Goal: Task Accomplishment & Management: Complete application form

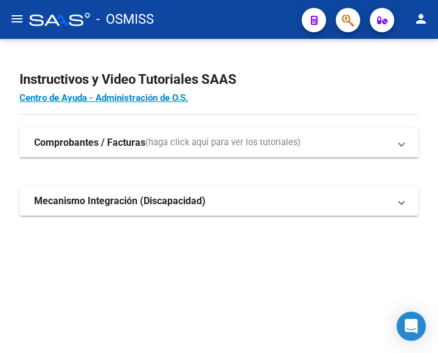
click at [18, 19] on mat-icon "menu" at bounding box center [17, 19] width 15 height 15
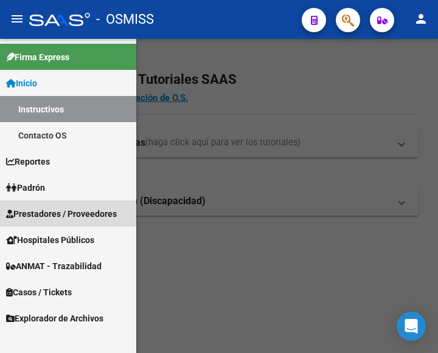
click at [63, 210] on span "Prestadores / Proveedores" at bounding box center [61, 213] width 111 height 13
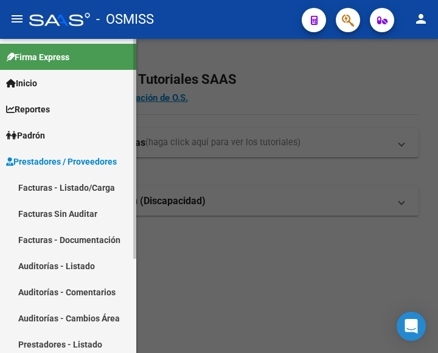
click at [64, 184] on link "Facturas - Listado/Carga" at bounding box center [68, 188] width 136 height 26
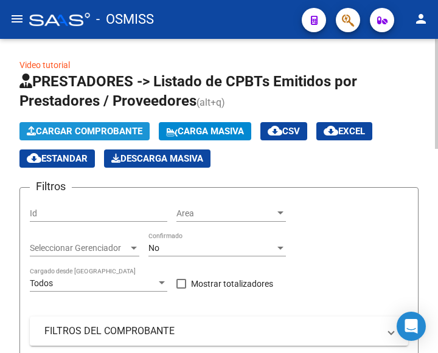
click at [107, 123] on button "Cargar Comprobante" at bounding box center [84, 131] width 130 height 18
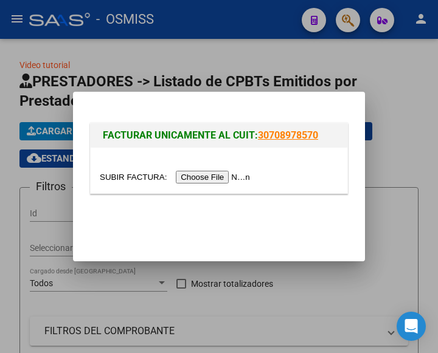
click at [229, 179] on input "file" at bounding box center [177, 177] width 154 height 13
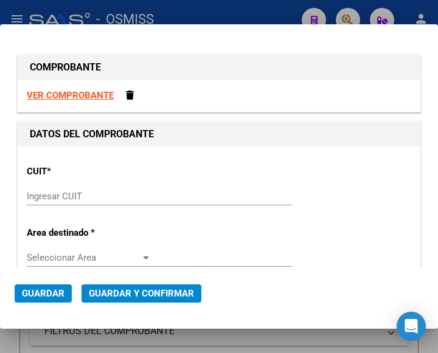
click at [68, 195] on input "Ingresar CUIT" at bounding box center [89, 196] width 125 height 11
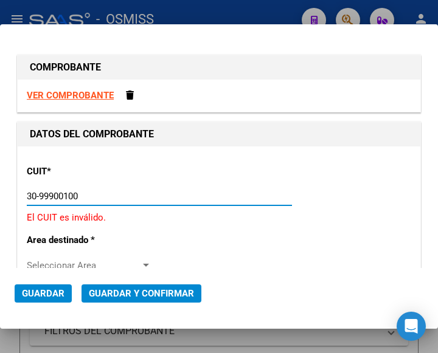
type input "30-99900100-5"
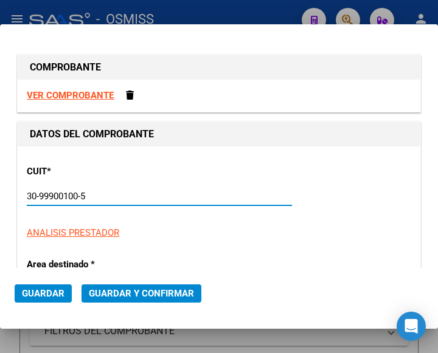
type input "1"
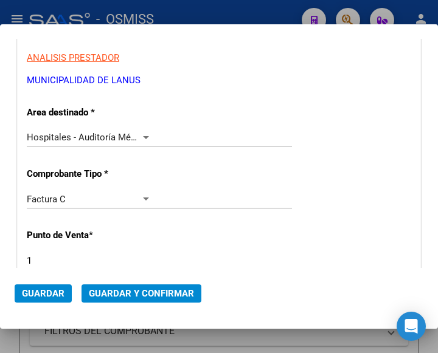
scroll to position [182, 0]
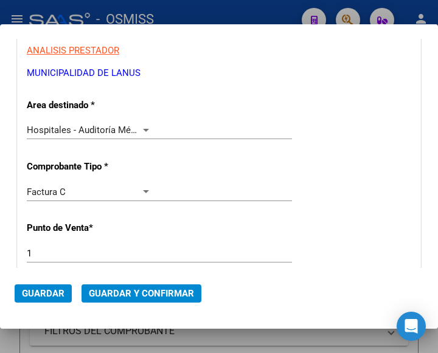
type input "30-99900100-5"
click at [142, 127] on div at bounding box center [145, 130] width 11 height 10
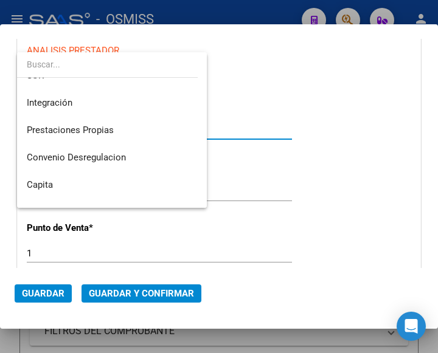
scroll to position [0, 0]
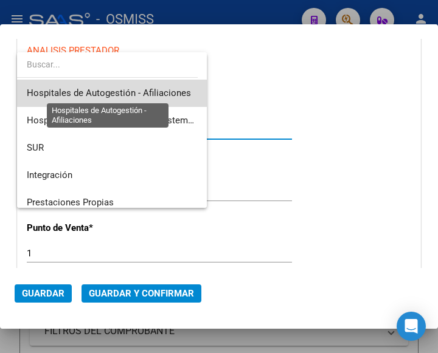
click at [163, 92] on span "Hospitales de Autogestión - Afiliaciones" at bounding box center [109, 93] width 164 height 11
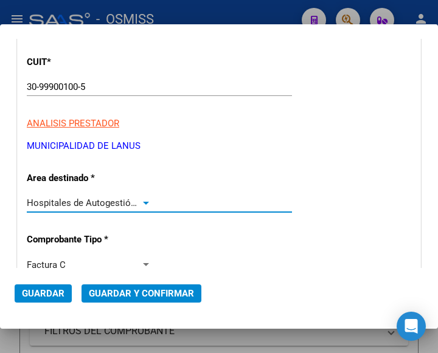
scroll to position [182, 0]
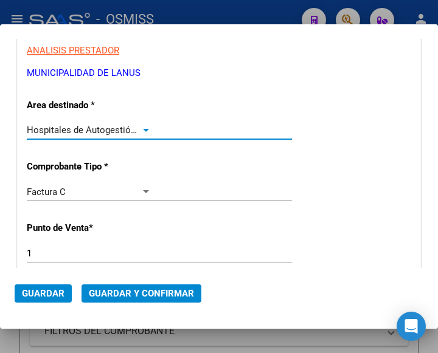
click at [145, 128] on div at bounding box center [145, 130] width 11 height 10
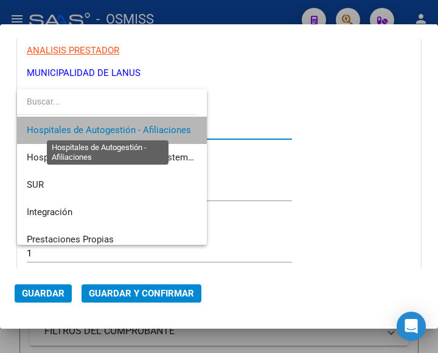
click at [145, 128] on span "Hospitales de Autogestión - Afiliaciones" at bounding box center [109, 130] width 164 height 11
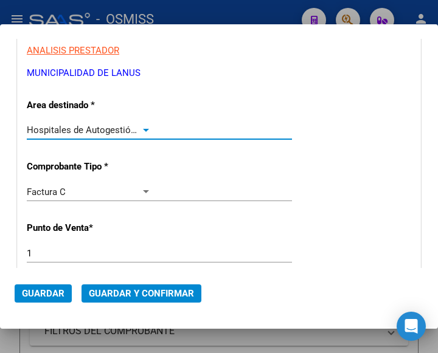
scroll to position [243, 0]
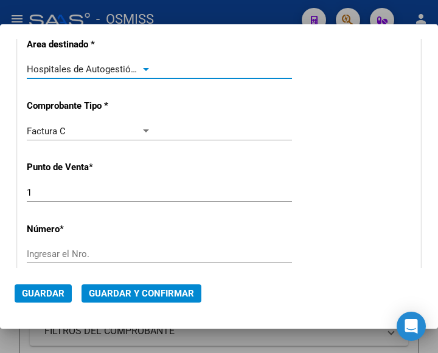
click at [63, 249] on input "Ingresar el Nro." at bounding box center [89, 254] width 125 height 11
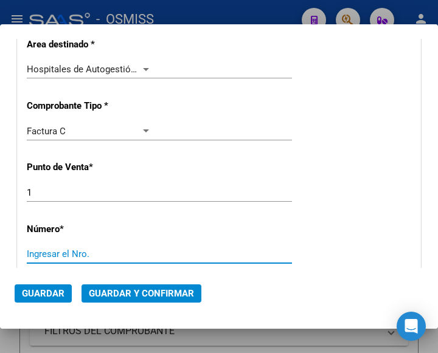
click at [63, 255] on input "Ingresar el Nro." at bounding box center [89, 254] width 125 height 11
type input "1784"
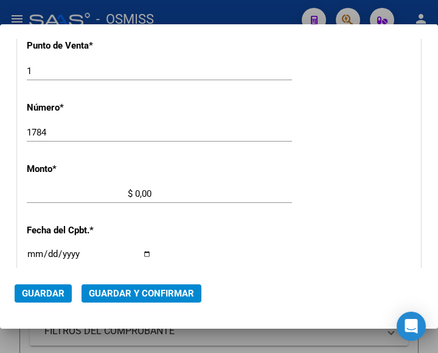
scroll to position [400, 0]
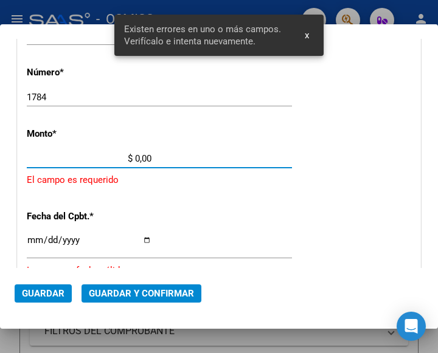
click at [136, 157] on input "$ 0,00" at bounding box center [89, 158] width 125 height 11
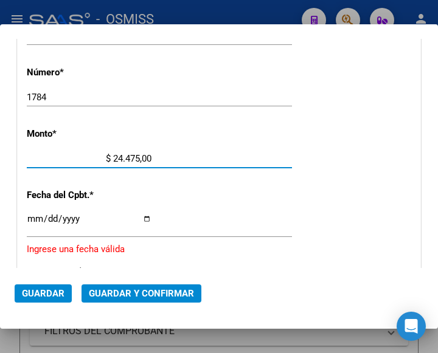
type input "$ 244.751,00"
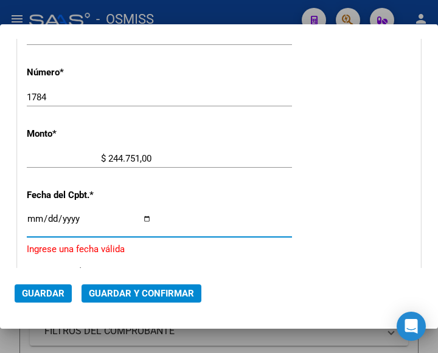
click at [32, 215] on input "Ingresar la fecha" at bounding box center [89, 223] width 125 height 19
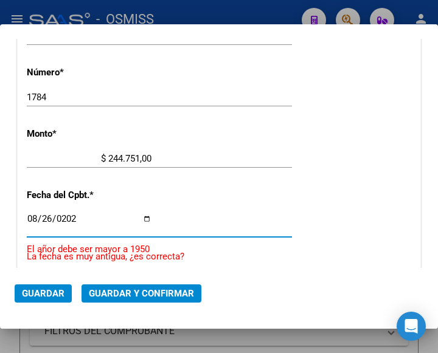
type input "2025-08-26"
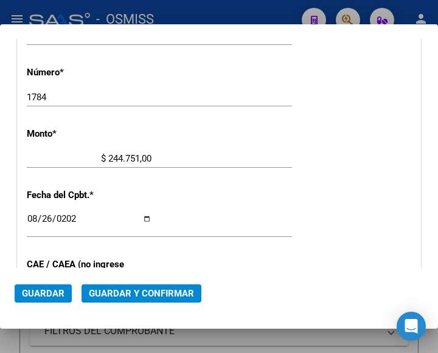
scroll to position [522, 0]
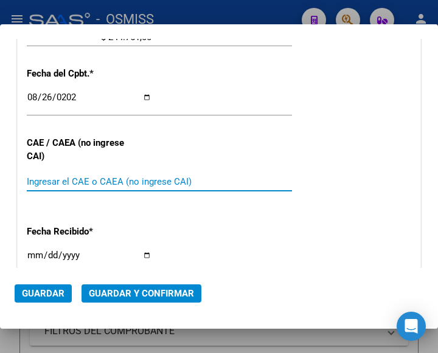
click at [66, 178] on input "Ingresar el CAE o CAEA (no ingrese CAI)" at bounding box center [89, 181] width 125 height 11
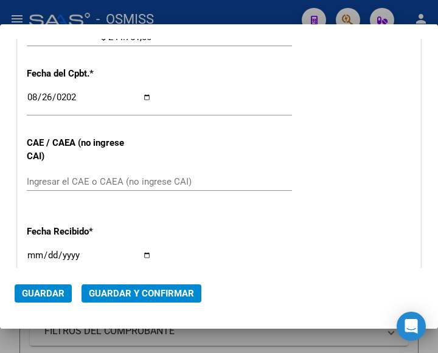
click at [49, 184] on input "Ingresar el CAE o CAEA (no ingrese CAI)" at bounding box center [89, 181] width 125 height 11
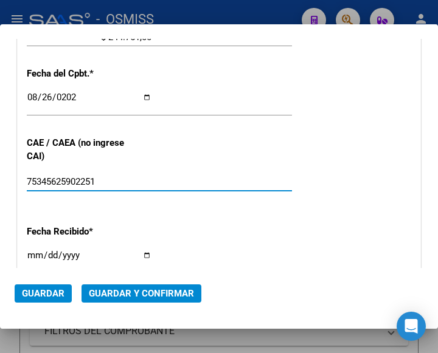
type input "75345625902251"
click at [83, 130] on div "CUIT * 30-99900100-5 Ingresar CUIT ANALISIS PRESTADOR MUNICIPALIDAD DE LANUS AR…" at bounding box center [219, 63] width 403 height 876
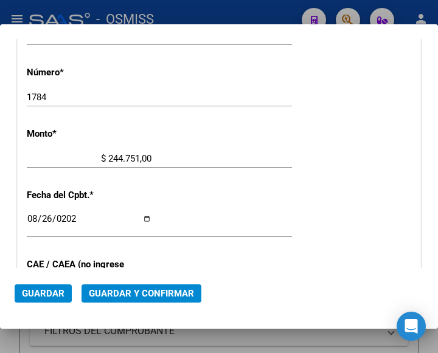
click at [212, 113] on div "1784 Ingresar el Nro." at bounding box center [159, 103] width 265 height 30
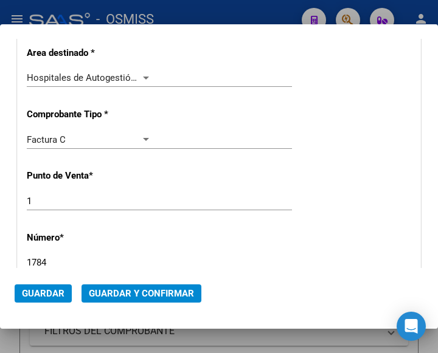
scroll to position [218, 0]
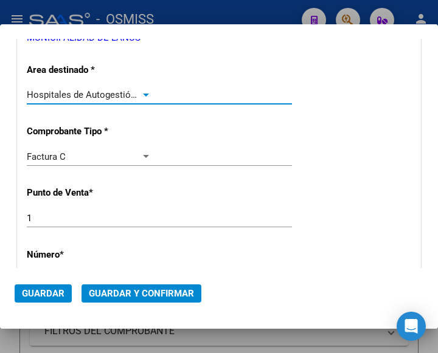
click at [145, 91] on div at bounding box center [145, 95] width 11 height 10
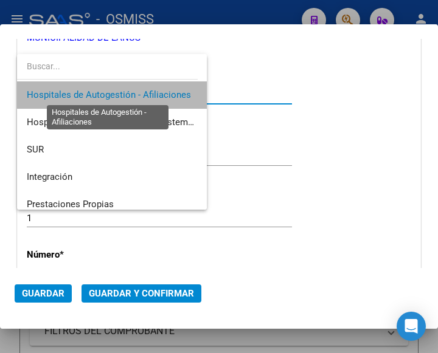
click at [145, 91] on span "Hospitales de Autogestión - Afiliaciones" at bounding box center [109, 94] width 164 height 11
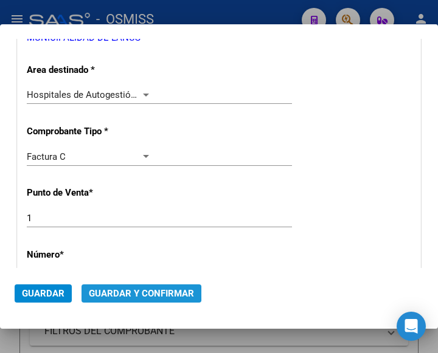
click at [134, 294] on span "Guardar y Confirmar" at bounding box center [141, 293] width 105 height 11
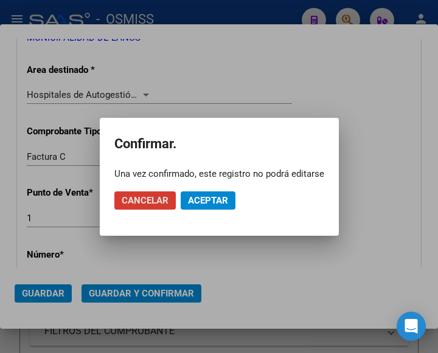
click at [210, 208] on button "Aceptar" at bounding box center [208, 201] width 55 height 18
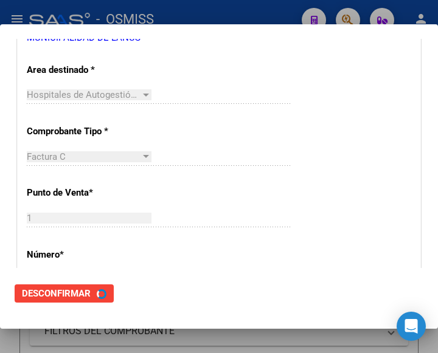
scroll to position [0, 0]
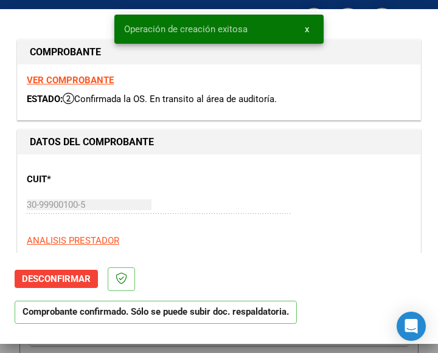
type input "2025-10-25"
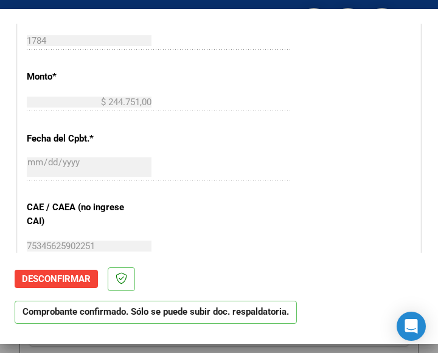
scroll to position [487, 0]
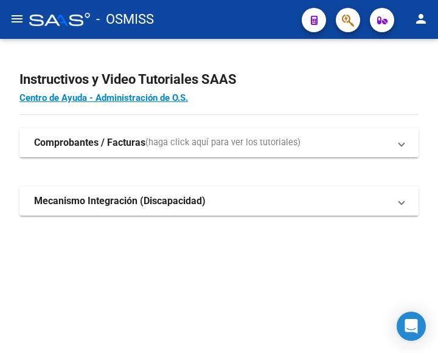
click at [15, 24] on mat-icon "menu" at bounding box center [17, 19] width 15 height 15
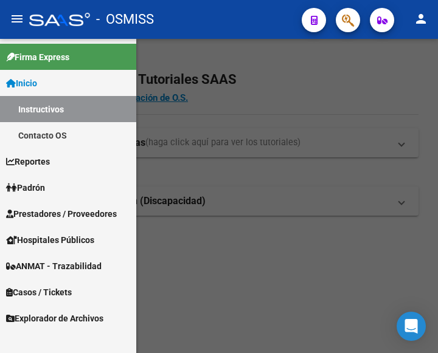
click at [54, 210] on span "Prestadores / Proveedores" at bounding box center [61, 213] width 111 height 13
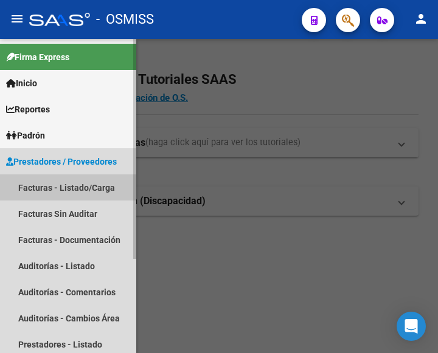
click at [71, 185] on link "Facturas - Listado/Carga" at bounding box center [68, 188] width 136 height 26
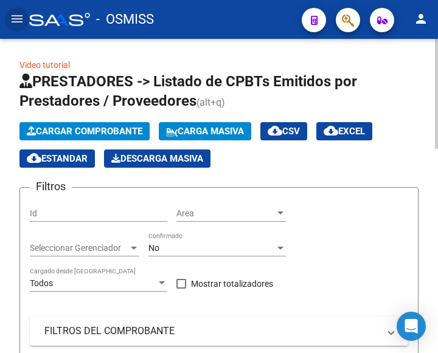
click at [106, 128] on span "Cargar Comprobante" at bounding box center [85, 131] width 116 height 11
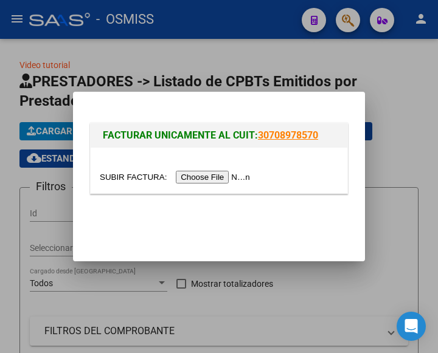
click at [204, 179] on input "file" at bounding box center [177, 177] width 154 height 13
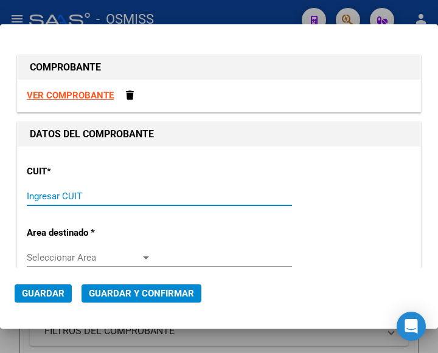
click at [41, 199] on input "Ingresar CUIT" at bounding box center [89, 196] width 125 height 11
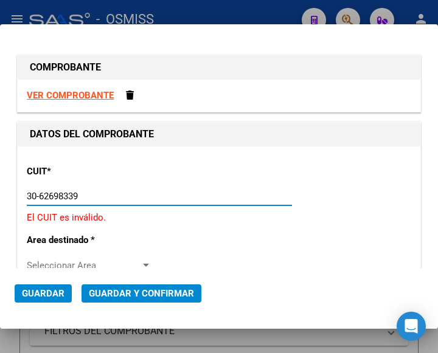
type input "30-62698339-8"
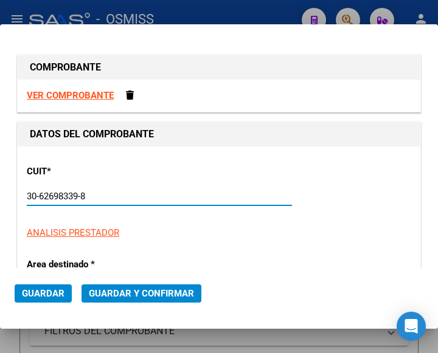
type input "110"
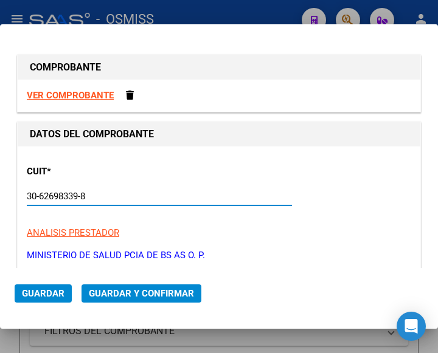
scroll to position [61, 0]
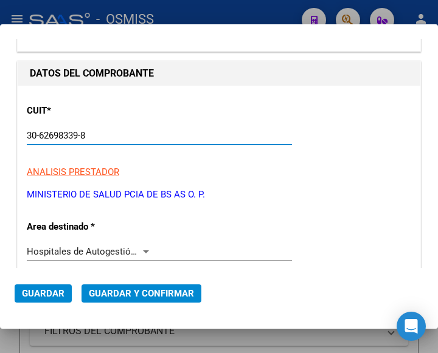
type input "30-62698339-8"
click at [144, 248] on div at bounding box center [145, 252] width 11 height 10
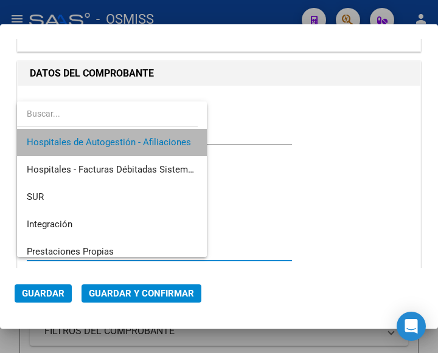
click at [139, 135] on span "Hospitales de Autogestión - Afiliaciones" at bounding box center [112, 142] width 170 height 27
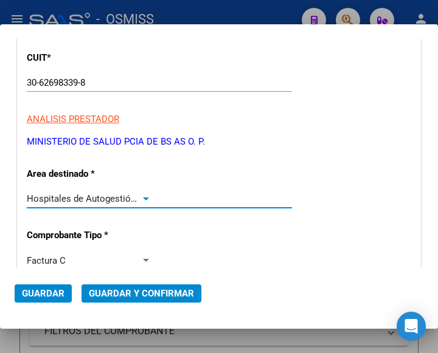
scroll to position [243, 0]
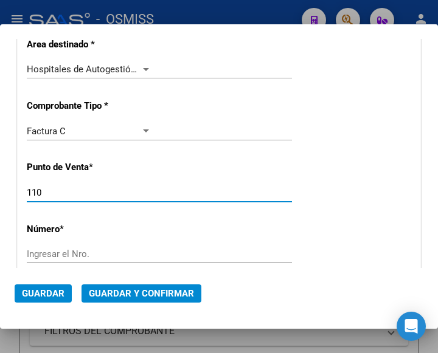
click at [62, 194] on input "110" at bounding box center [89, 192] width 125 height 11
type input "131"
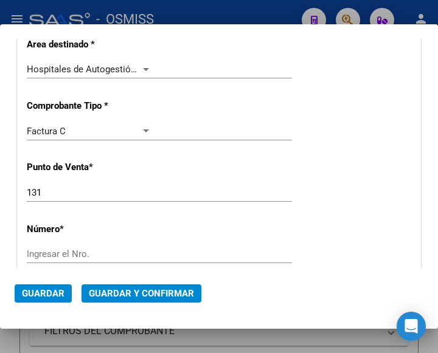
click at [70, 246] on div "Ingresar el Nro." at bounding box center [159, 254] width 265 height 18
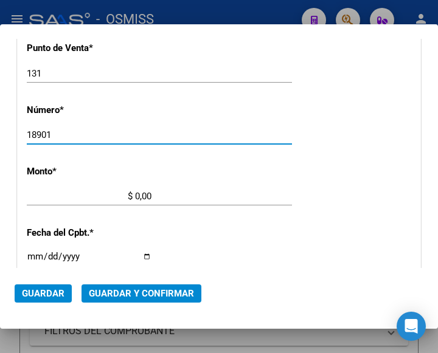
scroll to position [365, 0]
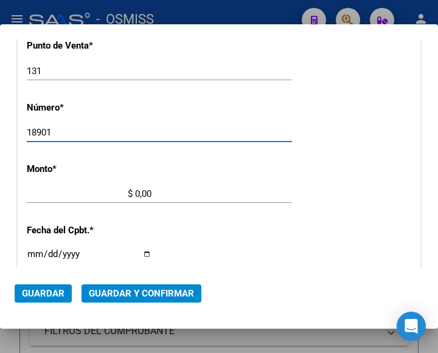
type input "18901"
click at [134, 194] on input "$ 0,00" at bounding box center [89, 194] width 125 height 11
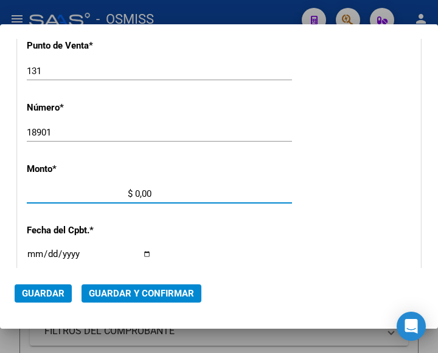
scroll to position [400, 0]
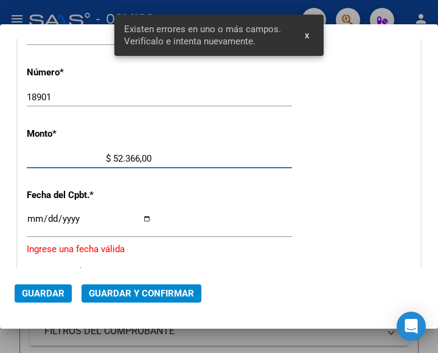
type input "$ 523.669,00"
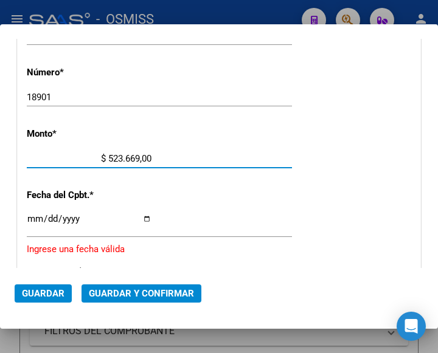
click at [35, 213] on div "Ingresar la fecha" at bounding box center [159, 225] width 265 height 26
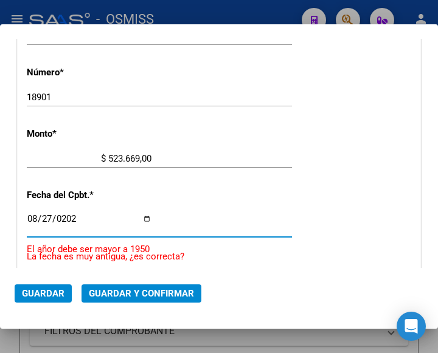
type input "2025-08-27"
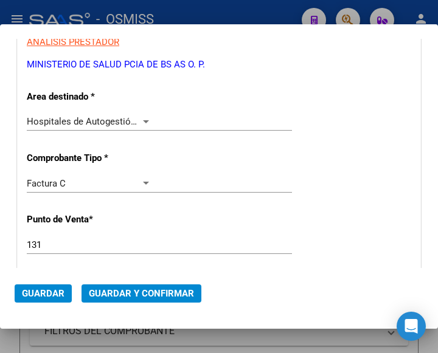
scroll to position [157, 0]
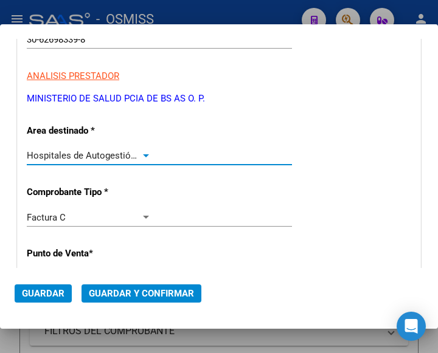
click at [141, 151] on div at bounding box center [145, 156] width 11 height 10
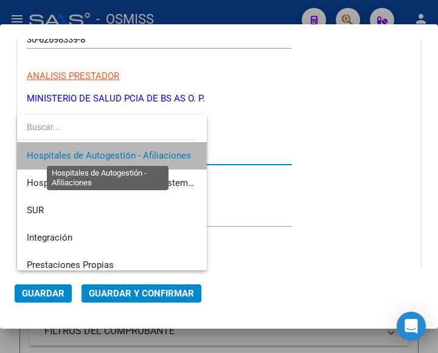
click at [141, 151] on span "Hospitales de Autogestión - Afiliaciones" at bounding box center [109, 155] width 164 height 11
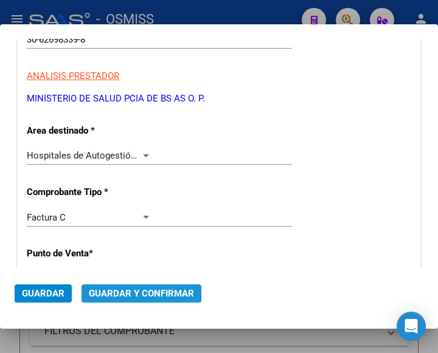
click at [134, 291] on span "Guardar y Confirmar" at bounding box center [141, 293] width 105 height 11
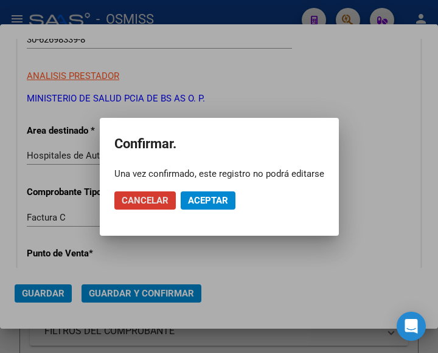
click at [205, 198] on span "Aceptar" at bounding box center [208, 200] width 40 height 11
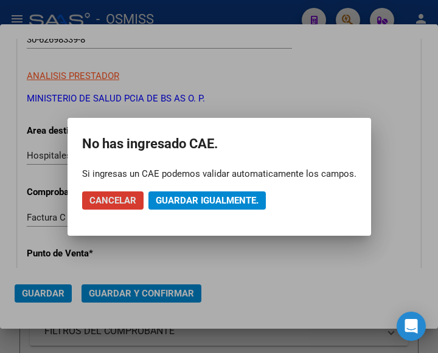
click at [206, 199] on span "Guardar igualmente." at bounding box center [207, 200] width 103 height 11
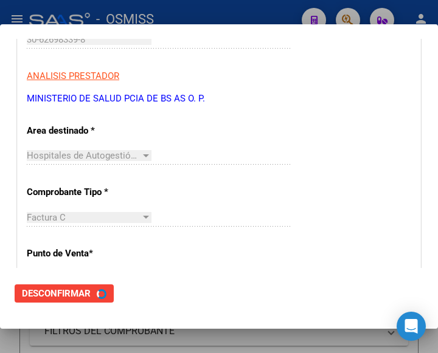
scroll to position [0, 0]
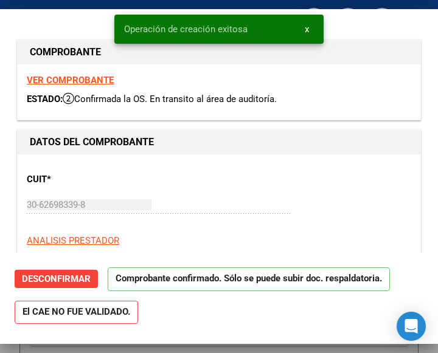
type input "2025-10-26"
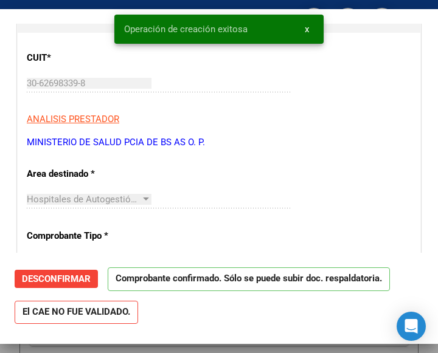
scroll to position [182, 0]
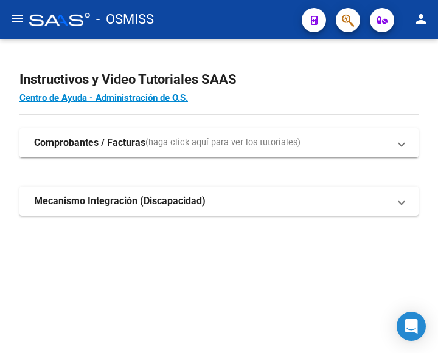
click at [19, 20] on mat-icon "menu" at bounding box center [17, 19] width 15 height 15
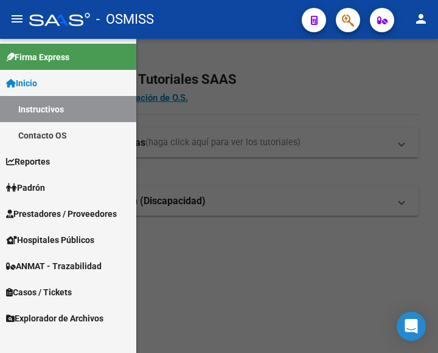
click at [66, 210] on span "Prestadores / Proveedores" at bounding box center [61, 213] width 111 height 13
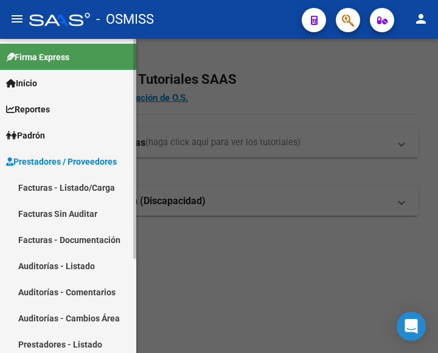
click at [79, 185] on link "Facturas - Listado/Carga" at bounding box center [68, 188] width 136 height 26
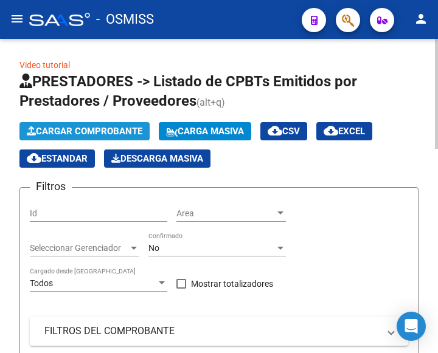
click at [120, 130] on span "Cargar Comprobante" at bounding box center [85, 131] width 116 height 11
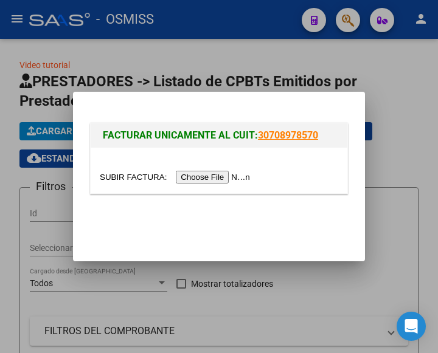
click at [217, 176] on input "file" at bounding box center [177, 177] width 154 height 13
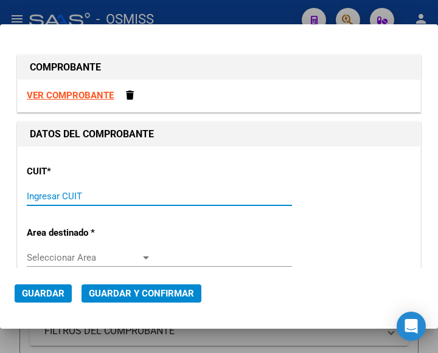
click at [52, 192] on input "Ingresar CUIT" at bounding box center [89, 196] width 125 height 11
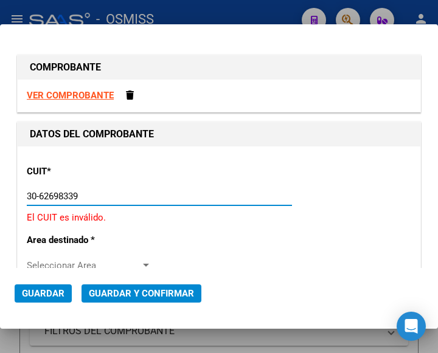
type input "30-62698339-8"
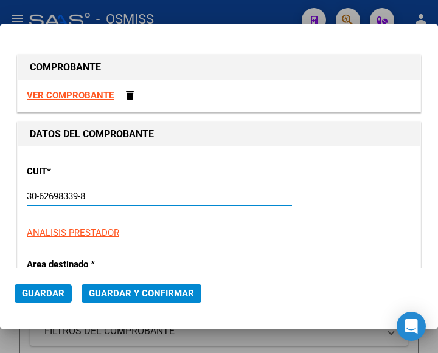
type input "131"
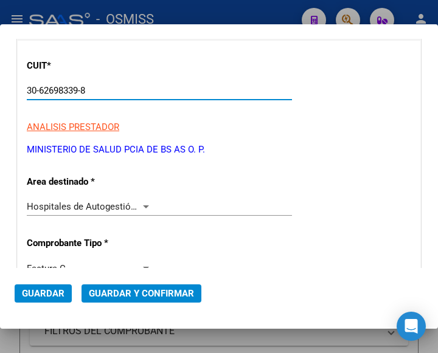
scroll to position [122, 0]
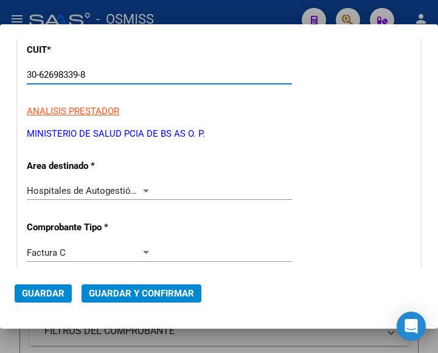
type input "30-62698339-8"
click at [137, 189] on span "Hospitales de Autogestión - Afiliaciones" at bounding box center [109, 190] width 164 height 11
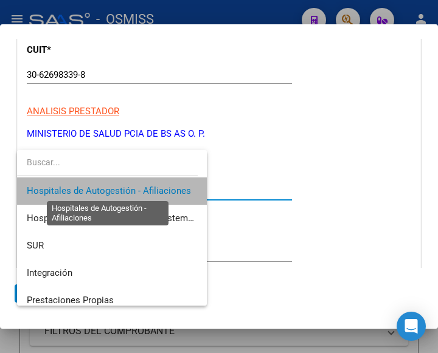
click at [137, 189] on span "Hospitales de Autogestión - Afiliaciones" at bounding box center [109, 190] width 164 height 11
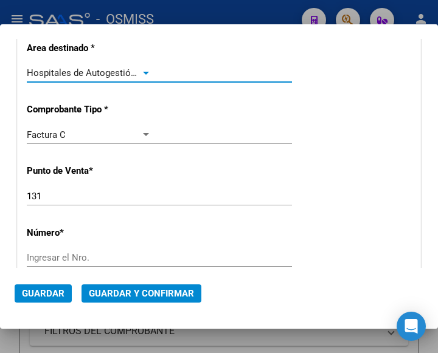
scroll to position [243, 0]
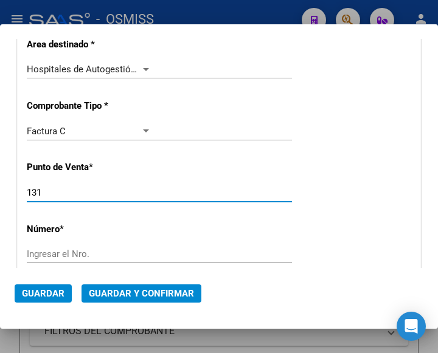
click at [58, 193] on input "131" at bounding box center [89, 192] width 125 height 11
type input "119"
click at [54, 254] on input "Ingresar el Nro." at bounding box center [89, 254] width 125 height 11
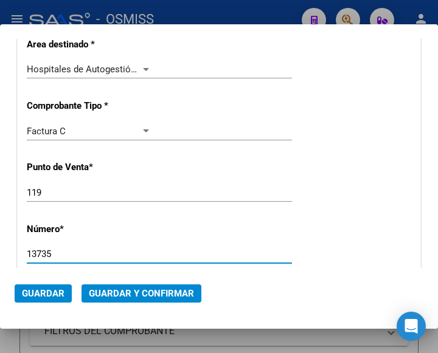
type input "13735"
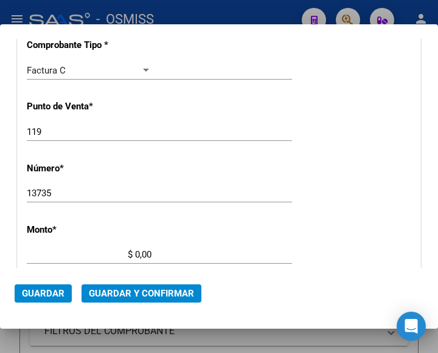
scroll to position [311, 0]
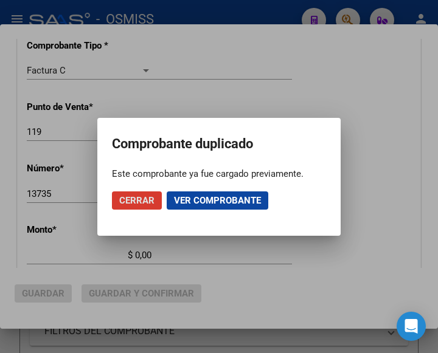
click at [241, 59] on div at bounding box center [219, 176] width 438 height 353
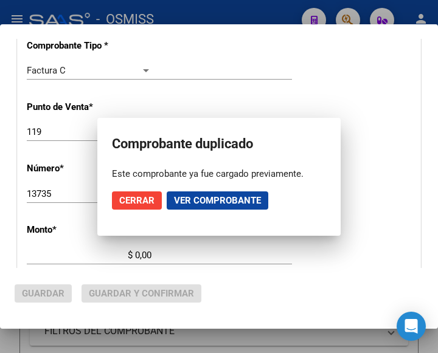
scroll to position [0, 0]
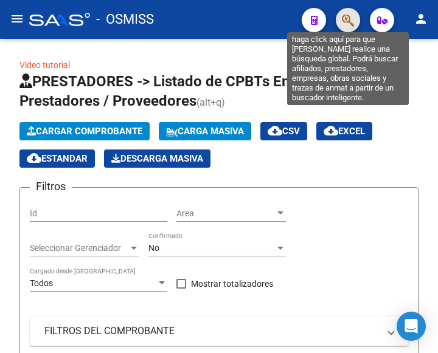
click at [353, 21] on icon "button" at bounding box center [348, 20] width 12 height 14
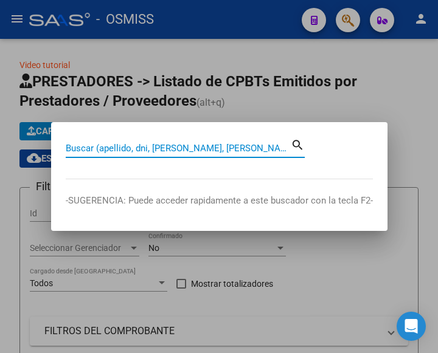
click at [185, 147] on input "Buscar (apellido, dni, cuil, nro traspaso, cuit, obra social)" at bounding box center [178, 148] width 225 height 11
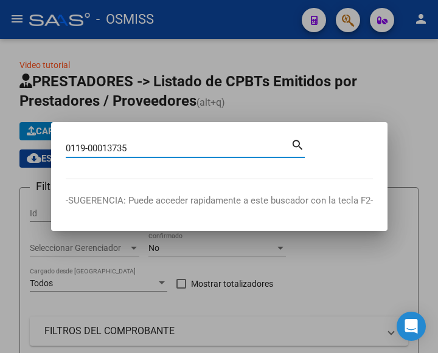
type input "0119-00013735"
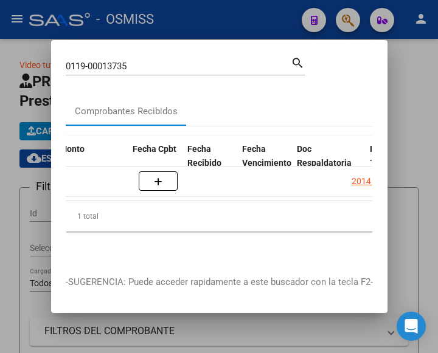
scroll to position [0, 497]
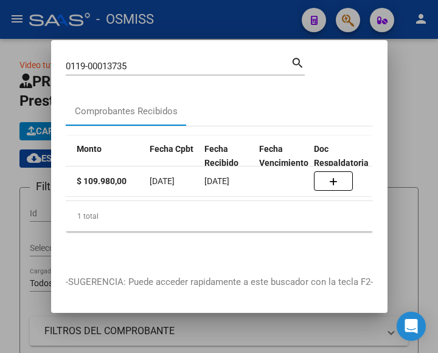
click at [213, 16] on div at bounding box center [219, 176] width 438 height 353
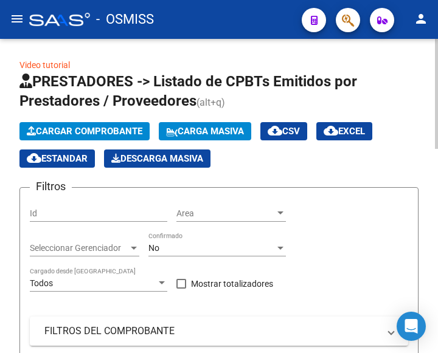
click at [97, 134] on span "Cargar Comprobante" at bounding box center [85, 131] width 116 height 11
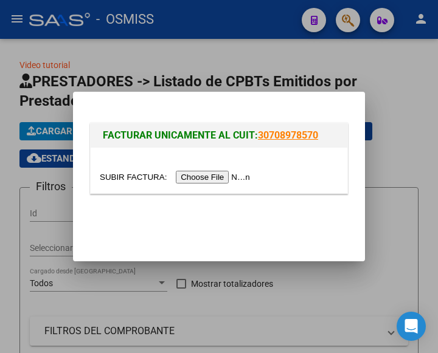
click at [206, 175] on input "file" at bounding box center [177, 177] width 154 height 13
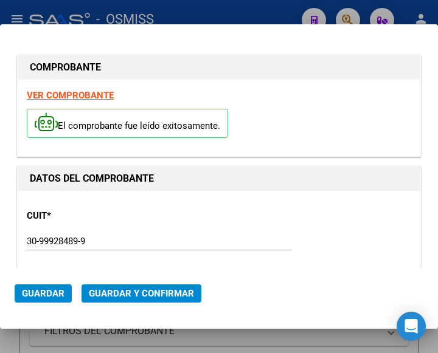
click at [158, 220] on div "CUIT * 30-99928489-9 Ingresar CUIT ANALISIS PRESTADOR MUNICIPALIDAD DE TIGRE AR…" at bounding box center [219, 253] width 384 height 107
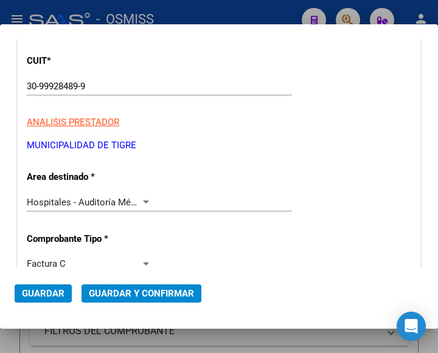
scroll to position [182, 0]
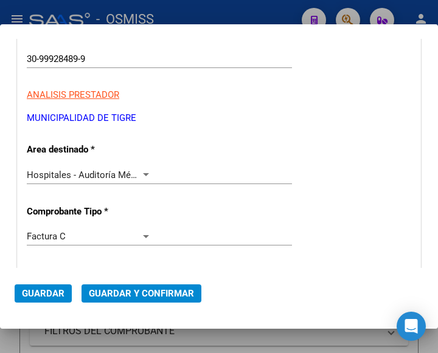
click at [143, 172] on div at bounding box center [145, 175] width 11 height 10
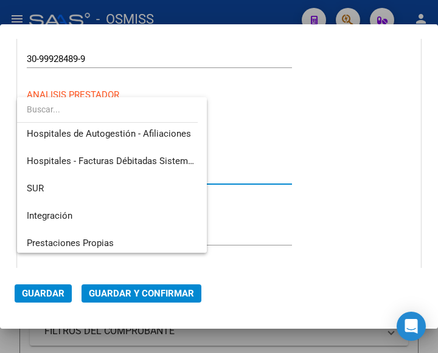
scroll to position [0, 0]
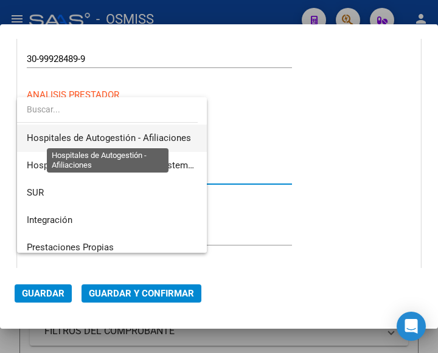
click at [158, 136] on span "Hospitales de Autogestión - Afiliaciones" at bounding box center [109, 138] width 164 height 11
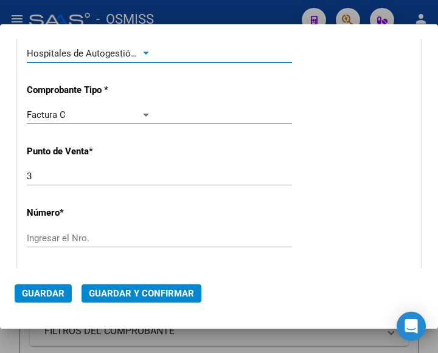
scroll to position [365, 0]
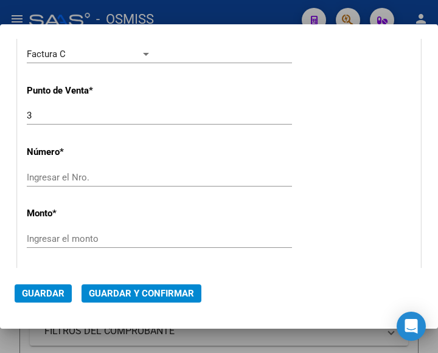
click at [74, 178] on input "Ingresar el Nro." at bounding box center [89, 177] width 125 height 11
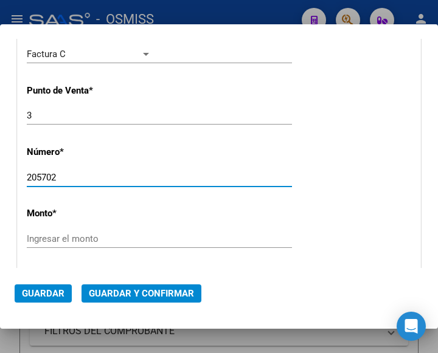
type input "205702"
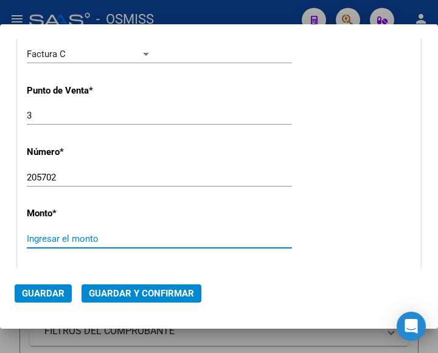
click at [90, 235] on input "Ingresar el monto" at bounding box center [89, 239] width 125 height 11
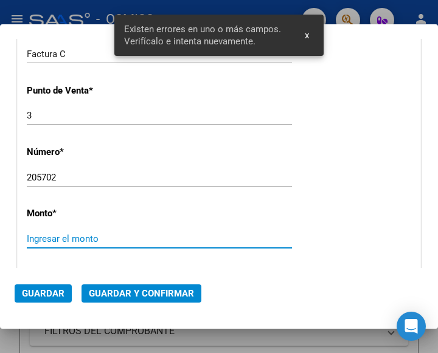
scroll to position [445, 0]
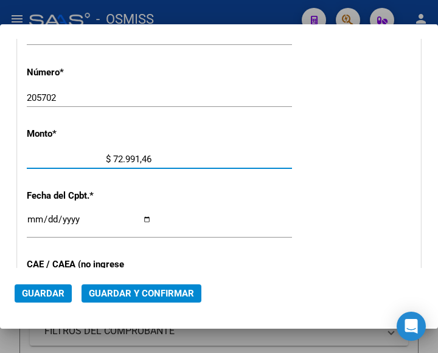
type input "$ 729.914,63"
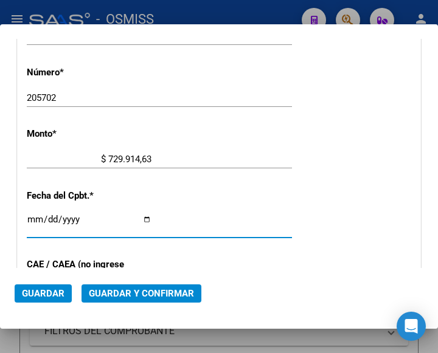
click at [31, 215] on input "Ingresar la fecha" at bounding box center [89, 224] width 125 height 19
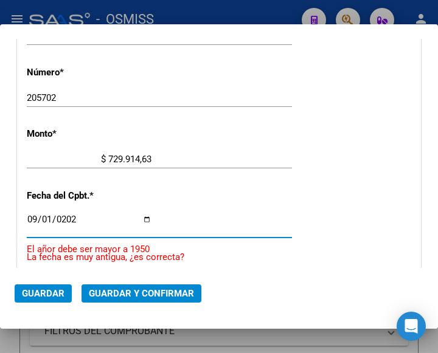
type input "[DATE]"
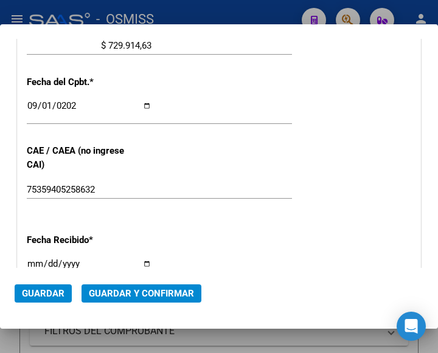
scroll to position [566, 0]
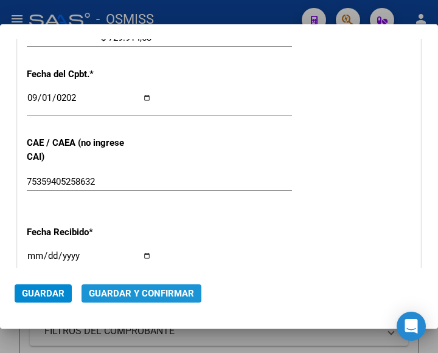
click at [139, 291] on span "Guardar y Confirmar" at bounding box center [141, 293] width 105 height 11
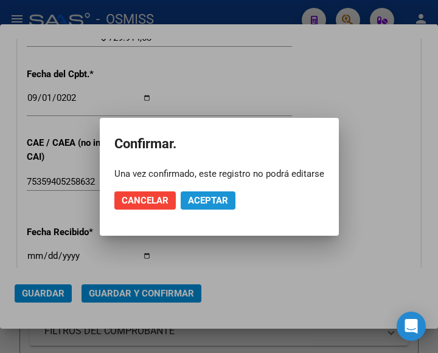
click at [215, 197] on span "Aceptar" at bounding box center [208, 200] width 40 height 11
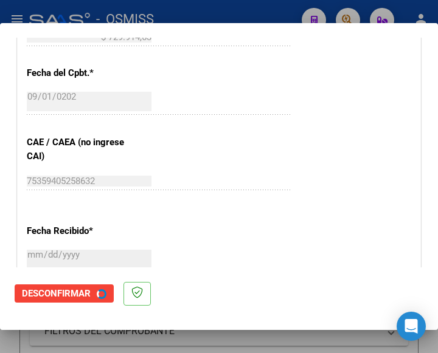
scroll to position [0, 0]
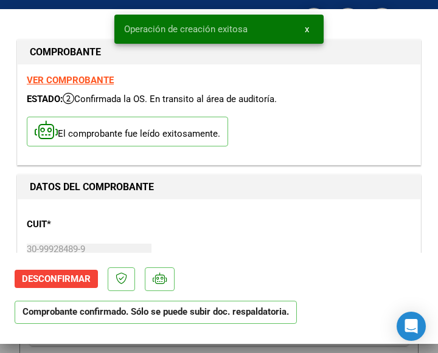
type input "[DATE]"
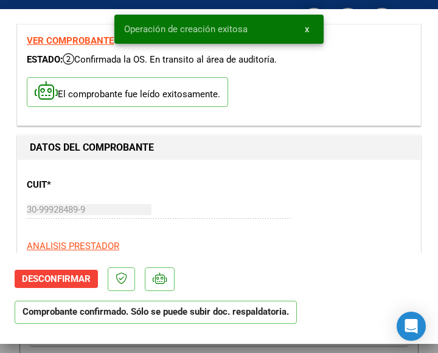
scroll to position [61, 0]
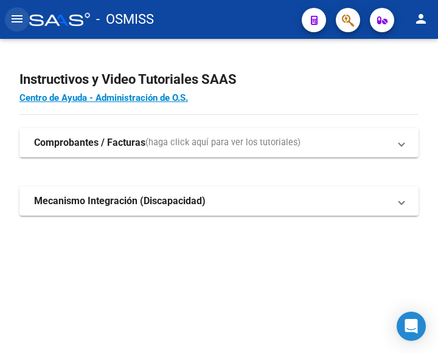
click at [18, 19] on mat-icon "menu" at bounding box center [17, 19] width 15 height 15
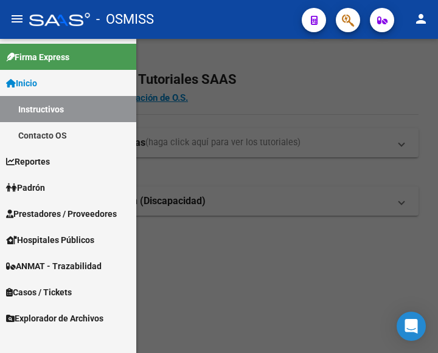
click at [57, 209] on span "Prestadores / Proveedores" at bounding box center [61, 213] width 111 height 13
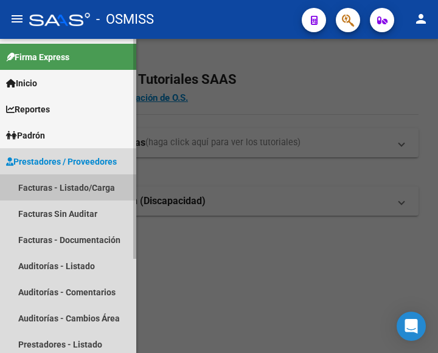
click at [61, 182] on link "Facturas - Listado/Carga" at bounding box center [68, 188] width 136 height 26
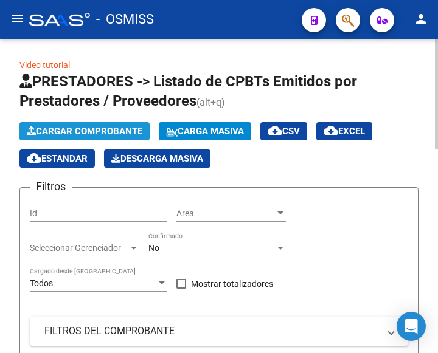
click at [95, 132] on span "Cargar Comprobante" at bounding box center [85, 131] width 116 height 11
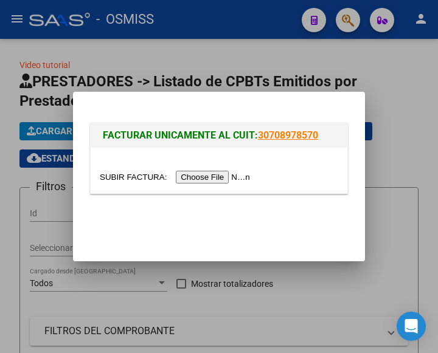
click at [213, 178] on input "file" at bounding box center [177, 177] width 154 height 13
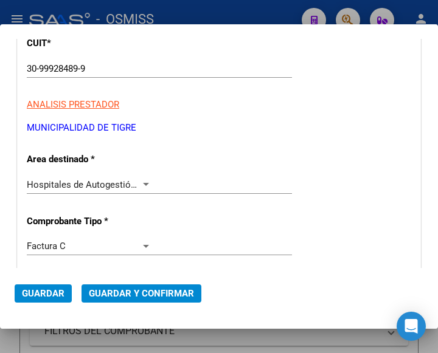
scroll to position [243, 0]
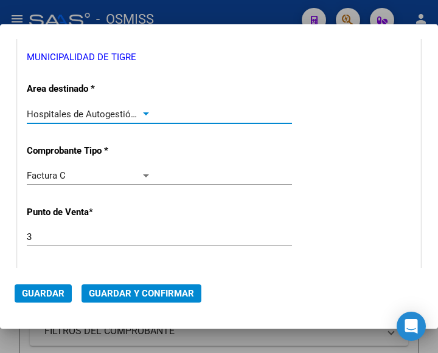
click at [142, 112] on div at bounding box center [145, 114] width 11 height 10
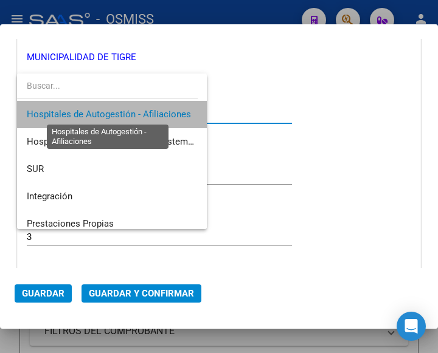
click at [142, 112] on span "Hospitales de Autogestión - Afiliaciones" at bounding box center [109, 114] width 164 height 11
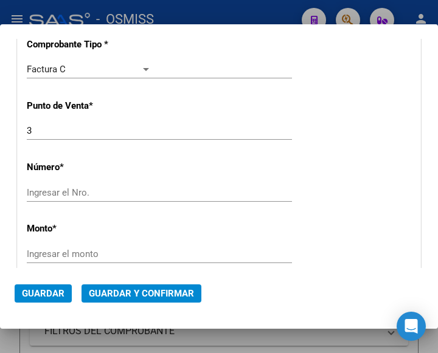
scroll to position [365, 0]
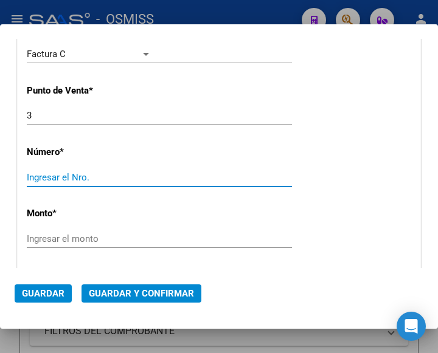
click at [50, 174] on input "Ingresar el Nro." at bounding box center [89, 177] width 125 height 11
type input "204878"
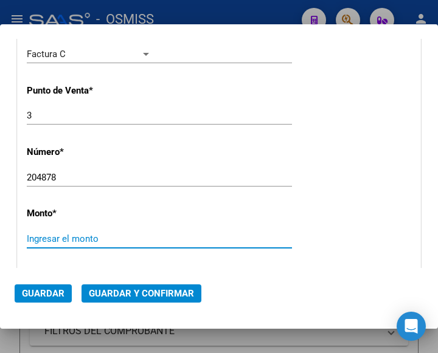
click at [92, 237] on input "Ingresar el monto" at bounding box center [89, 239] width 125 height 11
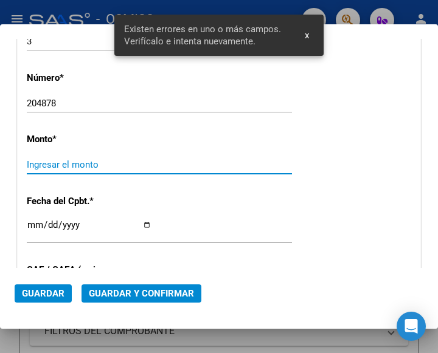
scroll to position [445, 0]
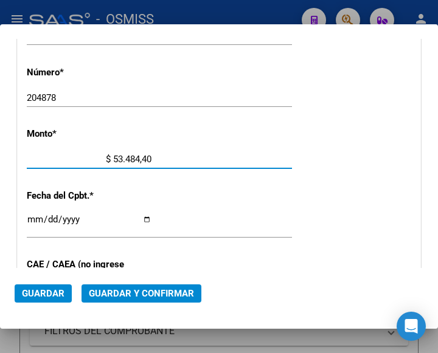
type input "$ 534.844,00"
click at [33, 216] on input "Ingresar la fecha" at bounding box center [89, 224] width 125 height 19
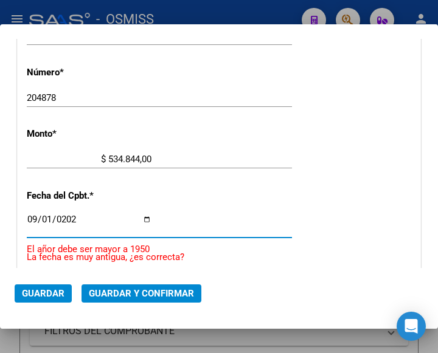
type input "2025-09-01"
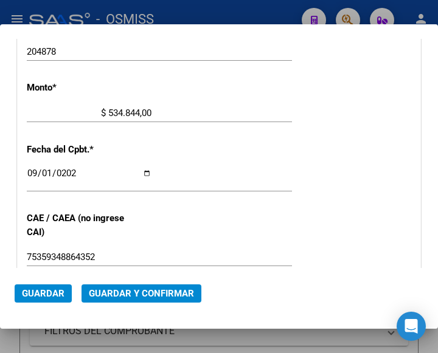
scroll to position [505, 0]
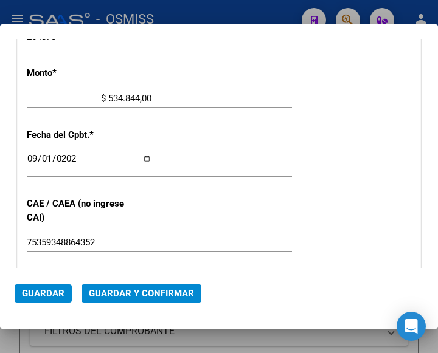
click at [135, 293] on span "Guardar y Confirmar" at bounding box center [141, 293] width 105 height 11
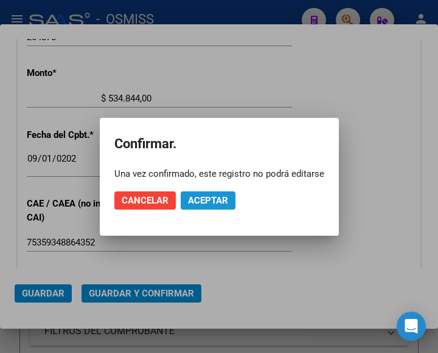
click at [218, 198] on span "Aceptar" at bounding box center [208, 200] width 40 height 11
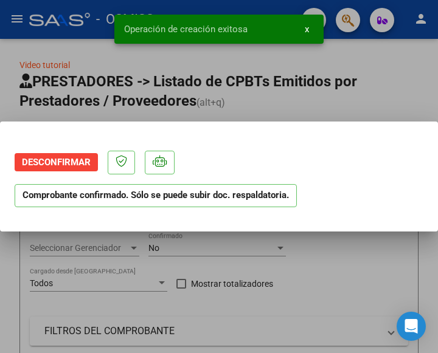
scroll to position [0, 0]
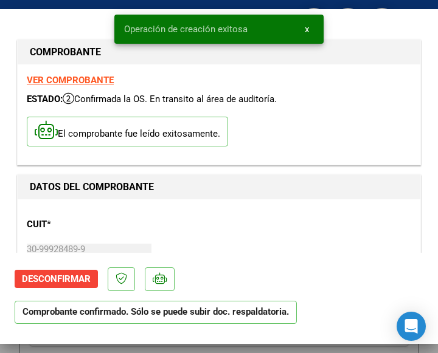
type input "2025-10-31"
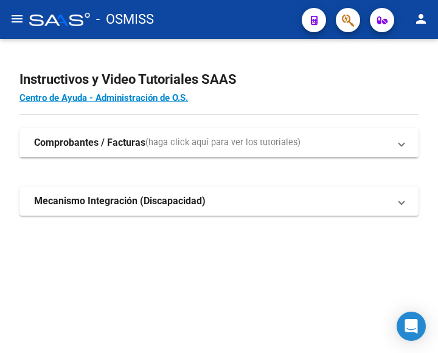
click at [14, 18] on mat-icon "menu" at bounding box center [17, 19] width 15 height 15
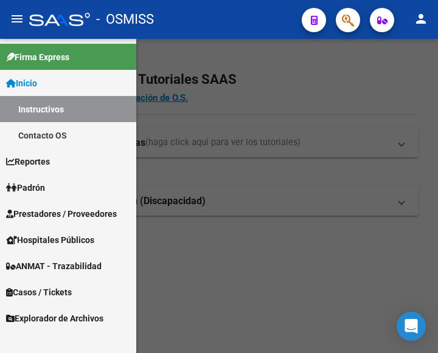
click at [53, 211] on span "Prestadores / Proveedores" at bounding box center [61, 213] width 111 height 13
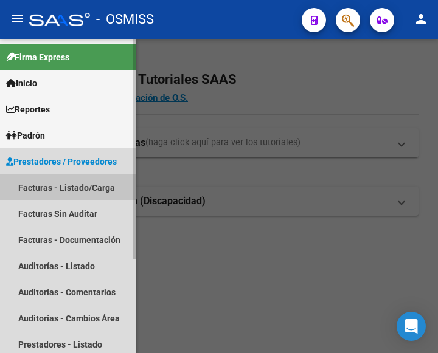
click at [57, 185] on link "Facturas - Listado/Carga" at bounding box center [68, 188] width 136 height 26
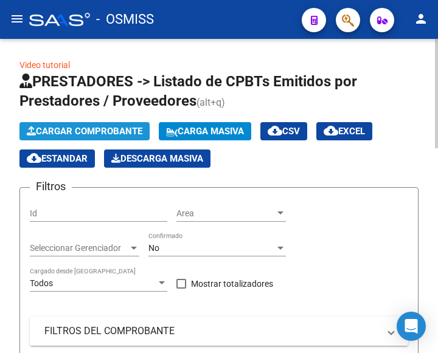
click at [108, 130] on span "Cargar Comprobante" at bounding box center [85, 131] width 116 height 11
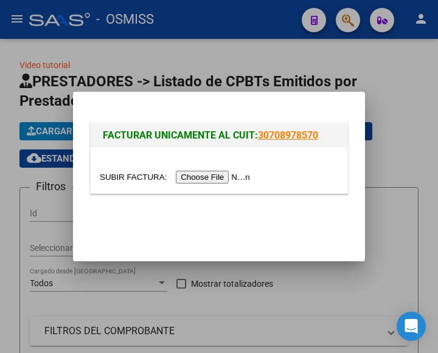
click at [217, 175] on input "file" at bounding box center [177, 177] width 154 height 13
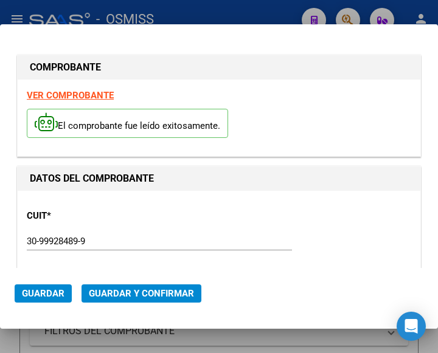
click at [167, 206] on div "CUIT * 30-99928489-9 Ingresar CUIT ANALISIS PRESTADOR MUNICIPALIDAD DE TIGRE AR…" at bounding box center [219, 253] width 384 height 107
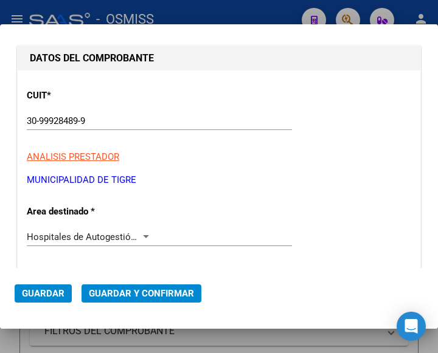
scroll to position [122, 0]
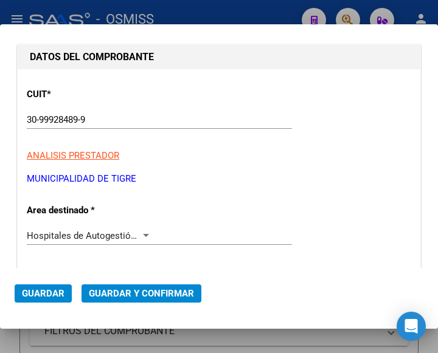
click at [144, 234] on div at bounding box center [145, 236] width 11 height 10
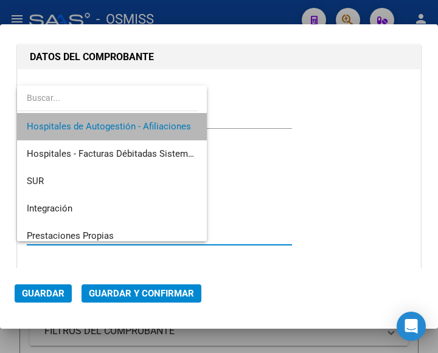
click at [130, 118] on span "Hospitales de Autogestión - Afiliaciones" at bounding box center [112, 126] width 170 height 27
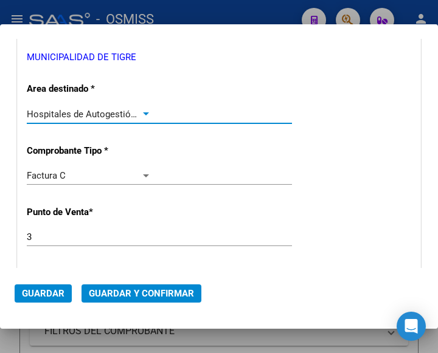
scroll to position [304, 0]
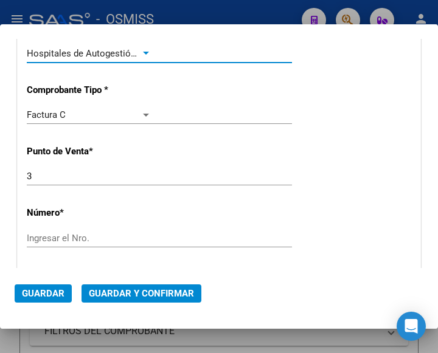
click at [60, 232] on div "Ingresar el Nro." at bounding box center [159, 238] width 265 height 18
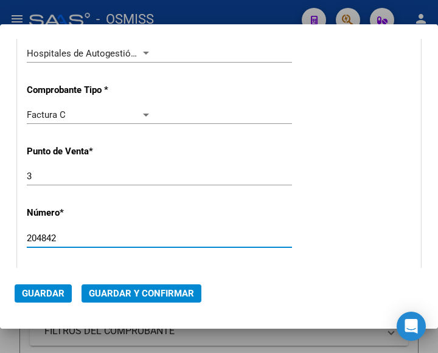
type input "204842"
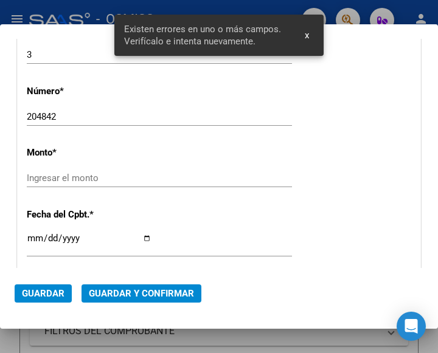
scroll to position [445, 0]
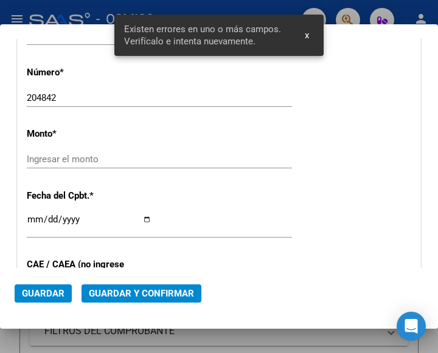
click at [55, 158] on input "Ingresar el monto" at bounding box center [89, 159] width 125 height 11
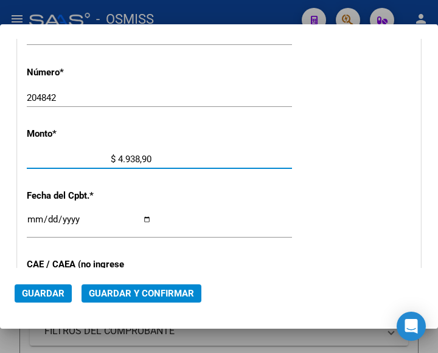
type input "$ 49.389,00"
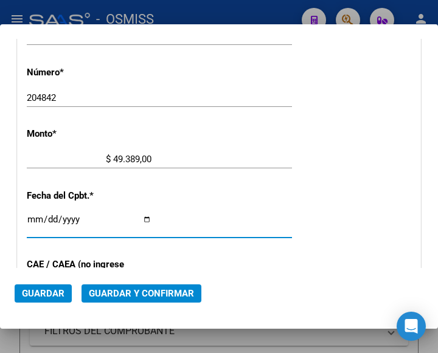
click at [35, 220] on input "Ingresar la fecha" at bounding box center [89, 224] width 125 height 19
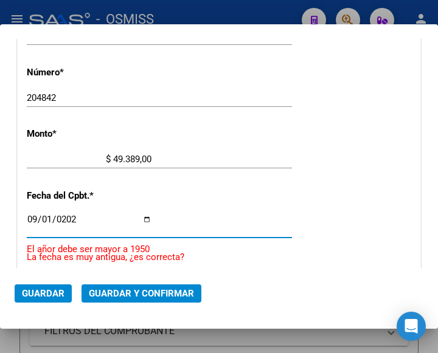
type input "[DATE]"
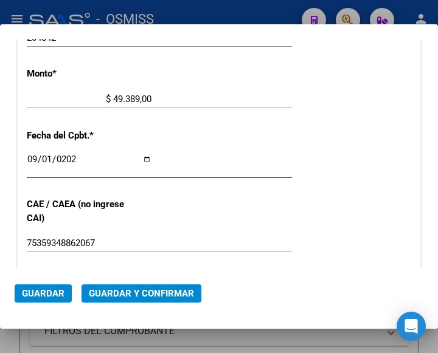
scroll to position [505, 0]
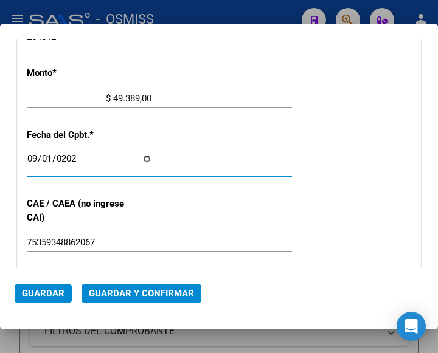
click at [131, 292] on span "Guardar y Confirmar" at bounding box center [141, 293] width 105 height 11
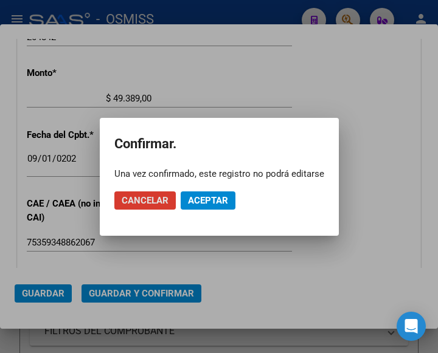
click at [202, 207] on button "Aceptar" at bounding box center [208, 201] width 55 height 18
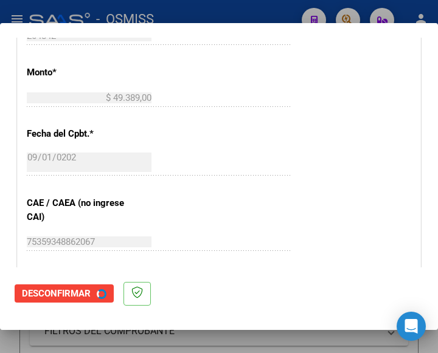
scroll to position [0, 0]
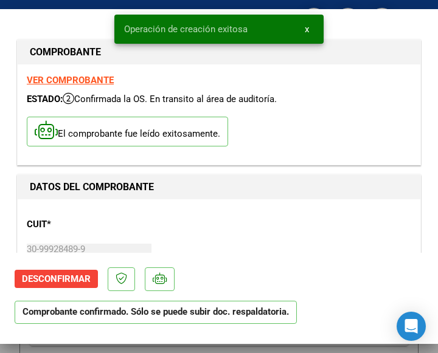
type input "[DATE]"
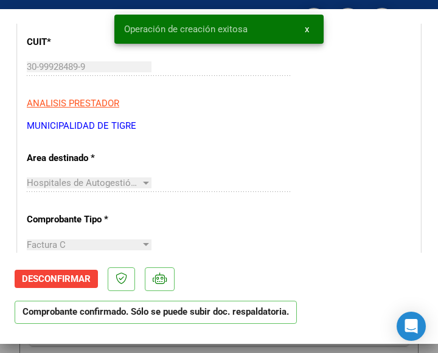
scroll to position [243, 0]
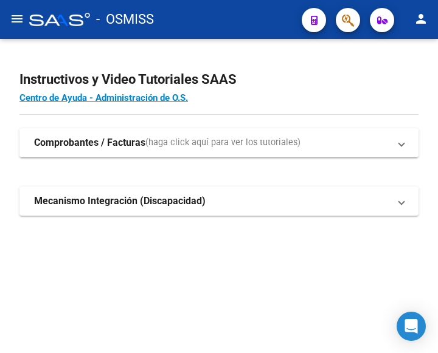
click at [16, 22] on mat-icon "menu" at bounding box center [17, 19] width 15 height 15
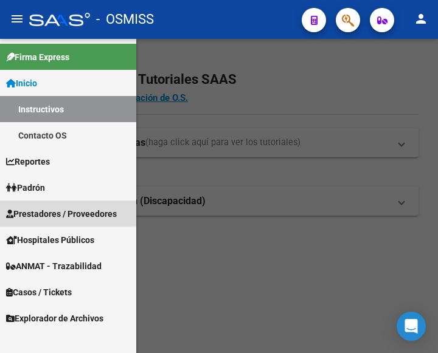
drag, startPoint x: 67, startPoint y: 208, endPoint x: 73, endPoint y: 210, distance: 6.6
click at [67, 209] on span "Prestadores / Proveedores" at bounding box center [61, 213] width 111 height 13
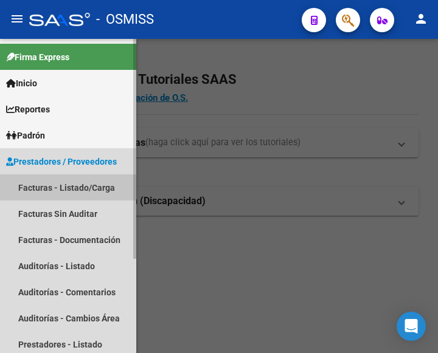
click at [55, 186] on link "Facturas - Listado/Carga" at bounding box center [68, 188] width 136 height 26
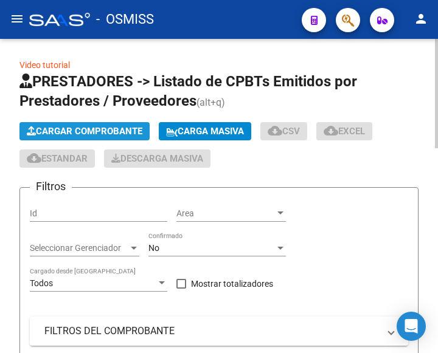
click at [102, 126] on span "Cargar Comprobante" at bounding box center [85, 131] width 116 height 11
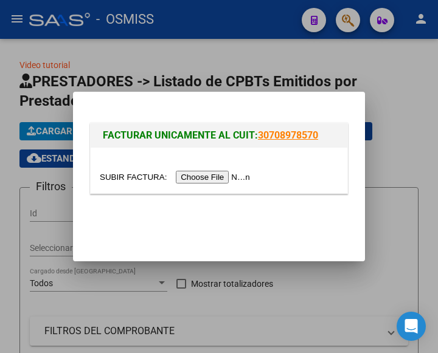
click at [224, 179] on input "file" at bounding box center [177, 177] width 154 height 13
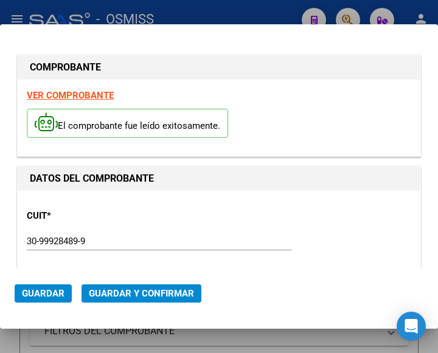
click at [173, 233] on div "30-99928489-9 Ingresar CUIT" at bounding box center [159, 241] width 265 height 18
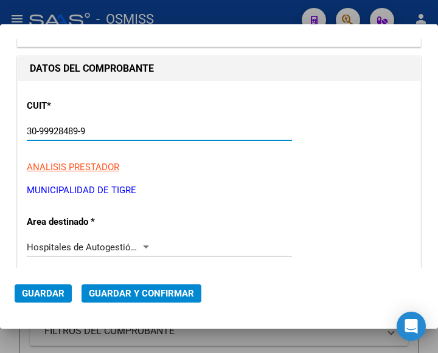
scroll to position [122, 0]
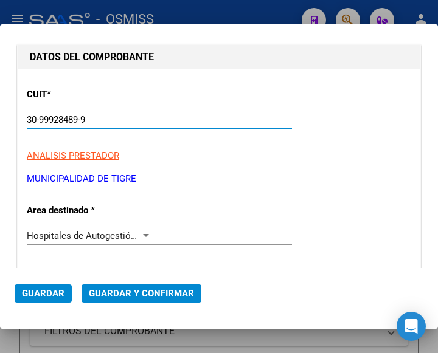
click at [145, 235] on div at bounding box center [146, 235] width 6 height 3
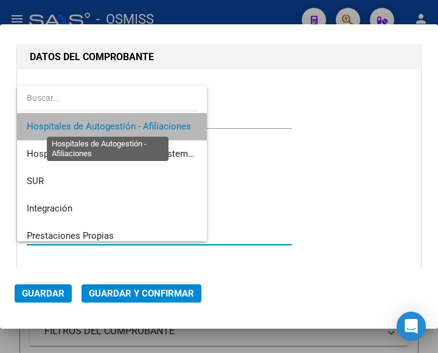
click at [125, 123] on span "Hospitales de Autogestión - Afiliaciones" at bounding box center [109, 126] width 164 height 11
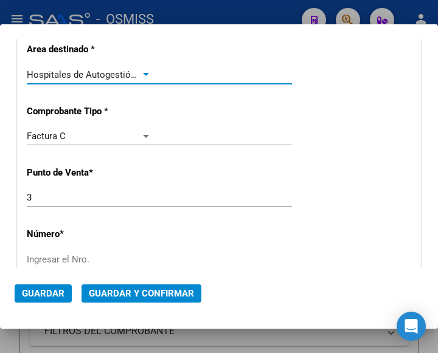
scroll to position [304, 0]
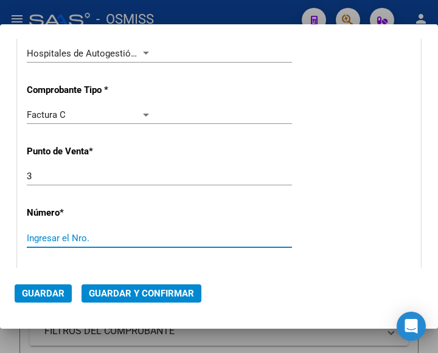
click at [72, 239] on input "Ingresar el Nro." at bounding box center [89, 238] width 125 height 11
type input "204841"
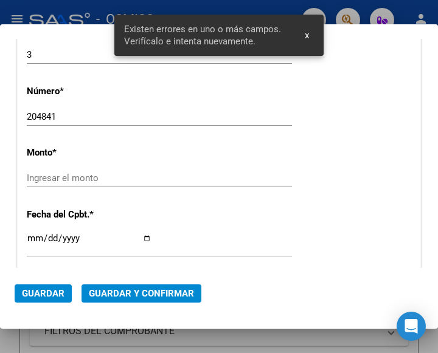
scroll to position [445, 0]
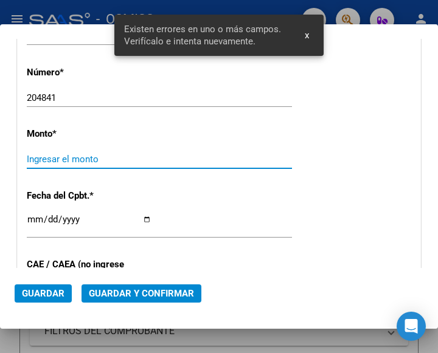
click at [68, 157] on input "Ingresar el monto" at bounding box center [89, 159] width 125 height 11
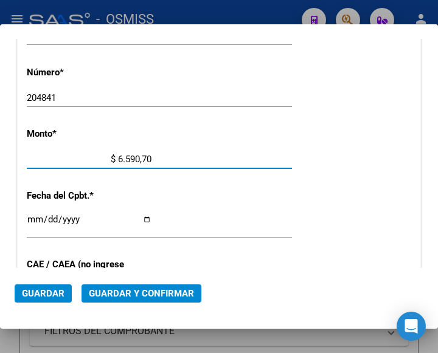
type input "$ 65.907,00"
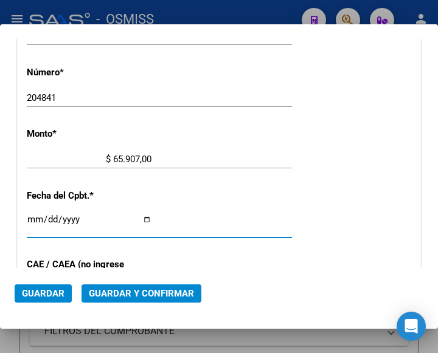
click at [32, 219] on input "Ingresar la fecha" at bounding box center [89, 224] width 125 height 19
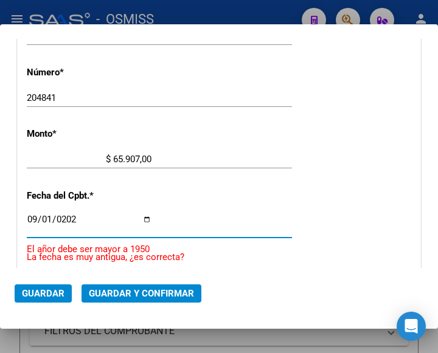
type input "[DATE]"
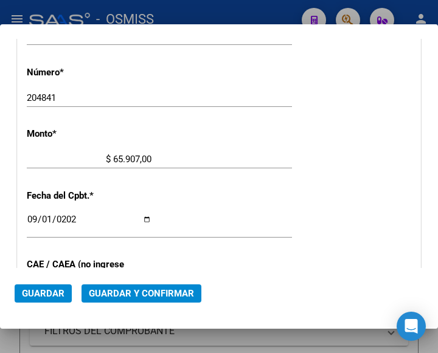
scroll to position [505, 0]
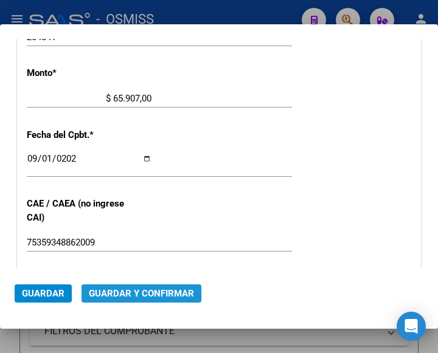
click at [118, 292] on span "Guardar y Confirmar" at bounding box center [141, 293] width 105 height 11
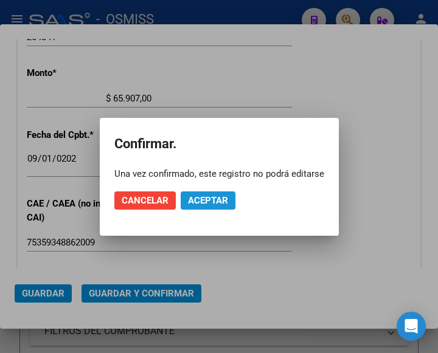
click at [204, 196] on span "Aceptar" at bounding box center [208, 200] width 40 height 11
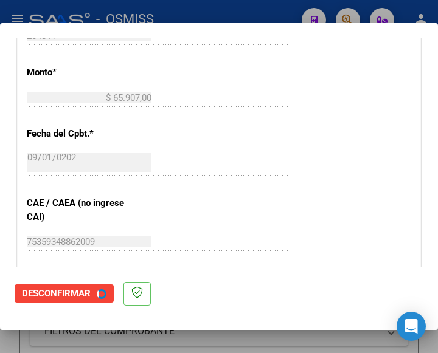
scroll to position [0, 0]
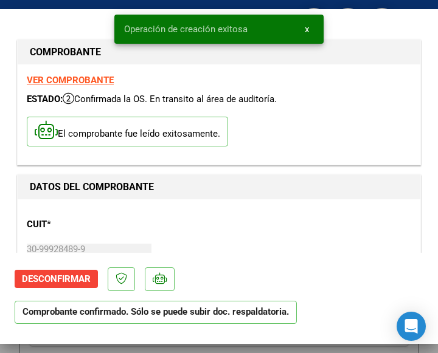
type input "[DATE]"
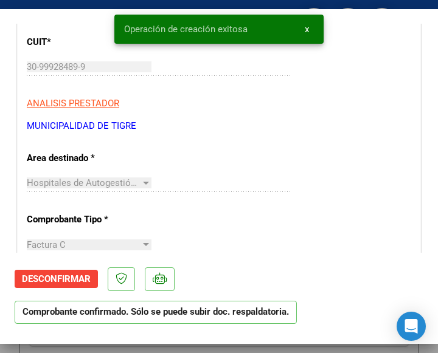
scroll to position [243, 0]
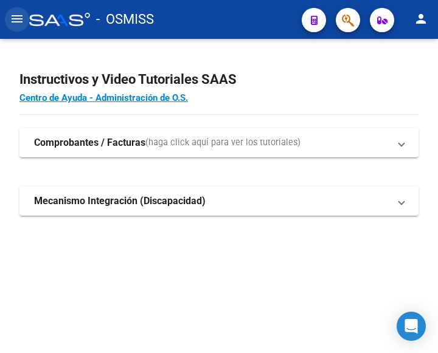
click at [13, 21] on mat-icon "menu" at bounding box center [17, 19] width 15 height 15
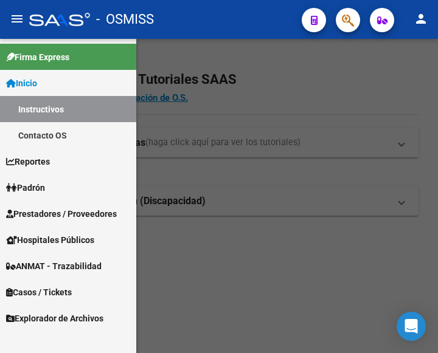
click at [47, 210] on span "Prestadores / Proveedores" at bounding box center [61, 213] width 111 height 13
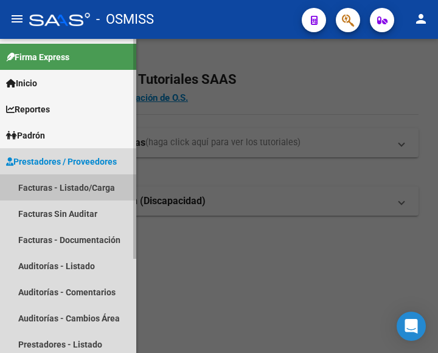
click at [54, 184] on link "Facturas - Listado/Carga" at bounding box center [68, 188] width 136 height 26
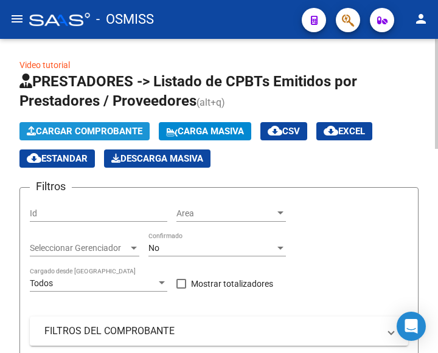
click at [98, 127] on span "Cargar Comprobante" at bounding box center [85, 131] width 116 height 11
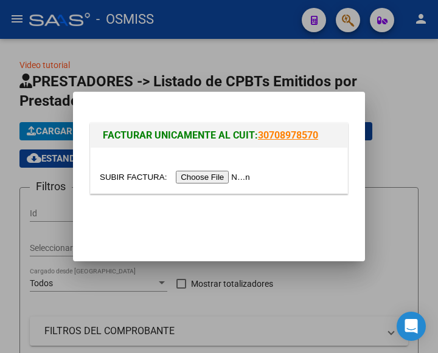
click at [221, 178] on input "file" at bounding box center [177, 177] width 154 height 13
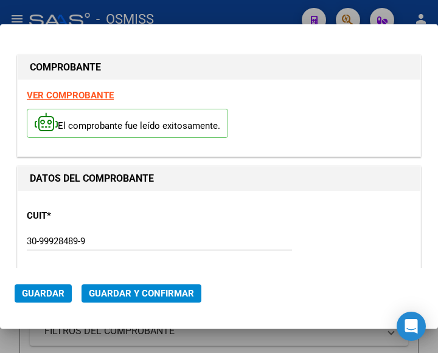
click at [187, 230] on div "CUIT * 30-99928489-9 Ingresar CUIT ANALISIS PRESTADOR MUNICIPALIDAD DE TIGRE AR…" at bounding box center [219, 253] width 384 height 107
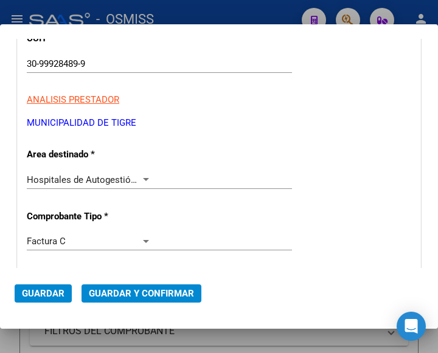
scroll to position [182, 0]
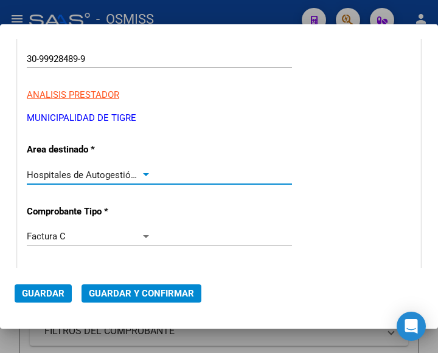
click at [142, 170] on div at bounding box center [145, 175] width 11 height 10
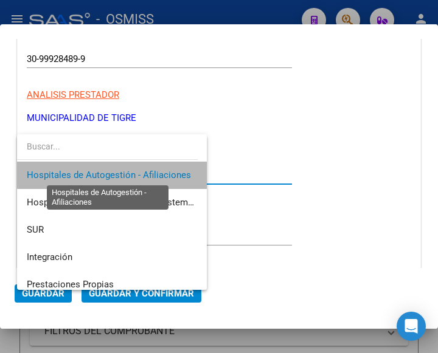
click at [142, 170] on span "Hospitales de Autogestión - Afiliaciones" at bounding box center [109, 175] width 164 height 11
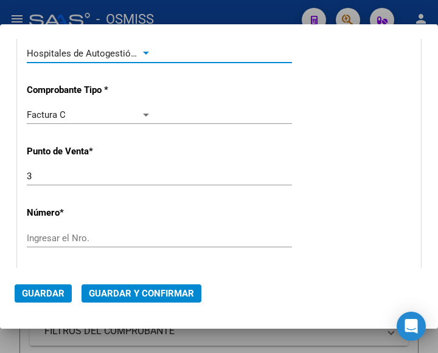
scroll to position [365, 0]
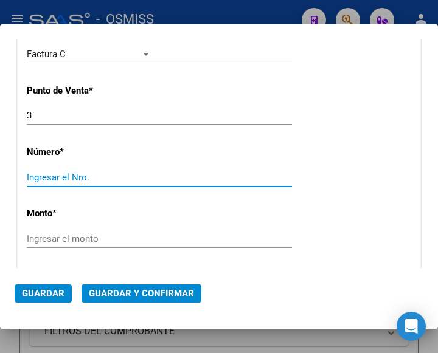
click at [75, 181] on input "Ingresar el Nro." at bounding box center [89, 177] width 125 height 11
type input "204838"
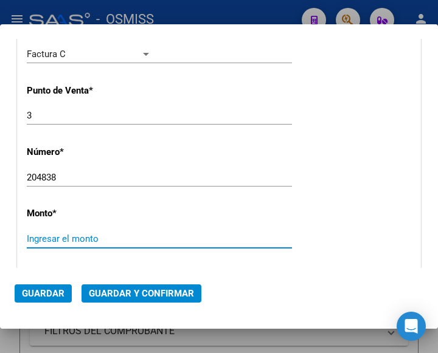
click at [86, 234] on input "Ingresar el monto" at bounding box center [89, 239] width 125 height 11
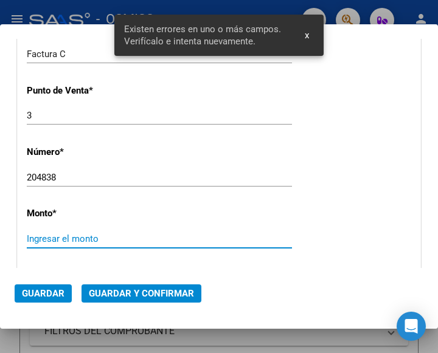
scroll to position [445, 0]
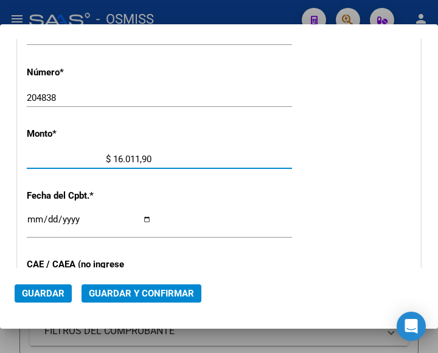
type input "$ 160.119,00"
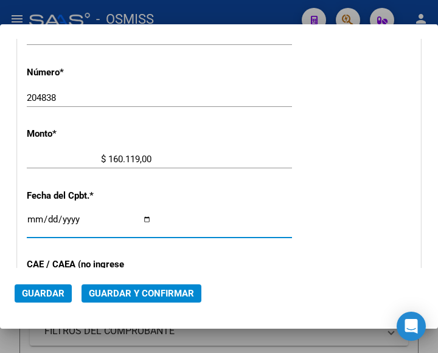
click at [33, 217] on input "Ingresar la fecha" at bounding box center [89, 224] width 125 height 19
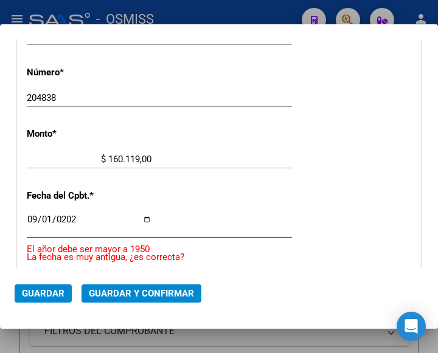
type input "[DATE]"
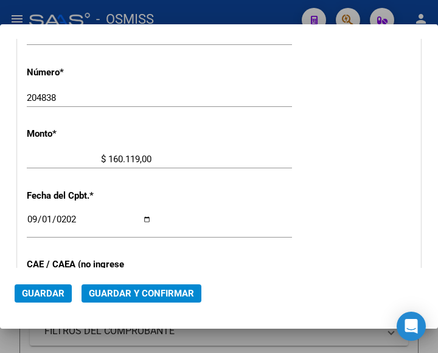
scroll to position [566, 0]
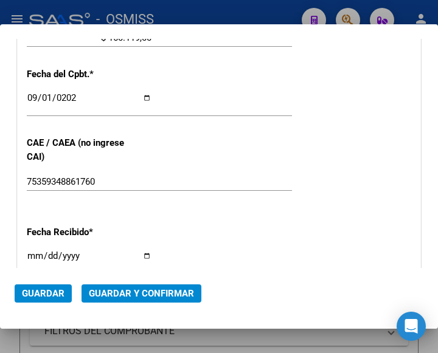
click at [129, 290] on span "Guardar y Confirmar" at bounding box center [141, 293] width 105 height 11
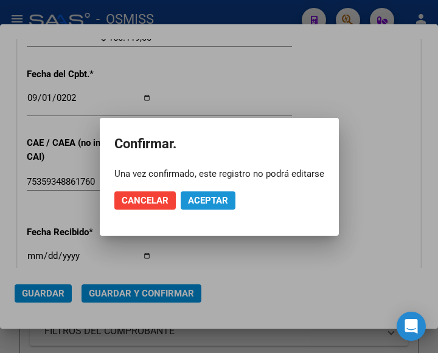
click at [219, 193] on button "Aceptar" at bounding box center [208, 201] width 55 height 18
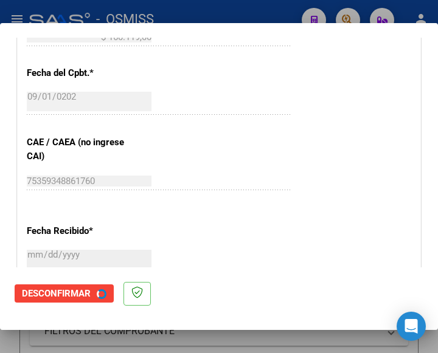
scroll to position [0, 0]
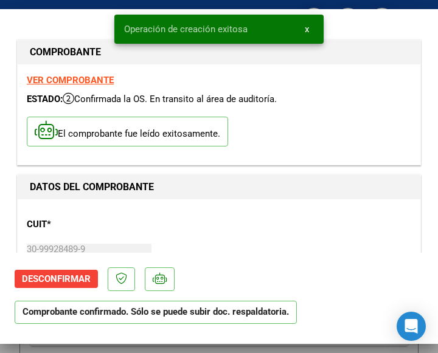
type input "[DATE]"
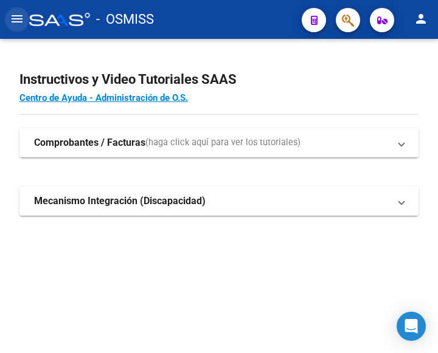
click at [17, 21] on mat-icon "menu" at bounding box center [17, 19] width 15 height 15
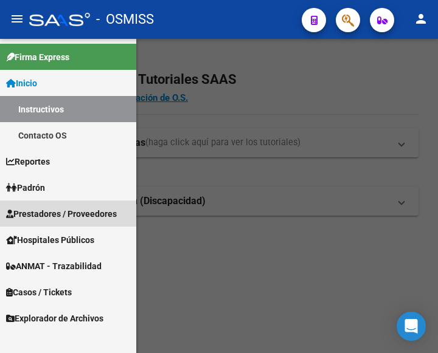
click at [49, 214] on span "Prestadores / Proveedores" at bounding box center [61, 213] width 111 height 13
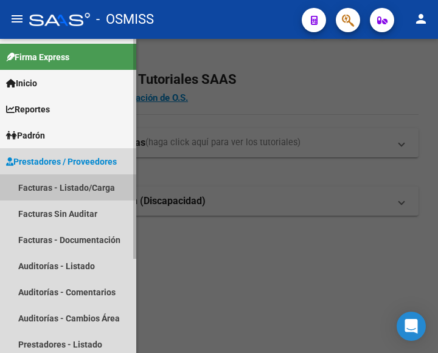
click at [65, 187] on link "Facturas - Listado/Carga" at bounding box center [68, 188] width 136 height 26
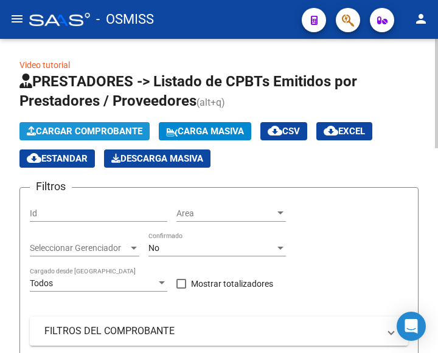
click at [122, 132] on span "Cargar Comprobante" at bounding box center [85, 131] width 116 height 11
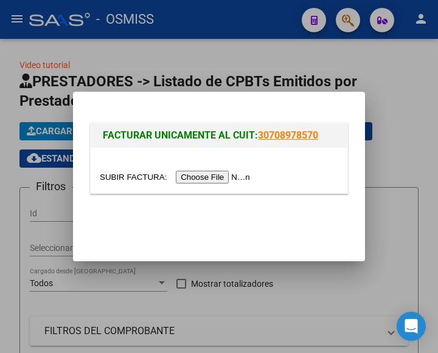
click at [208, 172] on input "file" at bounding box center [177, 177] width 154 height 13
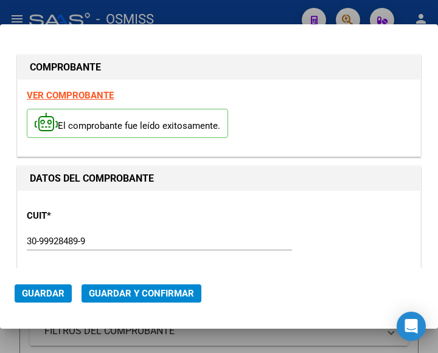
click at [147, 216] on div "CUIT * 30-99928489-9 Ingresar CUIT ANALISIS PRESTADOR MUNICIPALIDAD DE TIGRE AR…" at bounding box center [219, 253] width 384 height 107
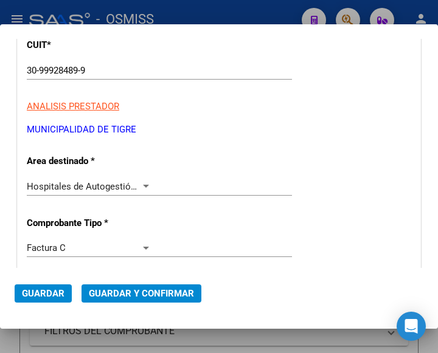
scroll to position [182, 0]
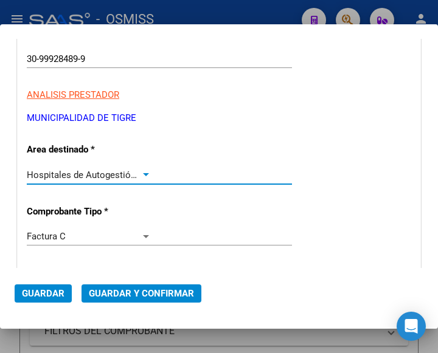
click at [144, 173] on div at bounding box center [146, 174] width 6 height 3
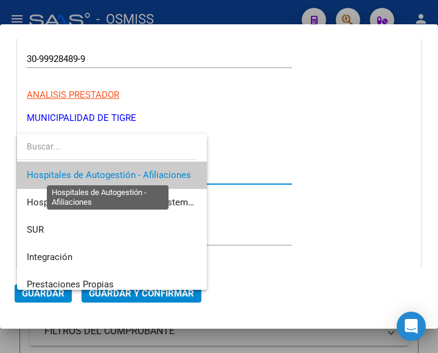
click at [144, 173] on span "Hospitales de Autogestión - Afiliaciones" at bounding box center [109, 175] width 164 height 11
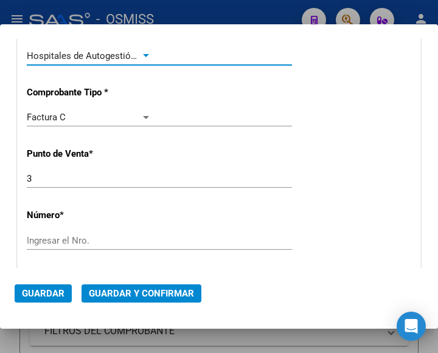
scroll to position [304, 0]
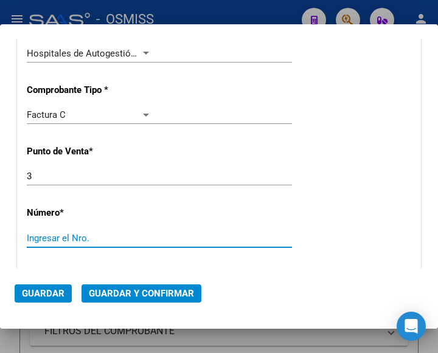
click at [53, 234] on input "Ingresar el Nro." at bounding box center [89, 238] width 125 height 11
type input "204831"
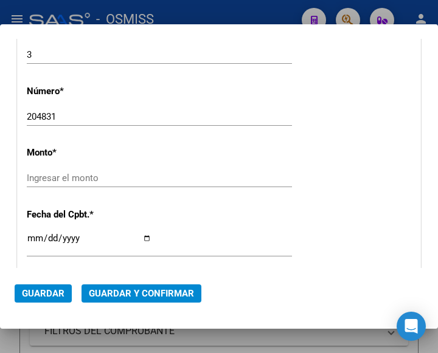
scroll to position [445, 0]
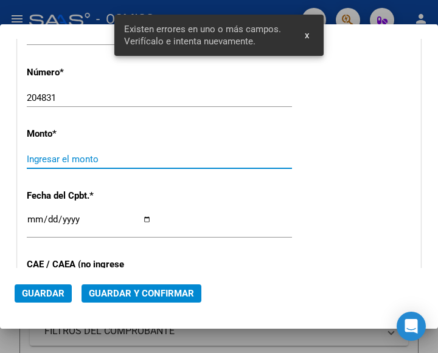
click at [70, 156] on input "Ingresar el monto" at bounding box center [89, 159] width 125 height 11
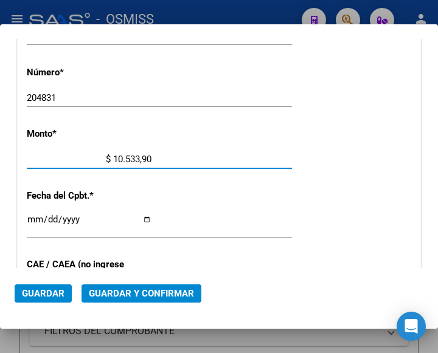
type input "$ 105.339,00"
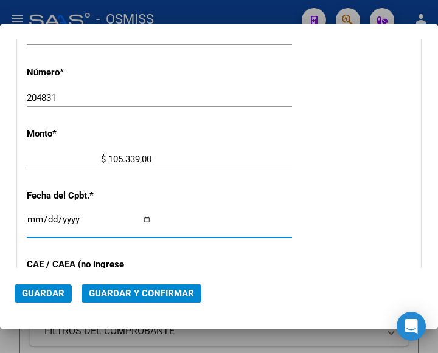
click at [37, 215] on input "Ingresar la fecha" at bounding box center [89, 224] width 125 height 19
click at [34, 215] on input "Ingresar la fecha" at bounding box center [89, 224] width 125 height 19
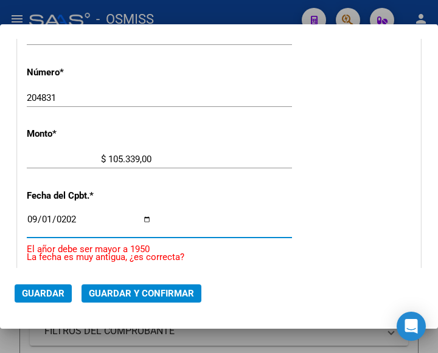
type input "[DATE]"
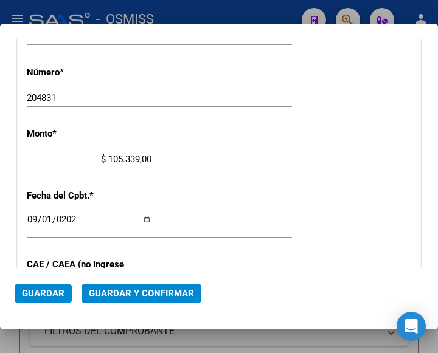
click at [192, 119] on div "CUIT * 30-99928489-9 Ingresar CUIT ANALISIS PRESTADOR MUNICIPALIDAD DE TIGRE AR…" at bounding box center [219, 184] width 403 height 876
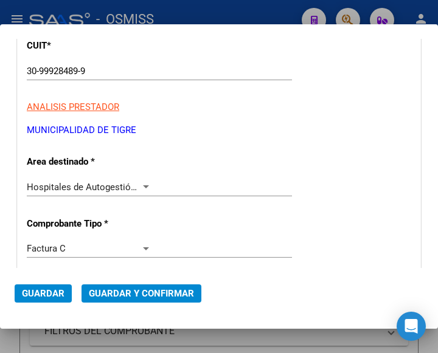
scroll to position [140, 0]
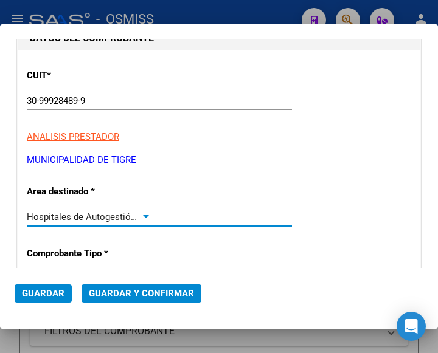
click at [143, 216] on div at bounding box center [146, 216] width 6 height 3
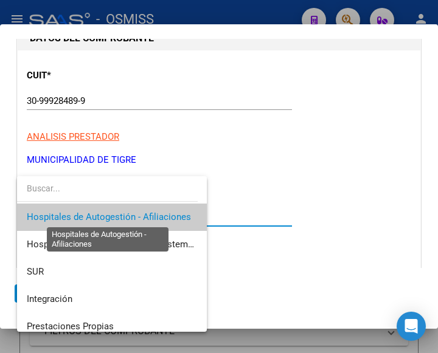
click at [140, 216] on span "Hospitales de Autogestión - Afiliaciones" at bounding box center [109, 217] width 164 height 11
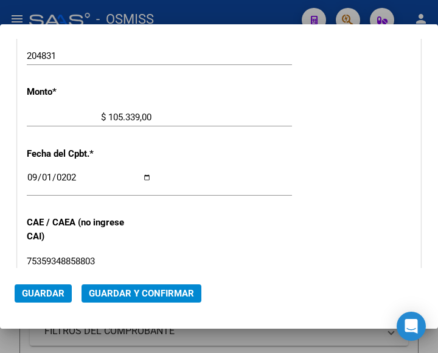
scroll to position [505, 0]
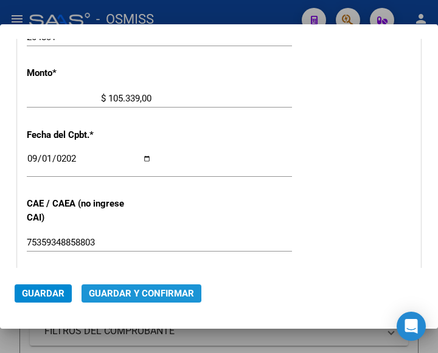
click at [128, 289] on span "Guardar y Confirmar" at bounding box center [141, 293] width 105 height 11
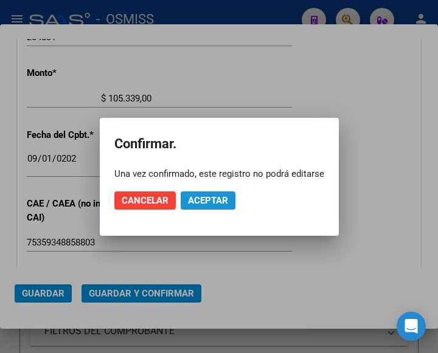
click at [203, 204] on span "Aceptar" at bounding box center [208, 200] width 40 height 11
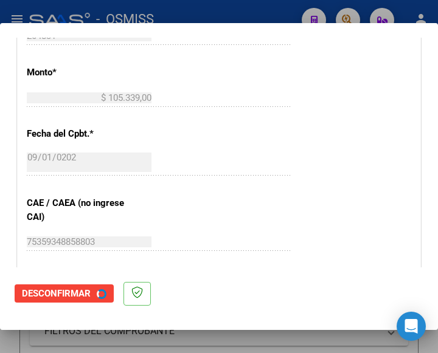
scroll to position [0, 0]
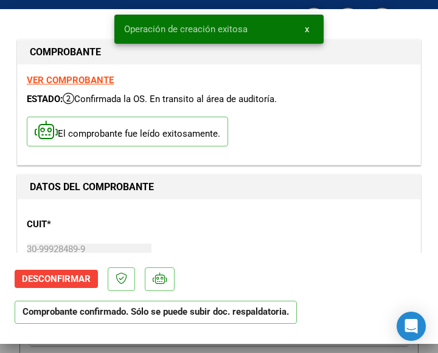
type input "[DATE]"
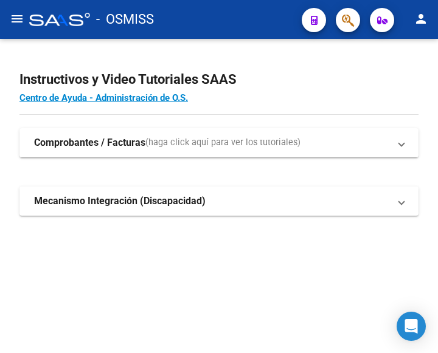
click at [19, 18] on mat-icon "menu" at bounding box center [17, 19] width 15 height 15
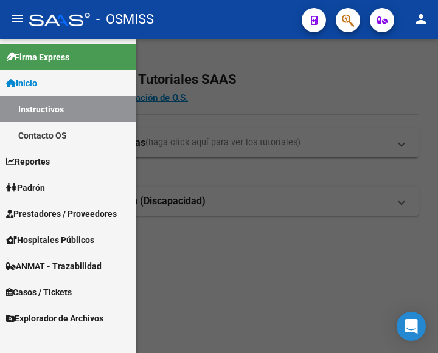
click at [52, 210] on span "Prestadores / Proveedores" at bounding box center [61, 213] width 111 height 13
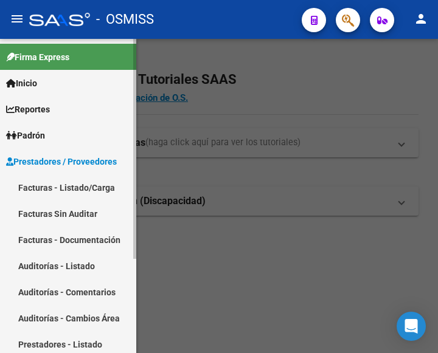
click at [65, 179] on link "Facturas - Listado/Carga" at bounding box center [68, 188] width 136 height 26
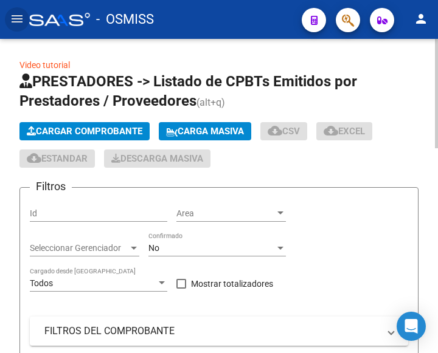
click at [113, 128] on span "Cargar Comprobante" at bounding box center [85, 131] width 116 height 11
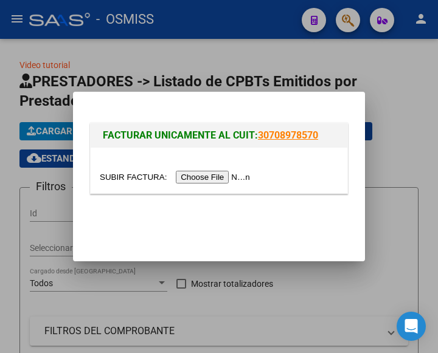
click at [215, 174] on input "file" at bounding box center [177, 177] width 154 height 13
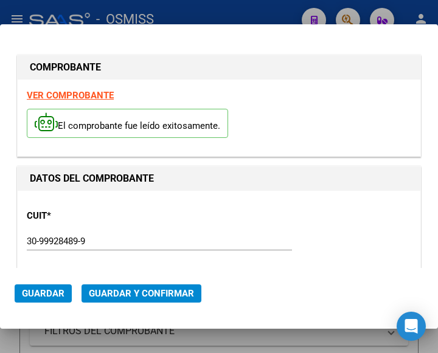
click at [149, 229] on div "CUIT * 30-99928489-9 Ingresar CUIT ANALISIS PRESTADOR MUNICIPALIDAD DE TIGRE AR…" at bounding box center [219, 253] width 384 height 107
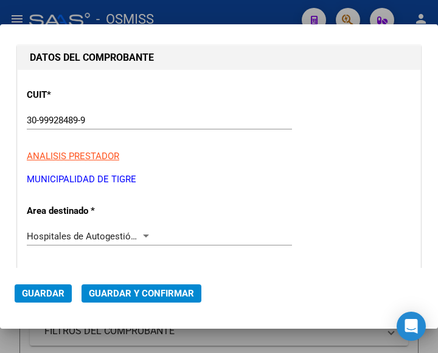
scroll to position [122, 0]
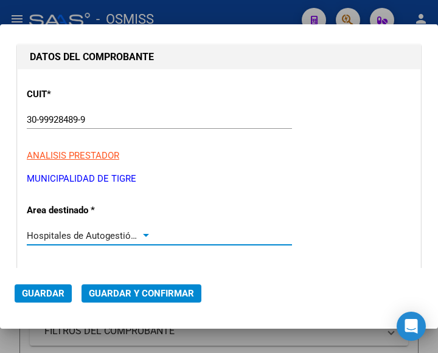
click at [140, 232] on div at bounding box center [145, 236] width 11 height 10
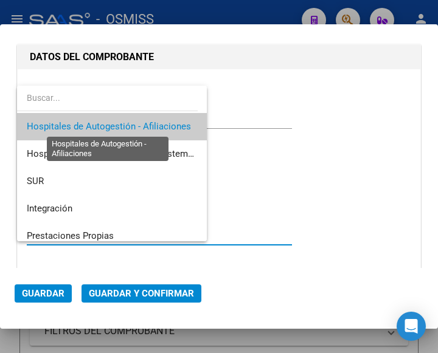
click at [128, 126] on span "Hospitales de Autogestión - Afiliaciones" at bounding box center [109, 126] width 164 height 11
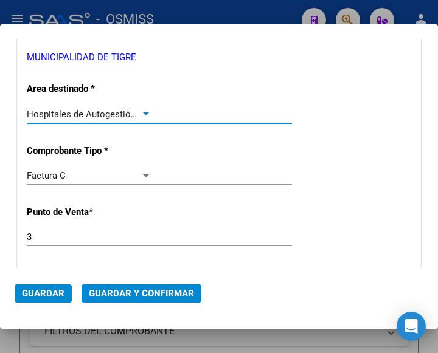
scroll to position [304, 0]
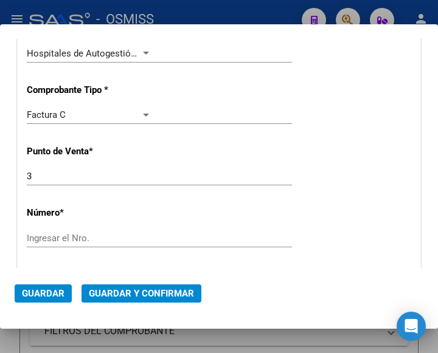
click at [86, 229] on div "Ingresar el Nro." at bounding box center [159, 238] width 265 height 18
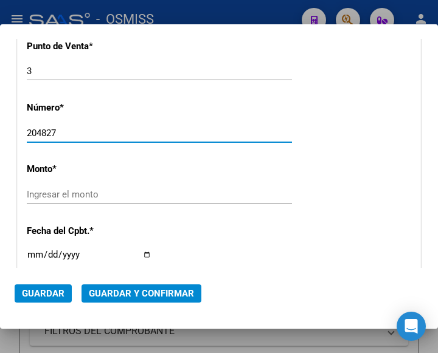
scroll to position [426, 0]
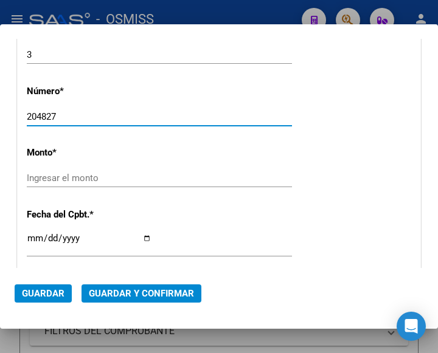
type input "204827"
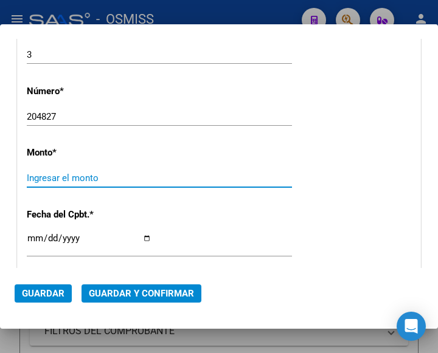
click at [91, 176] on input "Ingresar el monto" at bounding box center [89, 178] width 125 height 11
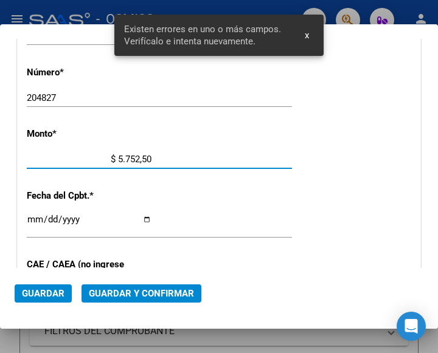
type input "$ 57.525,00"
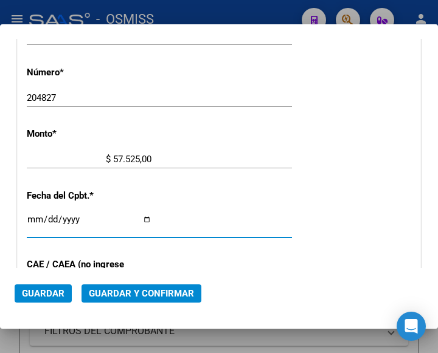
click at [28, 218] on input "Ingresar la fecha" at bounding box center [89, 224] width 125 height 19
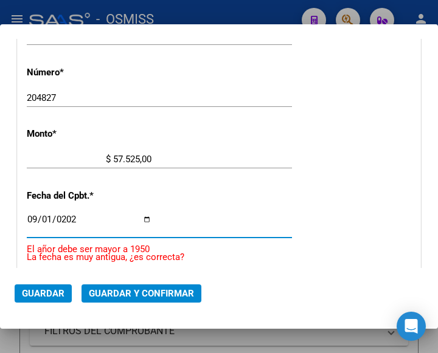
type input "[DATE]"
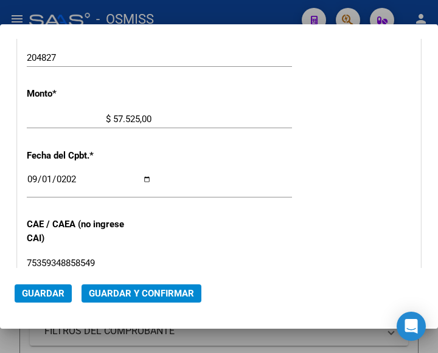
scroll to position [505, 0]
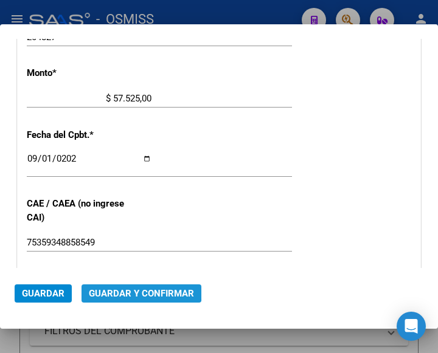
click at [131, 289] on span "Guardar y Confirmar" at bounding box center [141, 293] width 105 height 11
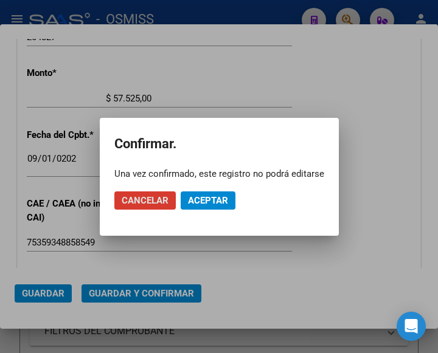
click at [196, 203] on span "Aceptar" at bounding box center [208, 200] width 40 height 11
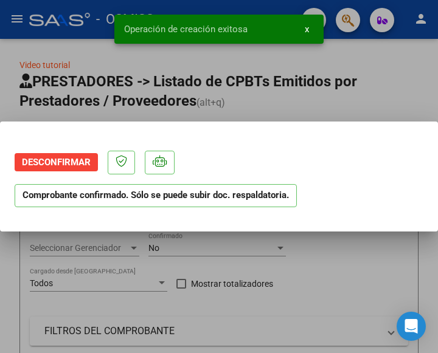
scroll to position [0, 0]
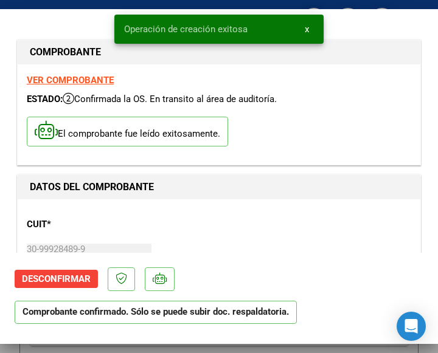
type input "[DATE]"
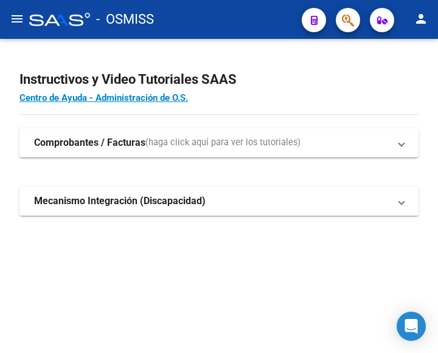
click at [16, 20] on mat-icon "menu" at bounding box center [17, 19] width 15 height 15
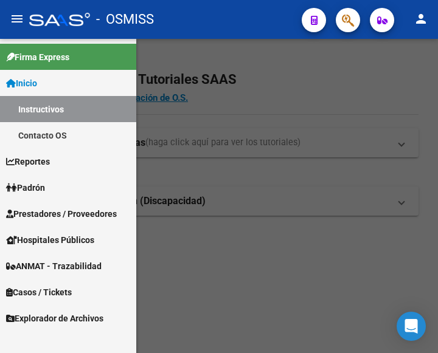
click at [55, 207] on span "Prestadores / Proveedores" at bounding box center [61, 213] width 111 height 13
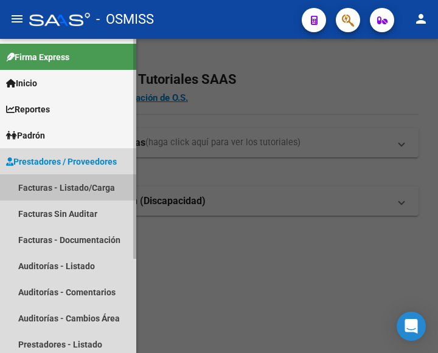
click at [66, 185] on link "Facturas - Listado/Carga" at bounding box center [68, 188] width 136 height 26
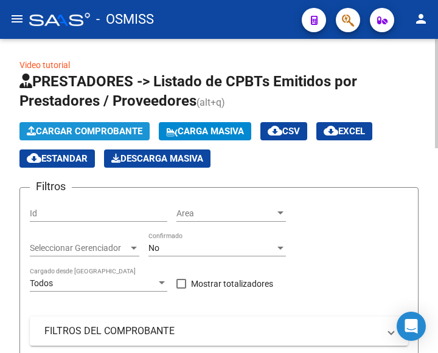
click at [94, 130] on span "Cargar Comprobante" at bounding box center [85, 131] width 116 height 11
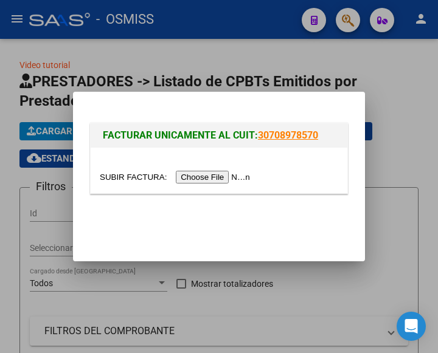
click at [224, 177] on input "file" at bounding box center [177, 177] width 154 height 13
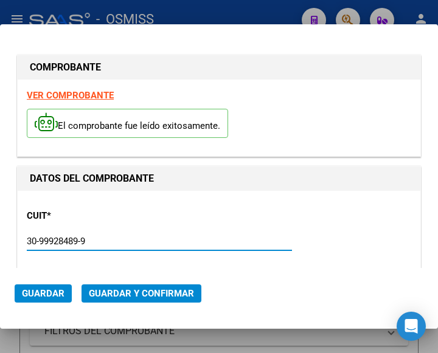
click at [124, 244] on input "30-99928489-9" at bounding box center [89, 241] width 125 height 11
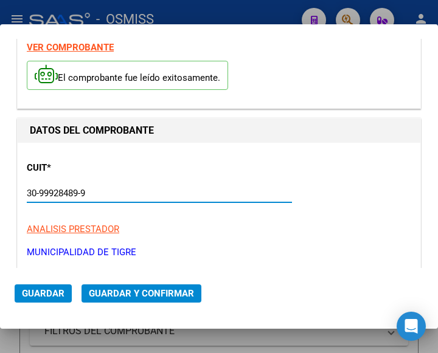
scroll to position [122, 0]
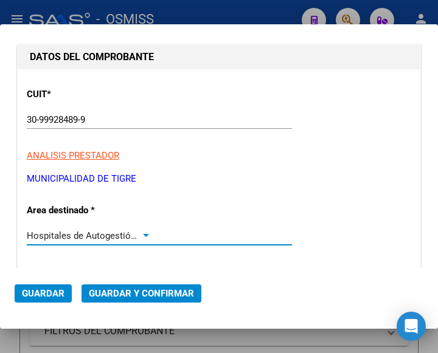
click at [144, 234] on div at bounding box center [146, 235] width 6 height 3
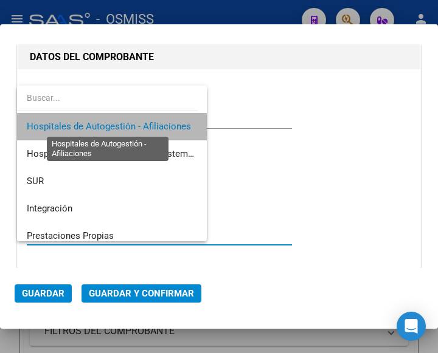
click at [150, 121] on span "Hospitales de Autogestión - Afiliaciones" at bounding box center [109, 126] width 164 height 11
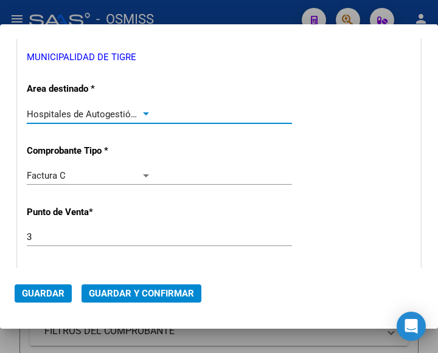
scroll to position [304, 0]
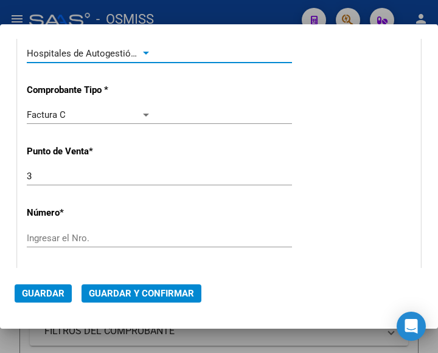
click at [74, 238] on input "Ingresar el Nro." at bounding box center [89, 238] width 125 height 11
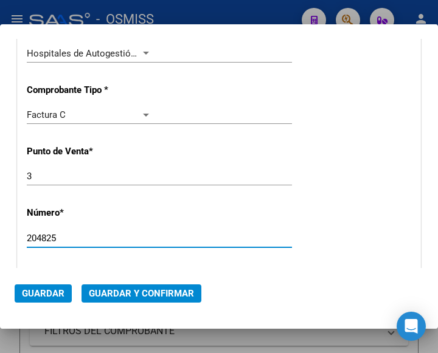
type input "204825"
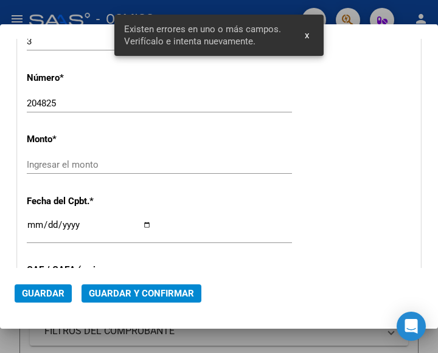
scroll to position [445, 0]
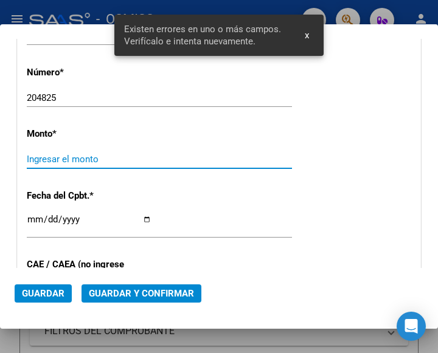
click at [86, 156] on input "Ingresar el monto" at bounding box center [89, 159] width 125 height 11
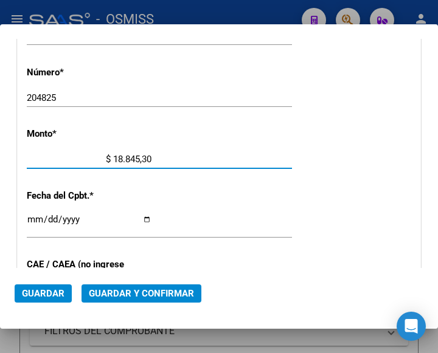
type input "$ 188.453,00"
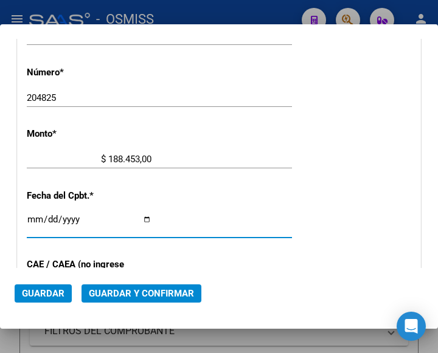
click at [30, 219] on input "Ingresar la fecha" at bounding box center [89, 224] width 125 height 19
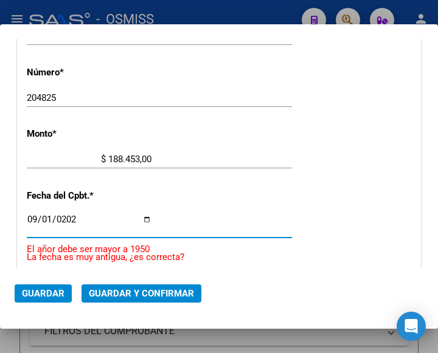
type input "[DATE]"
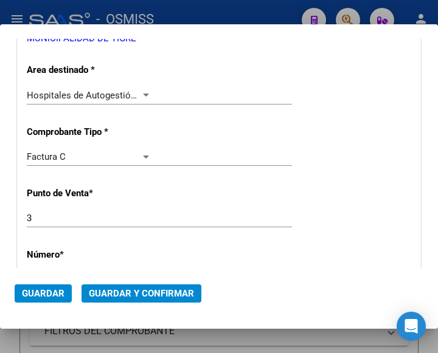
scroll to position [201, 0]
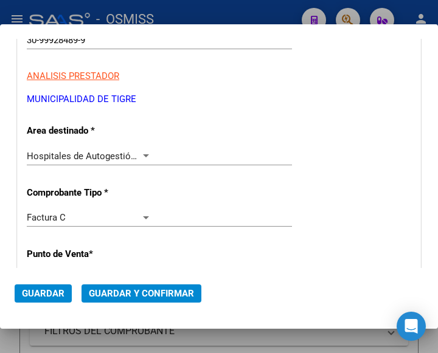
click at [142, 153] on div at bounding box center [145, 156] width 11 height 10
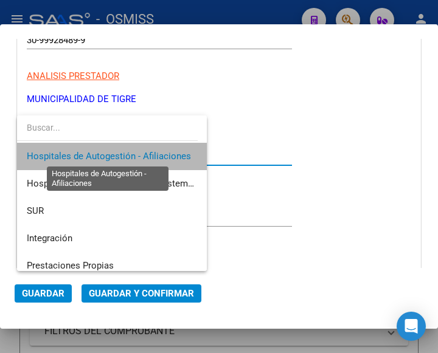
click at [142, 153] on span "Hospitales de Autogestión - Afiliaciones" at bounding box center [109, 156] width 164 height 11
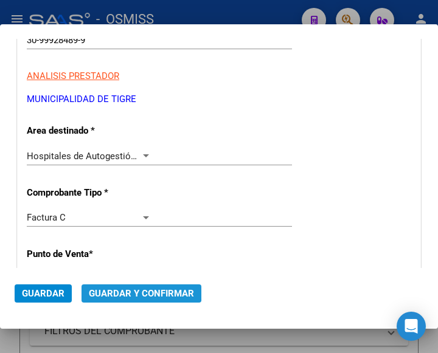
click at [135, 290] on span "Guardar y Confirmar" at bounding box center [141, 293] width 105 height 11
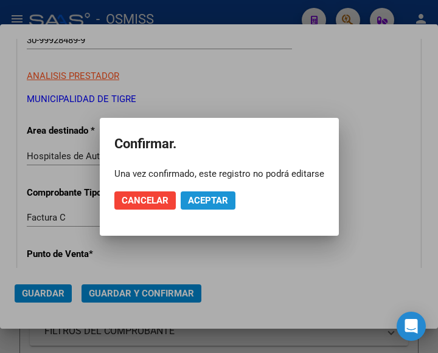
click at [215, 196] on span "Aceptar" at bounding box center [208, 200] width 40 height 11
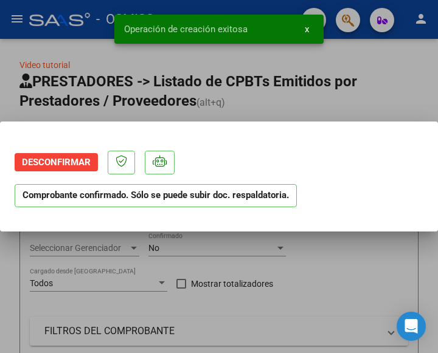
scroll to position [0, 0]
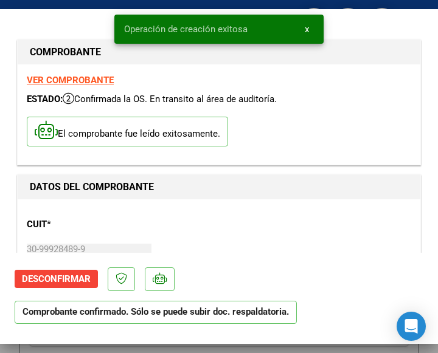
type input "[DATE]"
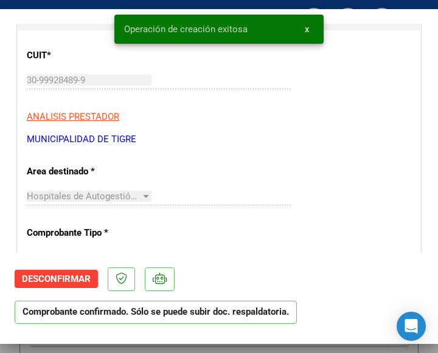
scroll to position [243, 0]
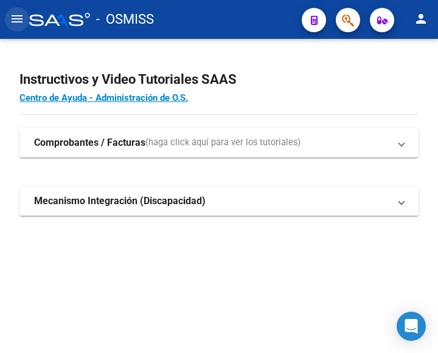
click at [14, 16] on mat-icon "menu" at bounding box center [17, 19] width 15 height 15
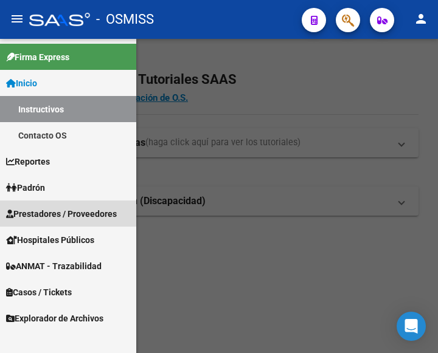
click at [61, 209] on span "Prestadores / Proveedores" at bounding box center [61, 213] width 111 height 13
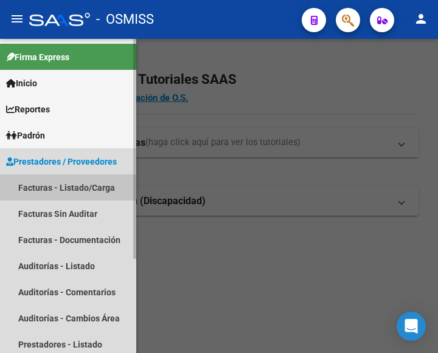
click at [61, 185] on link "Facturas - Listado/Carga" at bounding box center [68, 188] width 136 height 26
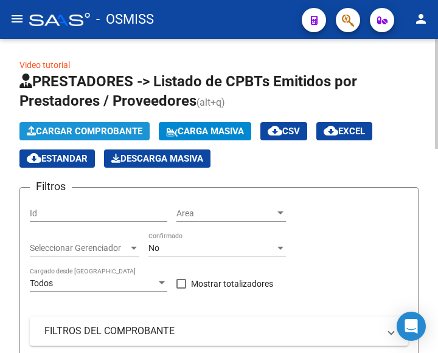
click at [111, 131] on span "Cargar Comprobante" at bounding box center [85, 131] width 116 height 11
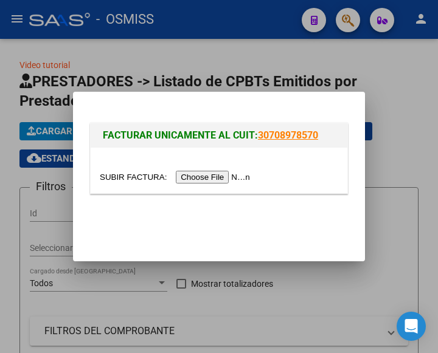
click at [217, 179] on input "file" at bounding box center [177, 177] width 154 height 13
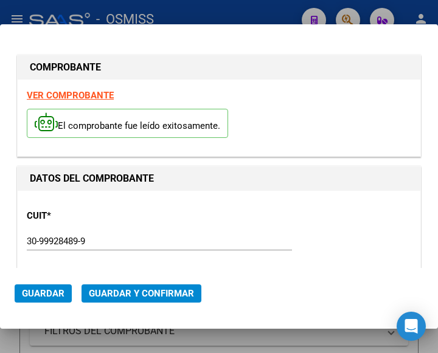
click at [155, 235] on div "30-99928489-9 Ingresar CUIT" at bounding box center [159, 241] width 265 height 18
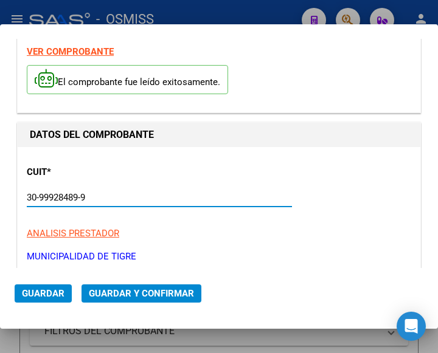
scroll to position [122, 0]
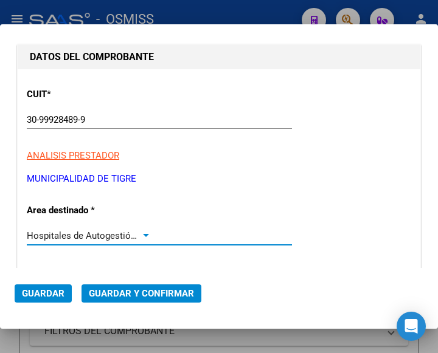
click at [145, 233] on div at bounding box center [145, 236] width 11 height 10
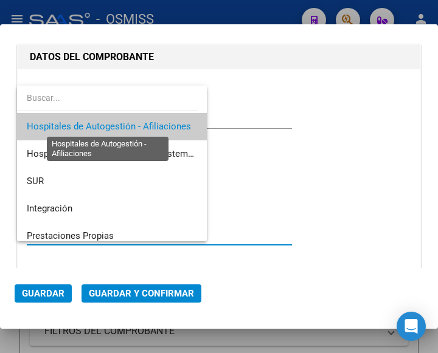
click at [131, 130] on span "Hospitales de Autogestión - Afiliaciones" at bounding box center [109, 126] width 164 height 11
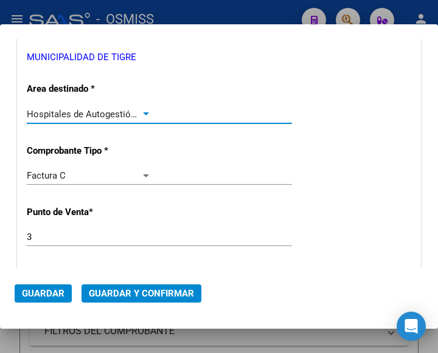
scroll to position [304, 0]
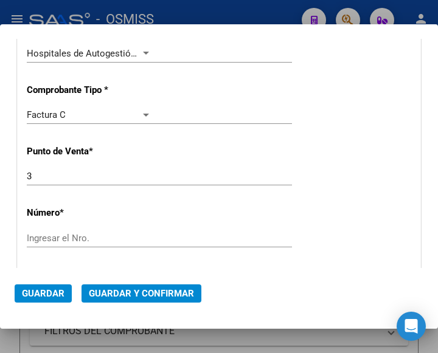
click at [72, 228] on div "CUIT * 30-99928489-9 Ingresar CUIT ANALISIS PRESTADOR MUNICIPALIDAD DE TIGRE AR…" at bounding box center [219, 325] width 403 height 876
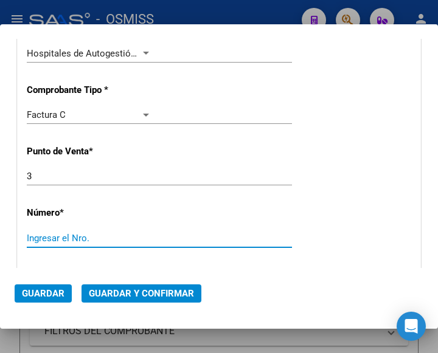
click at [72, 234] on input "Ingresar el Nro." at bounding box center [89, 238] width 125 height 11
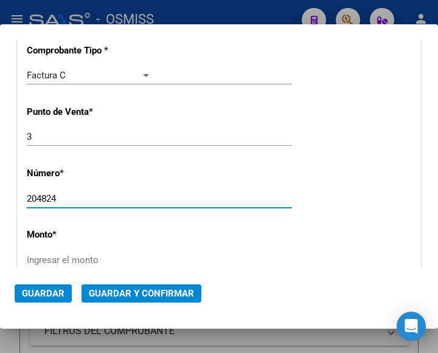
scroll to position [365, 0]
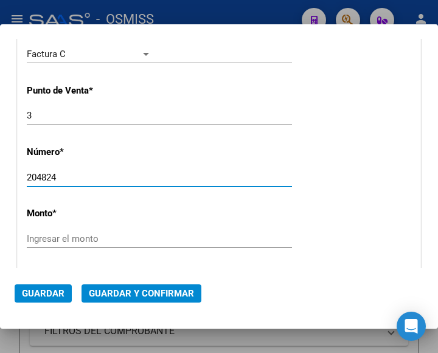
type input "204824"
click at [74, 243] on input "Ingresar el monto" at bounding box center [89, 239] width 125 height 11
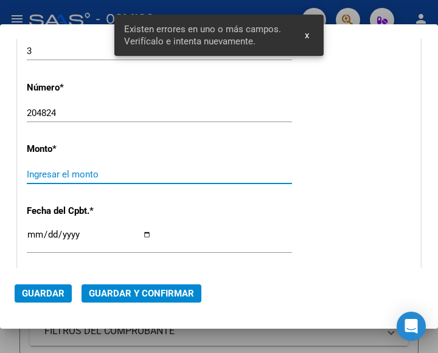
scroll to position [445, 0]
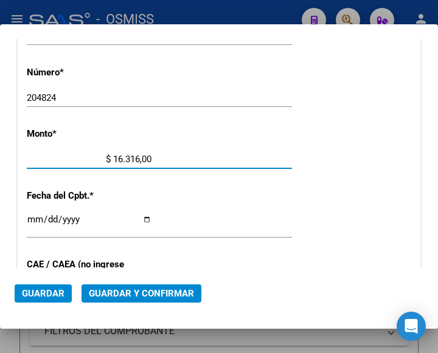
type input "$ 163.160,00"
click at [30, 216] on input "Ingresar la fecha" at bounding box center [89, 224] width 125 height 19
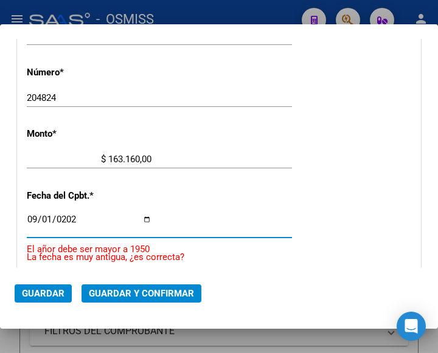
type input "[DATE]"
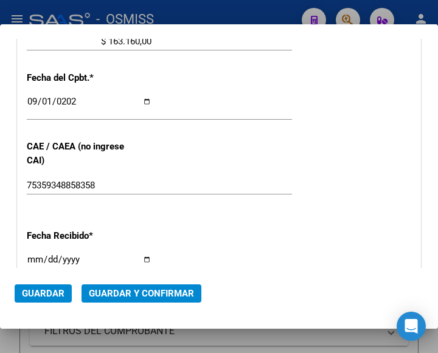
scroll to position [566, 0]
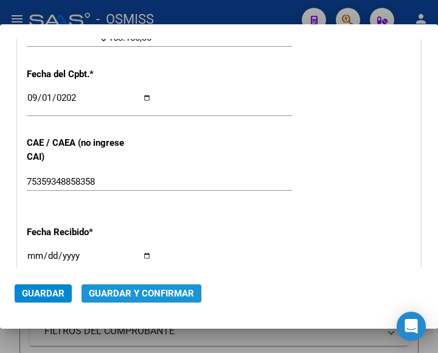
click at [137, 294] on span "Guardar y Confirmar" at bounding box center [141, 293] width 105 height 11
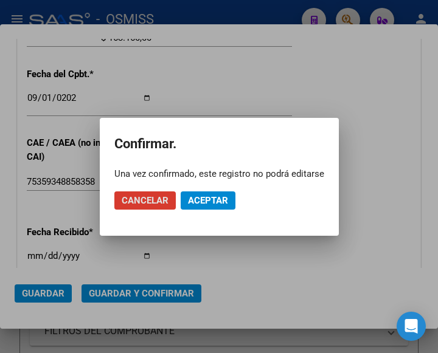
click at [209, 196] on span "Aceptar" at bounding box center [208, 200] width 40 height 11
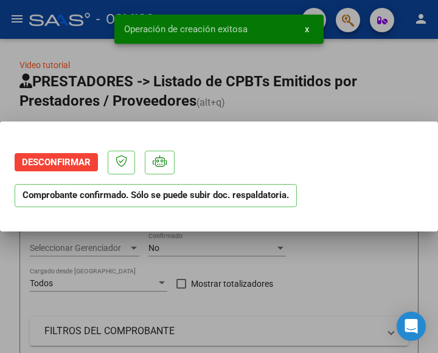
scroll to position [0, 0]
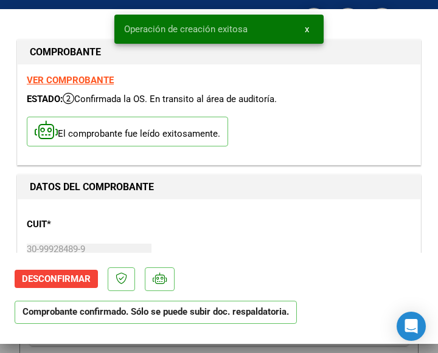
type input "[DATE]"
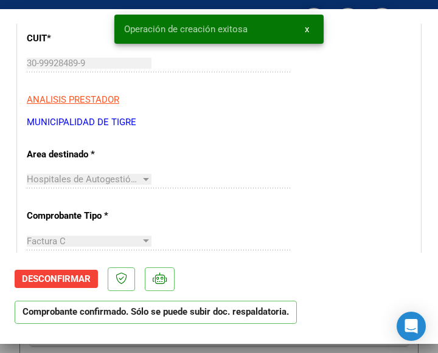
scroll to position [243, 0]
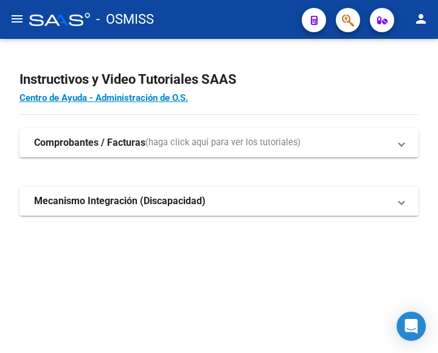
click at [16, 18] on mat-icon "menu" at bounding box center [17, 19] width 15 height 15
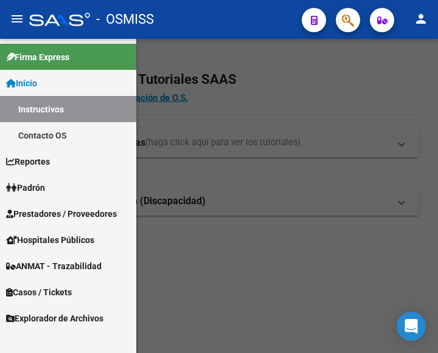
click at [54, 211] on span "Prestadores / Proveedores" at bounding box center [61, 213] width 111 height 13
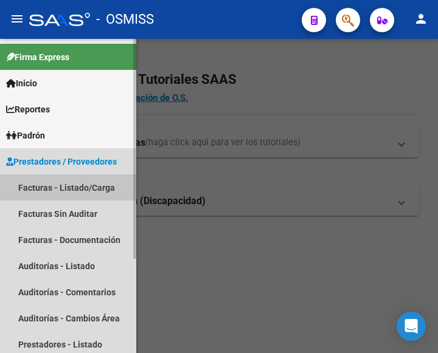
click at [57, 192] on link "Facturas - Listado/Carga" at bounding box center [68, 188] width 136 height 26
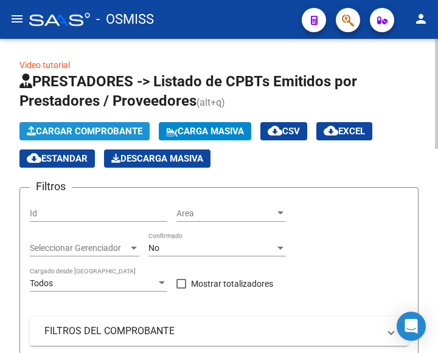
click at [106, 131] on span "Cargar Comprobante" at bounding box center [85, 131] width 116 height 11
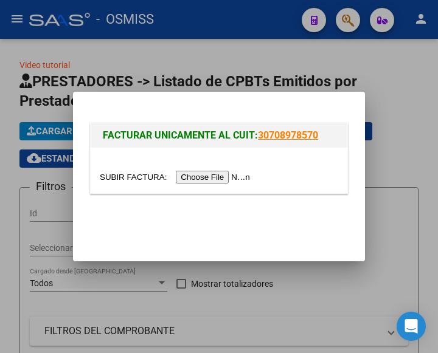
click at [217, 175] on input "file" at bounding box center [177, 177] width 154 height 13
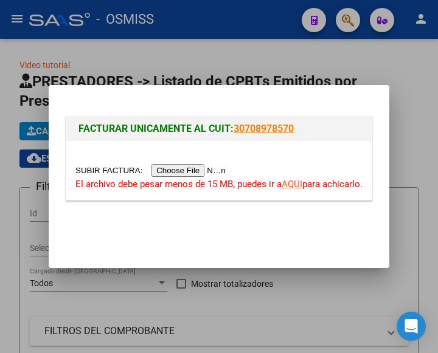
click at [190, 169] on input "file" at bounding box center [152, 170] width 154 height 13
type input "C:\fakepath\OSMISS-204823.pdf"
click at [293, 185] on link "AQUI" at bounding box center [292, 184] width 21 height 11
click at [192, 173] on input "file" at bounding box center [152, 170] width 154 height 13
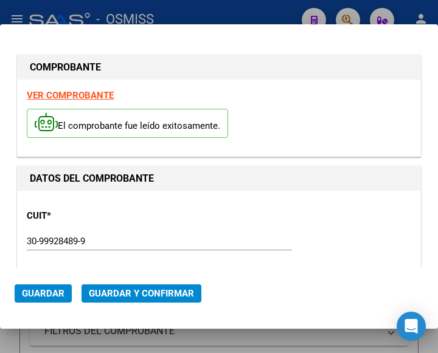
click at [153, 211] on div "CUIT * 30-99928489-9 Ingresar CUIT ANALISIS PRESTADOR MUNICIPALIDAD DE TIGRE AR…" at bounding box center [219, 253] width 384 height 107
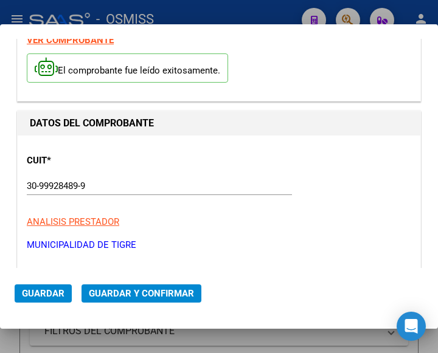
scroll to position [122, 0]
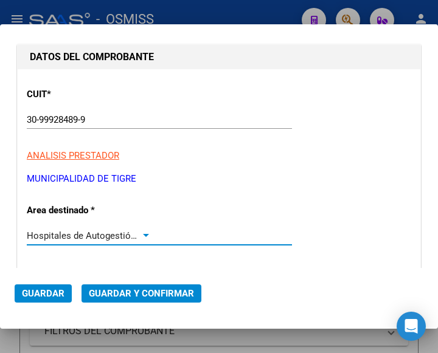
click at [145, 234] on div at bounding box center [145, 236] width 11 height 10
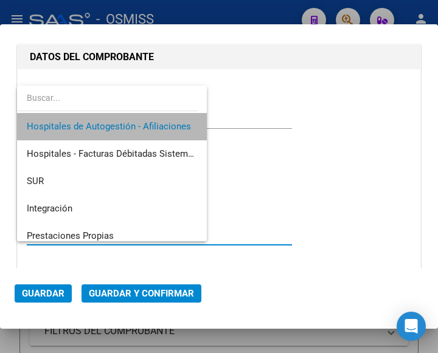
click at [128, 119] on span "Hospitales de Autogestión - Afiliaciones" at bounding box center [112, 126] width 170 height 27
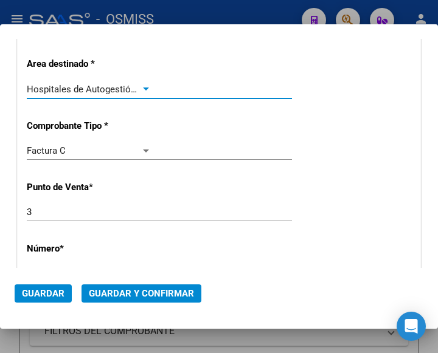
scroll to position [304, 0]
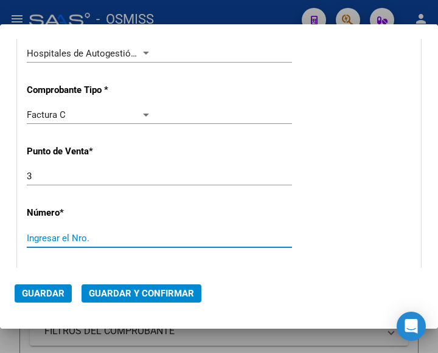
click at [76, 243] on input "Ingresar el Nro." at bounding box center [89, 238] width 125 height 11
type input "204823"
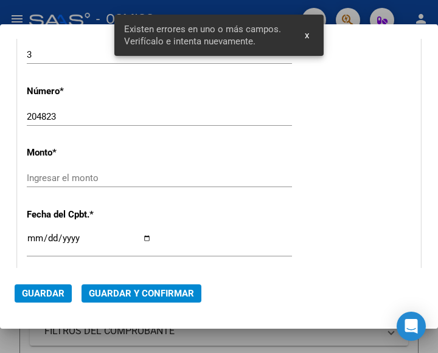
scroll to position [445, 0]
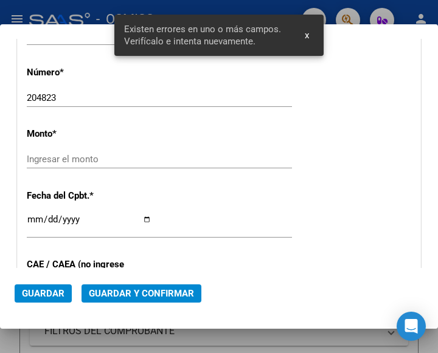
click at [98, 158] on input "Ingresar el monto" at bounding box center [89, 159] width 125 height 11
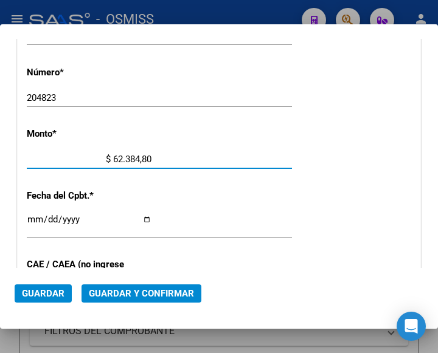
type input "$ 623.848,00"
click at [33, 217] on input "Ingresar la fecha" at bounding box center [89, 224] width 125 height 19
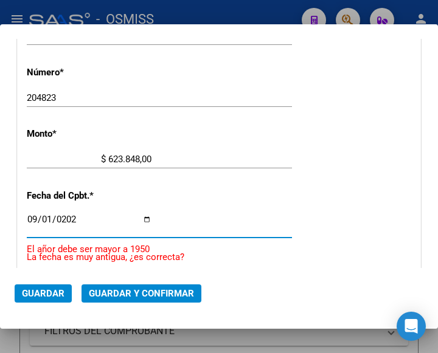
type input "[DATE]"
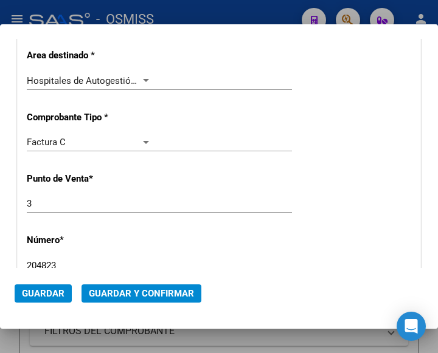
scroll to position [262, 0]
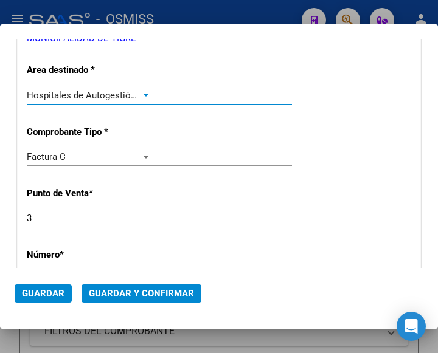
click at [143, 91] on div at bounding box center [145, 96] width 11 height 10
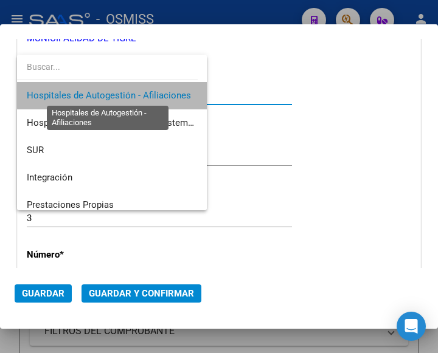
click at [143, 91] on span "Hospitales de Autogestión - Afiliaciones" at bounding box center [109, 95] width 164 height 11
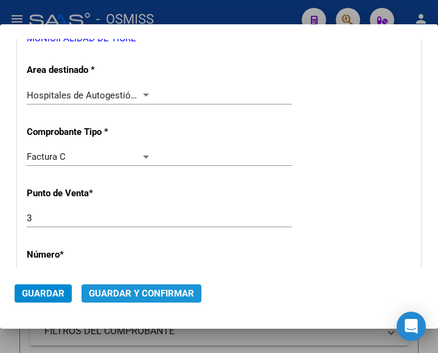
click at [131, 290] on span "Guardar y Confirmar" at bounding box center [141, 293] width 105 height 11
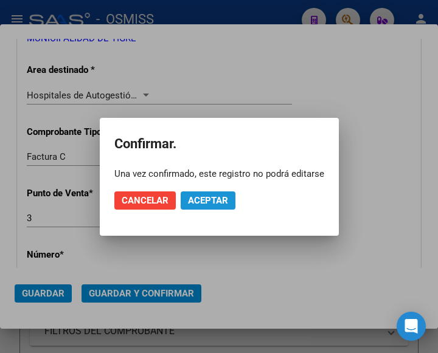
click at [196, 199] on span "Aceptar" at bounding box center [208, 200] width 40 height 11
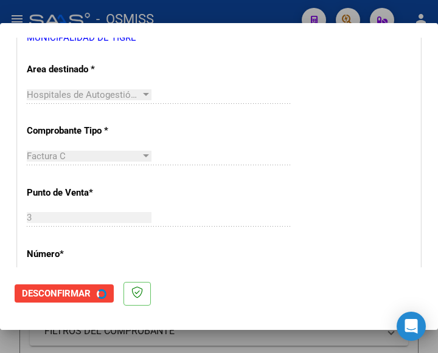
scroll to position [0, 0]
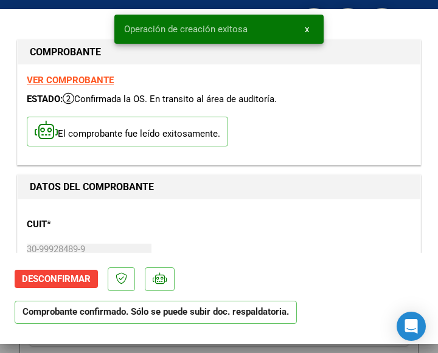
type input "[DATE]"
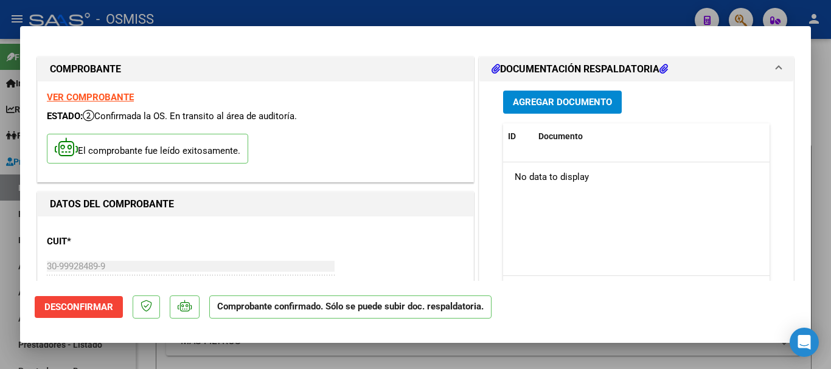
click at [437, 99] on span "Agregar Documento" at bounding box center [562, 102] width 99 height 11
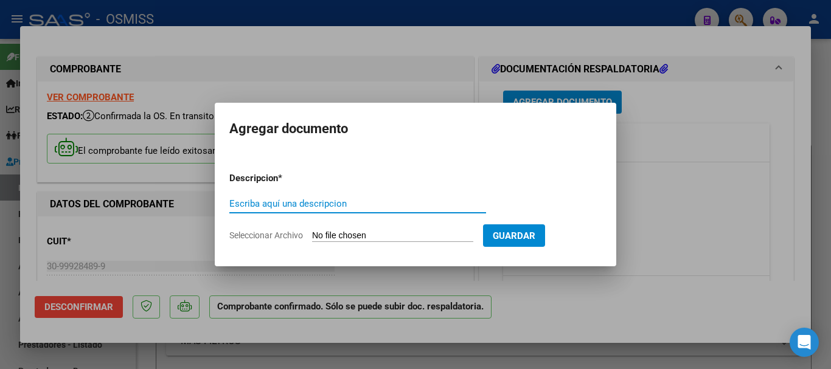
click at [294, 204] on input "Escriba aquí una descripcion" at bounding box center [357, 203] width 257 height 11
click at [246, 202] on input "DOCRESPALDATORIO" at bounding box center [357, 203] width 257 height 11
type input "DOC RESPALDATORIO"
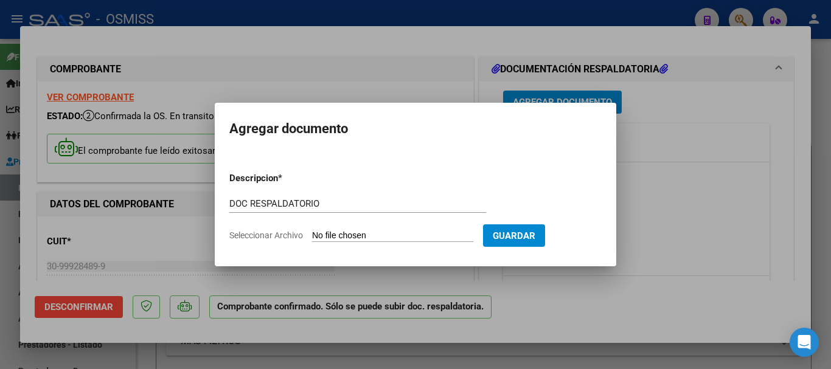
click at [386, 243] on form "Descripcion * DOC RESPALDATORIO Escriba aquí una descripcion Seleccionar Archiv…" at bounding box center [415, 206] width 372 height 89
click at [386, 232] on input "Seleccionar Archivo" at bounding box center [392, 237] width 161 height 12
type input "C:\fakepath\2_pdfsam_OSMISS-204823.pdf"
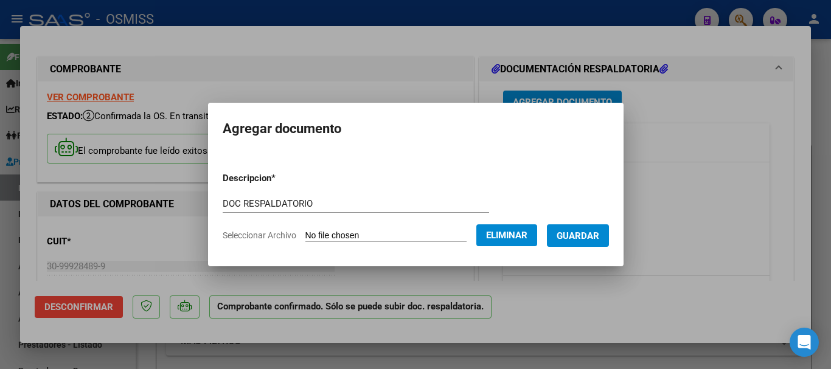
click at [437, 231] on span "Guardar" at bounding box center [577, 236] width 43 height 11
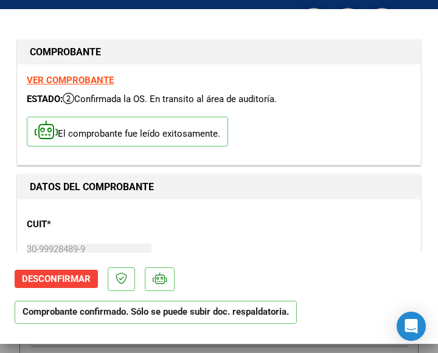
click at [302, 192] on h1 "DATOS DEL COMPROBANTE" at bounding box center [219, 187] width 378 height 15
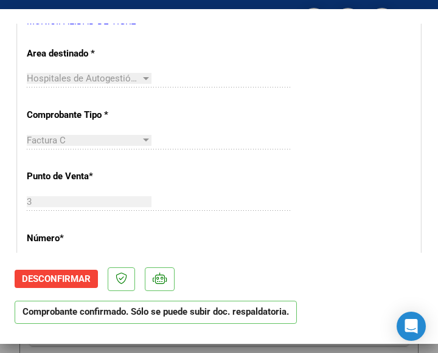
scroll to position [304, 0]
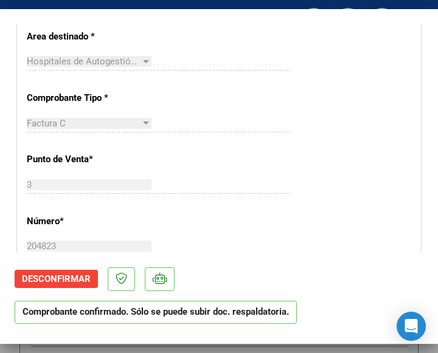
click at [268, 92] on div "CUIT * 30-99928489-9 Ingresar CUIT ANALISIS PRESTADOR MUNICIPALIDAD DE TIGRE AR…" at bounding box center [219, 333] width 403 height 876
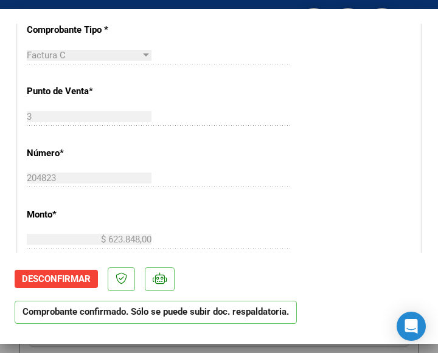
scroll to position [426, 0]
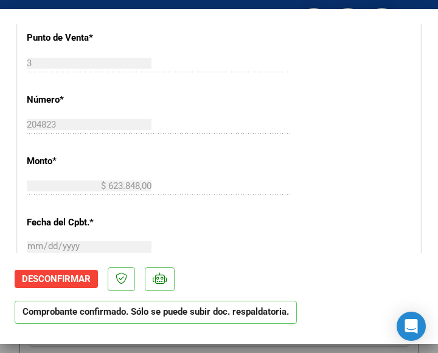
click at [197, 146] on div "CUIT * 30-99928489-9 Ingresar CUIT ANALISIS PRESTADOR MUNICIPALIDAD DE TIGRE AR…" at bounding box center [219, 212] width 403 height 876
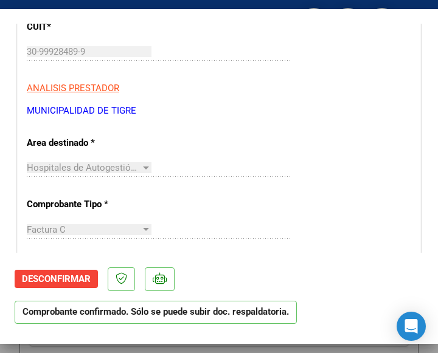
scroll to position [182, 0]
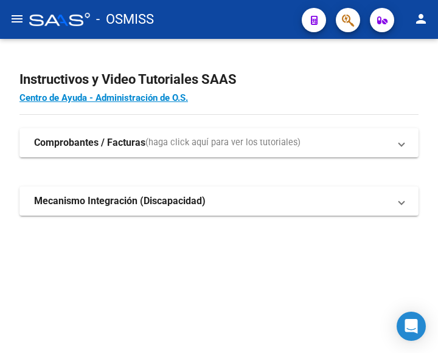
click at [22, 22] on mat-icon "menu" at bounding box center [17, 19] width 15 height 15
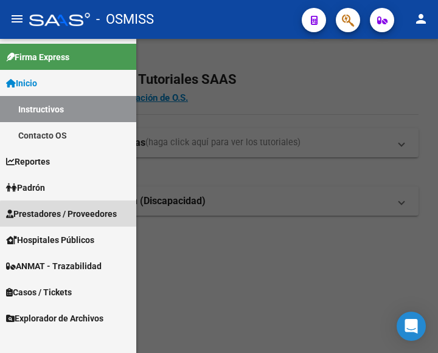
click at [83, 216] on span "Prestadores / Proveedores" at bounding box center [61, 213] width 111 height 13
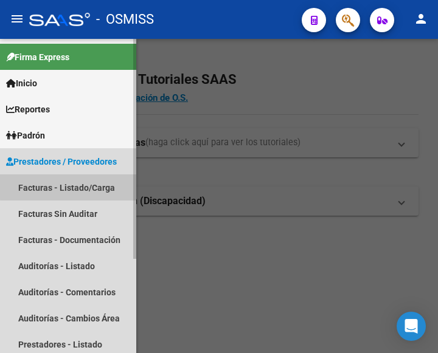
click at [72, 187] on link "Facturas - Listado/Carga" at bounding box center [68, 188] width 136 height 26
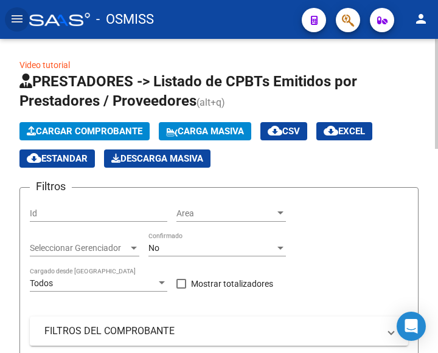
click at [106, 133] on span "Cargar Comprobante" at bounding box center [85, 131] width 116 height 11
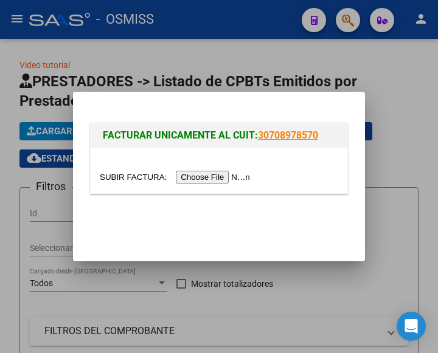
click at [214, 177] on input "file" at bounding box center [177, 177] width 154 height 13
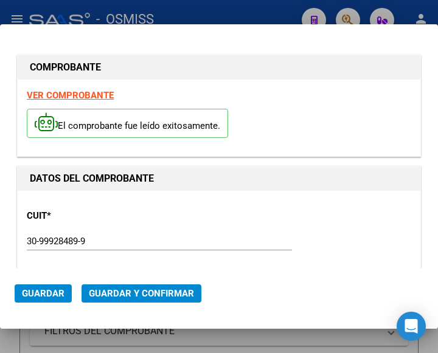
click at [152, 213] on div "CUIT * 30-99928489-9 Ingresar CUIT ANALISIS PRESTADOR MUNICIPALIDAD DE TIGRE AR…" at bounding box center [219, 253] width 384 height 107
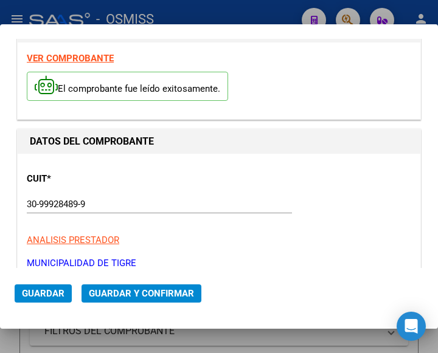
scroll to position [122, 0]
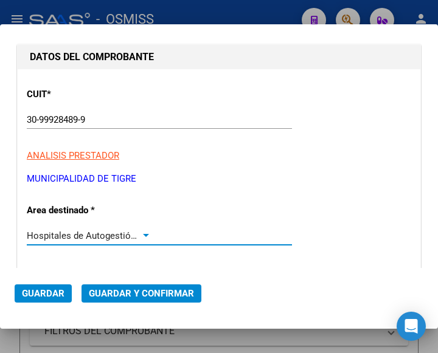
click at [142, 233] on div at bounding box center [145, 236] width 11 height 10
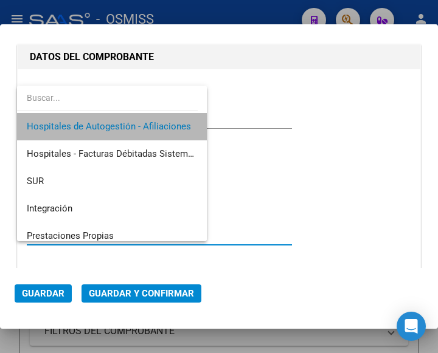
click at [150, 118] on span "Hospitales de Autogestión - Afiliaciones" at bounding box center [112, 126] width 170 height 27
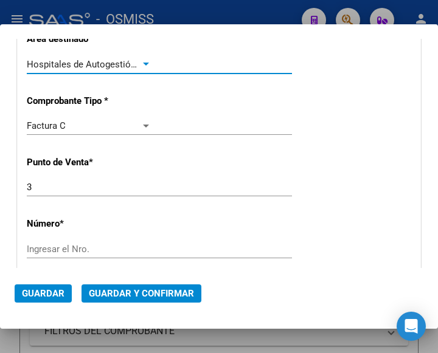
scroll to position [304, 0]
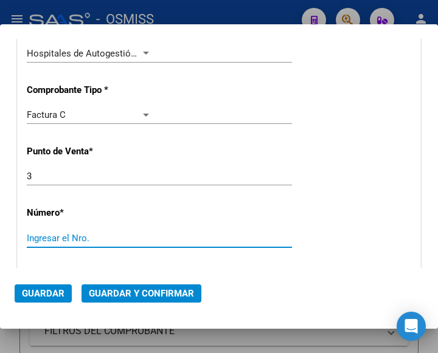
click at [69, 238] on input "Ingresar el Nro." at bounding box center [89, 238] width 125 height 11
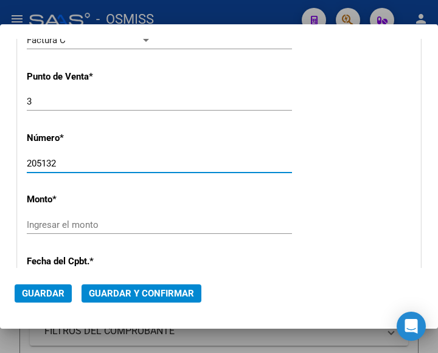
scroll to position [426, 0]
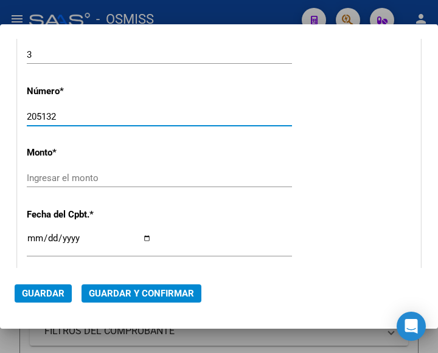
type input "205132"
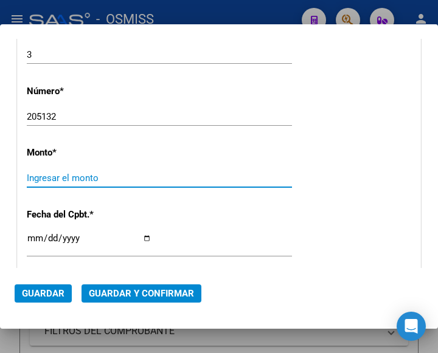
click at [71, 180] on input "Ingresar el monto" at bounding box center [89, 178] width 125 height 11
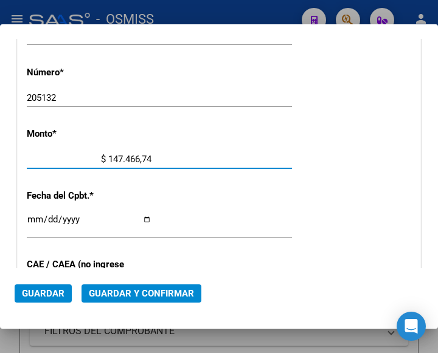
type input "$ 1.474.667,45"
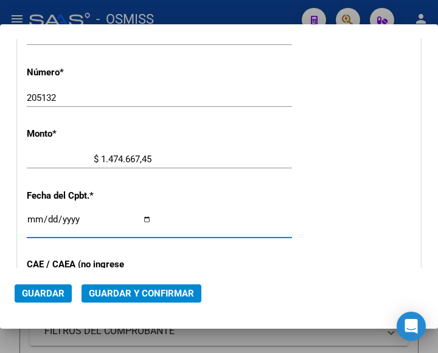
click at [37, 217] on input "Ingresar la fecha" at bounding box center [89, 224] width 125 height 19
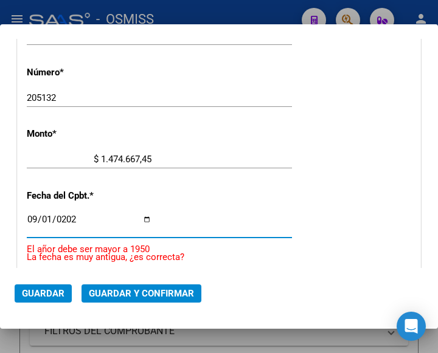
type input "[DATE]"
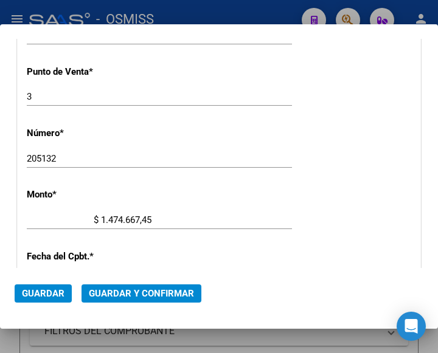
scroll to position [262, 0]
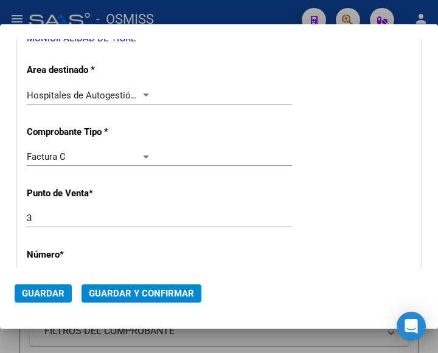
click at [142, 92] on div at bounding box center [145, 96] width 11 height 10
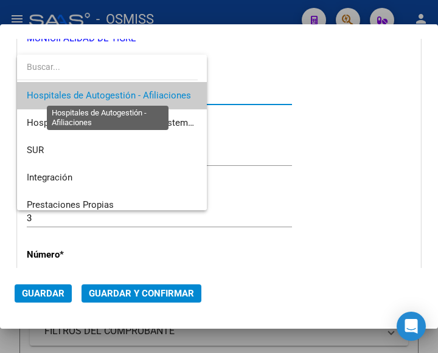
click at [142, 92] on span "Hospitales de Autogestión - Afiliaciones" at bounding box center [109, 95] width 164 height 11
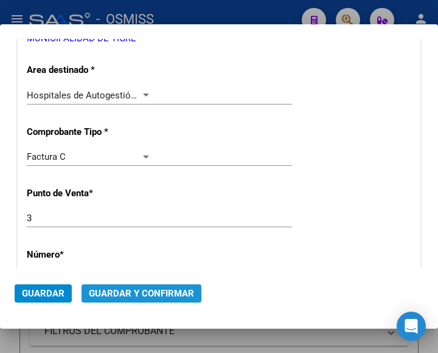
click at [137, 291] on span "Guardar y Confirmar" at bounding box center [141, 293] width 105 height 11
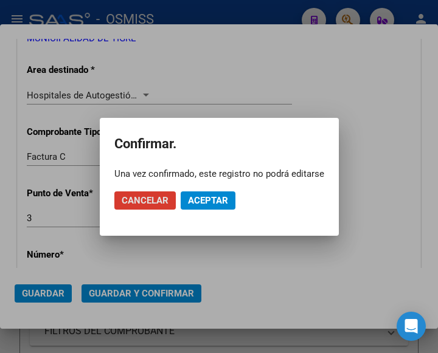
click at [203, 198] on span "Aceptar" at bounding box center [208, 200] width 40 height 11
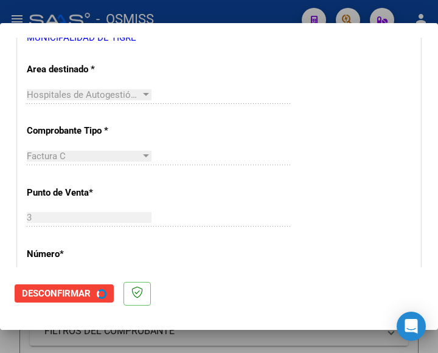
scroll to position [0, 0]
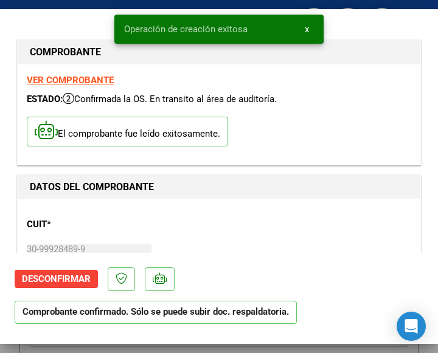
type input "[DATE]"
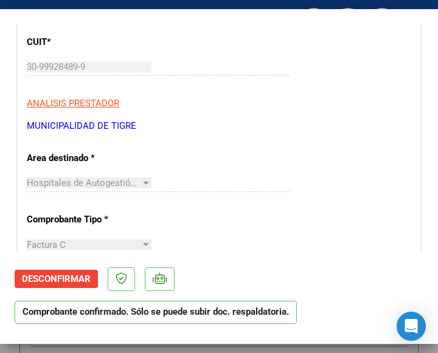
scroll to position [243, 0]
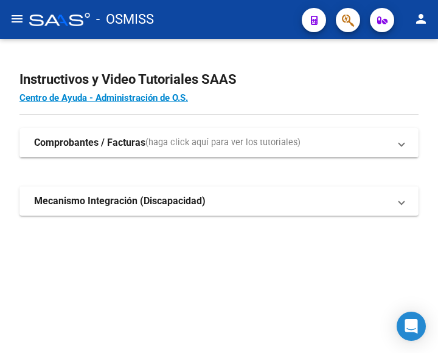
click at [17, 20] on mat-icon "menu" at bounding box center [17, 19] width 15 height 15
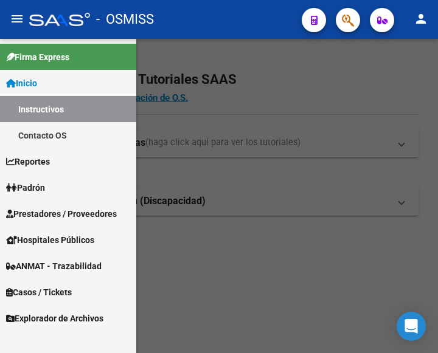
click at [60, 211] on span "Prestadores / Proveedores" at bounding box center [61, 213] width 111 height 13
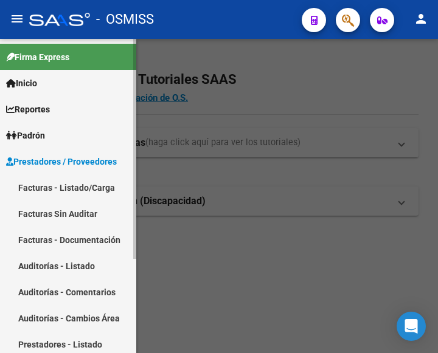
click at [60, 189] on link "Facturas - Listado/Carga" at bounding box center [68, 188] width 136 height 26
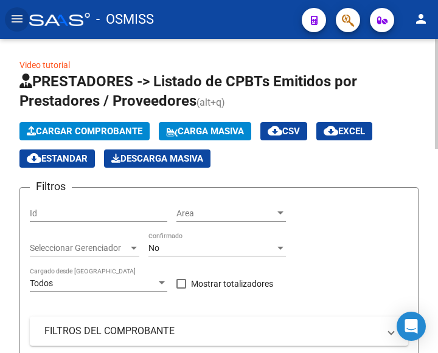
click at [92, 131] on span "Cargar Comprobante" at bounding box center [85, 131] width 116 height 11
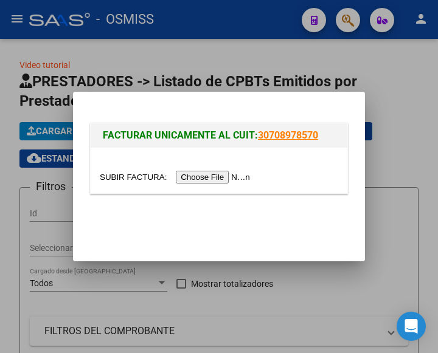
click at [217, 175] on input "file" at bounding box center [177, 177] width 154 height 13
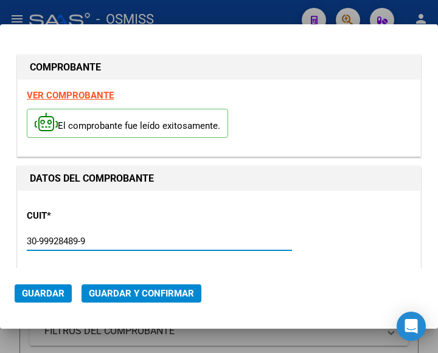
click at [133, 241] on input "30-99928489-9" at bounding box center [89, 241] width 125 height 11
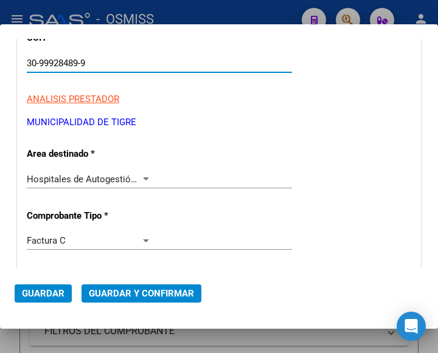
scroll to position [182, 0]
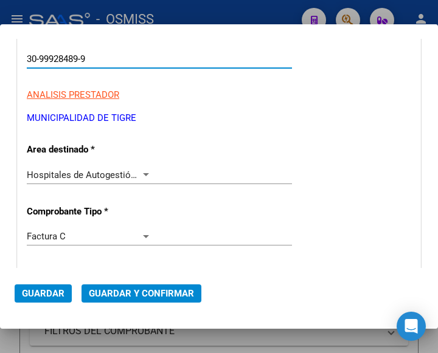
click at [142, 170] on div at bounding box center [145, 175] width 11 height 10
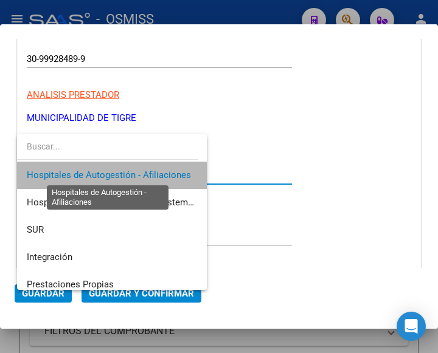
click at [142, 170] on span "Hospitales de Autogestión - Afiliaciones" at bounding box center [109, 175] width 164 height 11
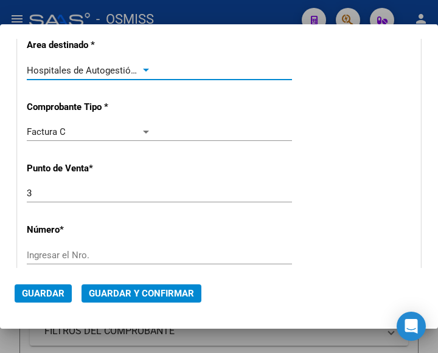
scroll to position [304, 0]
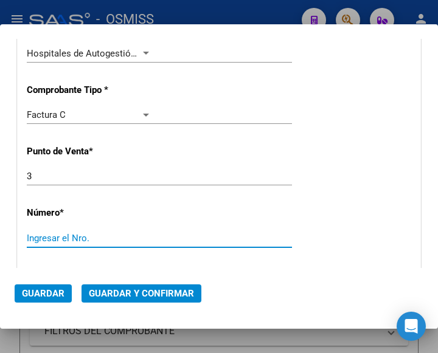
click at [41, 234] on input "Ingresar el Nro." at bounding box center [89, 238] width 125 height 11
type input "204889"
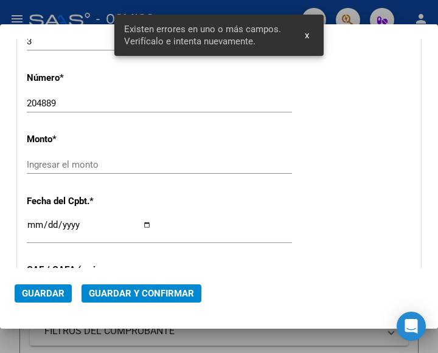
scroll to position [445, 0]
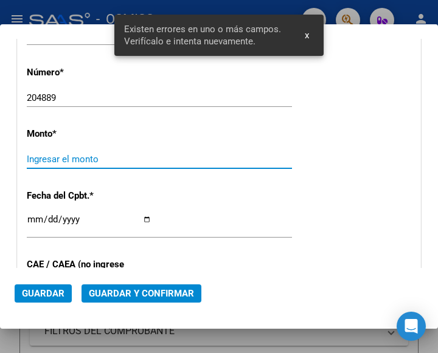
click at [69, 155] on input "Ingresar el monto" at bounding box center [89, 159] width 125 height 11
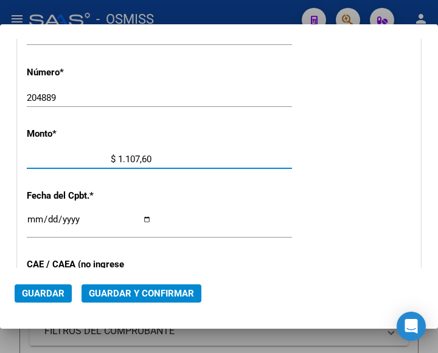
type input "$ 11.076,00"
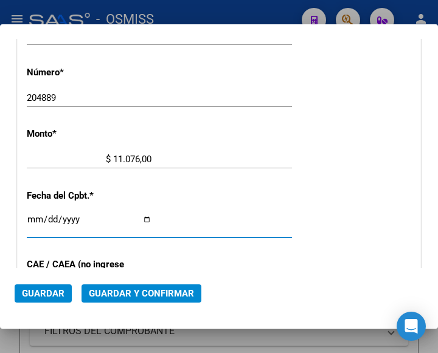
click at [30, 218] on input "Ingresar la fecha" at bounding box center [89, 224] width 125 height 19
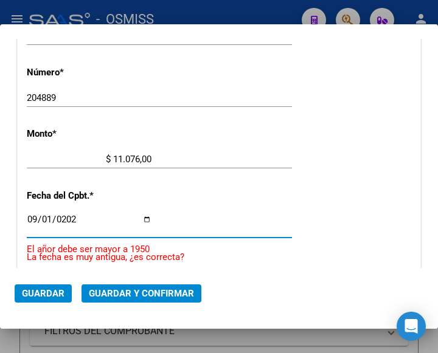
type input "[DATE]"
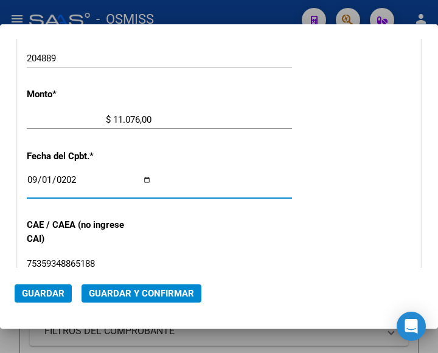
scroll to position [505, 0]
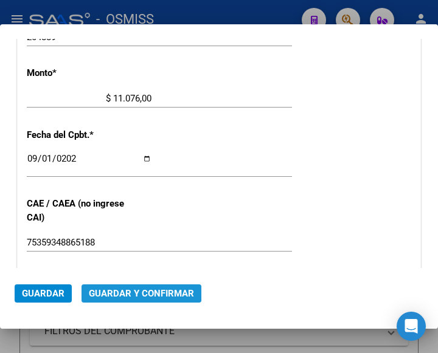
click at [127, 286] on button "Guardar y Confirmar" at bounding box center [141, 294] width 120 height 18
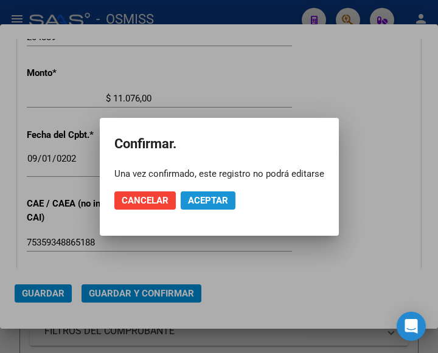
click at [203, 200] on span "Aceptar" at bounding box center [208, 200] width 40 height 11
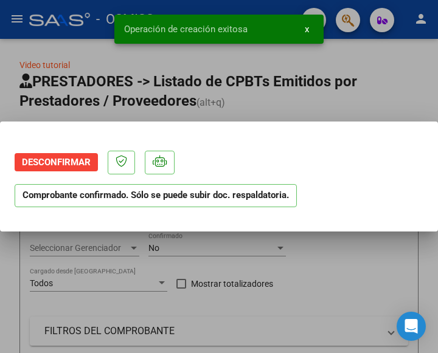
scroll to position [0, 0]
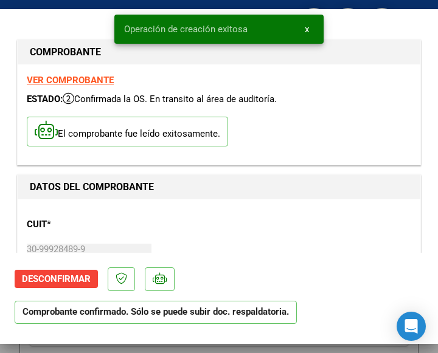
type input "[DATE]"
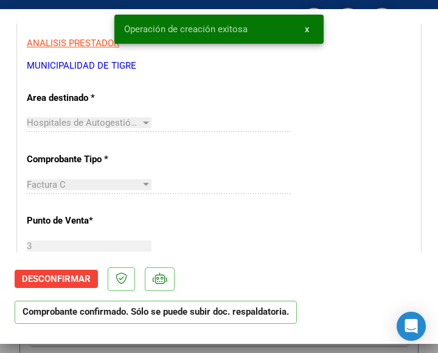
scroll to position [243, 0]
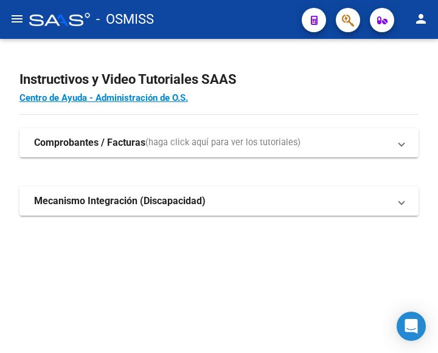
click at [13, 17] on mat-icon "menu" at bounding box center [17, 19] width 15 height 15
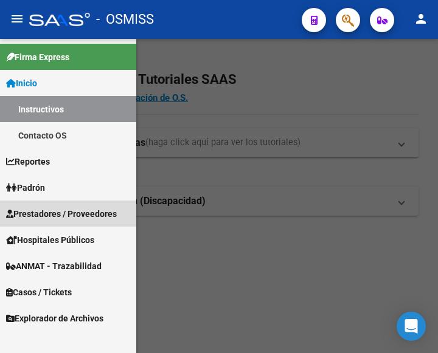
click at [54, 204] on link "Prestadores / Proveedores" at bounding box center [68, 214] width 136 height 26
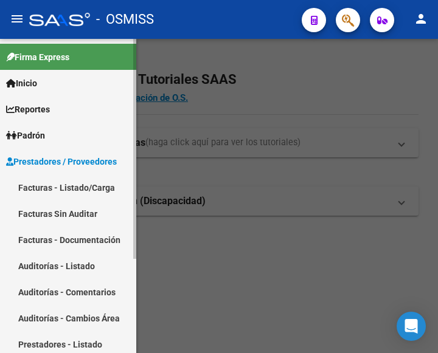
click at [58, 185] on link "Facturas - Listado/Carga" at bounding box center [68, 188] width 136 height 26
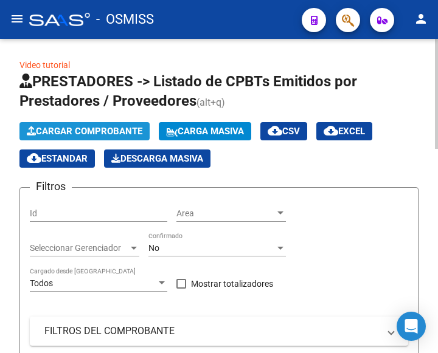
click at [108, 128] on span "Cargar Comprobante" at bounding box center [85, 131] width 116 height 11
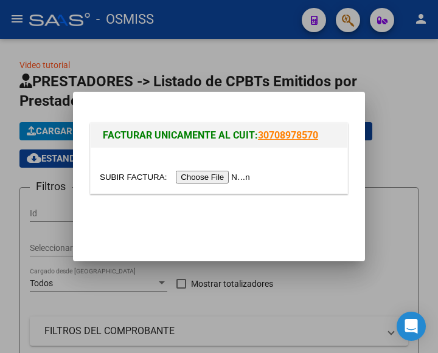
click at [235, 173] on input "file" at bounding box center [177, 177] width 154 height 13
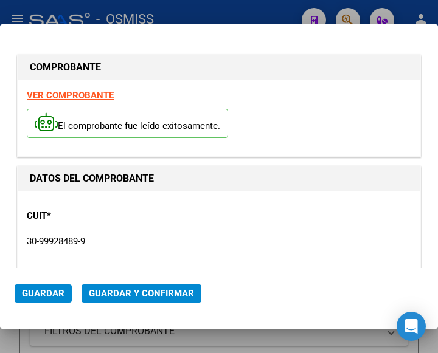
click at [174, 229] on div "CUIT * 30-99928489-9 Ingresar CUIT ANALISIS PRESTADOR MUNICIPALIDAD DE TIGRE AR…" at bounding box center [219, 253] width 384 height 107
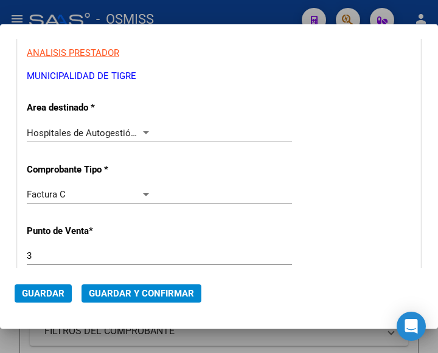
scroll to position [243, 0]
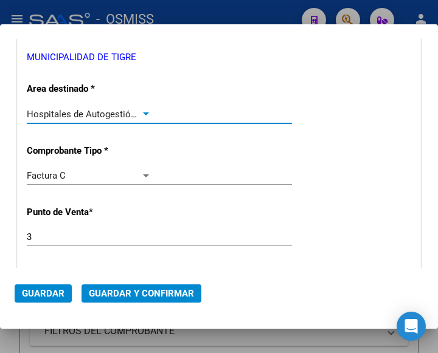
click at [146, 111] on div at bounding box center [145, 114] width 11 height 10
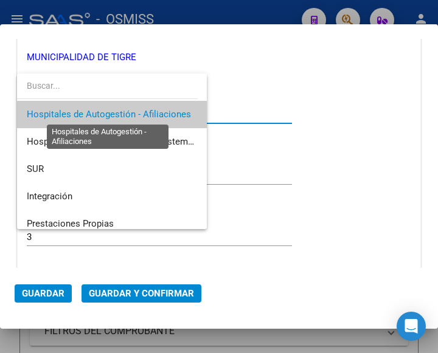
click at [146, 111] on span "Hospitales de Autogestión - Afiliaciones" at bounding box center [109, 114] width 164 height 11
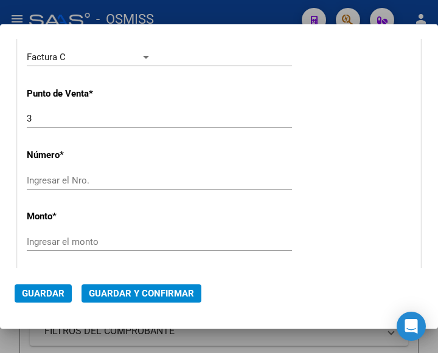
scroll to position [365, 0]
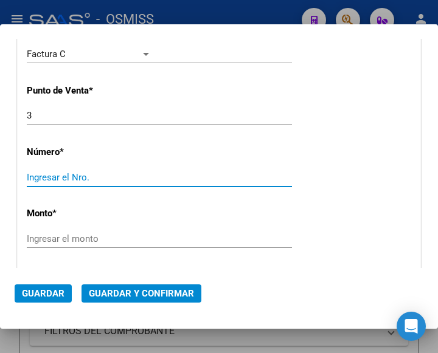
click at [72, 179] on input "Ingresar el Nro." at bounding box center [89, 177] width 125 height 11
type input "204888"
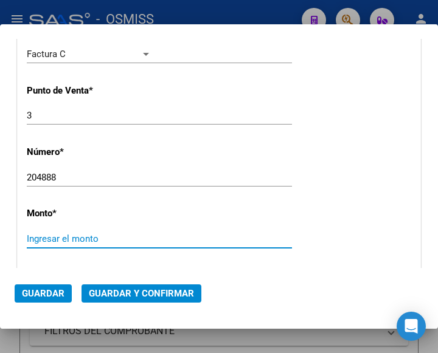
click at [66, 239] on input "Ingresar el monto" at bounding box center [89, 239] width 125 height 11
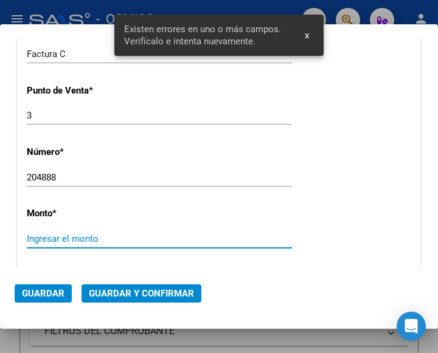
scroll to position [445, 0]
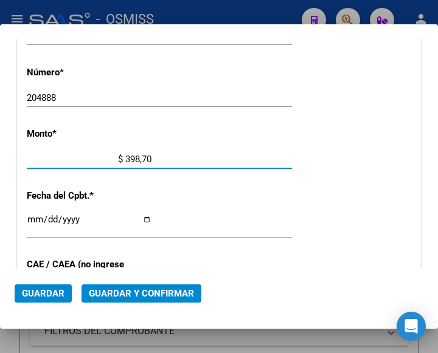
type input "$ 3.987,00"
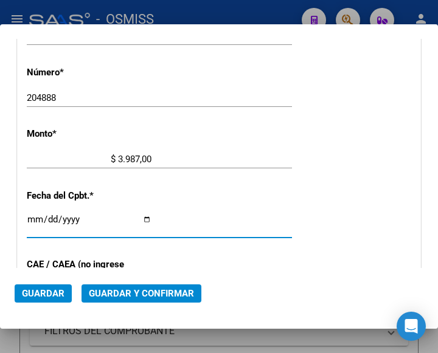
click at [30, 218] on input "Ingresar la fecha" at bounding box center [89, 224] width 125 height 19
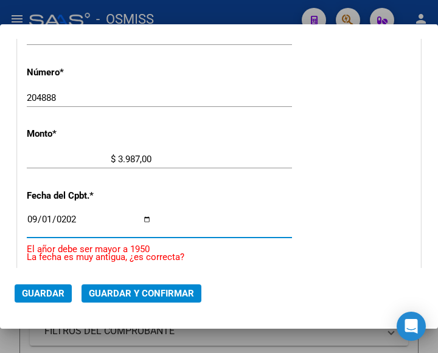
type input "[DATE]"
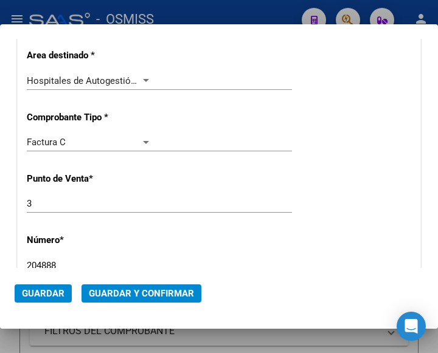
scroll to position [262, 0]
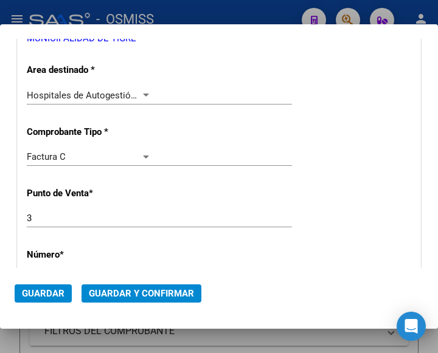
click at [144, 93] on div at bounding box center [145, 96] width 11 height 10
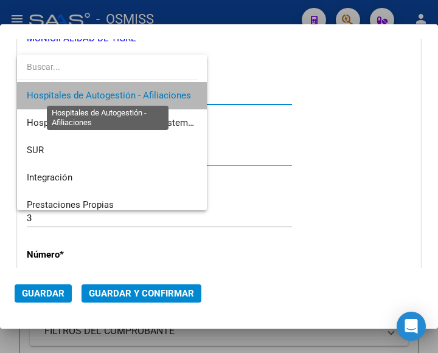
click at [144, 93] on span "Hospitales de Autogestión - Afiliaciones" at bounding box center [109, 95] width 164 height 11
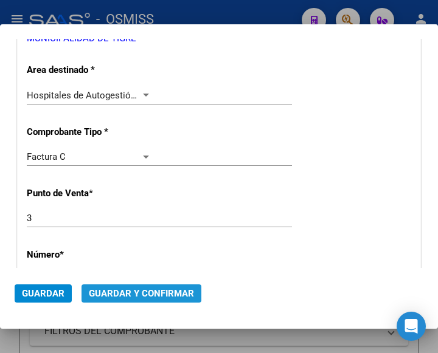
click at [135, 291] on span "Guardar y Confirmar" at bounding box center [141, 293] width 105 height 11
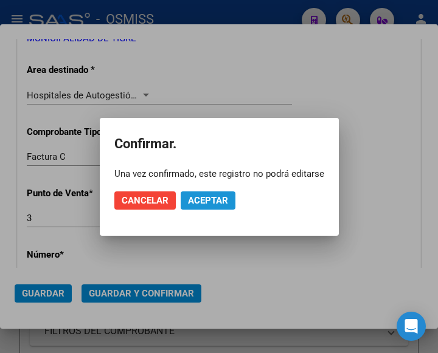
click at [206, 201] on span "Aceptar" at bounding box center [208, 200] width 40 height 11
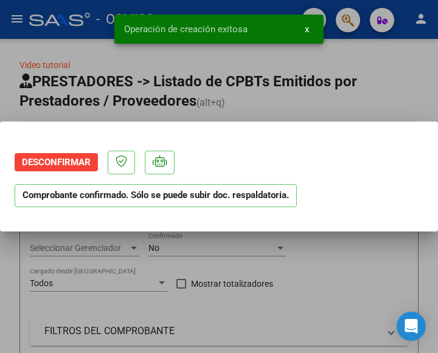
scroll to position [0, 0]
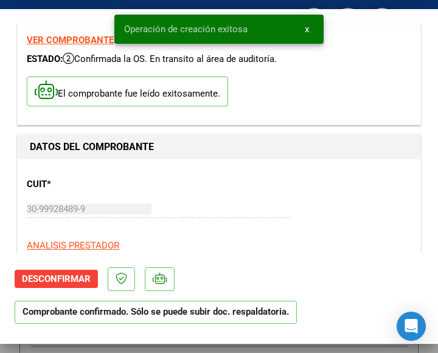
type input "[DATE]"
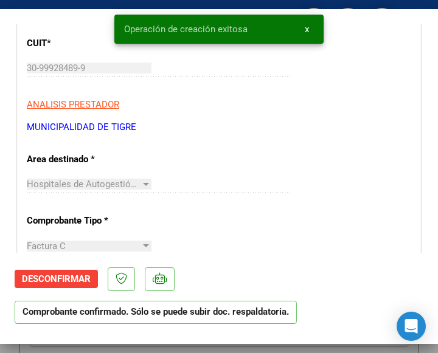
scroll to position [182, 0]
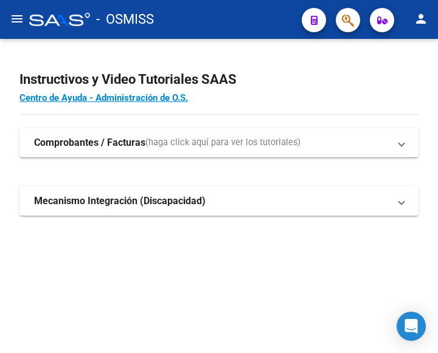
click at [12, 22] on mat-icon "menu" at bounding box center [17, 19] width 15 height 15
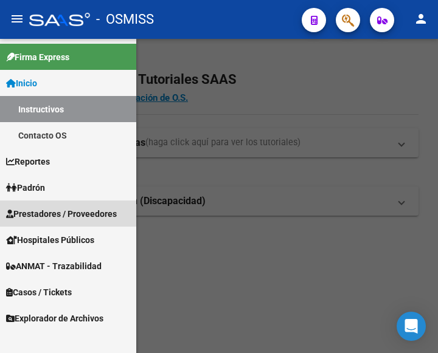
click at [59, 215] on span "Prestadores / Proveedores" at bounding box center [61, 213] width 111 height 13
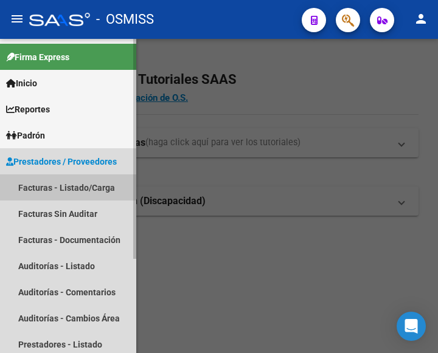
click at [61, 183] on link "Facturas - Listado/Carga" at bounding box center [68, 188] width 136 height 26
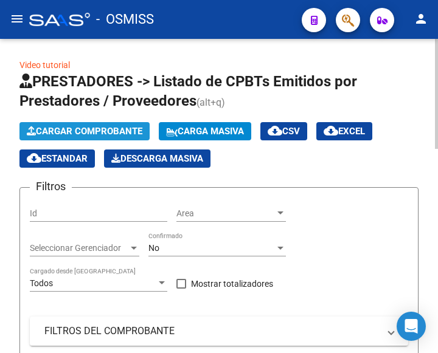
click at [106, 128] on span "Cargar Comprobante" at bounding box center [85, 131] width 116 height 11
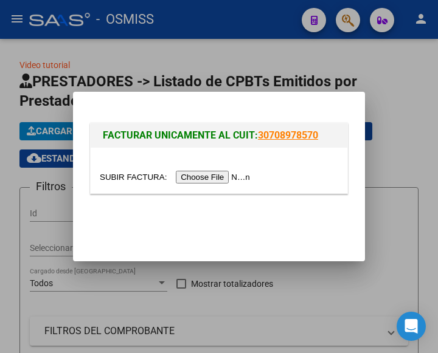
click at [232, 180] on input "file" at bounding box center [177, 177] width 154 height 13
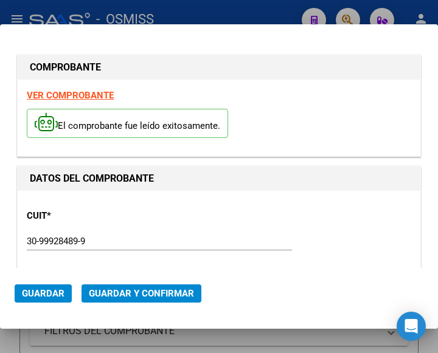
click at [178, 233] on div "30-99928489-9 Ingresar CUIT" at bounding box center [159, 241] width 265 height 18
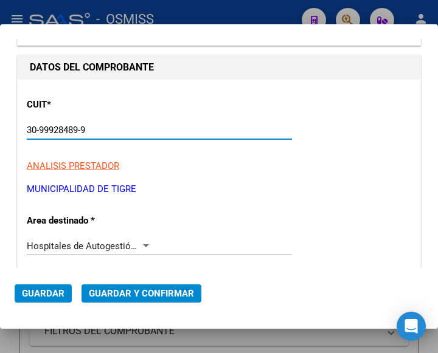
scroll to position [122, 0]
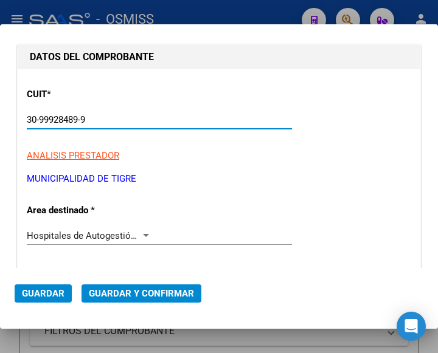
click at [143, 232] on div at bounding box center [145, 236] width 11 height 10
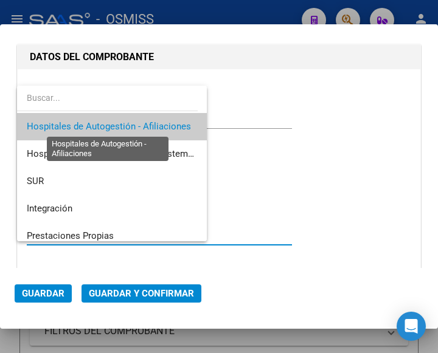
click at [130, 123] on span "Hospitales de Autogestión - Afiliaciones" at bounding box center [109, 126] width 164 height 11
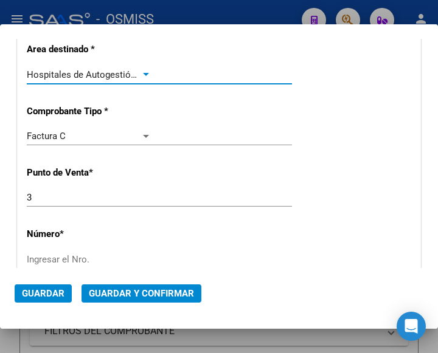
scroll to position [304, 0]
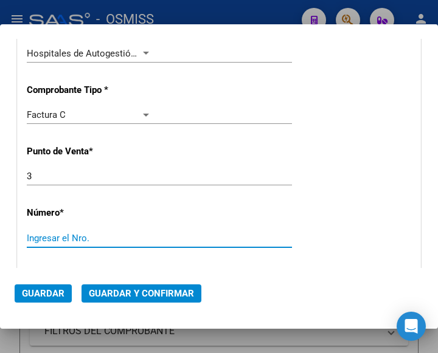
click at [83, 237] on input "Ingresar el Nro." at bounding box center [89, 238] width 125 height 11
type input "204887"
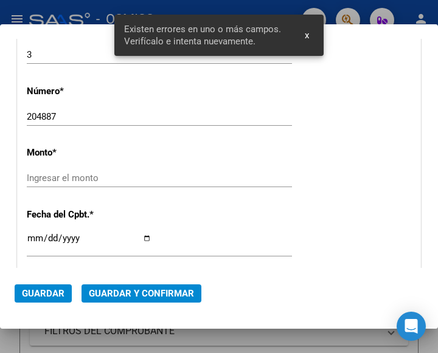
scroll to position [445, 0]
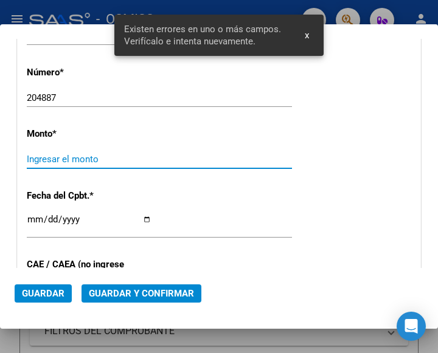
click at [76, 154] on input "Ingresar el monto" at bounding box center [89, 159] width 125 height 11
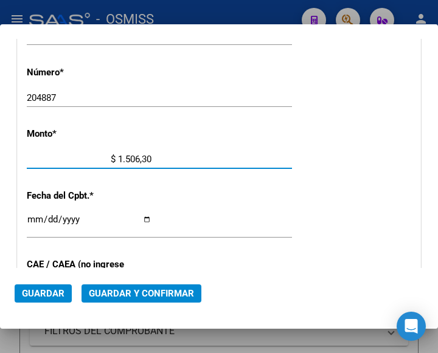
type input "$ 15.063,00"
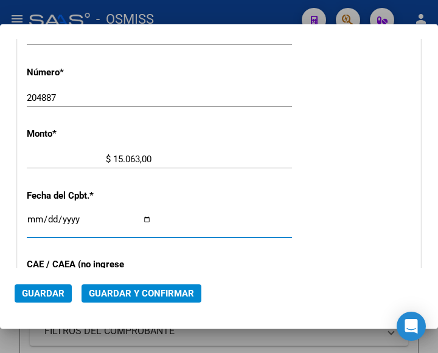
click at [33, 217] on input "Ingresar la fecha" at bounding box center [89, 224] width 125 height 19
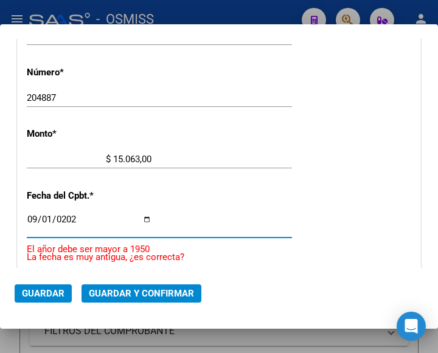
type input "[DATE]"
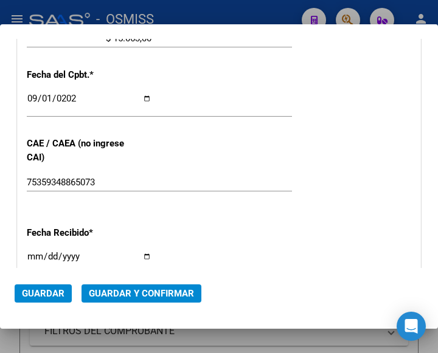
scroll to position [566, 0]
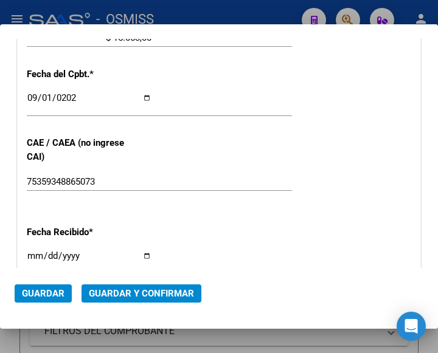
click at [131, 294] on span "Guardar y Confirmar" at bounding box center [141, 293] width 105 height 11
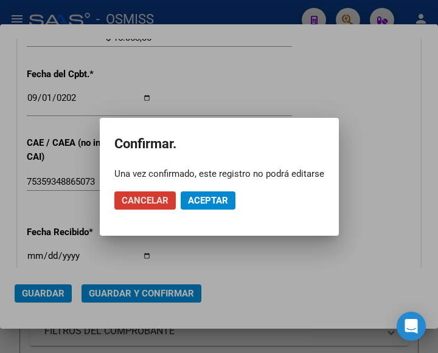
click at [217, 203] on span "Aceptar" at bounding box center [208, 200] width 40 height 11
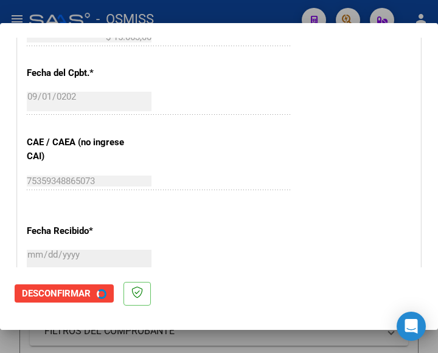
scroll to position [0, 0]
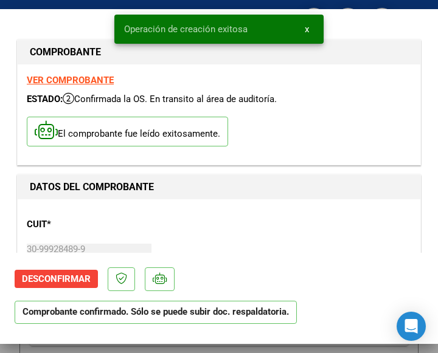
type input "[DATE]"
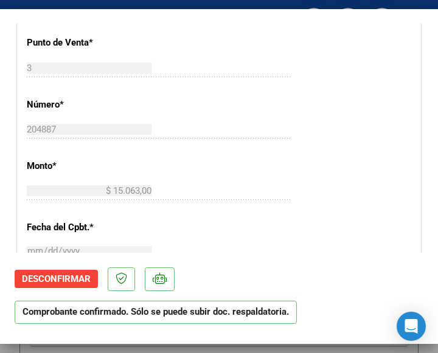
scroll to position [426, 0]
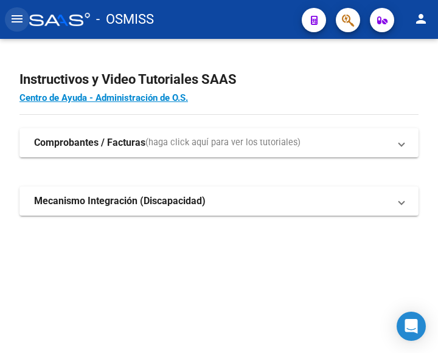
click at [13, 22] on mat-icon "menu" at bounding box center [17, 19] width 15 height 15
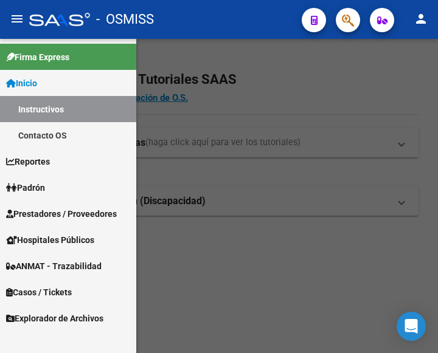
click at [52, 214] on span "Prestadores / Proveedores" at bounding box center [61, 213] width 111 height 13
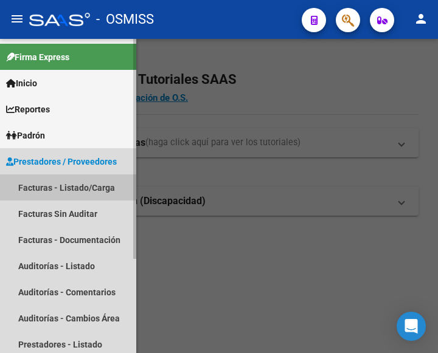
click at [60, 186] on link "Facturas - Listado/Carga" at bounding box center [68, 188] width 136 height 26
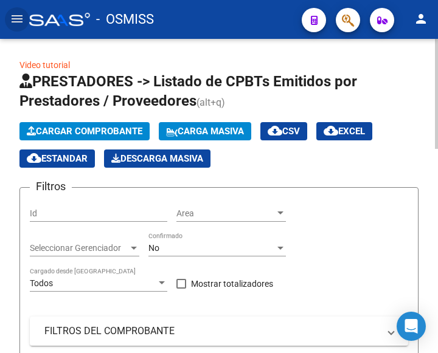
click at [109, 129] on span "Cargar Comprobante" at bounding box center [85, 131] width 116 height 11
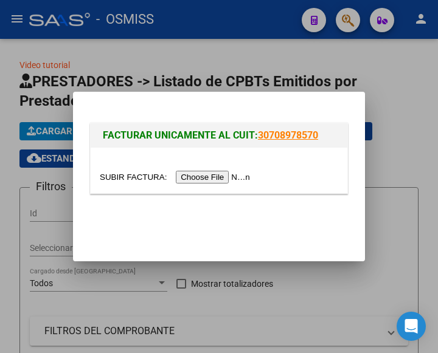
click at [232, 179] on input "file" at bounding box center [177, 177] width 154 height 13
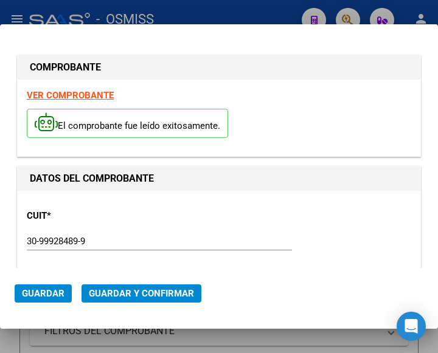
click at [137, 221] on p "CUIT *" at bounding box center [85, 216] width 116 height 14
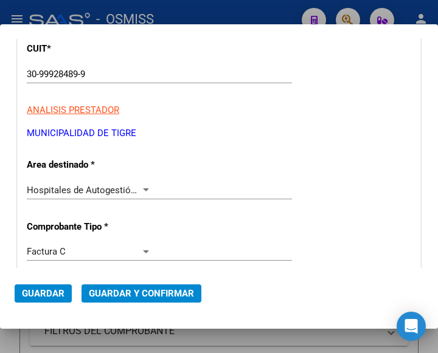
scroll to position [182, 0]
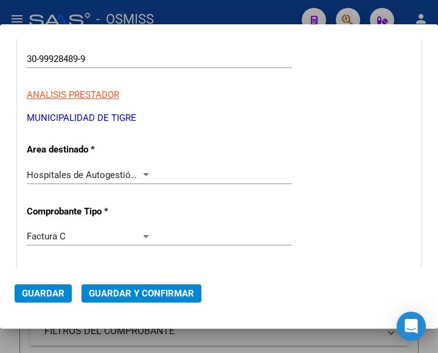
click at [142, 168] on div "Hospitales de Autogestión - Afiliaciones Seleccionar Area" at bounding box center [159, 175] width 265 height 18
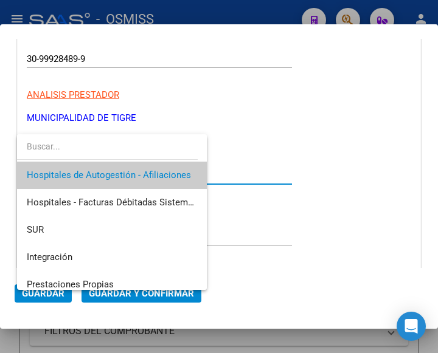
click at [141, 172] on span "Hospitales de Autogestión - Afiliaciones" at bounding box center [112, 175] width 170 height 27
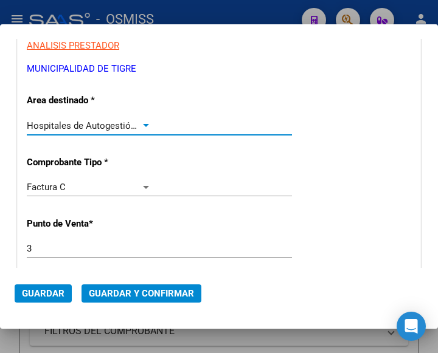
scroll to position [304, 0]
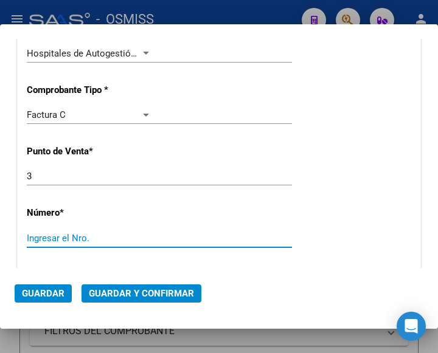
click at [73, 241] on input "Ingresar el Nro." at bounding box center [89, 238] width 125 height 11
type input "204886"
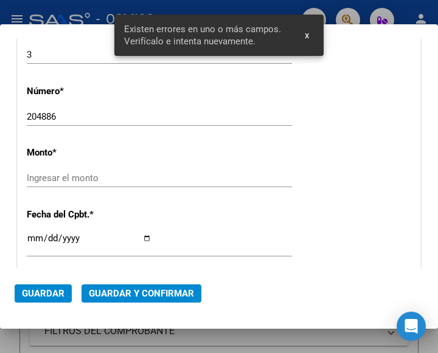
scroll to position [445, 0]
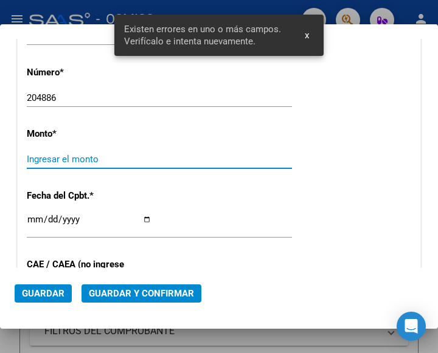
click at [83, 160] on input "Ingresar el monto" at bounding box center [89, 159] width 125 height 11
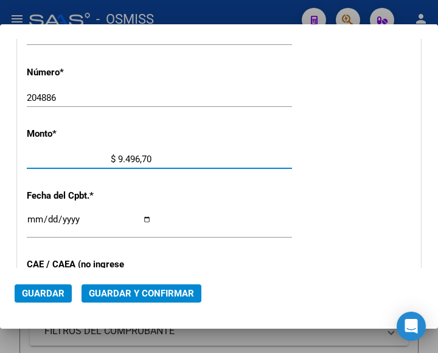
type input "$ 94.967,00"
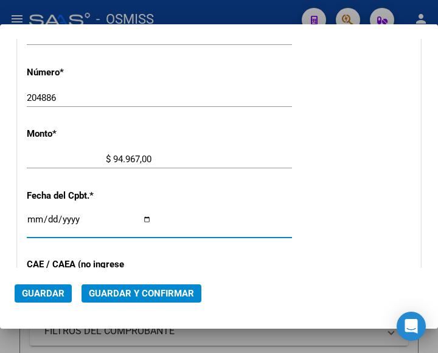
click at [32, 219] on input "Ingresar la fecha" at bounding box center [89, 224] width 125 height 19
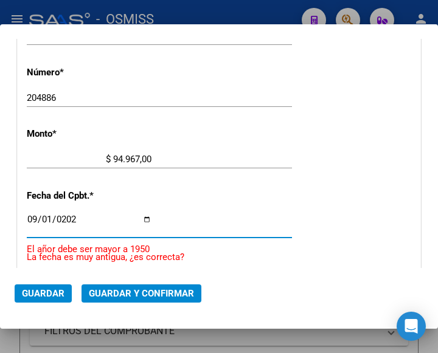
type input "[DATE]"
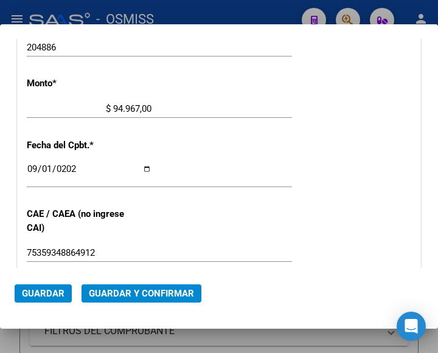
scroll to position [566, 0]
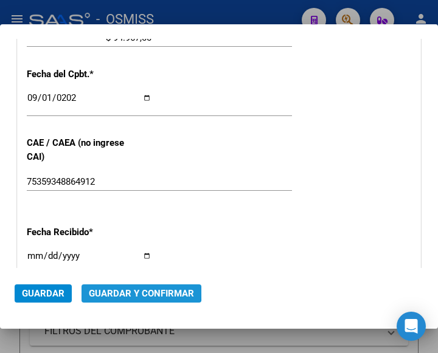
click at [135, 292] on span "Guardar y Confirmar" at bounding box center [141, 293] width 105 height 11
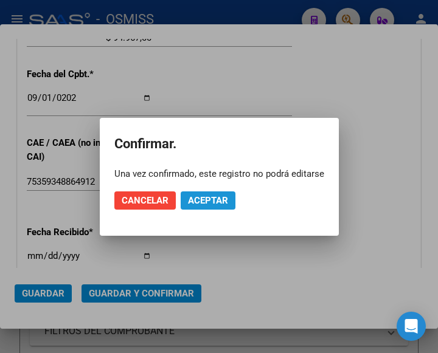
click at [206, 197] on span "Aceptar" at bounding box center [208, 200] width 40 height 11
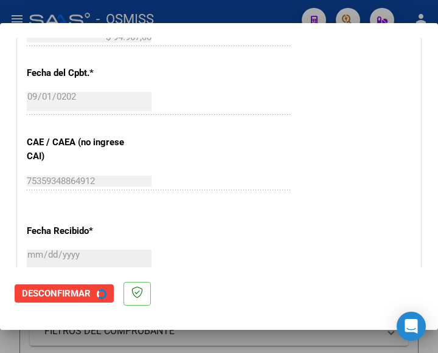
scroll to position [0, 0]
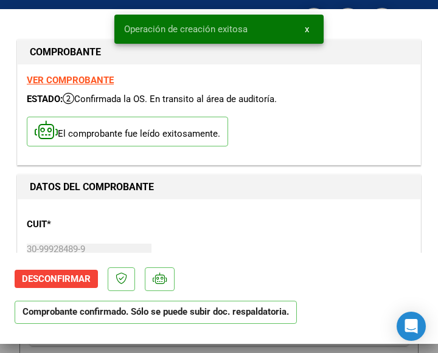
type input "2025-10-31"
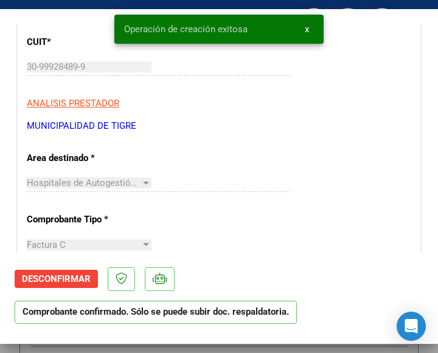
scroll to position [243, 0]
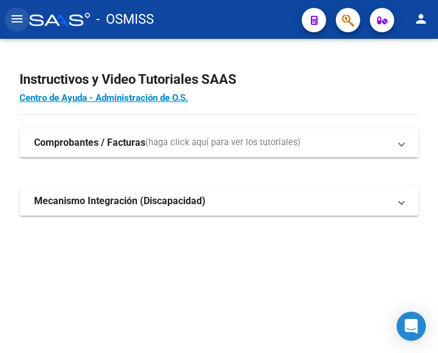
click at [24, 17] on button "menu" at bounding box center [17, 19] width 24 height 24
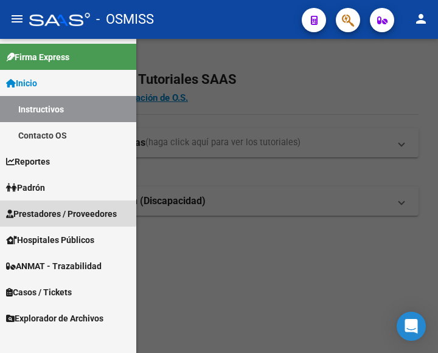
click at [49, 205] on link "Prestadores / Proveedores" at bounding box center [68, 214] width 136 height 26
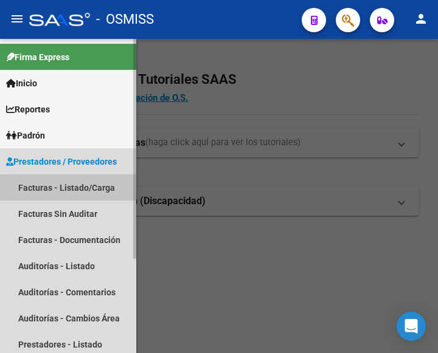
click at [50, 189] on link "Facturas - Listado/Carga" at bounding box center [68, 188] width 136 height 26
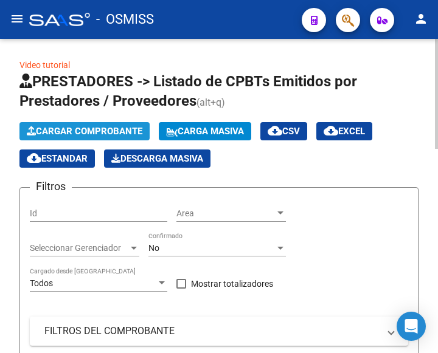
click at [100, 123] on button "Cargar Comprobante" at bounding box center [84, 131] width 130 height 18
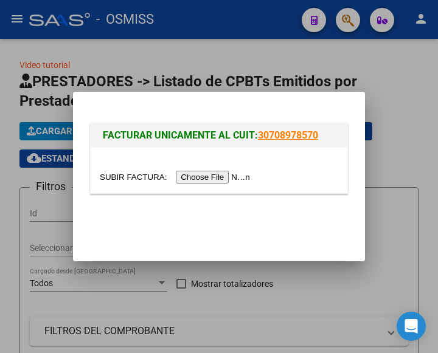
click at [222, 174] on input "file" at bounding box center [177, 177] width 154 height 13
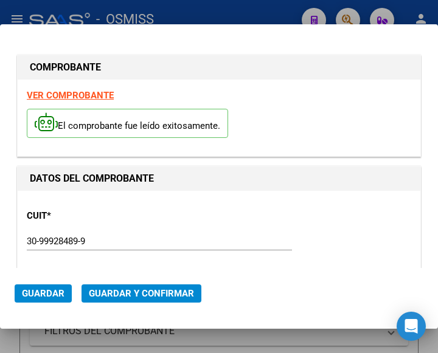
click at [90, 213] on p "CUIT *" at bounding box center [85, 216] width 116 height 14
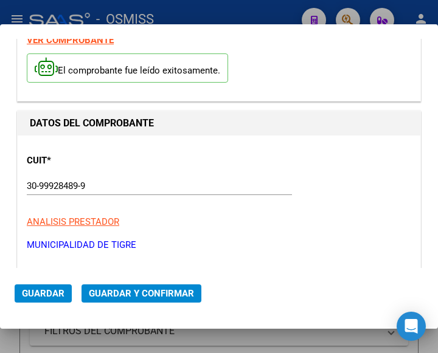
scroll to position [122, 0]
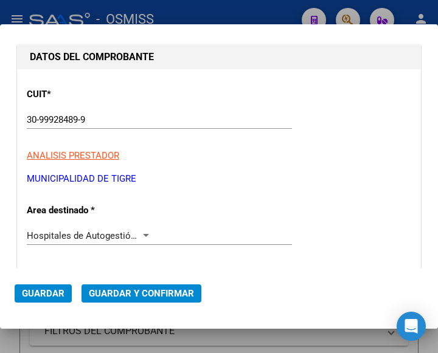
click at [141, 232] on div at bounding box center [145, 236] width 11 height 10
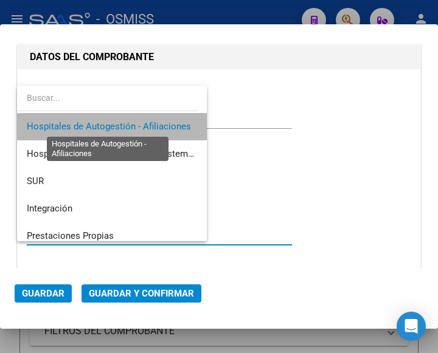
click at [133, 127] on span "Hospitales de Autogestión - Afiliaciones" at bounding box center [109, 126] width 164 height 11
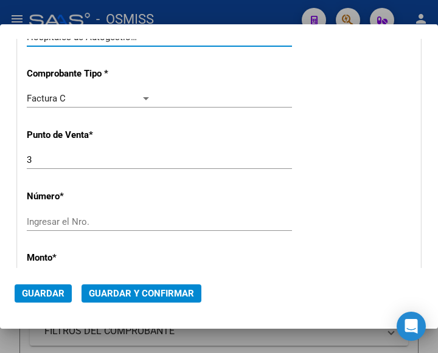
scroll to position [365, 0]
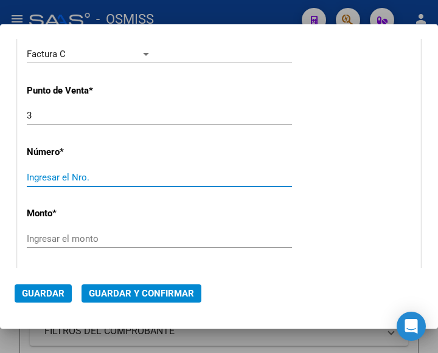
click at [68, 179] on input "Ingresar el Nro." at bounding box center [89, 177] width 125 height 11
type input "204885"
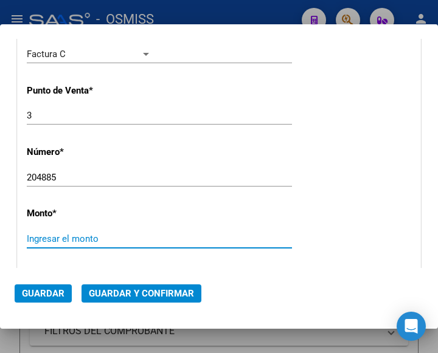
click at [68, 236] on input "Ingresar el monto" at bounding box center [89, 239] width 125 height 11
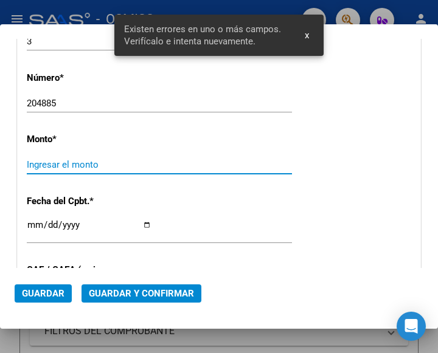
scroll to position [445, 0]
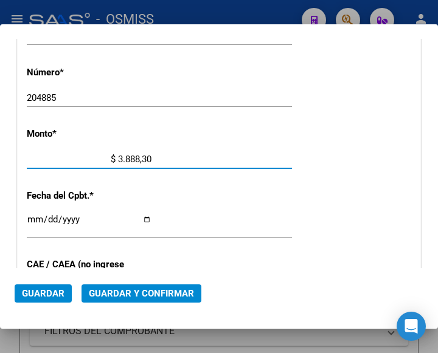
type input "$ 38.883,00"
click at [33, 215] on input "Ingresar la fecha" at bounding box center [89, 224] width 125 height 19
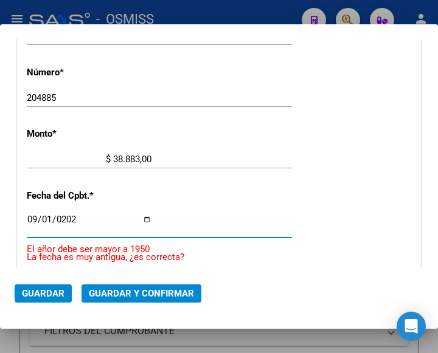
type input "[DATE]"
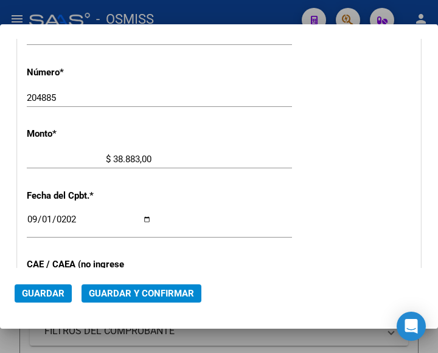
scroll to position [566, 0]
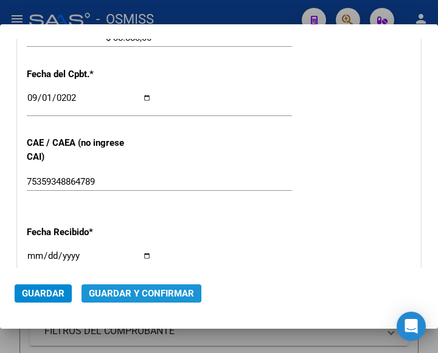
click at [136, 293] on span "Guardar y Confirmar" at bounding box center [141, 293] width 105 height 11
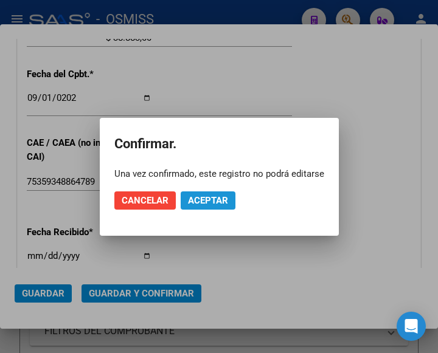
click at [205, 201] on span "Aceptar" at bounding box center [208, 200] width 40 height 11
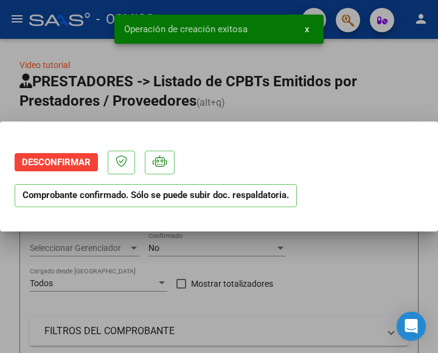
scroll to position [0, 0]
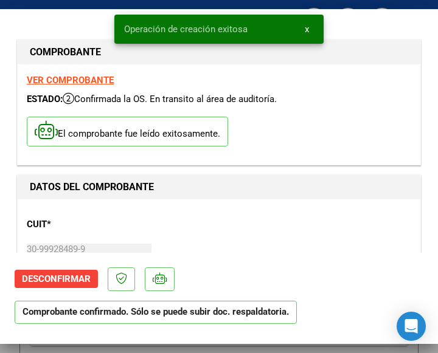
type input "[DATE]"
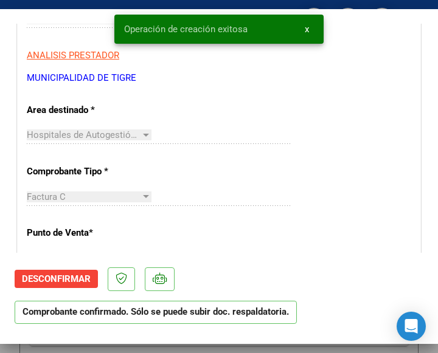
scroll to position [243, 0]
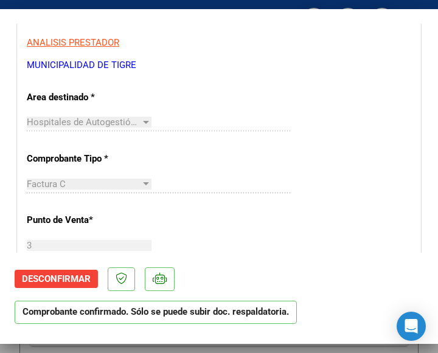
click at [266, 118] on div "Hospitales de Autogestión - Afiliaciones Seleccionar Area" at bounding box center [159, 122] width 265 height 18
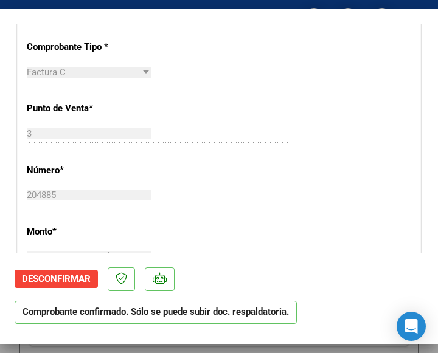
scroll to position [365, 0]
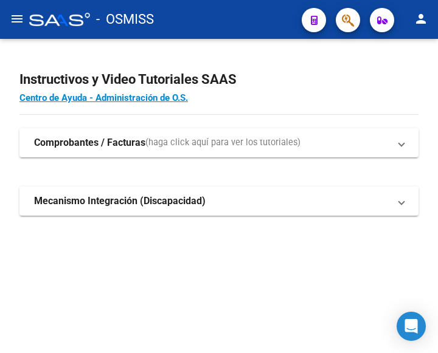
click at [20, 21] on mat-icon "menu" at bounding box center [17, 19] width 15 height 15
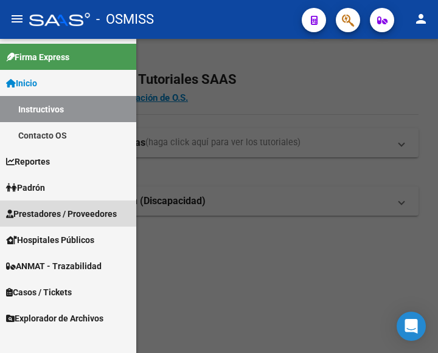
click at [60, 210] on span "Prestadores / Proveedores" at bounding box center [61, 213] width 111 height 13
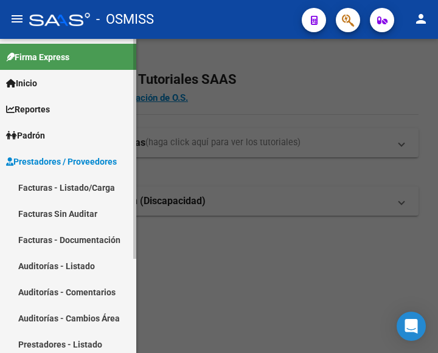
click at [54, 190] on link "Facturas - Listado/Carga" at bounding box center [68, 188] width 136 height 26
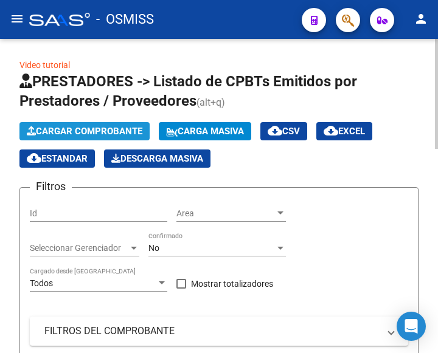
click at [120, 130] on span "Cargar Comprobante" at bounding box center [85, 131] width 116 height 11
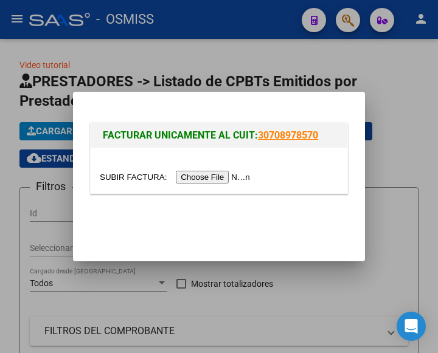
click at [223, 179] on input "file" at bounding box center [177, 177] width 154 height 13
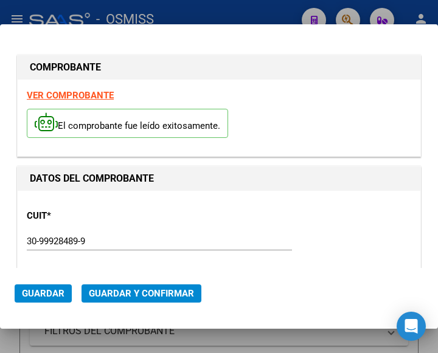
click at [234, 232] on div "30-99928489-9 Ingresar CUIT" at bounding box center [159, 241] width 265 height 18
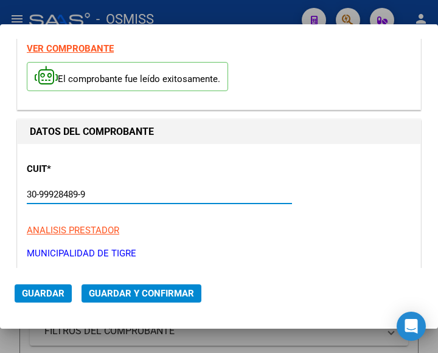
scroll to position [182, 0]
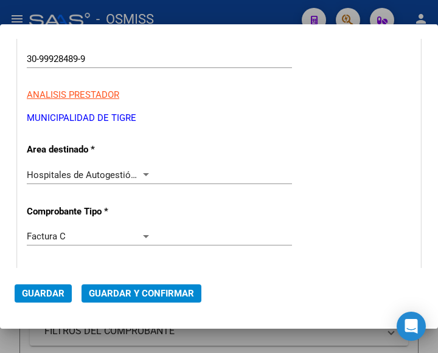
click at [145, 167] on div "Hospitales de Autogestión - Afiliaciones Seleccionar Area" at bounding box center [159, 175] width 265 height 18
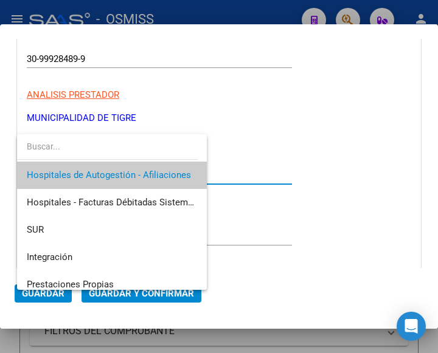
click at [145, 167] on span "Hospitales de Autogestión - Afiliaciones" at bounding box center [112, 175] width 170 height 27
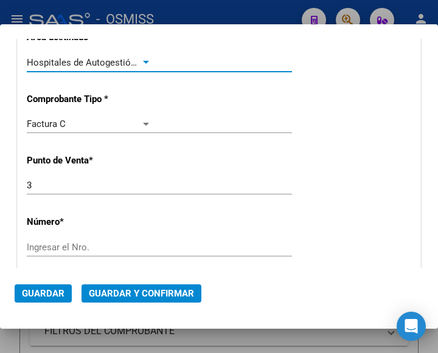
scroll to position [304, 0]
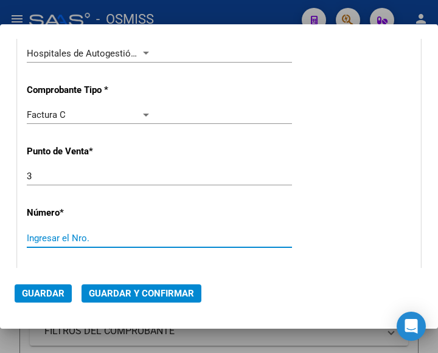
click at [69, 241] on input "Ingresar el Nro." at bounding box center [89, 238] width 125 height 11
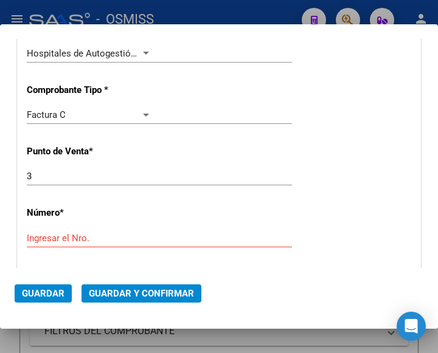
drag, startPoint x: 55, startPoint y: 224, endPoint x: 53, endPoint y: 231, distance: 7.7
click at [54, 228] on div "CUIT * 30-99928489-9 Ingresar CUIT ANALISIS PRESTADOR MUNICIPALIDAD DE TIGRE AR…" at bounding box center [219, 325] width 403 height 876
click at [50, 235] on input "Ingresar el Nro." at bounding box center [89, 238] width 125 height 11
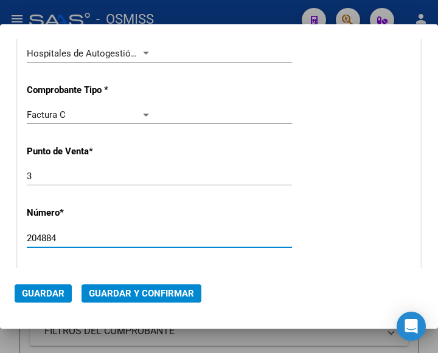
type input "204884"
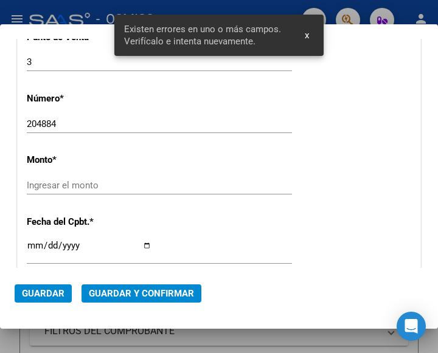
scroll to position [445, 0]
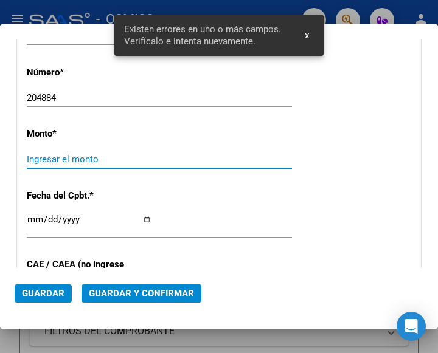
click at [103, 154] on input "Ingresar el monto" at bounding box center [89, 159] width 125 height 11
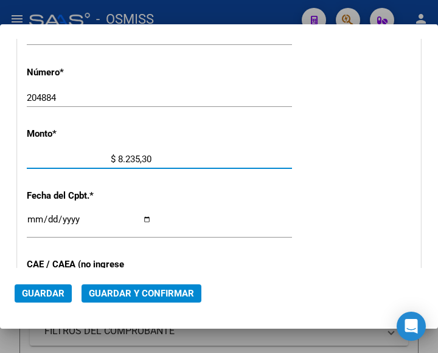
type input "$ 82.353,00"
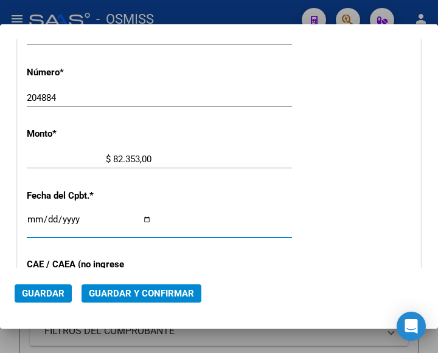
click at [34, 217] on input "Ingresar la fecha" at bounding box center [89, 224] width 125 height 19
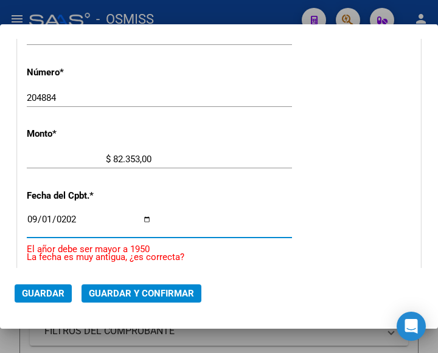
type input "[DATE]"
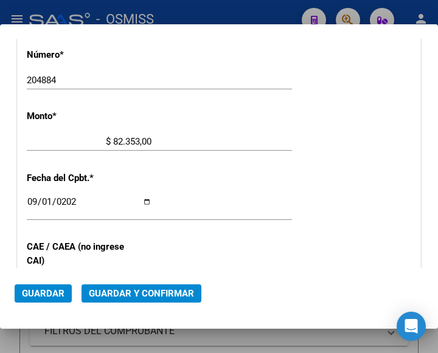
scroll to position [505, 0]
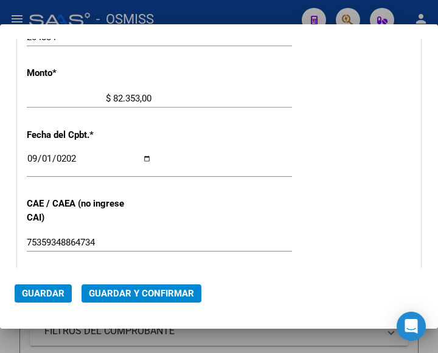
click at [134, 289] on span "Guardar y Confirmar" at bounding box center [141, 293] width 105 height 11
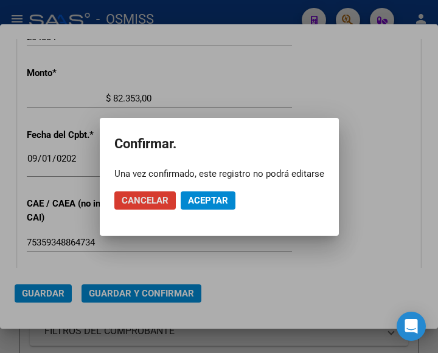
click at [208, 203] on span "Aceptar" at bounding box center [208, 200] width 40 height 11
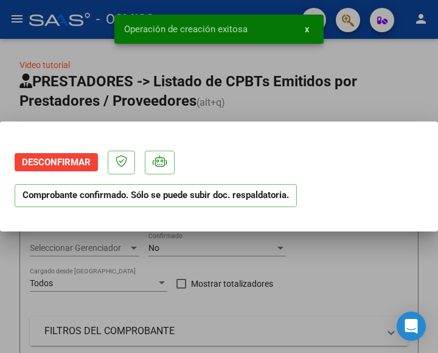
scroll to position [0, 0]
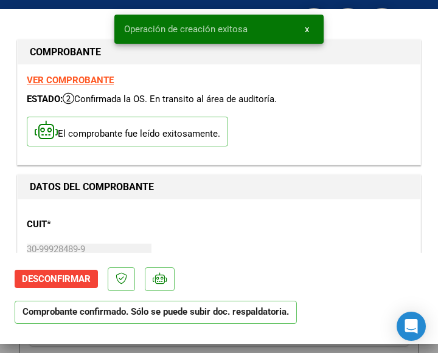
type input "[DATE]"
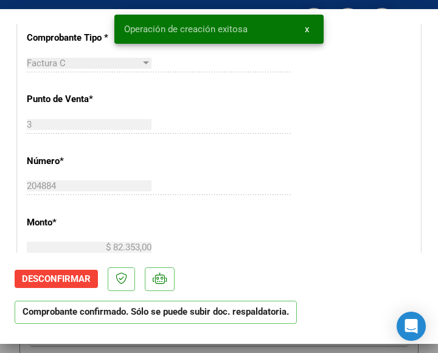
scroll to position [365, 0]
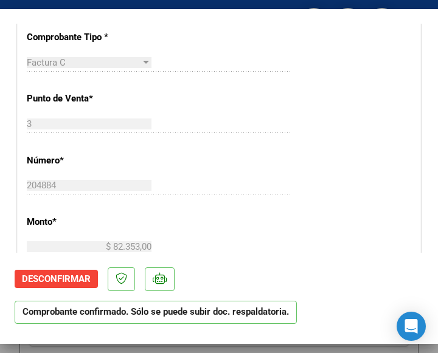
click at [313, 74] on div "CUIT * 30-99928489-9 Ingresar CUIT ANALISIS PRESTADOR MUNICIPALIDAD DE TIGRE AR…" at bounding box center [219, 273] width 403 height 876
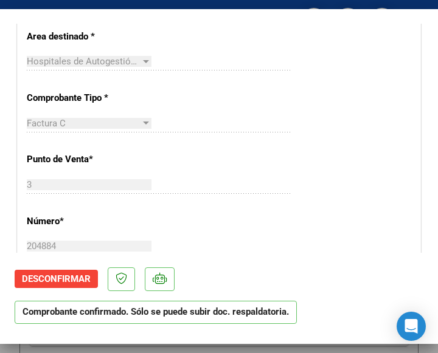
scroll to position [243, 0]
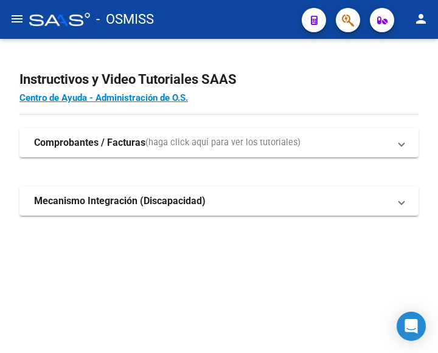
click at [15, 21] on mat-icon "menu" at bounding box center [17, 19] width 15 height 15
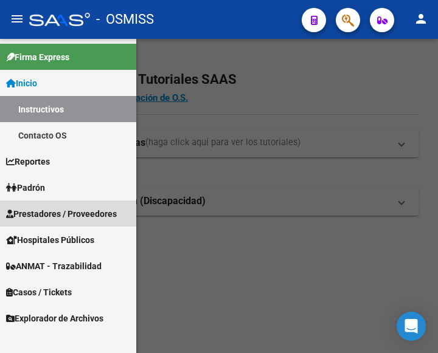
click at [63, 204] on link "Prestadores / Proveedores" at bounding box center [68, 214] width 136 height 26
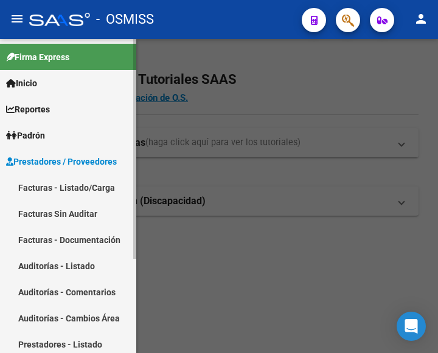
click at [61, 190] on link "Facturas - Listado/Carga" at bounding box center [68, 188] width 136 height 26
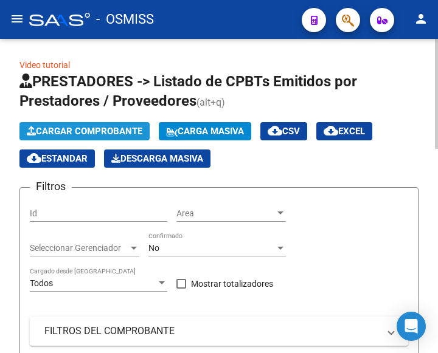
click at [118, 132] on span "Cargar Comprobante" at bounding box center [85, 131] width 116 height 11
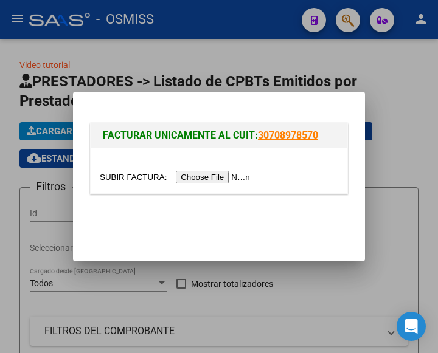
click at [212, 177] on input "file" at bounding box center [177, 177] width 154 height 13
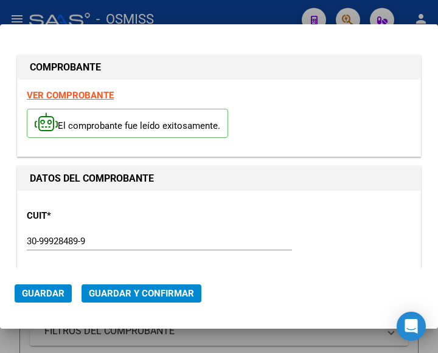
click at [153, 231] on div "CUIT * 30-99928489-9 Ingresar CUIT ANALISIS PRESTADOR MUNICIPALIDAD DE TIGRE AR…" at bounding box center [219, 253] width 384 height 107
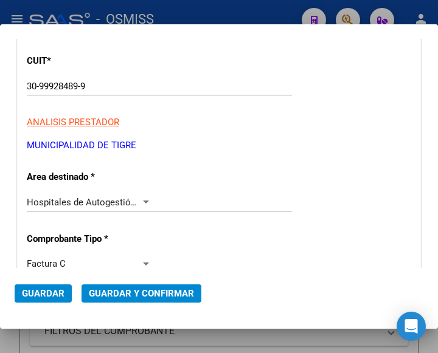
scroll to position [182, 0]
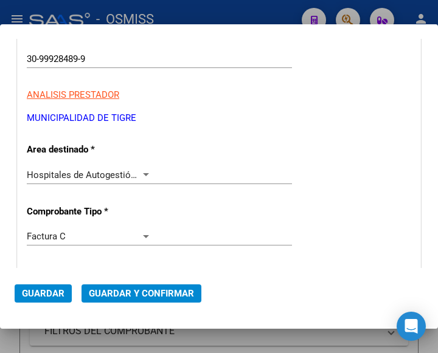
click at [140, 173] on div at bounding box center [145, 175] width 11 height 10
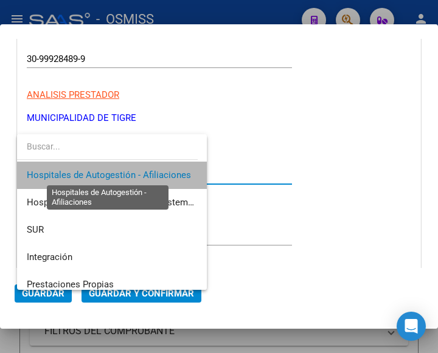
click at [138, 173] on span "Hospitales de Autogestión - Afiliaciones" at bounding box center [109, 175] width 164 height 11
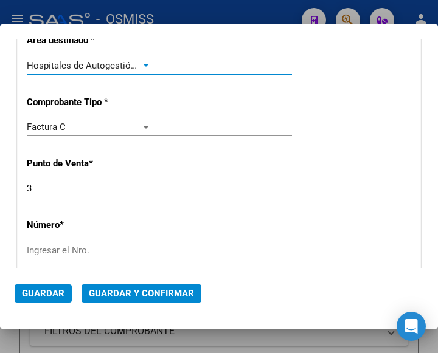
scroll to position [304, 0]
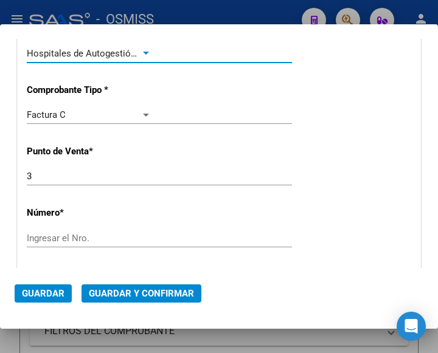
click at [60, 233] on input "Ingresar el Nro." at bounding box center [89, 238] width 125 height 11
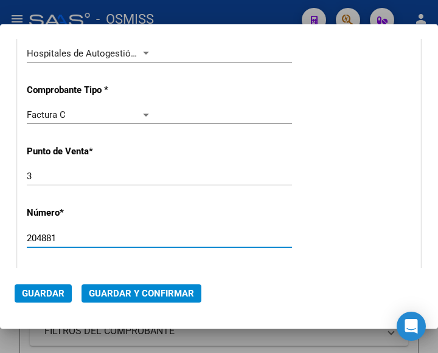
type input "204881"
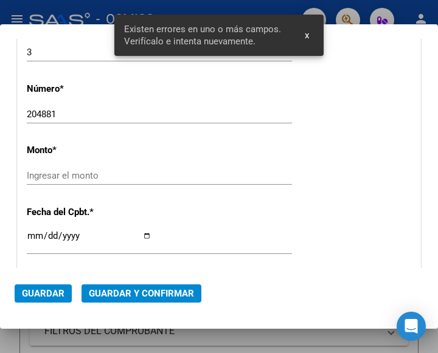
scroll to position [445, 0]
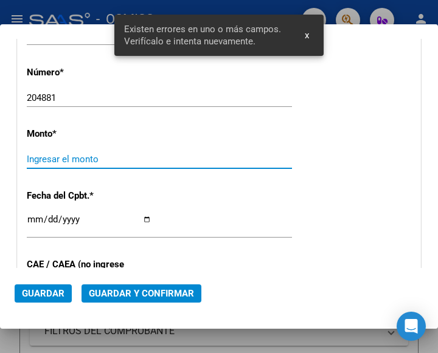
click at [80, 154] on input "Ingresar el monto" at bounding box center [89, 159] width 125 height 11
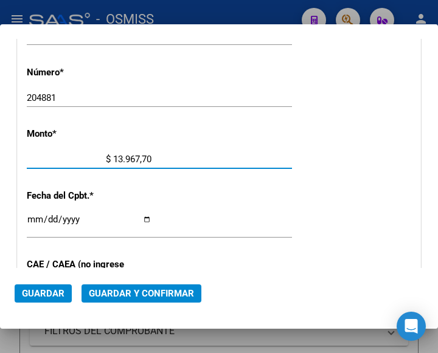
type input "$ 139.677,00"
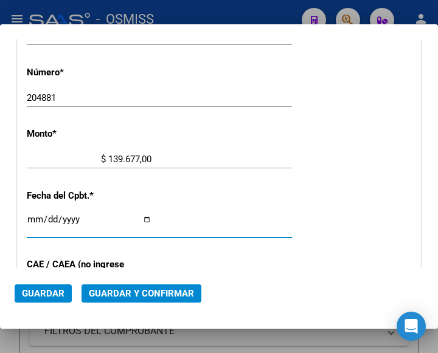
click at [33, 215] on input "Ingresar la fecha" at bounding box center [89, 224] width 125 height 19
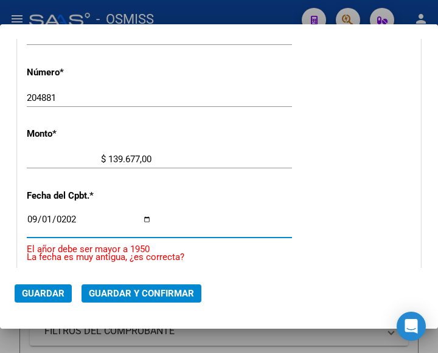
type input "[DATE]"
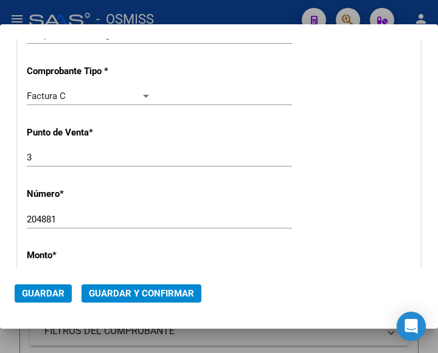
scroll to position [262, 0]
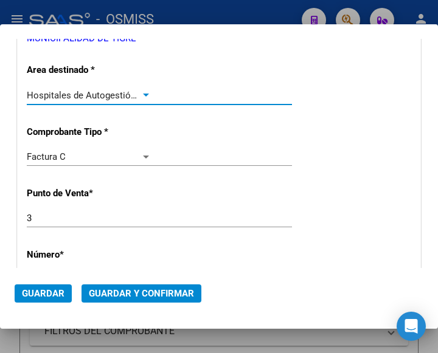
click at [140, 92] on div at bounding box center [145, 96] width 11 height 10
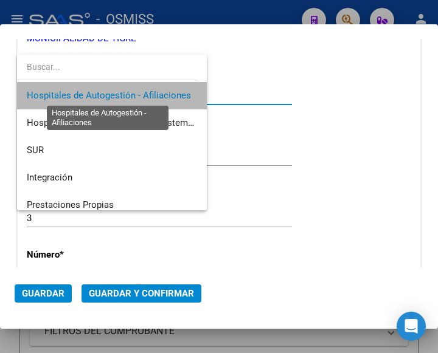
click at [140, 92] on span "Hospitales de Autogestión - Afiliaciones" at bounding box center [109, 95] width 164 height 11
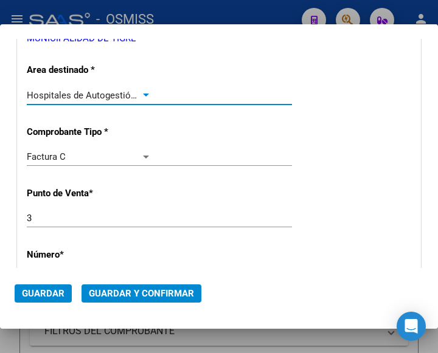
click at [136, 291] on span "Guardar y Confirmar" at bounding box center [141, 293] width 105 height 11
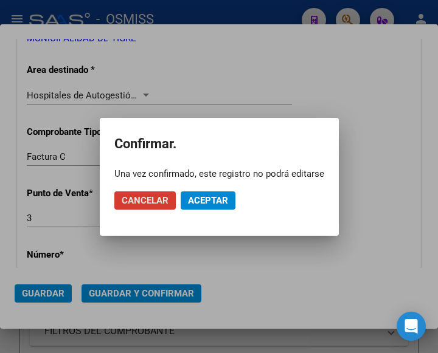
click at [213, 193] on button "Aceptar" at bounding box center [208, 201] width 55 height 18
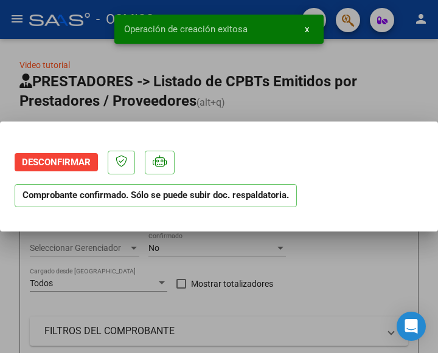
scroll to position [0, 0]
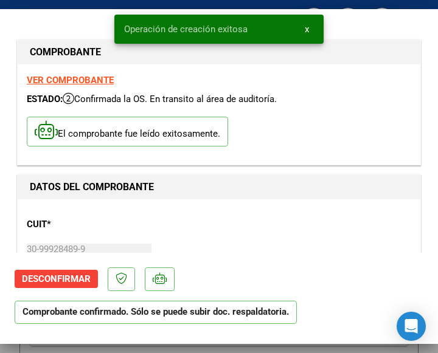
type input "[DATE]"
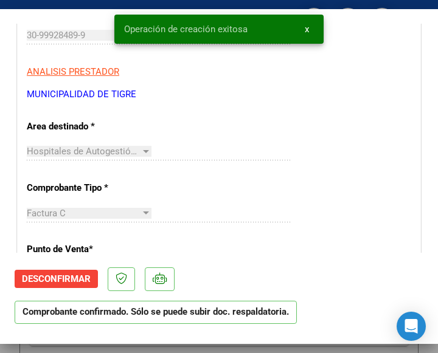
scroll to position [243, 0]
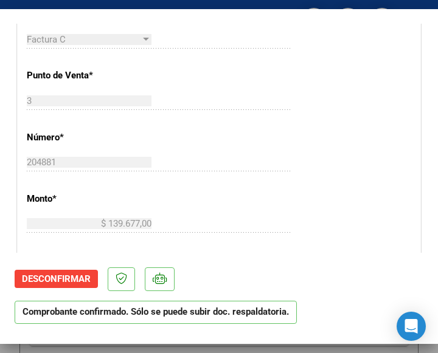
scroll to position [426, 0]
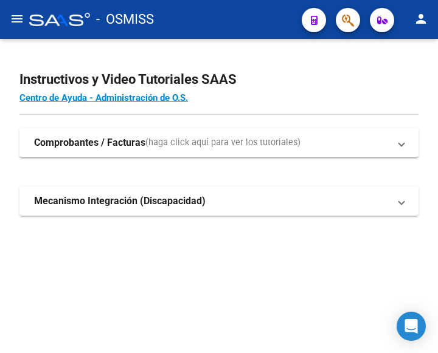
click at [17, 19] on mat-icon "menu" at bounding box center [17, 19] width 15 height 15
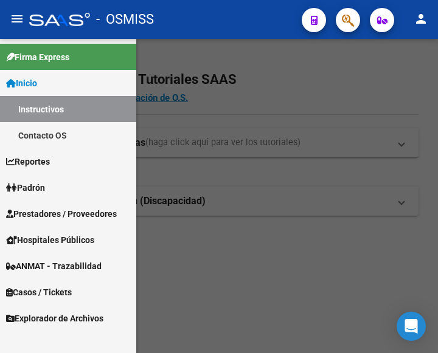
click at [52, 209] on span "Prestadores / Proveedores" at bounding box center [61, 213] width 111 height 13
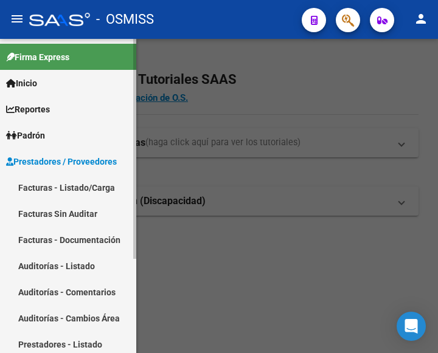
click at [72, 184] on link "Facturas - Listado/Carga" at bounding box center [68, 188] width 136 height 26
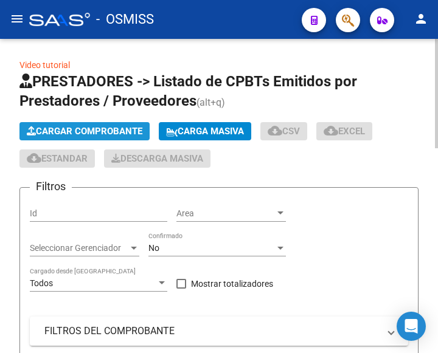
click at [120, 130] on span "Cargar Comprobante" at bounding box center [85, 131] width 116 height 11
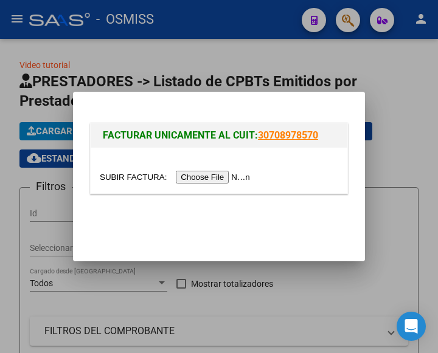
click at [223, 181] on input "file" at bounding box center [177, 177] width 154 height 13
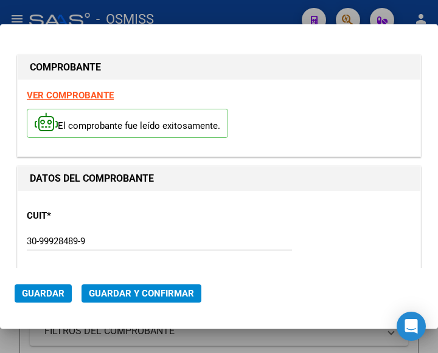
click at [106, 230] on div "CUIT * 30-99928489-9 Ingresar CUIT ANALISIS PRESTADOR MUNICIPALIDAD DE TIGRE AR…" at bounding box center [219, 253] width 384 height 107
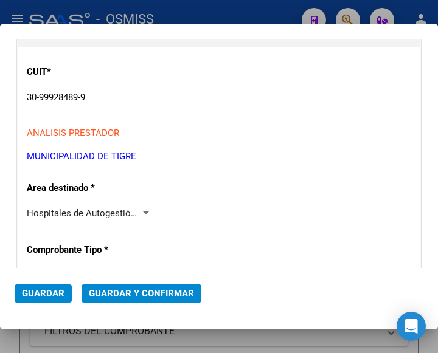
scroll to position [182, 0]
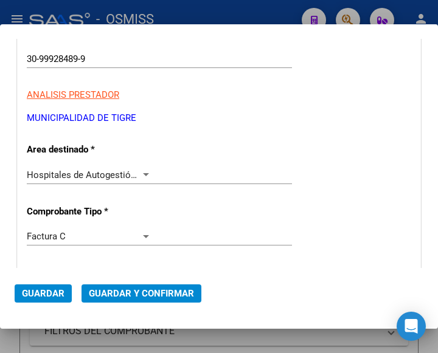
click at [144, 174] on div at bounding box center [146, 174] width 6 height 3
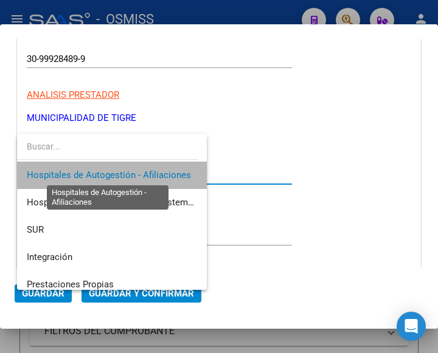
click at [144, 174] on span "Hospitales de Autogestión - Afiliaciones" at bounding box center [109, 175] width 164 height 11
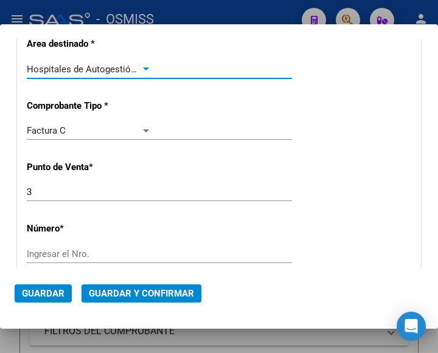
scroll to position [304, 0]
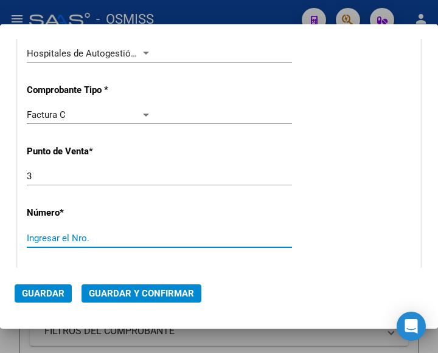
click at [48, 238] on input "Ingresar el Nro." at bounding box center [89, 238] width 125 height 11
type input "204875"
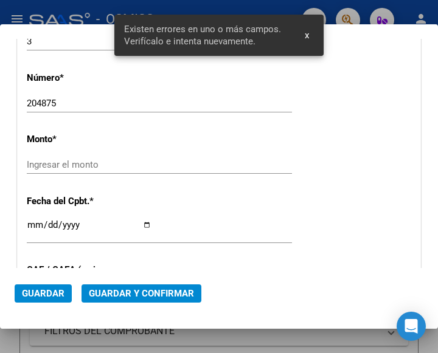
scroll to position [445, 0]
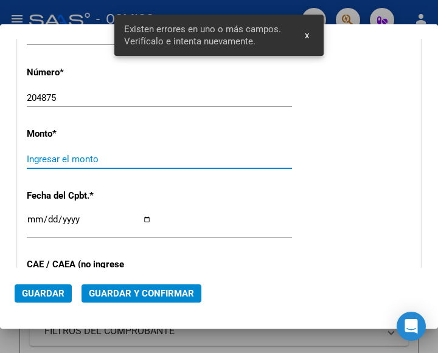
click at [85, 162] on input "Ingresar el monto" at bounding box center [89, 159] width 125 height 11
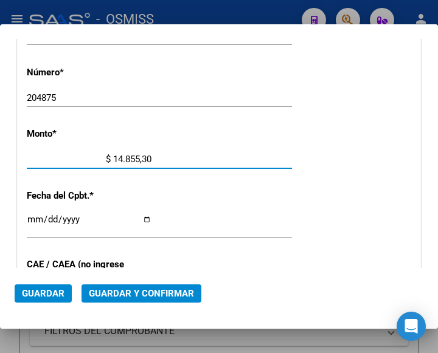
type input "$ 148.553,00"
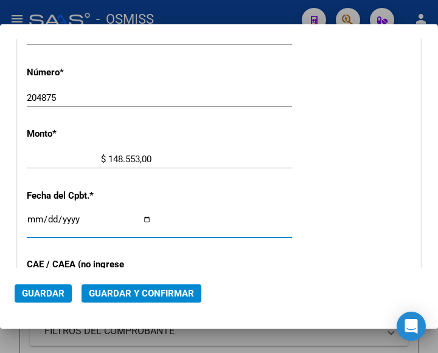
click at [32, 215] on input "Ingresar la fecha" at bounding box center [89, 224] width 125 height 19
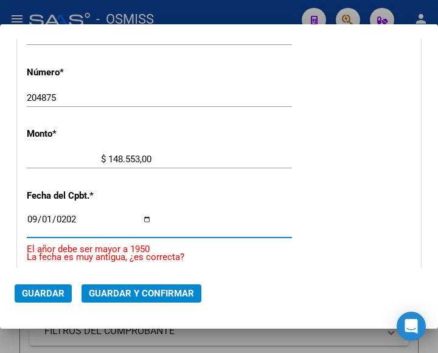
type input "[DATE]"
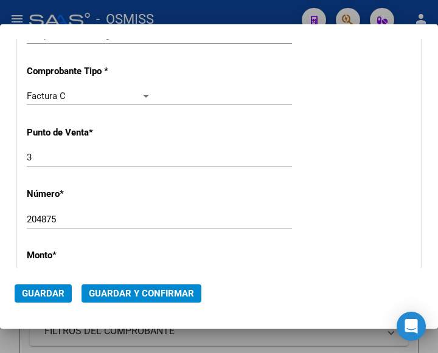
scroll to position [262, 0]
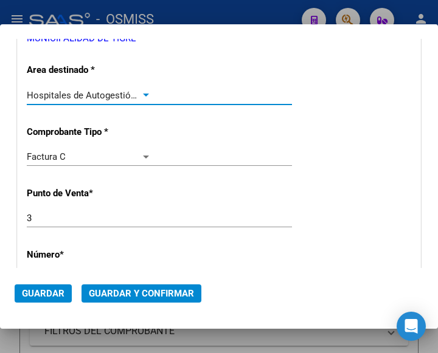
click at [143, 93] on div at bounding box center [145, 96] width 11 height 10
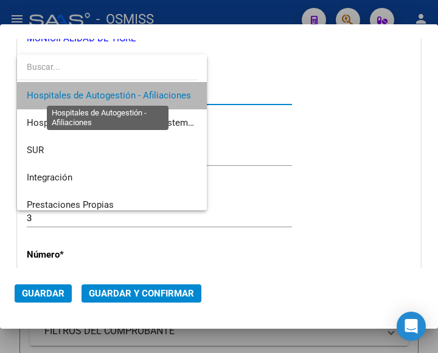
click at [143, 93] on span "Hospitales de Autogestión - Afiliaciones" at bounding box center [109, 95] width 164 height 11
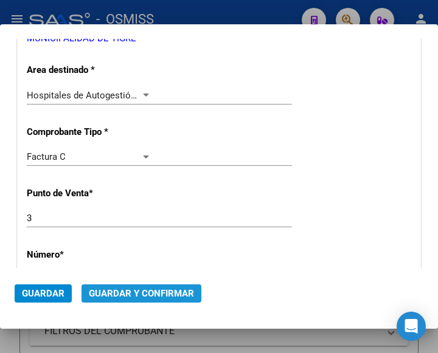
click at [154, 296] on span "Guardar y Confirmar" at bounding box center [141, 293] width 105 height 11
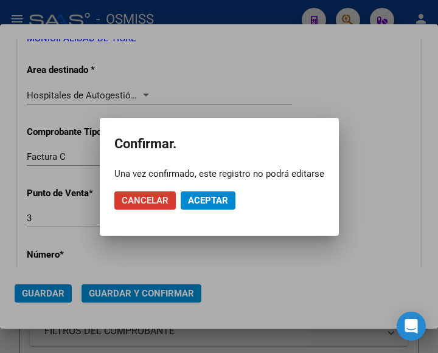
click at [206, 198] on span "Aceptar" at bounding box center [208, 200] width 40 height 11
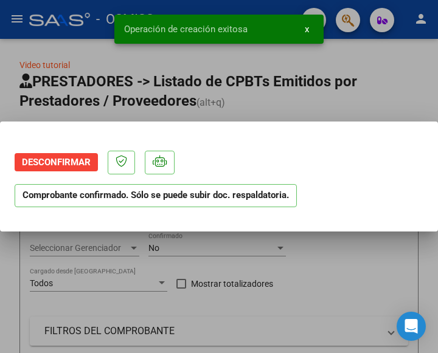
scroll to position [0, 0]
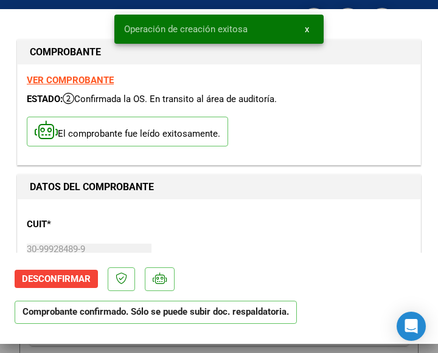
type input "[DATE]"
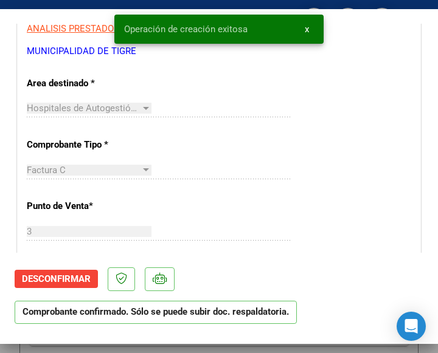
scroll to position [243, 0]
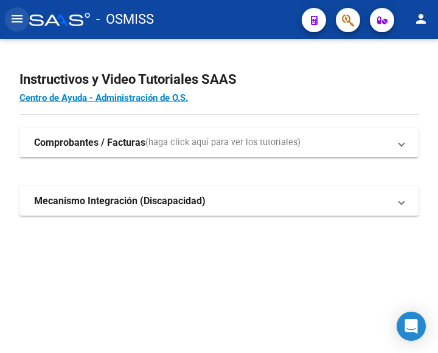
click at [23, 10] on button "menu" at bounding box center [17, 19] width 24 height 24
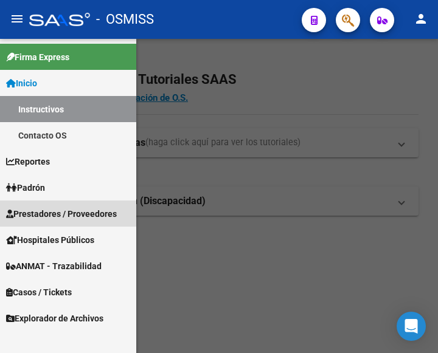
click at [66, 210] on span "Prestadores / Proveedores" at bounding box center [61, 213] width 111 height 13
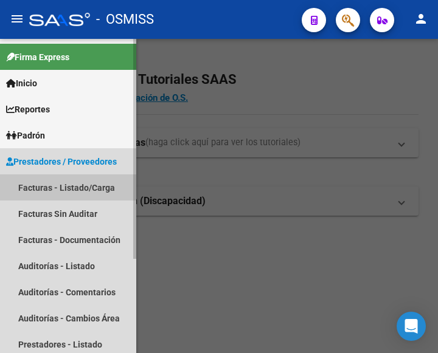
click at [73, 187] on link "Facturas - Listado/Carga" at bounding box center [68, 188] width 136 height 26
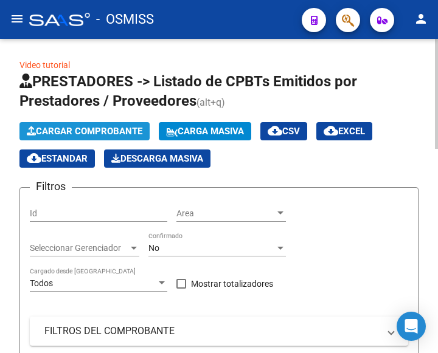
click at [98, 130] on span "Cargar Comprobante" at bounding box center [85, 131] width 116 height 11
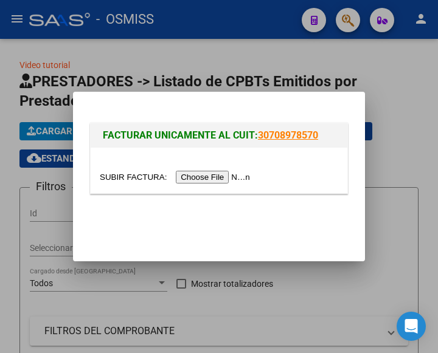
click at [215, 179] on input "file" at bounding box center [177, 177] width 154 height 13
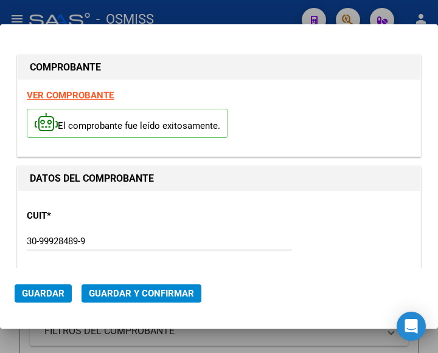
click at [146, 230] on div "CUIT * 30-99928489-9 Ingresar CUIT ANALISIS PRESTADOR MUNICIPALIDAD DE TIGRE AR…" at bounding box center [219, 253] width 384 height 107
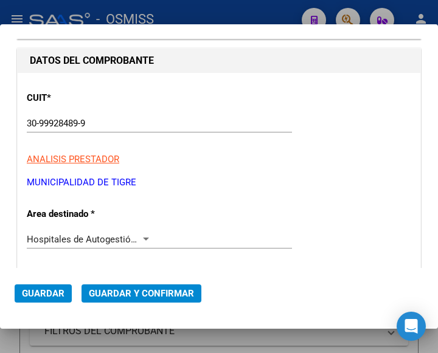
scroll to position [122, 0]
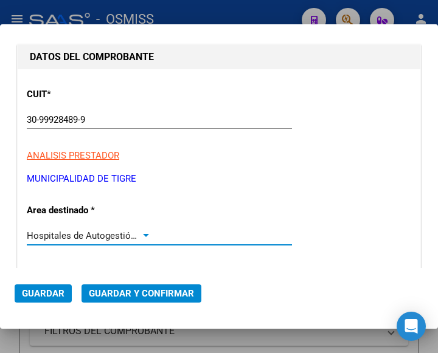
click at [147, 234] on div at bounding box center [145, 236] width 11 height 10
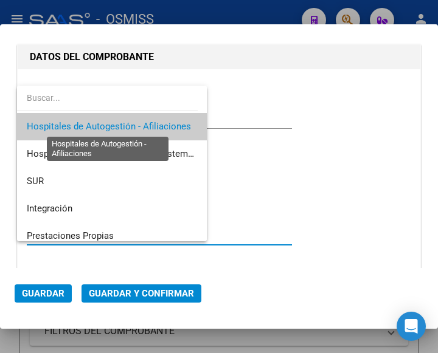
click at [150, 127] on span "Hospitales de Autogestión - Afiliaciones" at bounding box center [109, 126] width 164 height 11
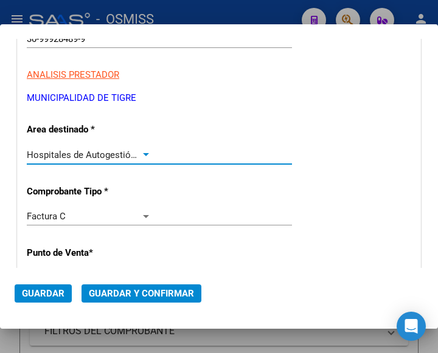
scroll to position [304, 0]
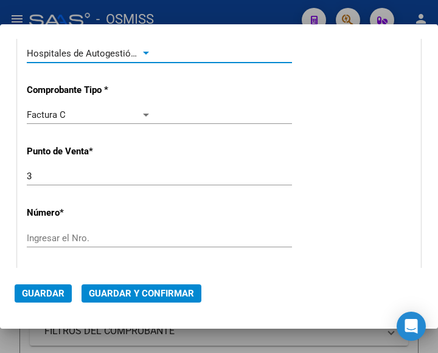
click at [69, 237] on input "Ingresar el Nro." at bounding box center [89, 238] width 125 height 11
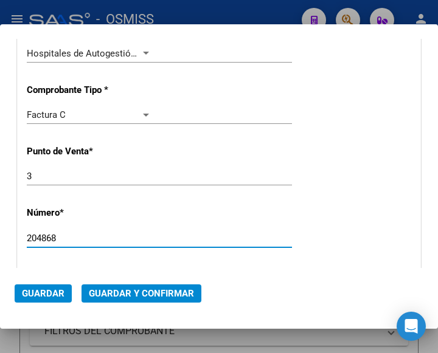
type input "204868"
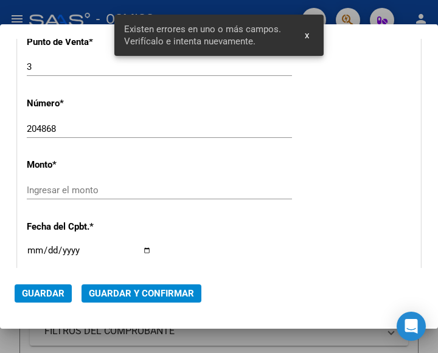
scroll to position [445, 0]
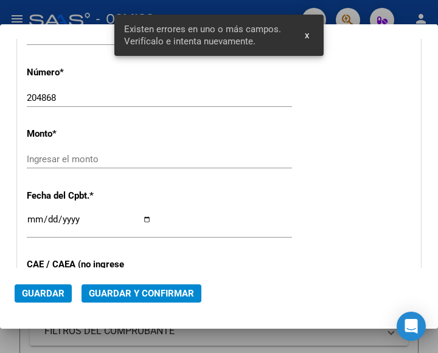
click at [66, 151] on div "Ingresar el monto" at bounding box center [159, 159] width 265 height 18
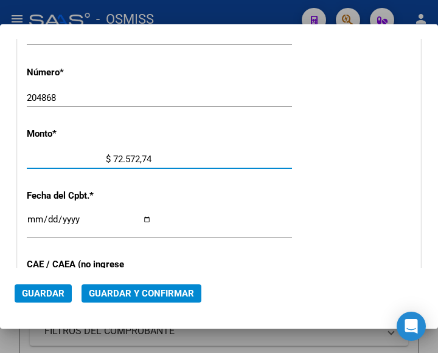
type input "$ 725.727,43"
click at [36, 215] on input "Ingresar la fecha" at bounding box center [89, 224] width 125 height 19
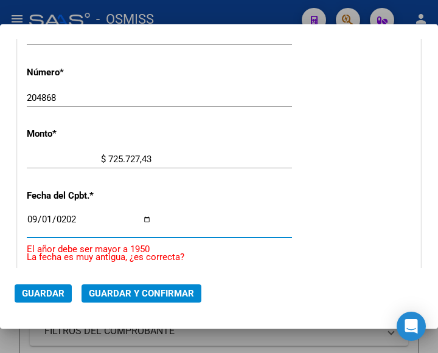
type input "[DATE]"
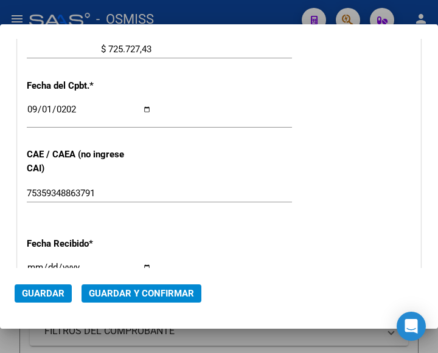
scroll to position [566, 0]
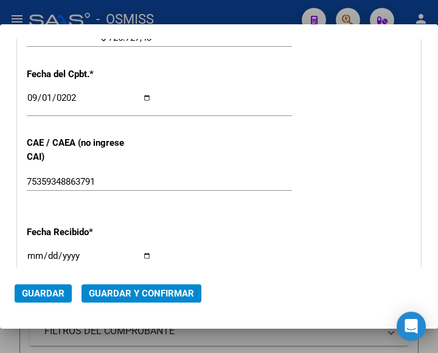
click at [128, 292] on span "Guardar y Confirmar" at bounding box center [141, 293] width 105 height 11
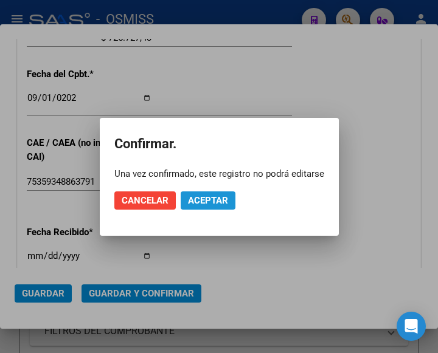
click at [211, 201] on span "Aceptar" at bounding box center [208, 200] width 40 height 11
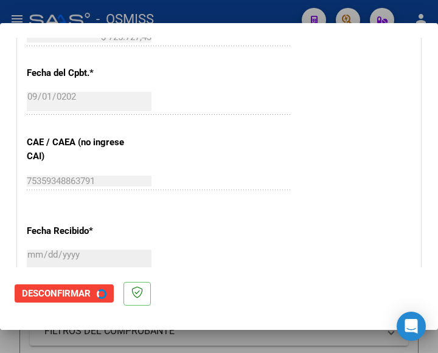
scroll to position [0, 0]
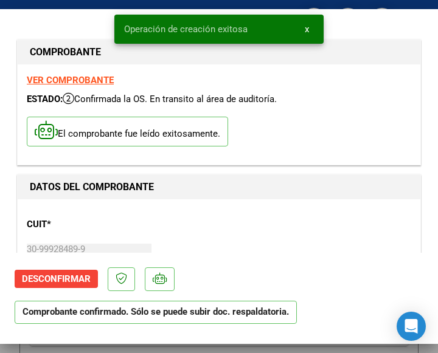
type input "[DATE]"
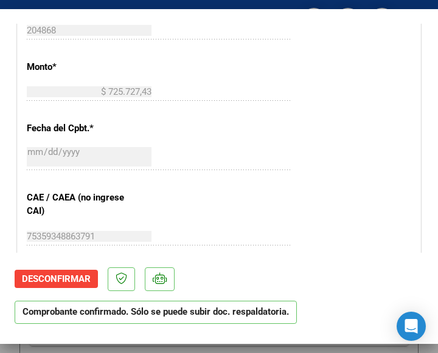
scroll to position [547, 0]
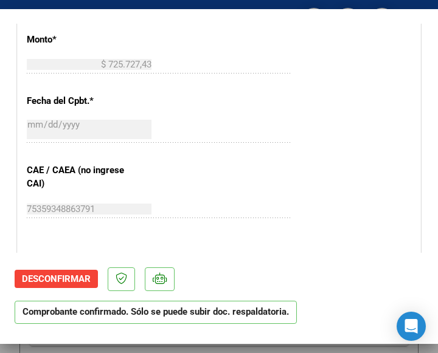
click at [233, 71] on div "$ 725.727,43 Ingresar el monto" at bounding box center [159, 64] width 265 height 18
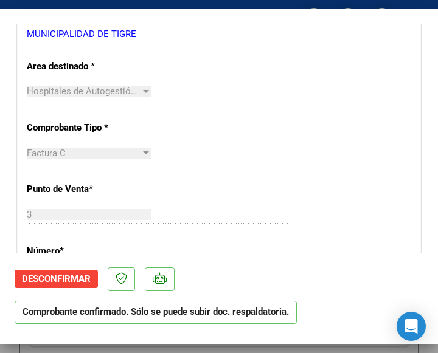
scroll to position [243, 0]
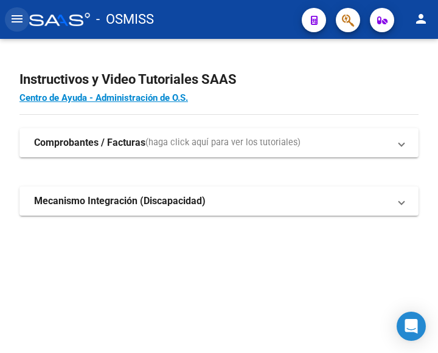
click at [22, 16] on mat-icon "menu" at bounding box center [17, 19] width 15 height 15
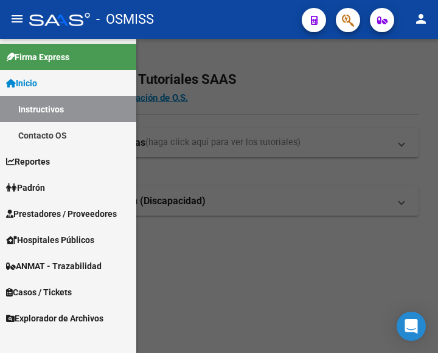
click at [65, 212] on span "Prestadores / Proveedores" at bounding box center [61, 213] width 111 height 13
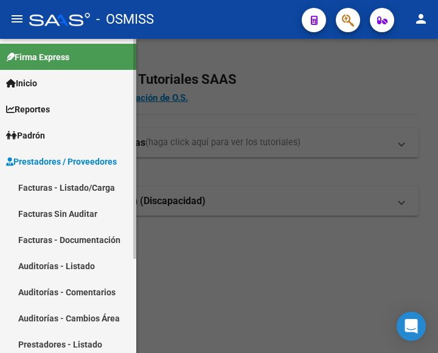
click at [61, 187] on link "Facturas - Listado/Carga" at bounding box center [68, 188] width 136 height 26
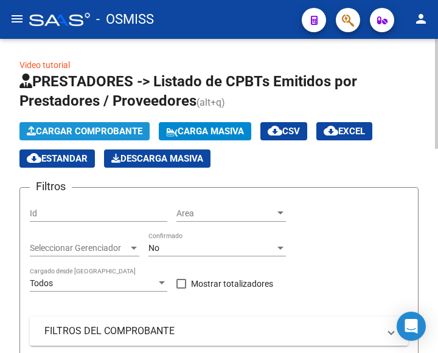
click at [125, 134] on span "Cargar Comprobante" at bounding box center [85, 131] width 116 height 11
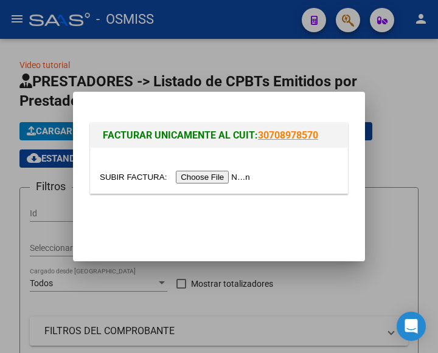
click at [229, 175] on input "file" at bounding box center [177, 177] width 154 height 13
type input "C:\fakepath\OSMISS-204733.pdf"
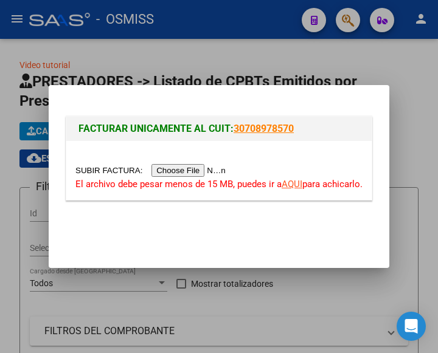
click at [208, 175] on input "file" at bounding box center [152, 170] width 154 height 13
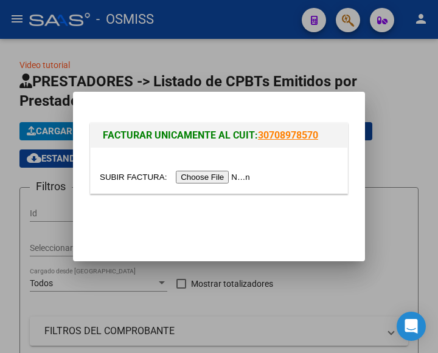
click at [199, 177] on input "file" at bounding box center [177, 177] width 154 height 13
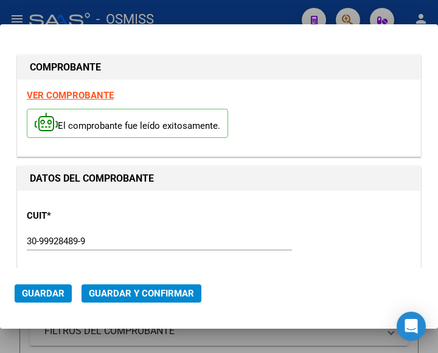
click at [206, 213] on div "CUIT * 30-99928489-9 Ingresar CUIT ANALISIS PRESTADOR MUNICIPALIDAD DE TIGRE AR…" at bounding box center [219, 253] width 384 height 107
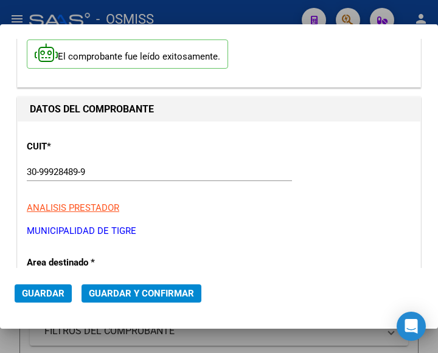
scroll to position [182, 0]
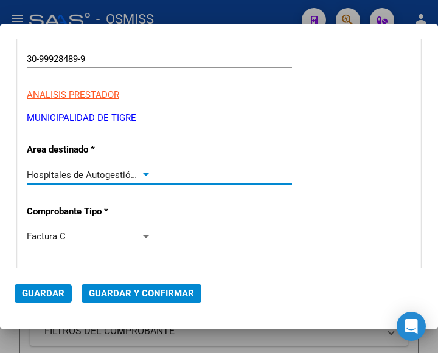
click at [144, 172] on div at bounding box center [145, 175] width 11 height 10
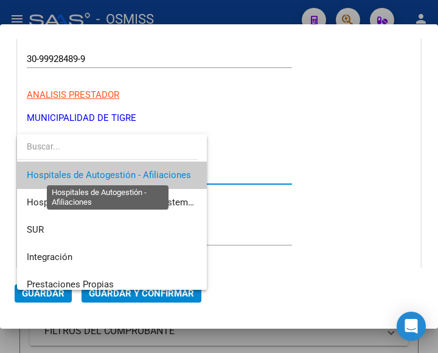
click at [144, 172] on span "Hospitales de Autogestión - Afiliaciones" at bounding box center [109, 175] width 164 height 11
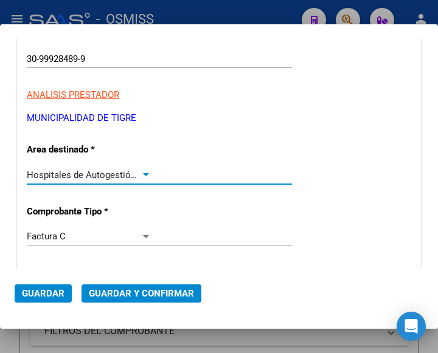
click at [143, 173] on div at bounding box center [146, 174] width 6 height 3
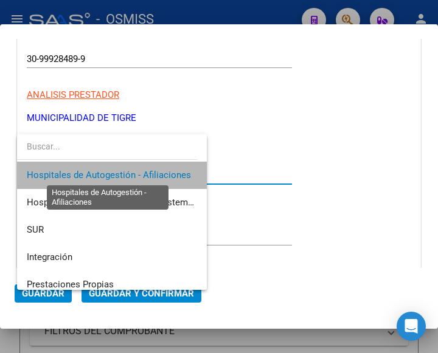
click at [141, 173] on span "Hospitales de Autogestión - Afiliaciones" at bounding box center [109, 175] width 164 height 11
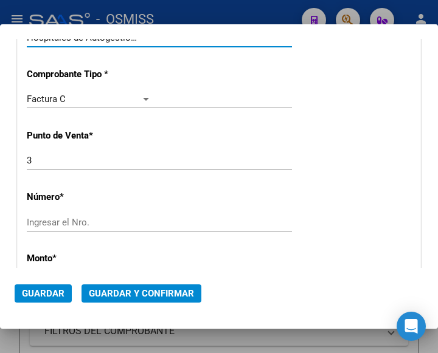
scroll to position [365, 0]
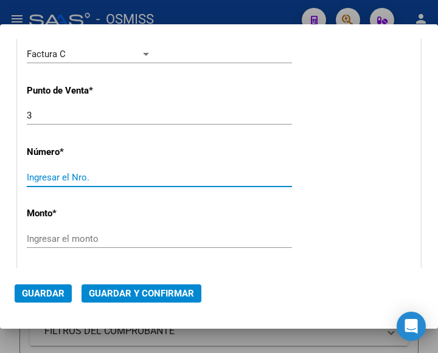
click at [68, 178] on input "Ingresar el Nro." at bounding box center [89, 177] width 125 height 11
type input "204733"
click at [103, 241] on input "Ingresar el monto" at bounding box center [89, 239] width 125 height 11
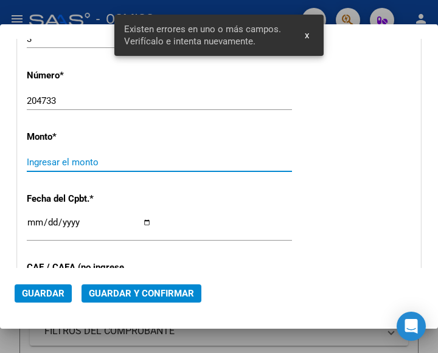
scroll to position [445, 0]
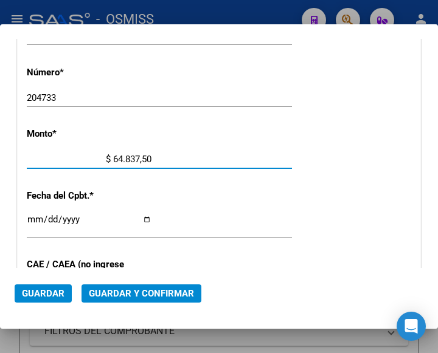
type input "$ 648.375,00"
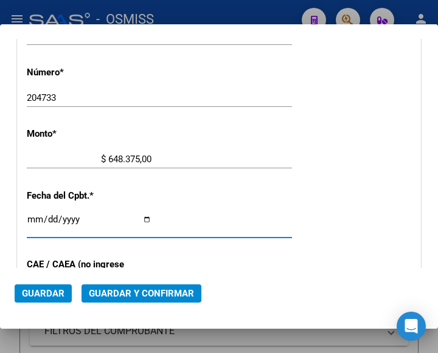
click at [34, 217] on input "Ingresar la fecha" at bounding box center [89, 224] width 125 height 19
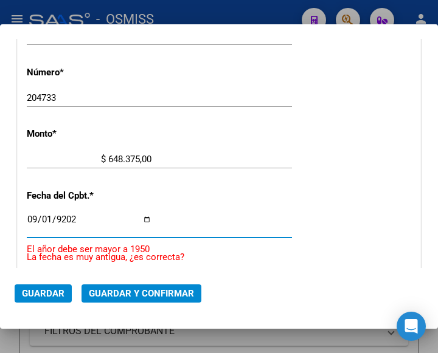
type input "[DATE]"
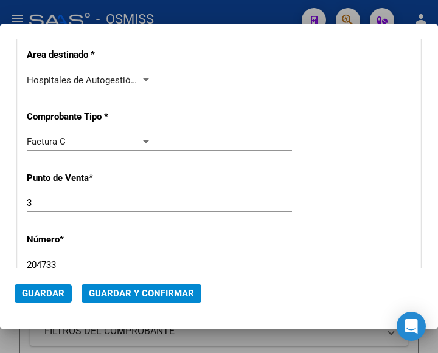
scroll to position [262, 0]
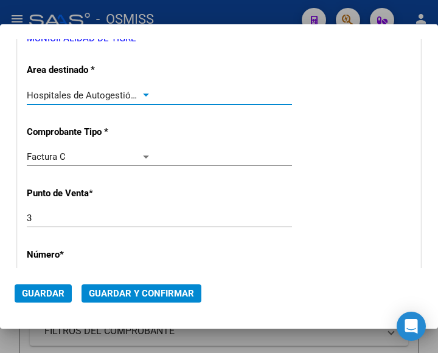
click at [142, 93] on div at bounding box center [145, 96] width 11 height 10
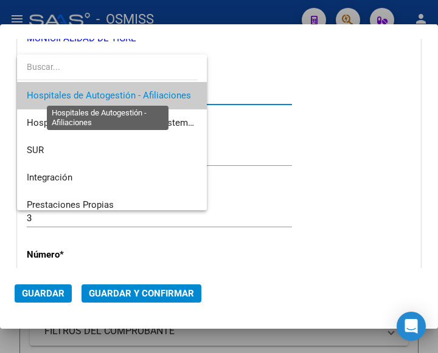
click at [142, 93] on span "Hospitales de Autogestión - Afiliaciones" at bounding box center [109, 95] width 164 height 11
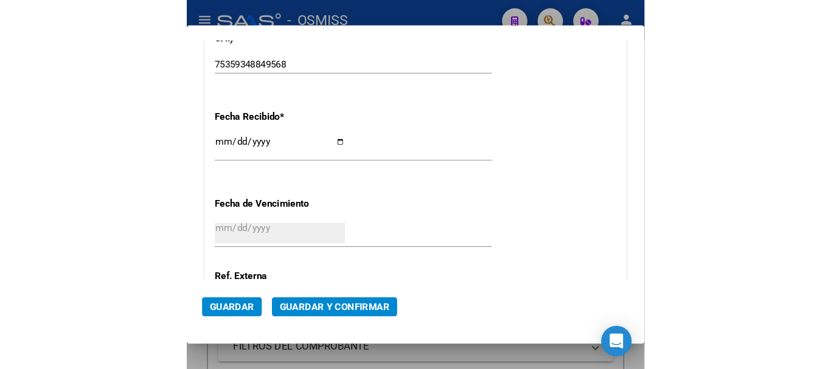
scroll to position [688, 0]
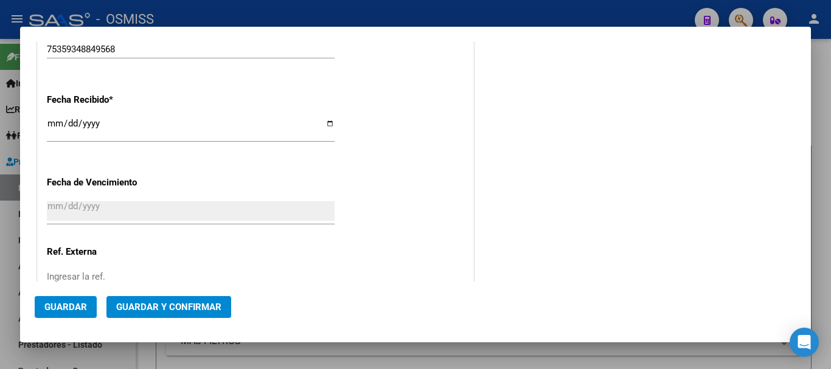
click at [148, 307] on span "Guardar y Confirmar" at bounding box center [168, 307] width 105 height 11
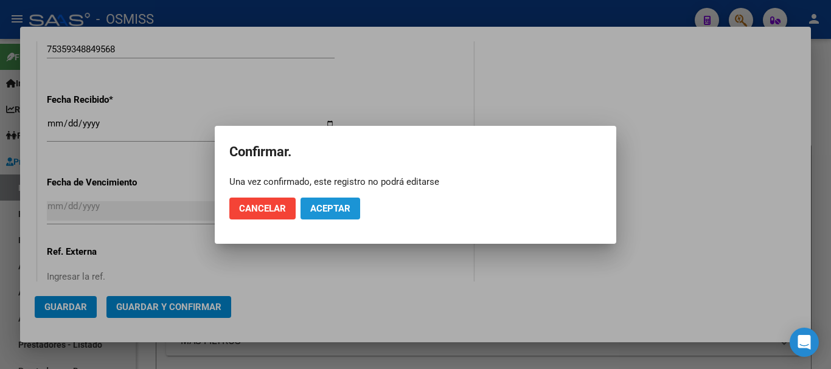
click at [330, 207] on span "Aceptar" at bounding box center [330, 208] width 40 height 11
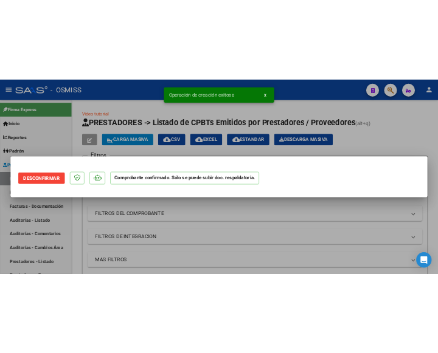
scroll to position [0, 0]
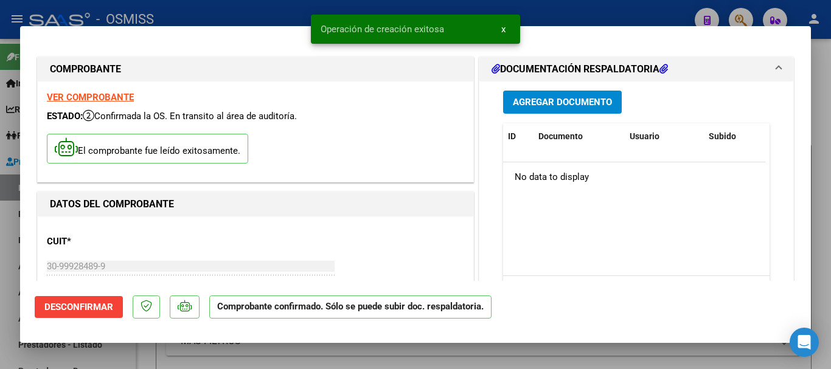
type input "[DATE]"
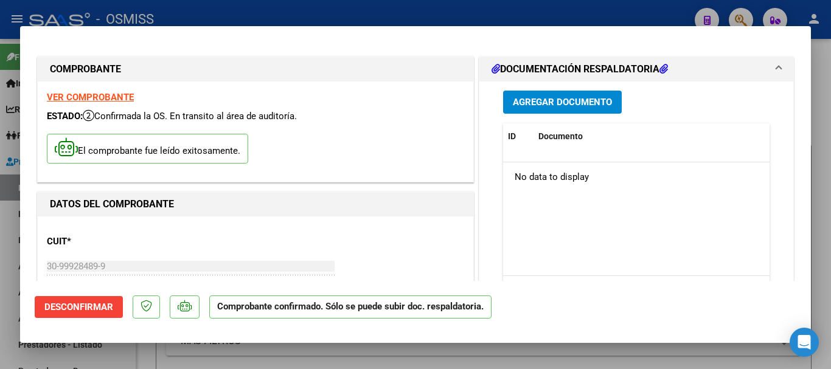
click at [437, 100] on span "Agregar Documento" at bounding box center [562, 102] width 99 height 11
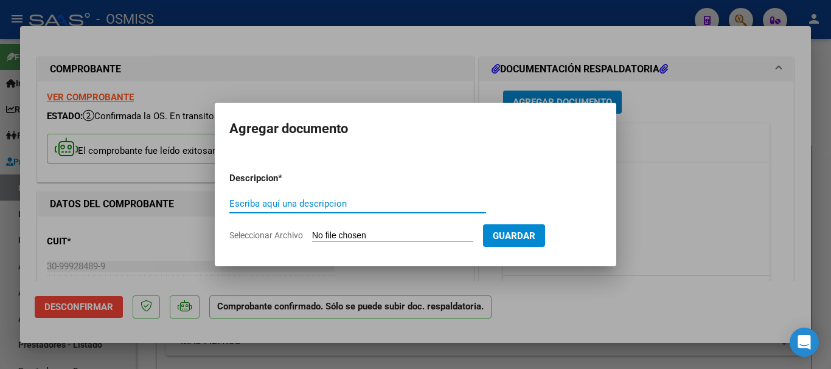
click at [341, 201] on input "Escriba aquí una descripcion" at bounding box center [357, 203] width 257 height 11
type input "DOC RESPALDATORIO"
click at [373, 234] on input "Seleccionar Archivo" at bounding box center [392, 237] width 161 height 12
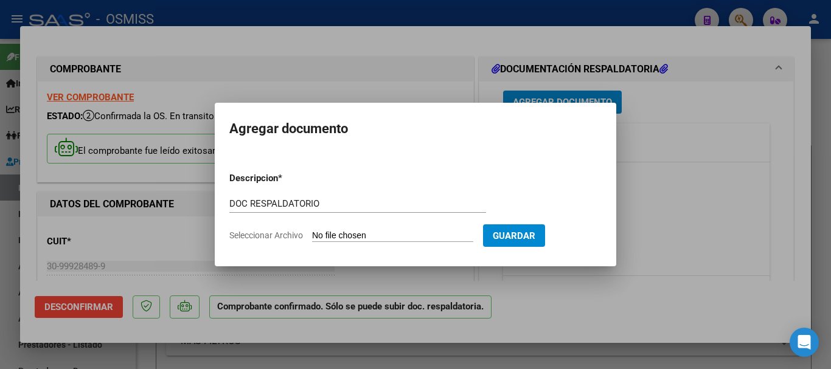
type input "C:\fakepath\2_pdfsam_OSMISS-204733.pdf"
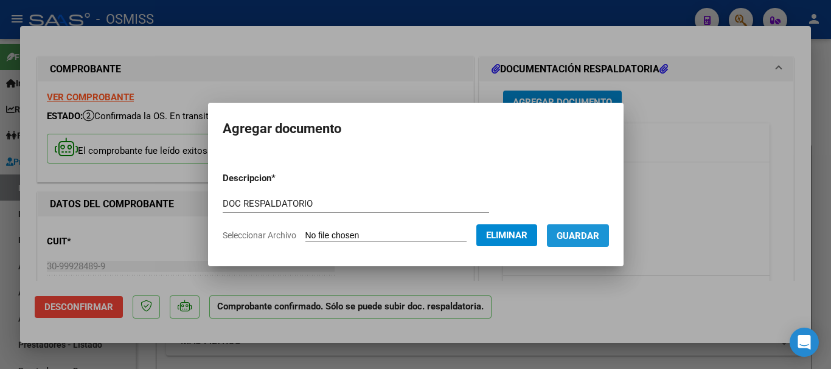
click at [437, 229] on button "Guardar" at bounding box center [578, 235] width 62 height 23
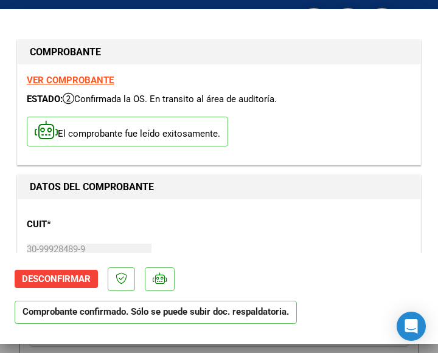
click at [232, 218] on div "CUIT * 30-99928489-9 Ingresar CUIT ANALISIS PRESTADOR MUNICIPALIDAD DE TIGRE AR…" at bounding box center [219, 262] width 384 height 107
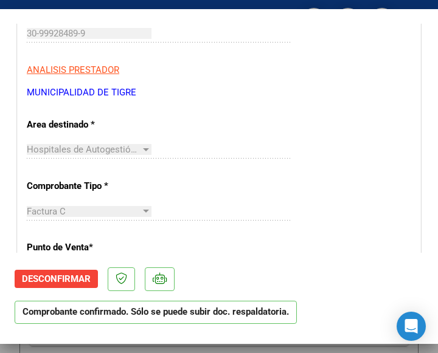
scroll to position [243, 0]
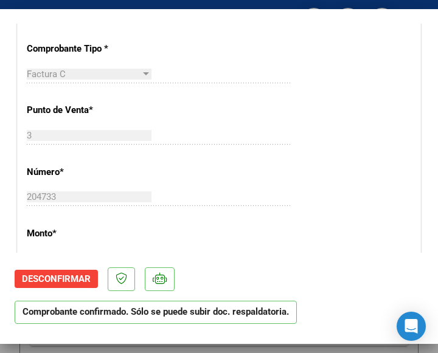
scroll to position [365, 0]
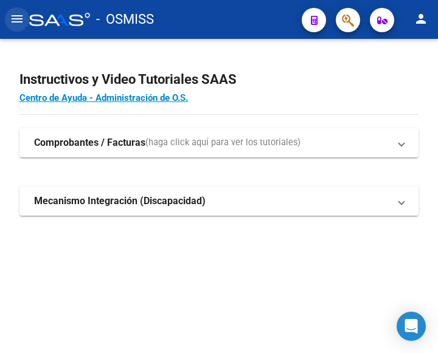
click at [19, 16] on mat-icon "menu" at bounding box center [17, 19] width 15 height 15
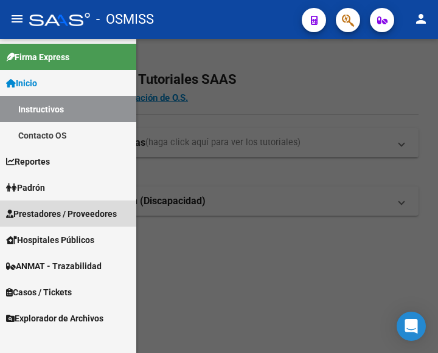
click at [47, 212] on span "Prestadores / Proveedores" at bounding box center [61, 213] width 111 height 13
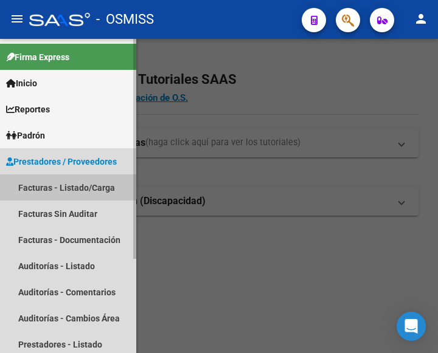
click at [71, 184] on link "Facturas - Listado/Carga" at bounding box center [68, 188] width 136 height 26
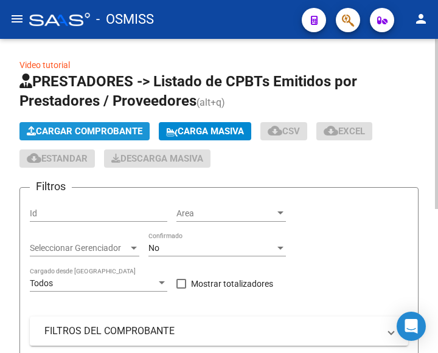
click at [114, 127] on span "Cargar Comprobante" at bounding box center [85, 131] width 116 height 11
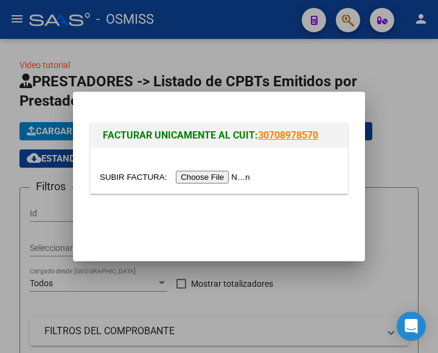
click at [210, 179] on input "file" at bounding box center [177, 177] width 154 height 13
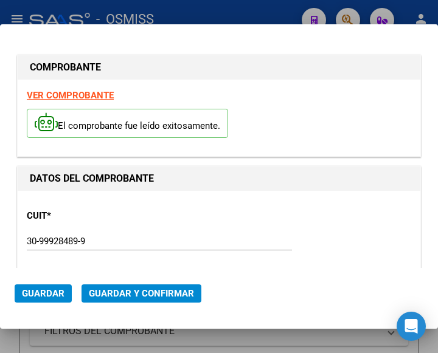
click at [143, 230] on div "CUIT * 30-99928489-9 Ingresar CUIT ANALISIS PRESTADOR MUNICIPALIDAD DE TIGRE AR…" at bounding box center [219, 253] width 384 height 107
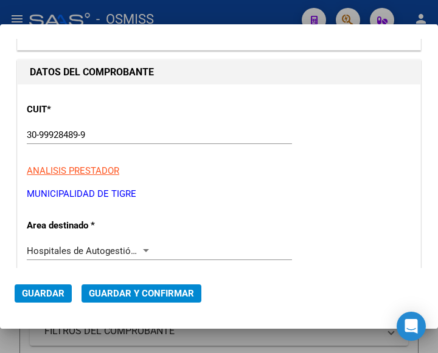
scroll to position [122, 0]
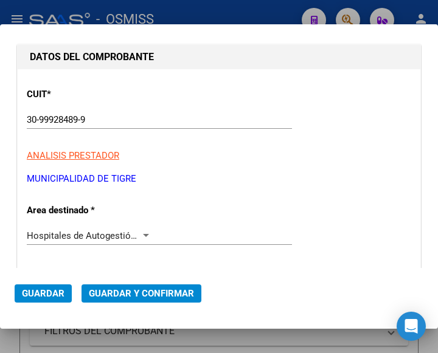
click at [143, 235] on div at bounding box center [146, 235] width 6 height 3
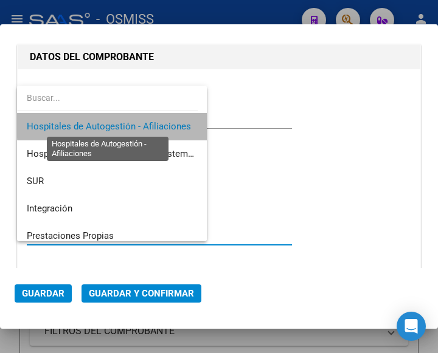
click at [145, 125] on span "Hospitales de Autogestión - Afiliaciones" at bounding box center [109, 126] width 164 height 11
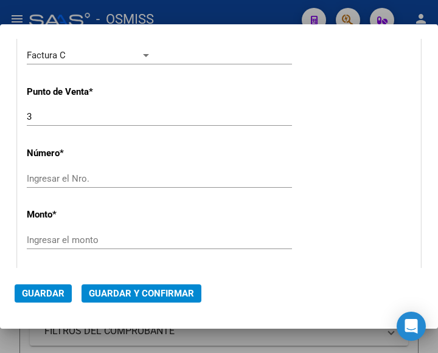
scroll to position [365, 0]
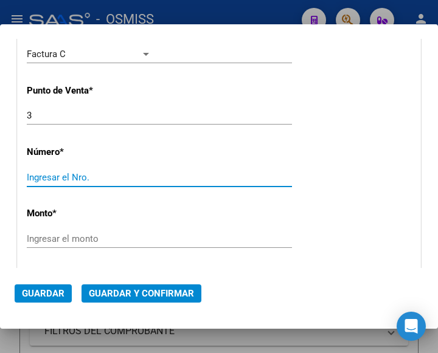
click at [79, 180] on input "Ingresar el Nro." at bounding box center [89, 177] width 125 height 11
type input "204633"
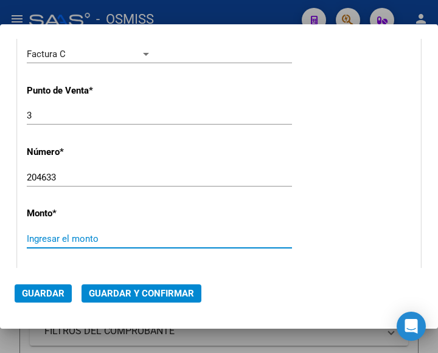
click at [79, 240] on input "Ingresar el monto" at bounding box center [89, 239] width 125 height 11
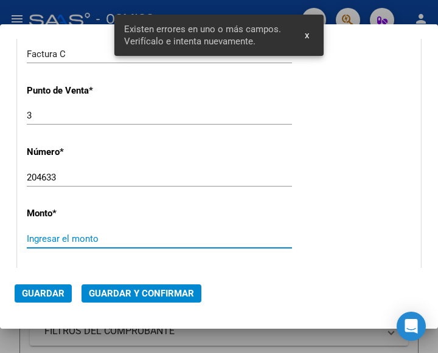
scroll to position [445, 0]
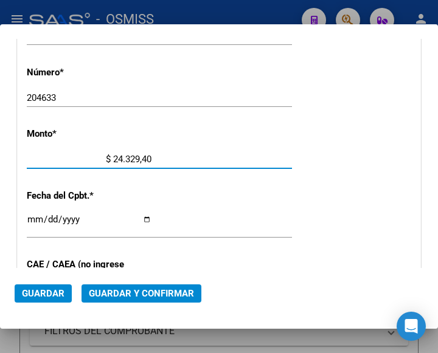
type input "$ 243.294,00"
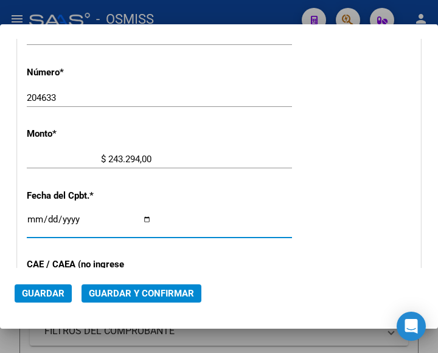
click at [34, 218] on input "Ingresar la fecha" at bounding box center [89, 224] width 125 height 19
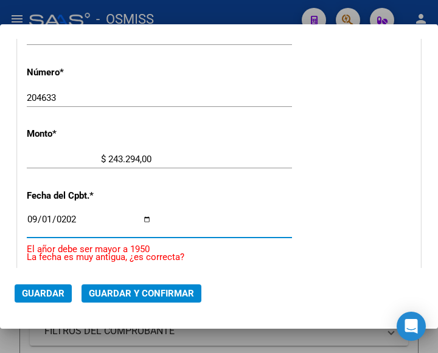
type input "[DATE]"
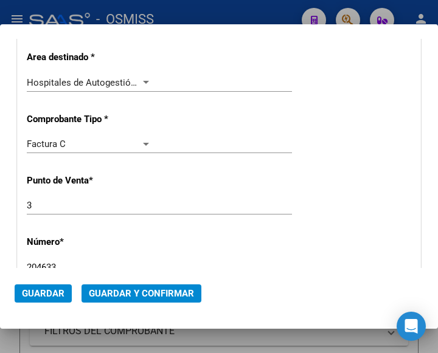
scroll to position [262, 0]
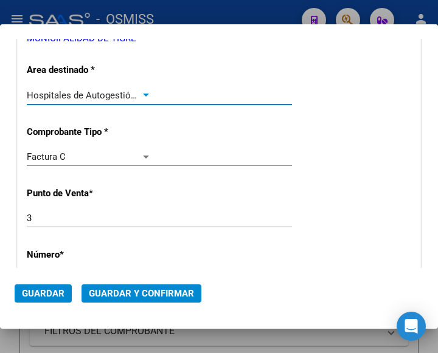
click at [142, 92] on div at bounding box center [145, 96] width 11 height 10
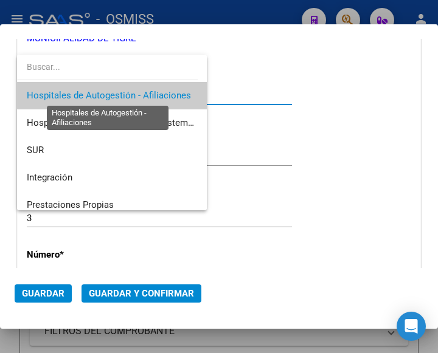
click at [142, 92] on span "Hospitales de Autogestión - Afiliaciones" at bounding box center [109, 95] width 164 height 11
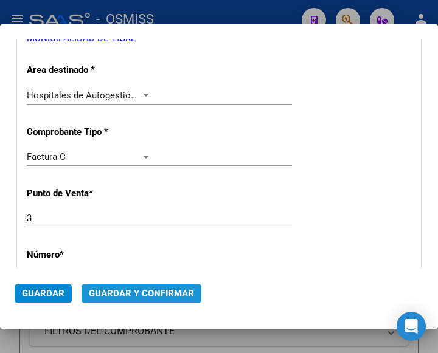
click at [139, 285] on button "Guardar y Confirmar" at bounding box center [141, 294] width 120 height 18
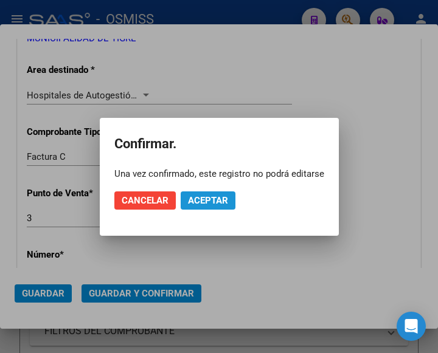
click at [212, 196] on span "Aceptar" at bounding box center [208, 200] width 40 height 11
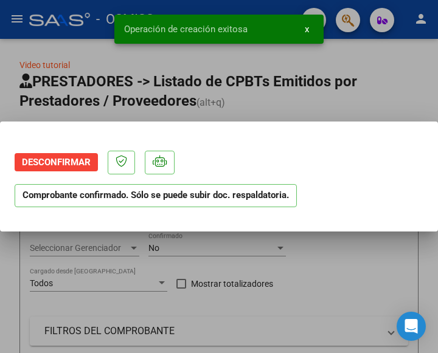
scroll to position [0, 0]
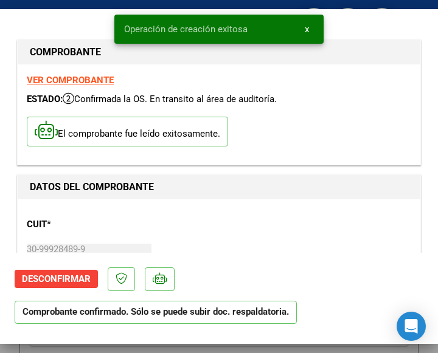
type input "[DATE]"
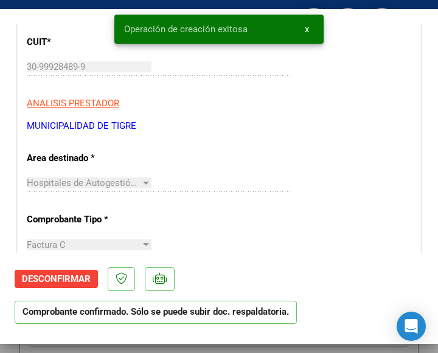
scroll to position [243, 0]
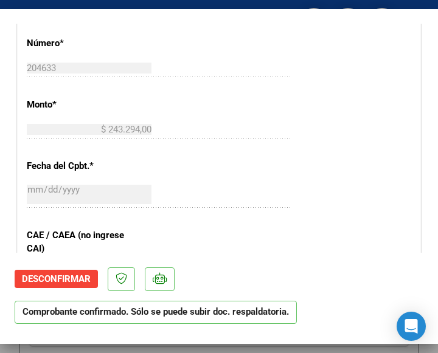
scroll to position [365, 0]
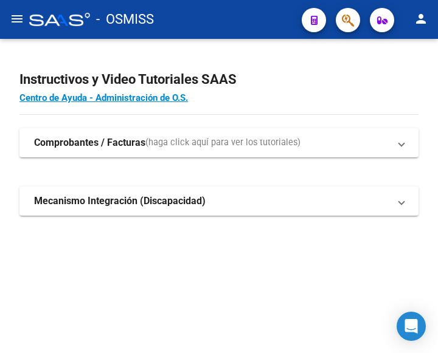
click at [22, 19] on mat-icon "menu" at bounding box center [17, 19] width 15 height 15
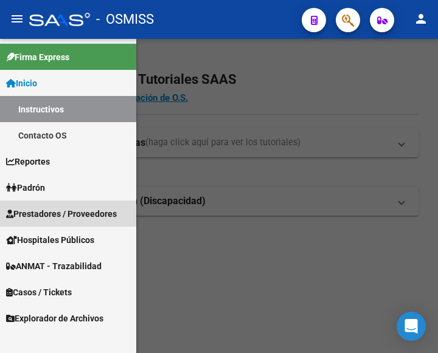
drag, startPoint x: 51, startPoint y: 211, endPoint x: 57, endPoint y: 205, distance: 8.6
click at [51, 210] on span "Prestadores / Proveedores" at bounding box center [61, 213] width 111 height 13
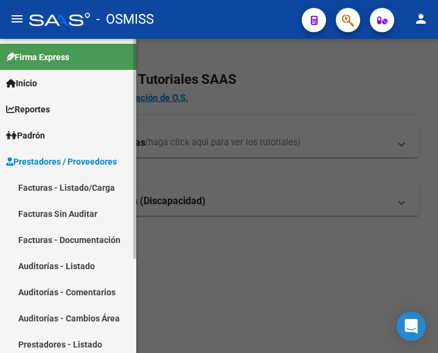
click at [52, 182] on link "Facturas - Listado/Carga" at bounding box center [68, 188] width 136 height 26
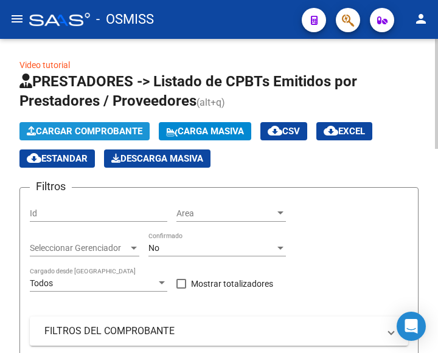
click at [107, 128] on span "Cargar Comprobante" at bounding box center [85, 131] width 116 height 11
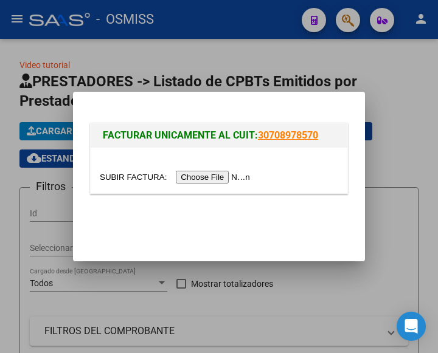
click at [204, 178] on input "file" at bounding box center [177, 177] width 154 height 13
type input "C:\fakepath\osmiss-204623.pdf"
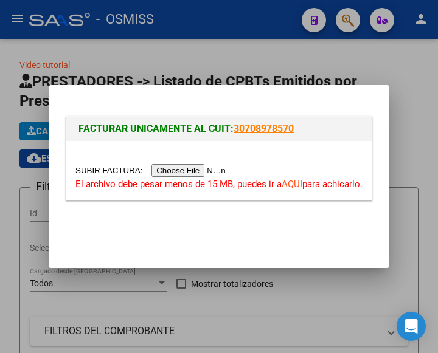
click at [190, 173] on input "file" at bounding box center [152, 170] width 154 height 13
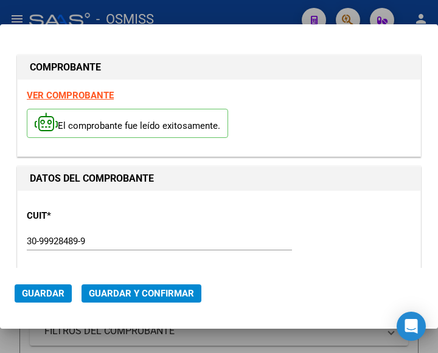
click at [182, 218] on div "CUIT * 30-99928489-9 Ingresar CUIT ANALISIS PRESTADOR MUNICIPALIDAD DE TIGRE AR…" at bounding box center [219, 253] width 384 height 107
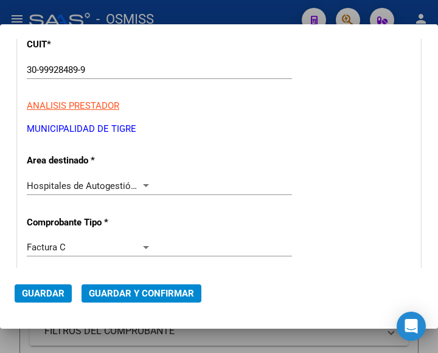
scroll to position [182, 0]
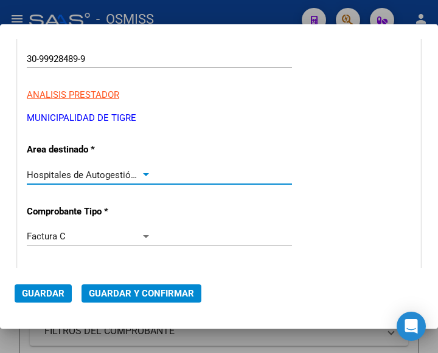
click at [143, 174] on div at bounding box center [146, 174] width 6 height 3
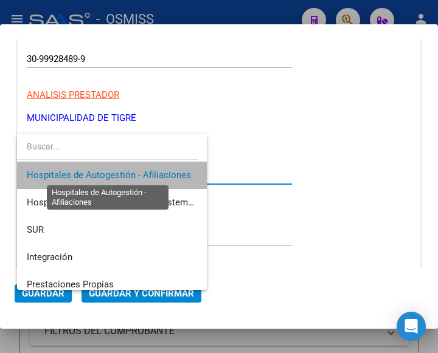
click at [143, 174] on span "Hospitales de Autogestión - Afiliaciones" at bounding box center [109, 175] width 164 height 11
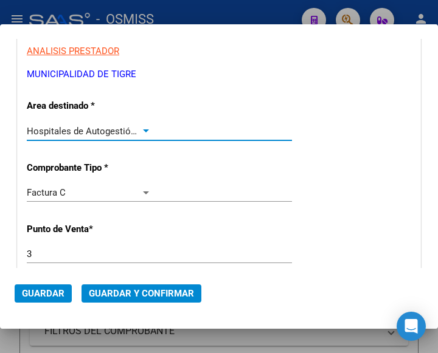
scroll to position [304, 0]
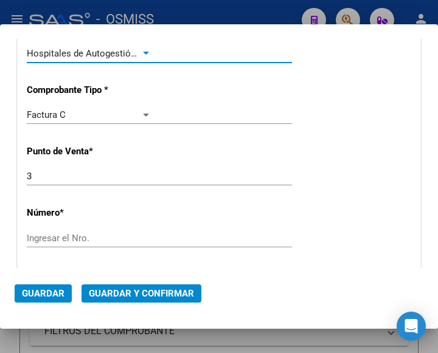
click at [75, 241] on input "Ingresar el Nro." at bounding box center [89, 238] width 125 height 11
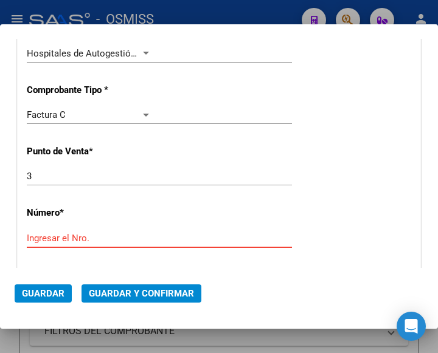
click at [66, 237] on input "Ingresar el Nro." at bounding box center [89, 238] width 125 height 11
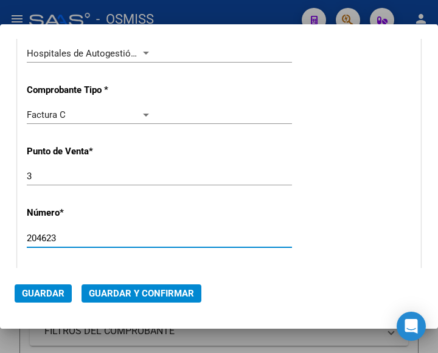
type input "204623"
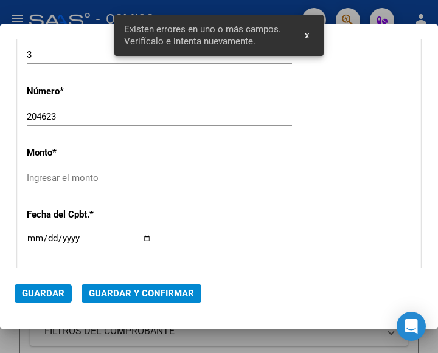
scroll to position [445, 0]
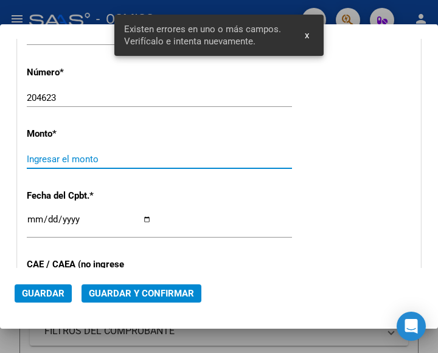
click at [81, 155] on input "Ingresar el monto" at bounding box center [89, 159] width 125 height 11
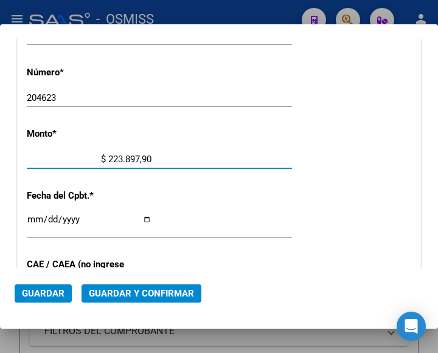
type input "$ 2.238.979,00"
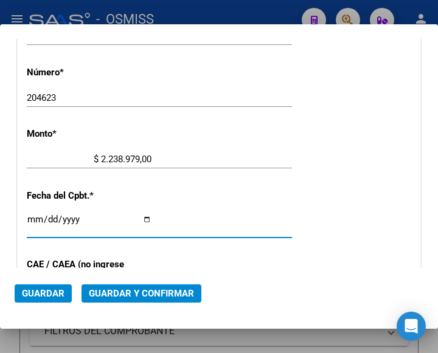
click at [31, 218] on input "Ingresar la fecha" at bounding box center [89, 224] width 125 height 19
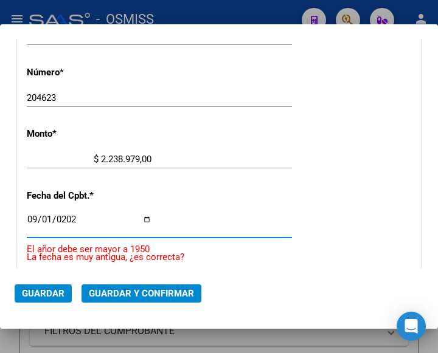
type input "[DATE]"
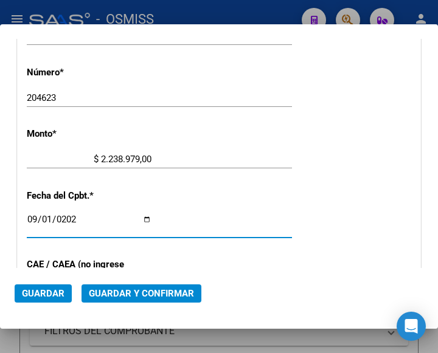
click at [142, 289] on span "Guardar y Confirmar" at bounding box center [141, 293] width 105 height 11
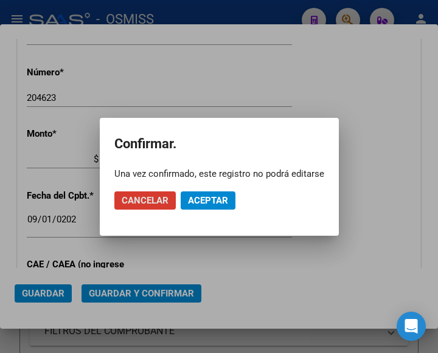
click at [203, 203] on span "Aceptar" at bounding box center [208, 200] width 40 height 11
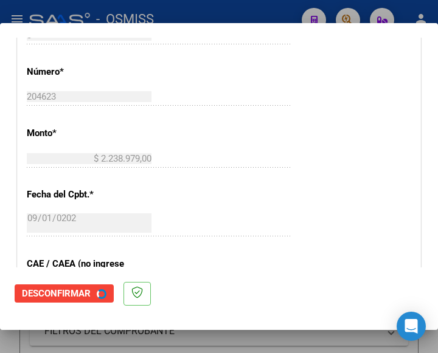
scroll to position [0, 0]
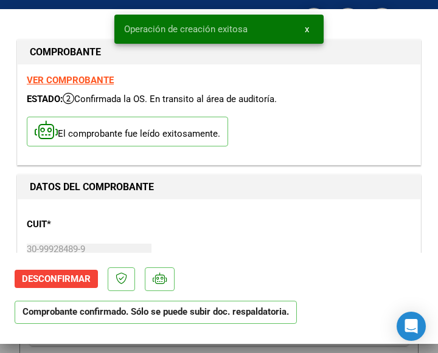
type input "[DATE]"
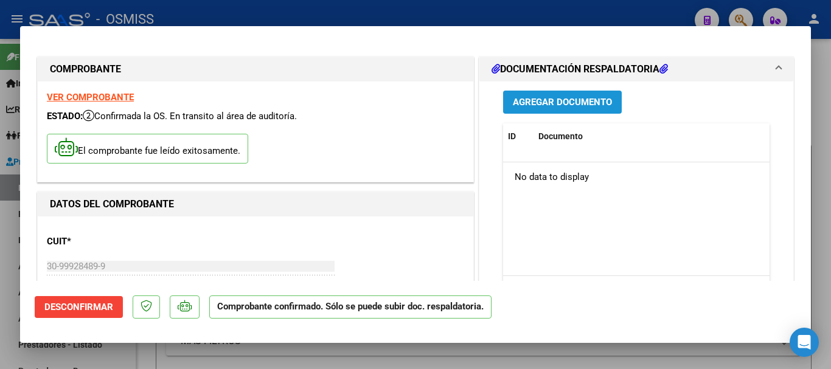
click at [437, 97] on span "Agregar Documento" at bounding box center [562, 102] width 99 height 11
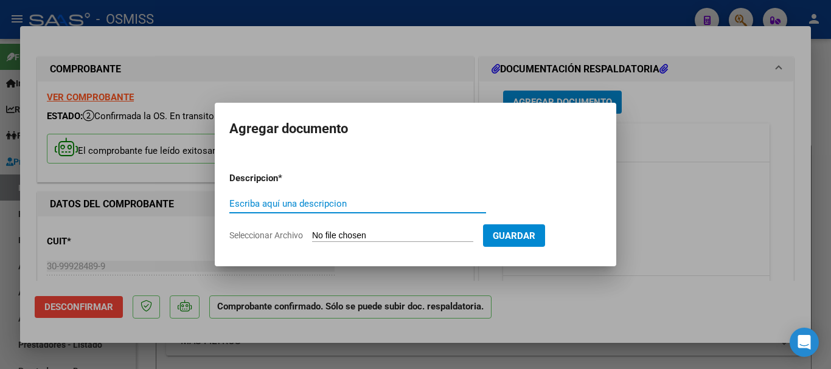
click at [339, 200] on input "Escriba aquí una descripcion" at bounding box center [357, 203] width 257 height 11
type input "DOC RESPALDATORIO"
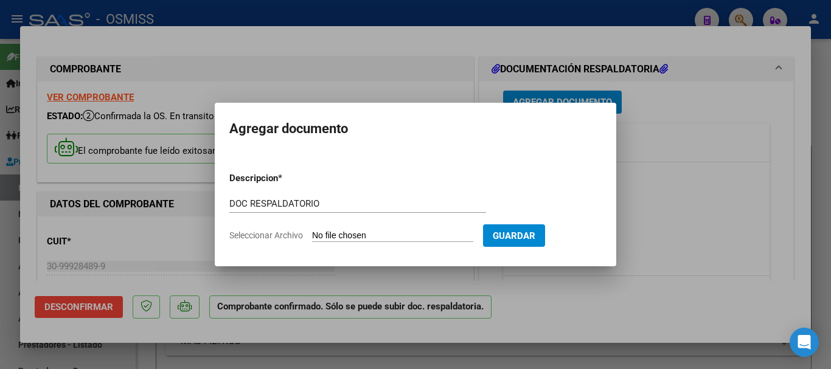
click at [383, 235] on input "Seleccionar Archivo" at bounding box center [392, 237] width 161 height 12
type input "C:\fakepath\2_pdfsam_osmiss-204623.pdf"
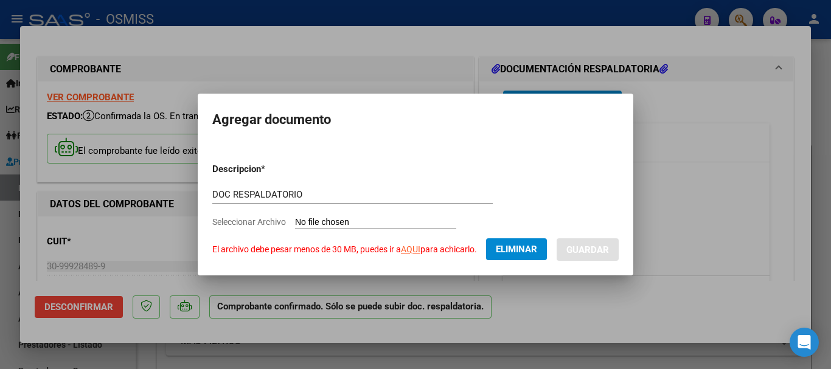
click at [437, 132] on div at bounding box center [415, 184] width 831 height 369
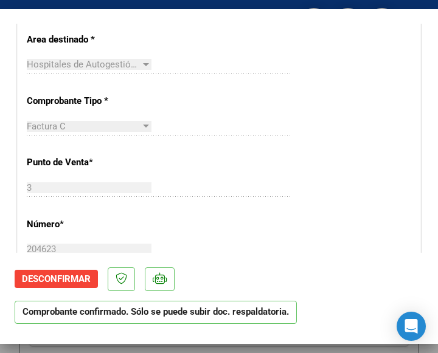
scroll to position [304, 0]
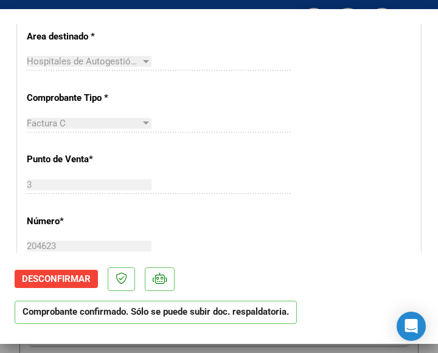
click at [171, 202] on div "3 Ingresar el Nro." at bounding box center [159, 191] width 265 height 30
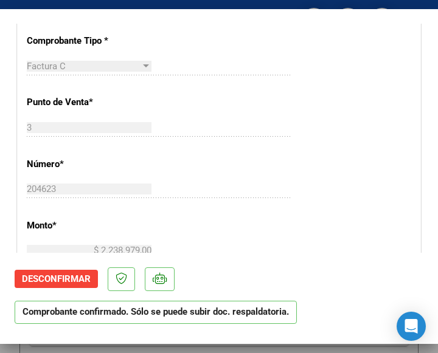
scroll to position [365, 0]
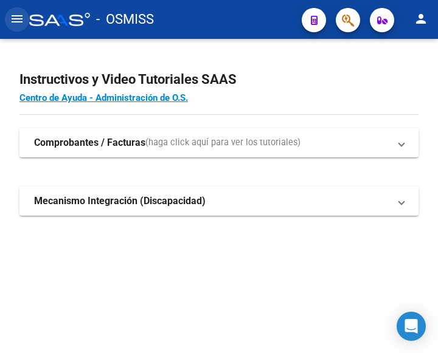
click at [19, 21] on mat-icon "menu" at bounding box center [17, 19] width 15 height 15
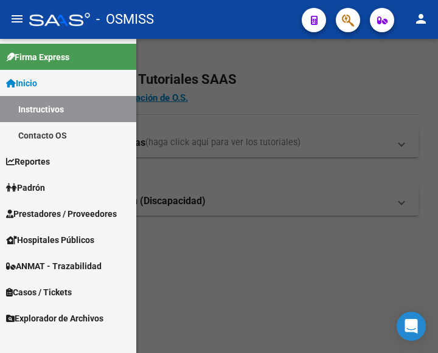
click at [58, 210] on span "Prestadores / Proveedores" at bounding box center [61, 213] width 111 height 13
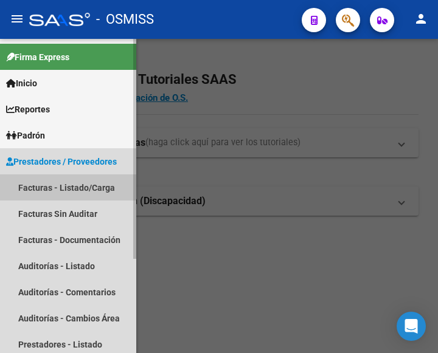
click at [47, 184] on link "Facturas - Listado/Carga" at bounding box center [68, 188] width 136 height 26
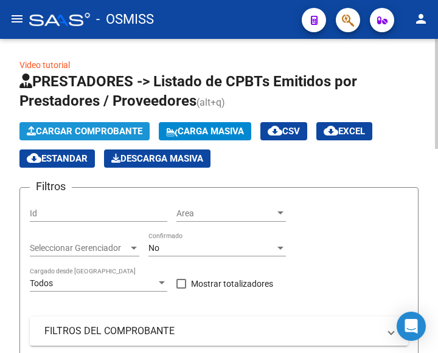
click at [94, 123] on button "Cargar Comprobante" at bounding box center [84, 131] width 130 height 18
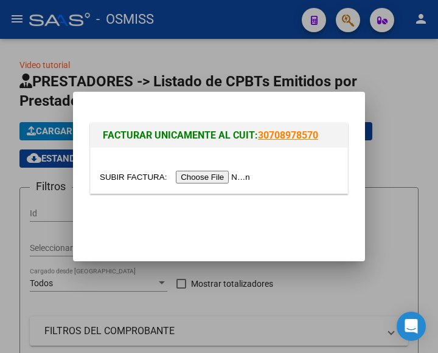
click at [206, 178] on input "file" at bounding box center [177, 177] width 154 height 13
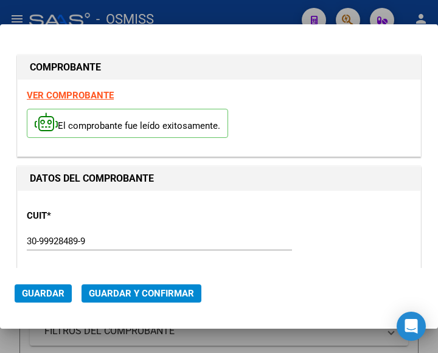
click at [141, 233] on div "30-99928489-9 Ingresar CUIT" at bounding box center [159, 241] width 265 height 18
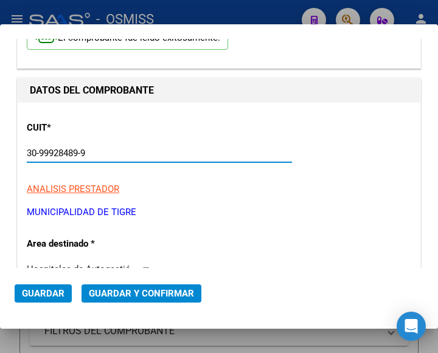
scroll to position [122, 0]
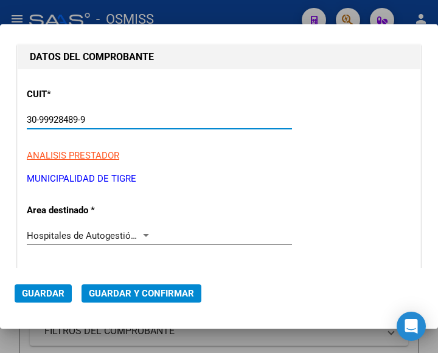
click at [141, 233] on div at bounding box center [145, 236] width 11 height 10
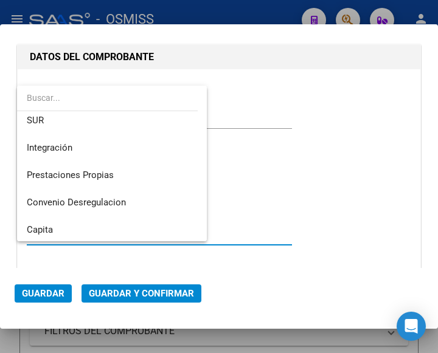
scroll to position [0, 0]
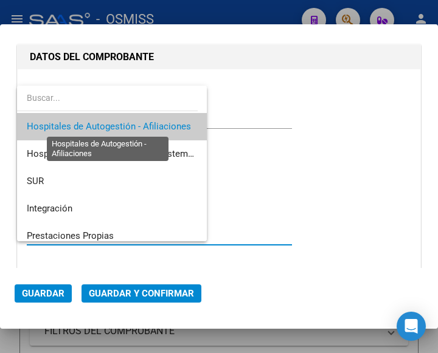
click at [147, 125] on span "Hospitales de Autogestión - Afiliaciones" at bounding box center [109, 126] width 164 height 11
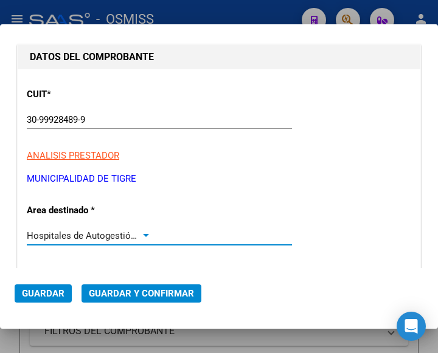
click at [140, 233] on div at bounding box center [145, 236] width 11 height 10
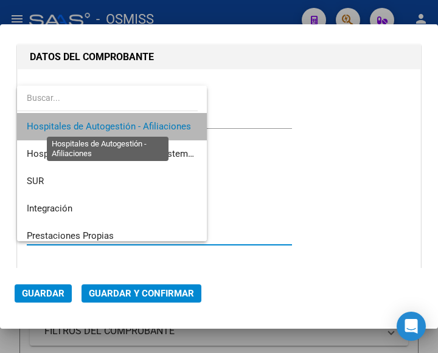
click at [140, 125] on span "Hospitales de Autogestión - Afiliaciones" at bounding box center [109, 126] width 164 height 11
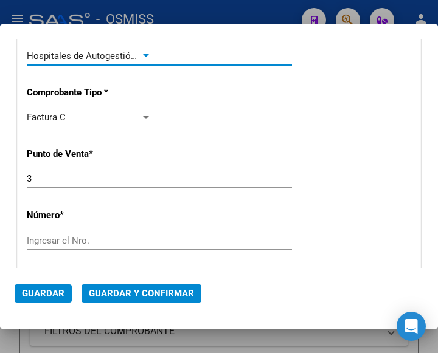
scroll to position [304, 0]
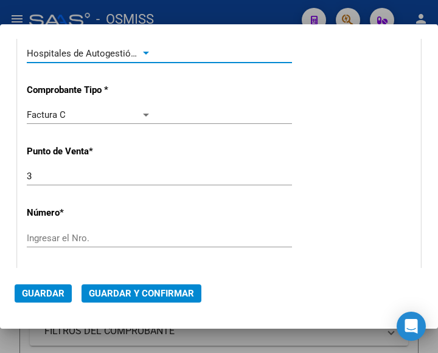
click at [49, 244] on div "Ingresar el Nro." at bounding box center [159, 238] width 265 height 18
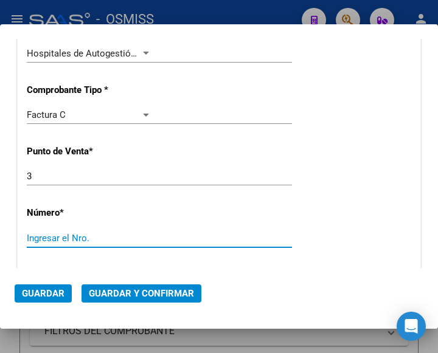
click at [52, 239] on input "Ingresar el Nro." at bounding box center [89, 238] width 125 height 11
type input "204357"
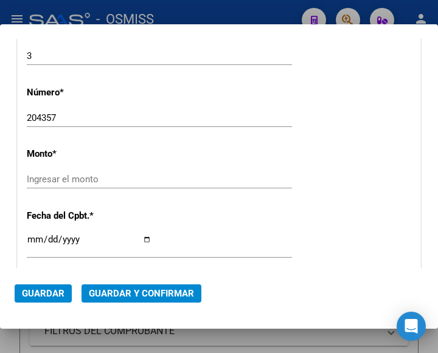
scroll to position [445, 0]
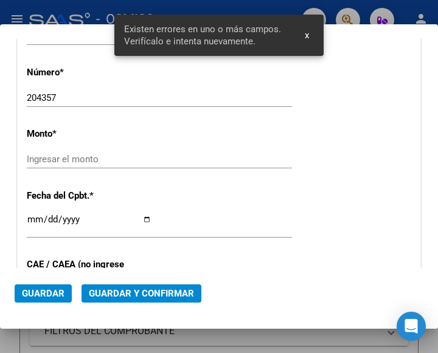
click at [77, 157] on input "Ingresar el monto" at bounding box center [89, 159] width 125 height 11
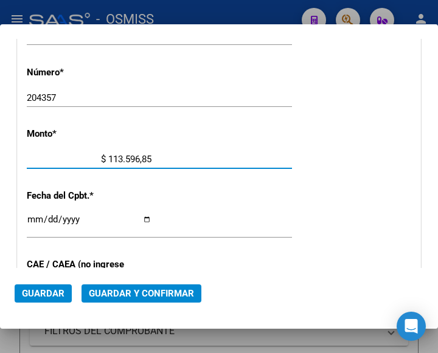
type input "$ 1.135.968,50"
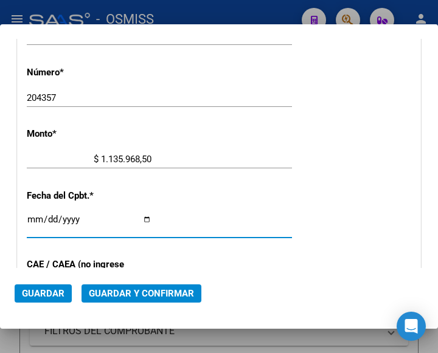
click at [36, 215] on input "Ingresar la fecha" at bounding box center [89, 224] width 125 height 19
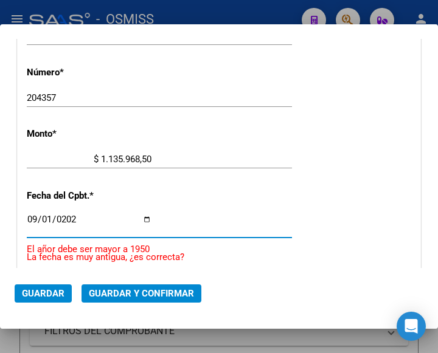
type input "[DATE]"
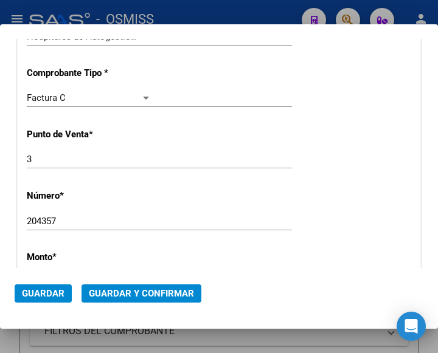
scroll to position [262, 0]
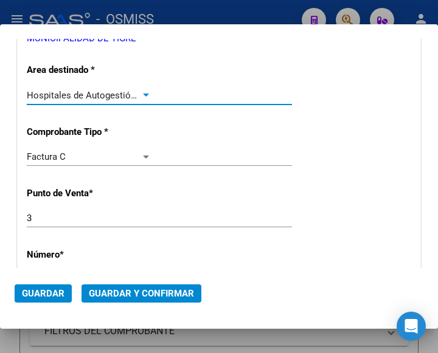
click at [145, 93] on div at bounding box center [145, 96] width 11 height 10
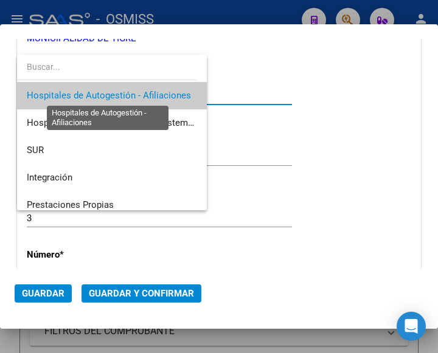
click at [145, 93] on span "Hospitales de Autogestión - Afiliaciones" at bounding box center [109, 95] width 164 height 11
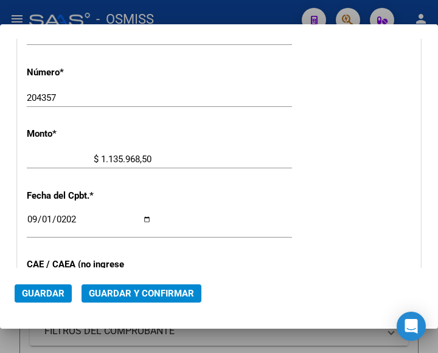
scroll to position [505, 0]
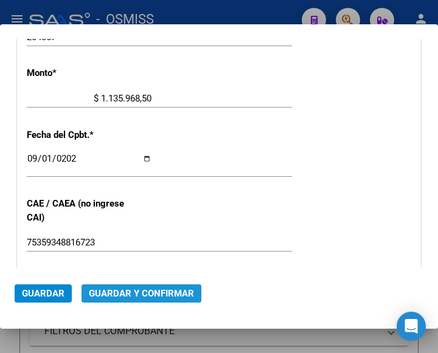
click at [137, 291] on span "Guardar y Confirmar" at bounding box center [141, 293] width 105 height 11
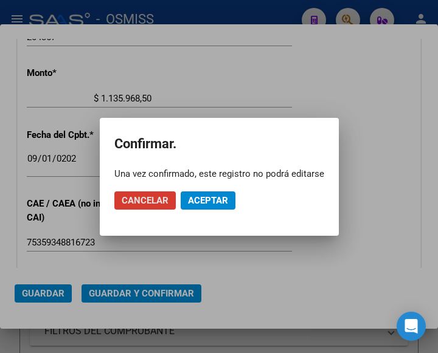
click at [207, 198] on span "Aceptar" at bounding box center [208, 200] width 40 height 11
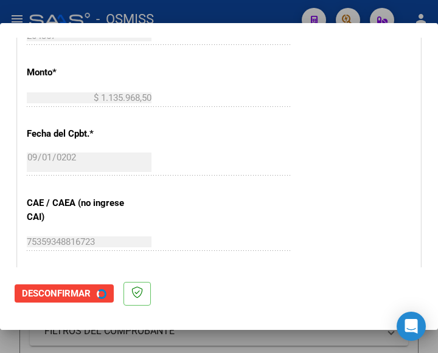
scroll to position [0, 0]
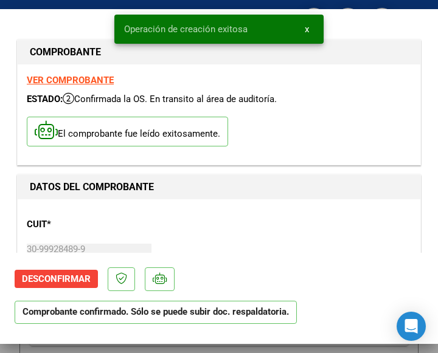
type input "2025-10-31"
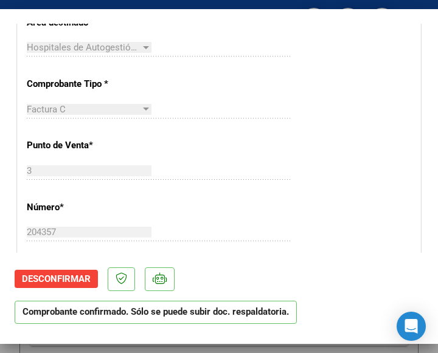
scroll to position [365, 0]
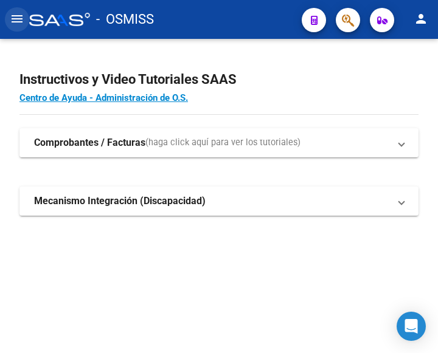
click at [20, 20] on mat-icon "menu" at bounding box center [17, 19] width 15 height 15
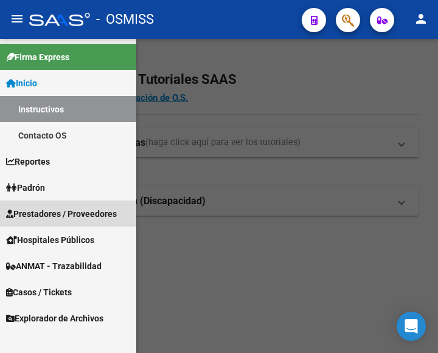
click at [59, 210] on span "Prestadores / Proveedores" at bounding box center [61, 213] width 111 height 13
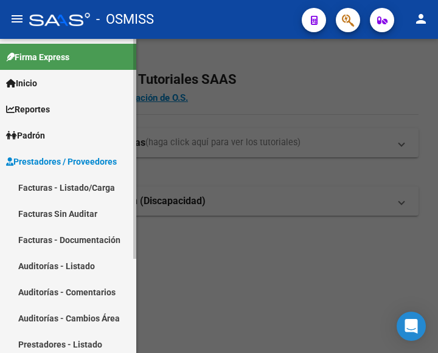
click at [60, 188] on link "Facturas - Listado/Carga" at bounding box center [68, 188] width 136 height 26
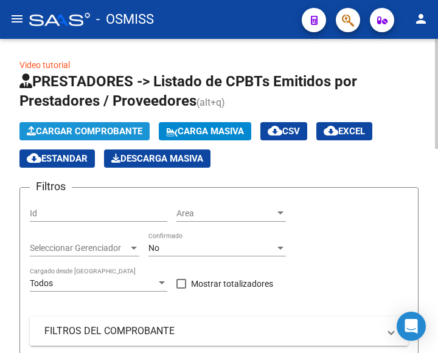
click at [95, 131] on span "Cargar Comprobante" at bounding box center [85, 131] width 116 height 11
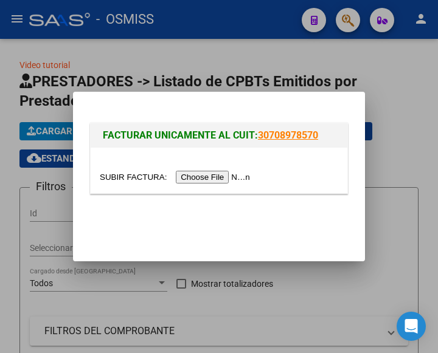
click at [200, 172] on input "file" at bounding box center [177, 177] width 154 height 13
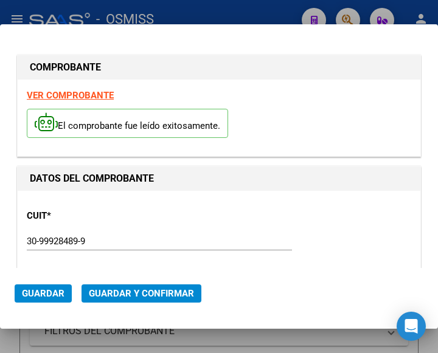
click at [122, 218] on p "CUIT *" at bounding box center [85, 216] width 116 height 14
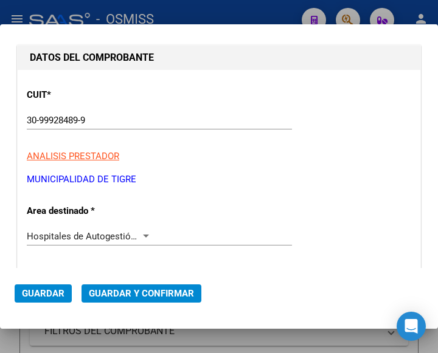
scroll to position [122, 0]
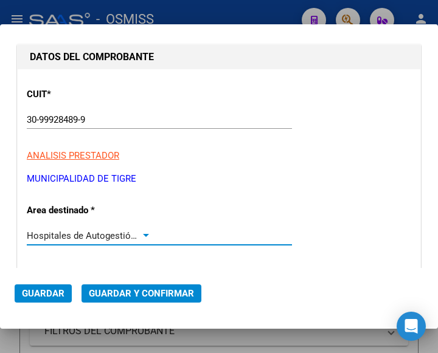
click at [142, 233] on div at bounding box center [145, 236] width 11 height 10
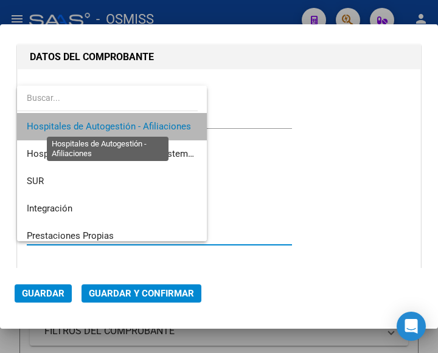
click at [140, 123] on span "Hospitales de Autogestión - Afiliaciones" at bounding box center [109, 126] width 164 height 11
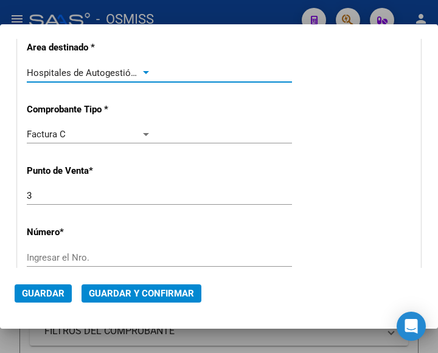
scroll to position [304, 0]
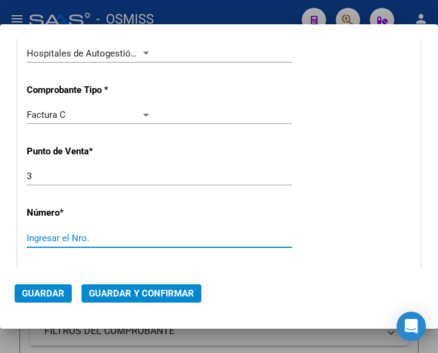
click at [49, 235] on input "Ingresar el Nro." at bounding box center [89, 238] width 125 height 11
type input "204311"
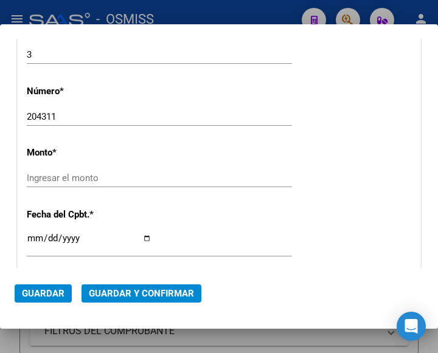
scroll to position [445, 0]
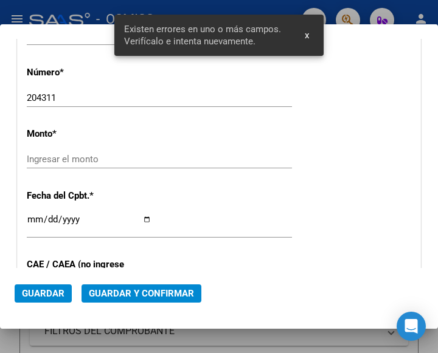
click at [68, 157] on input "Ingresar el monto" at bounding box center [89, 159] width 125 height 11
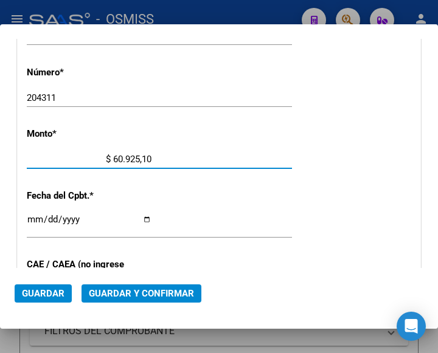
type input "$ 609.251,00"
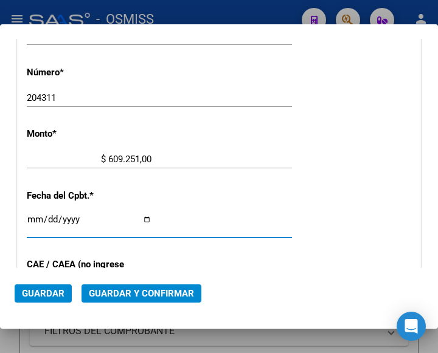
click at [32, 220] on input "Ingresar la fecha" at bounding box center [89, 224] width 125 height 19
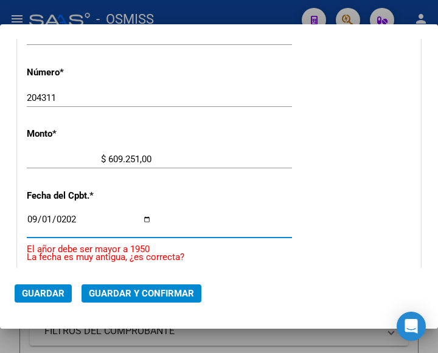
type input "[DATE]"
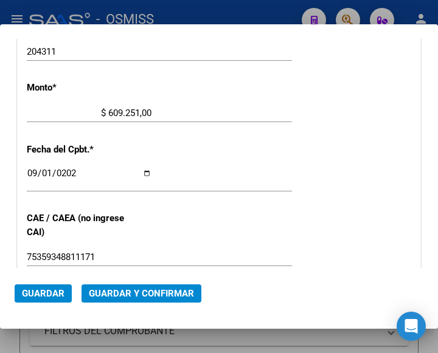
scroll to position [505, 0]
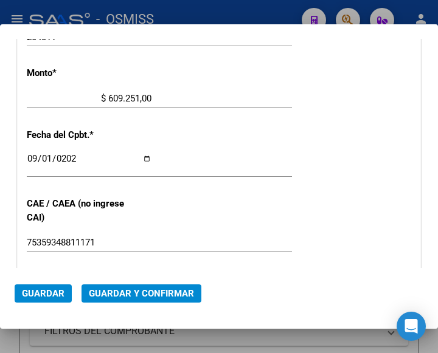
click at [127, 295] on span "Guardar y Confirmar" at bounding box center [141, 293] width 105 height 11
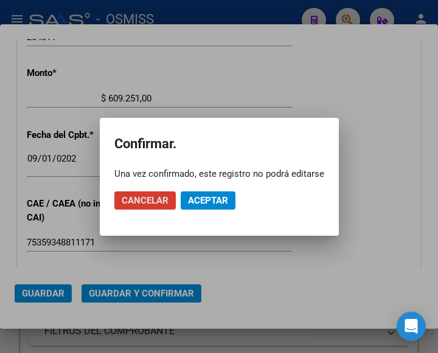
click at [209, 195] on span "Aceptar" at bounding box center [208, 200] width 40 height 11
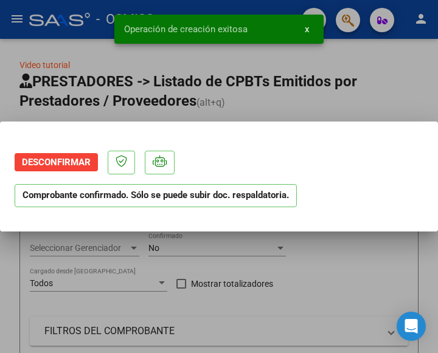
scroll to position [0, 0]
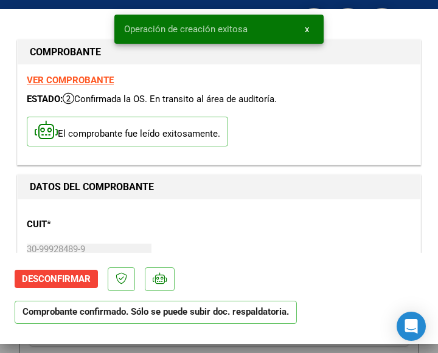
type input "[DATE]"
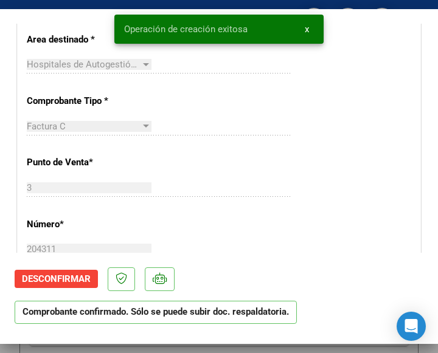
scroll to position [304, 0]
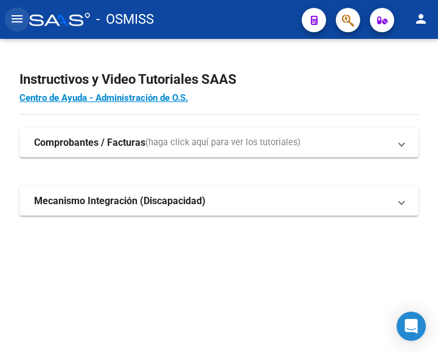
click at [14, 23] on mat-icon "menu" at bounding box center [17, 19] width 15 height 15
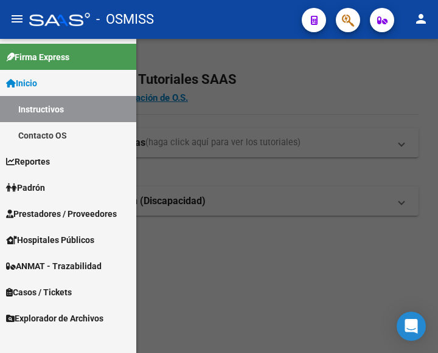
click at [46, 215] on span "Prestadores / Proveedores" at bounding box center [61, 213] width 111 height 13
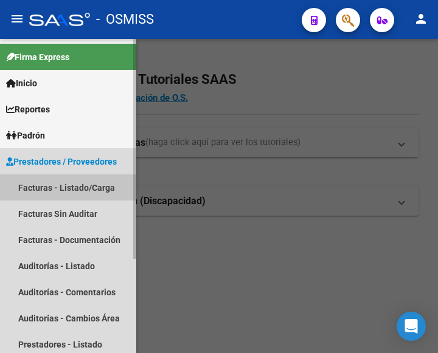
click at [67, 189] on link "Facturas - Listado/Carga" at bounding box center [68, 188] width 136 height 26
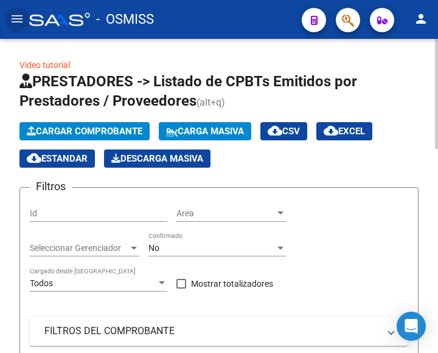
click at [118, 129] on span "Cargar Comprobante" at bounding box center [85, 131] width 116 height 11
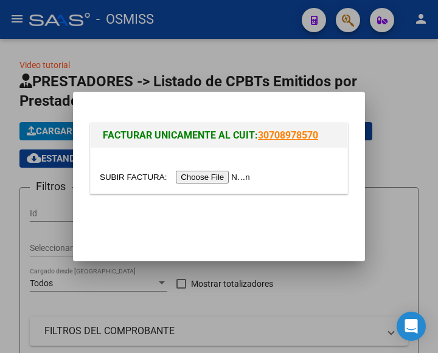
click at [237, 180] on input "file" at bounding box center [177, 177] width 154 height 13
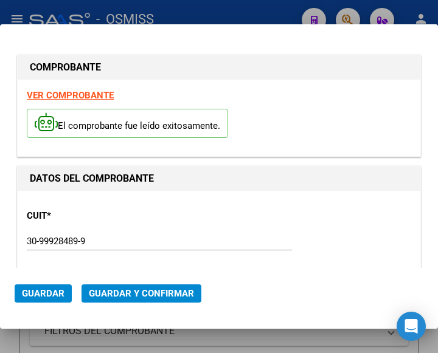
click at [127, 221] on p "CUIT *" at bounding box center [85, 216] width 116 height 14
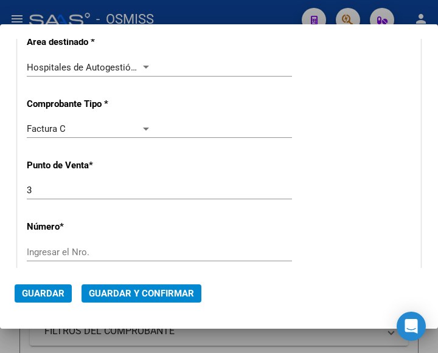
scroll to position [304, 0]
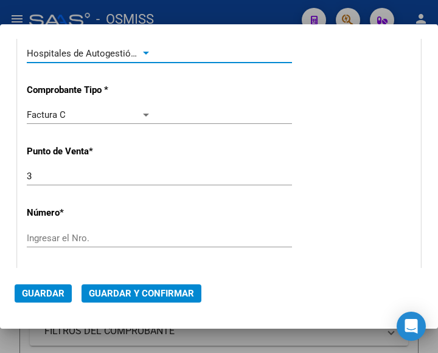
click at [141, 50] on div at bounding box center [145, 54] width 11 height 10
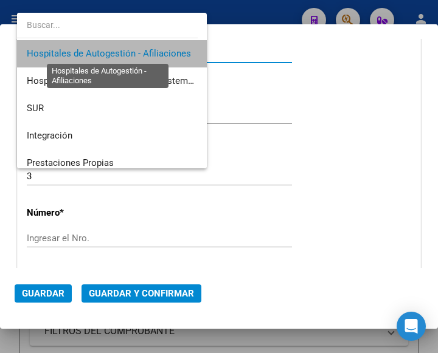
click at [141, 50] on span "Hospitales de Autogestión - Afiliaciones" at bounding box center [109, 53] width 164 height 11
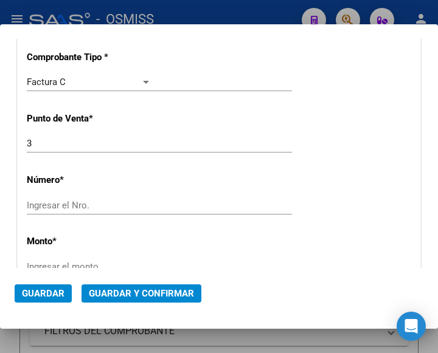
scroll to position [365, 0]
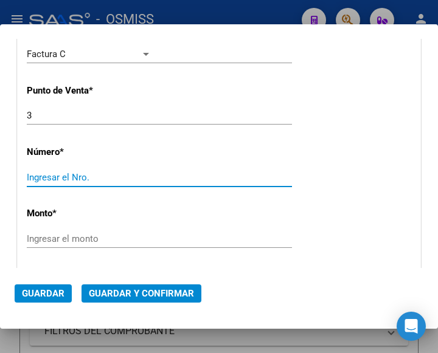
click at [77, 175] on input "Ingresar el Nro." at bounding box center [89, 177] width 125 height 11
type input "204207"
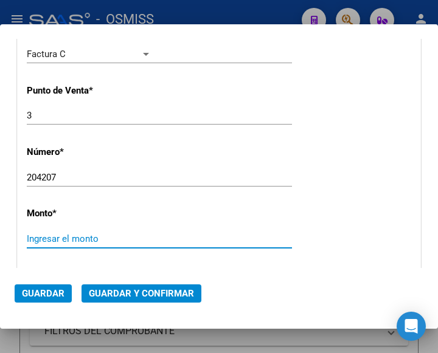
click at [79, 235] on input "Ingresar el monto" at bounding box center [89, 239] width 125 height 11
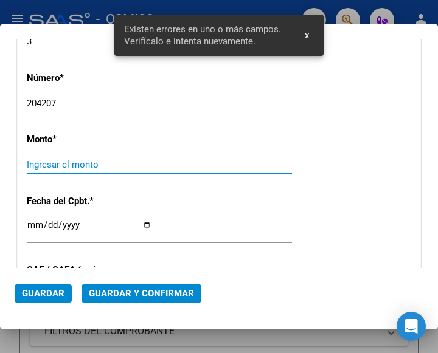
scroll to position [445, 0]
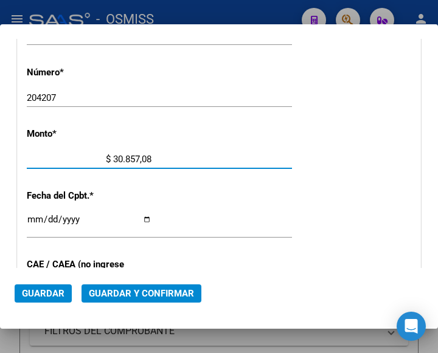
type input "$ 308.570,87"
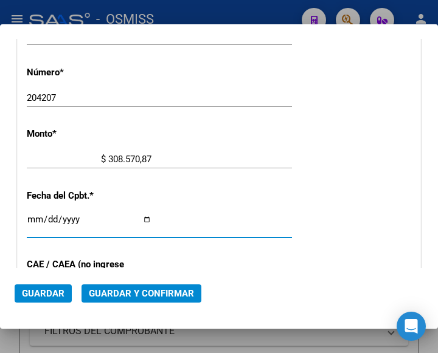
click at [34, 215] on input "Ingresar la fecha" at bounding box center [89, 224] width 125 height 19
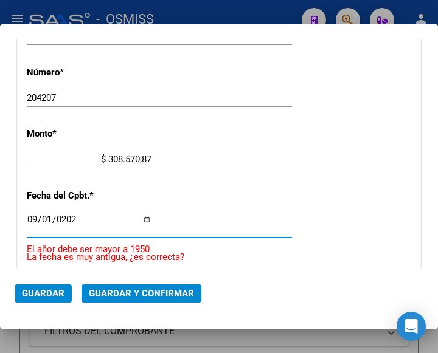
type input "2025-09-01"
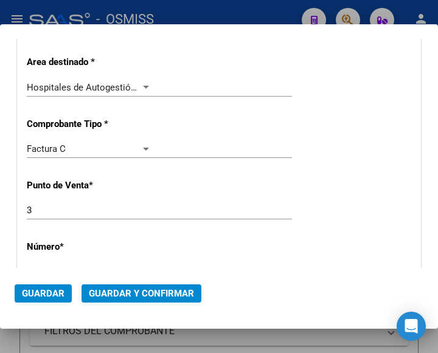
scroll to position [262, 0]
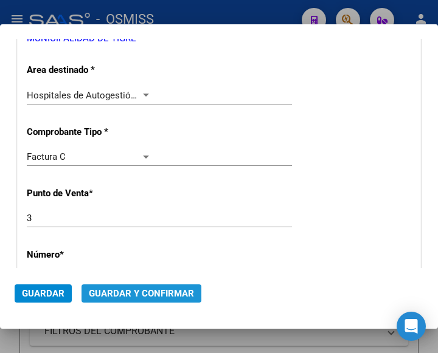
click at [138, 294] on span "Guardar y Confirmar" at bounding box center [141, 293] width 105 height 11
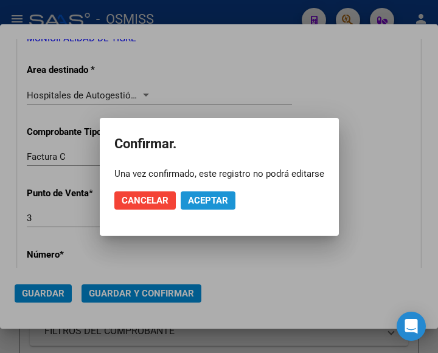
click at [210, 197] on span "Aceptar" at bounding box center [208, 200] width 40 height 11
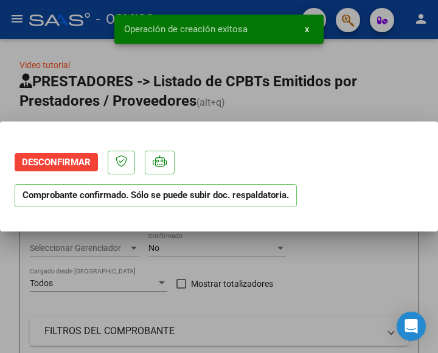
scroll to position [0, 0]
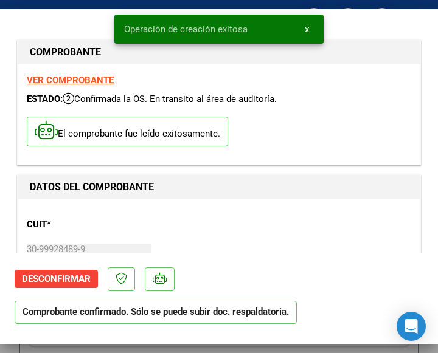
type input "2025-10-31"
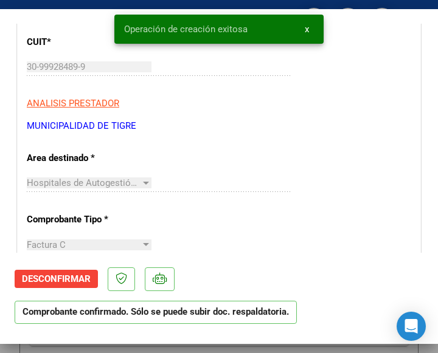
scroll to position [243, 0]
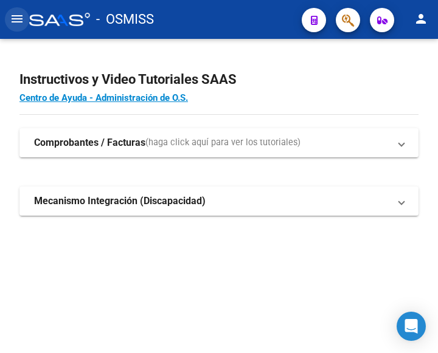
click at [17, 23] on mat-icon "menu" at bounding box center [17, 19] width 15 height 15
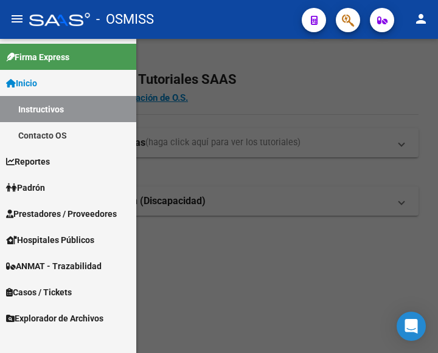
click at [44, 212] on span "Prestadores / Proveedores" at bounding box center [61, 213] width 111 height 13
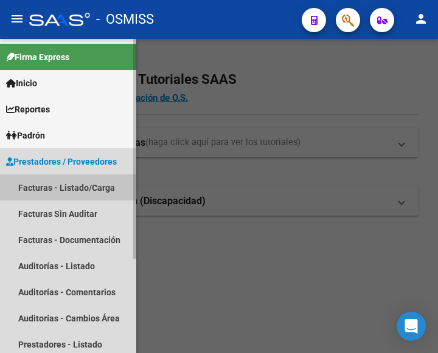
click at [70, 186] on link "Facturas - Listado/Carga" at bounding box center [68, 188] width 136 height 26
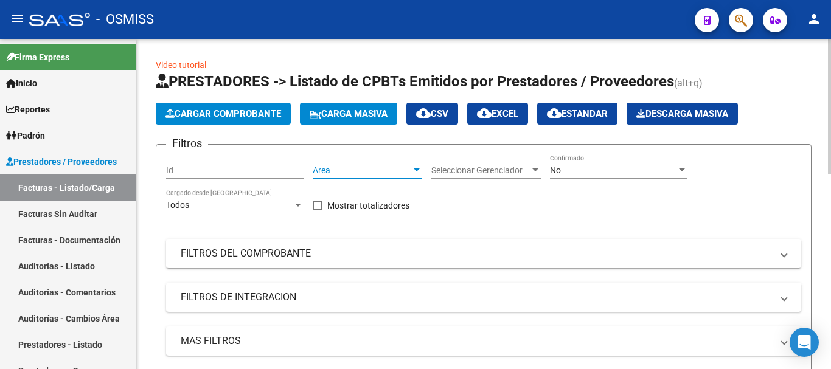
click at [417, 170] on div at bounding box center [417, 169] width 6 height 3
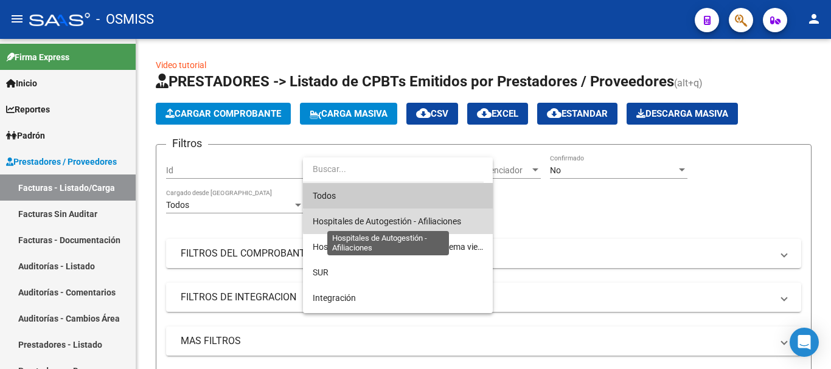
click at [398, 221] on span "Hospitales de Autogestión - Afiliaciones" at bounding box center [387, 222] width 148 height 10
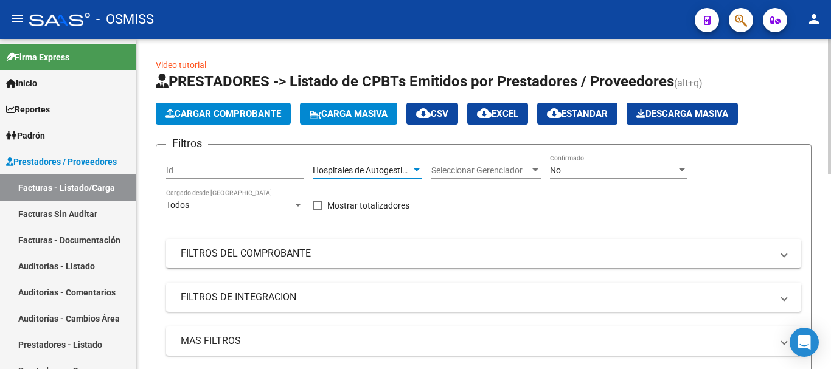
click at [437, 168] on div at bounding box center [681, 170] width 11 height 10
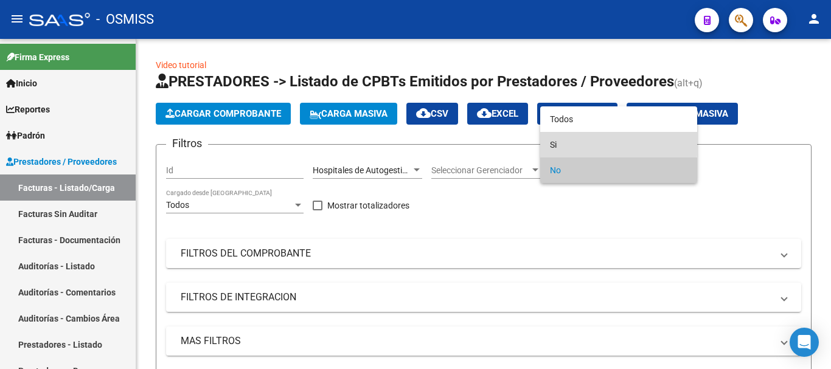
click at [437, 142] on span "Si" at bounding box center [618, 145] width 137 height 26
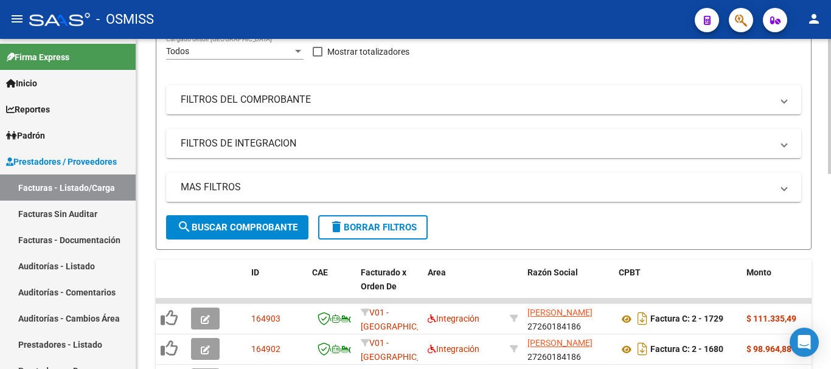
scroll to position [182, 0]
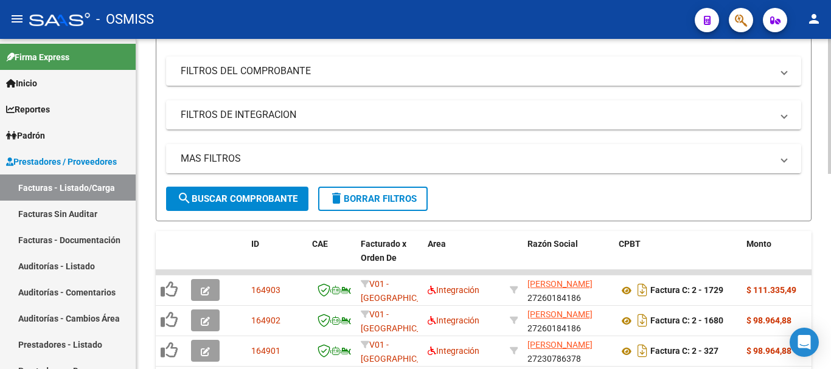
click at [437, 167] on mat-expansion-panel-header "MAS FILTROS" at bounding box center [483, 158] width 635 height 29
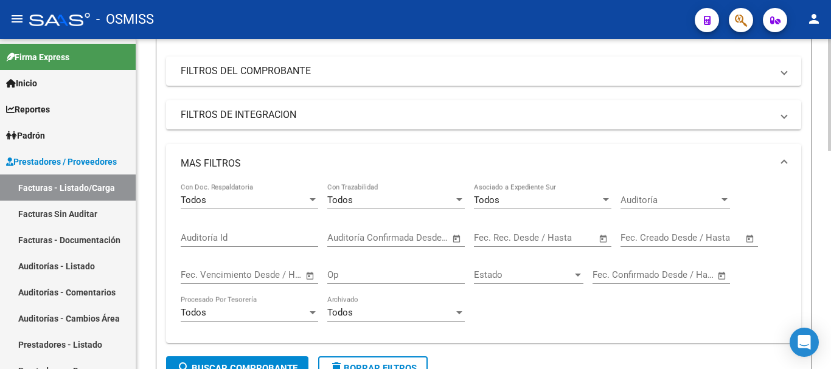
click at [437, 238] on span "Open calendar" at bounding box center [749, 238] width 29 height 29
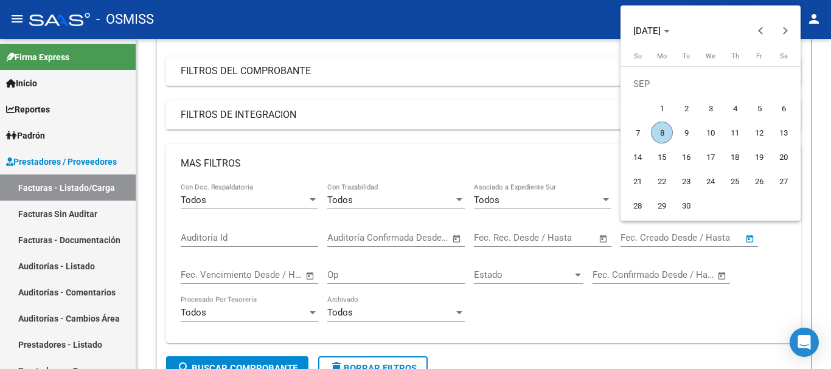
click at [437, 132] on span "8" at bounding box center [662, 133] width 22 height 22
type input "08/09/2025"
click at [437, 132] on span "8" at bounding box center [662, 133] width 22 height 22
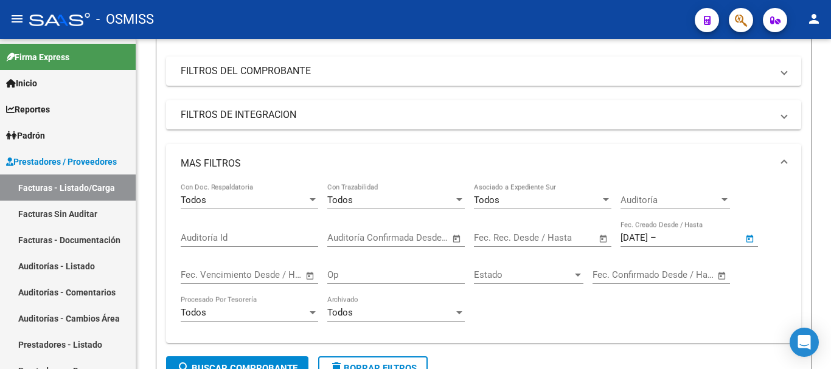
type input "08/09/2025"
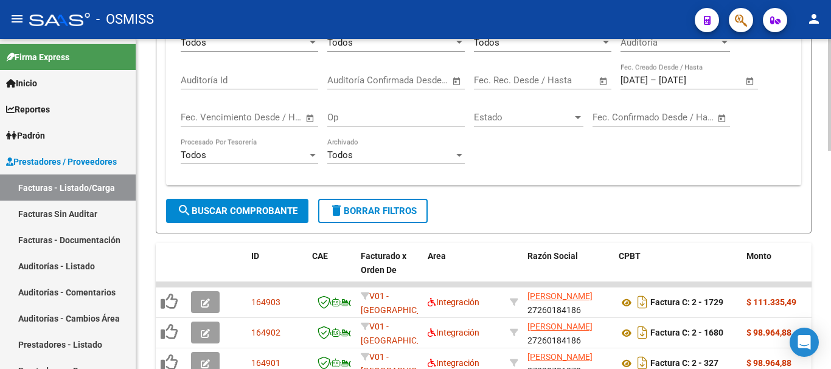
scroll to position [365, 0]
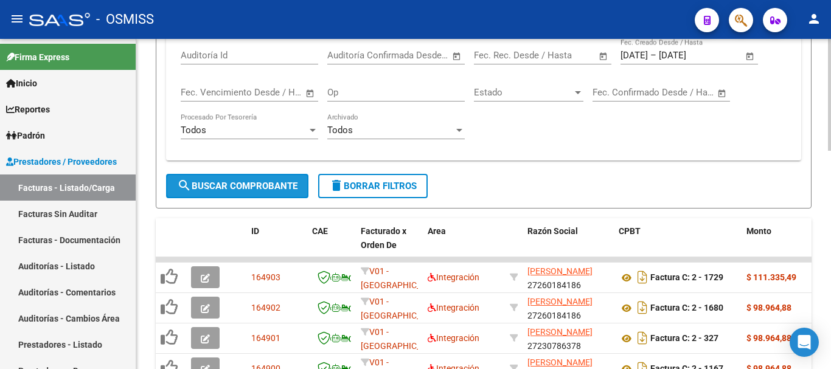
click at [260, 183] on span "search Buscar Comprobante" at bounding box center [237, 186] width 120 height 11
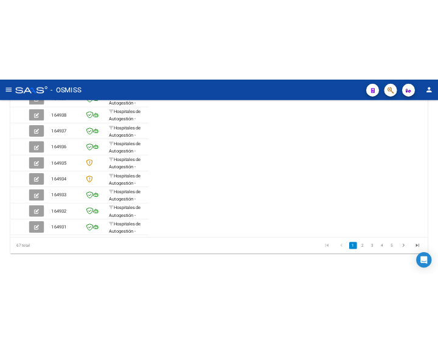
scroll to position [465, 0]
